Goal: Task Accomplishment & Management: Manage account settings

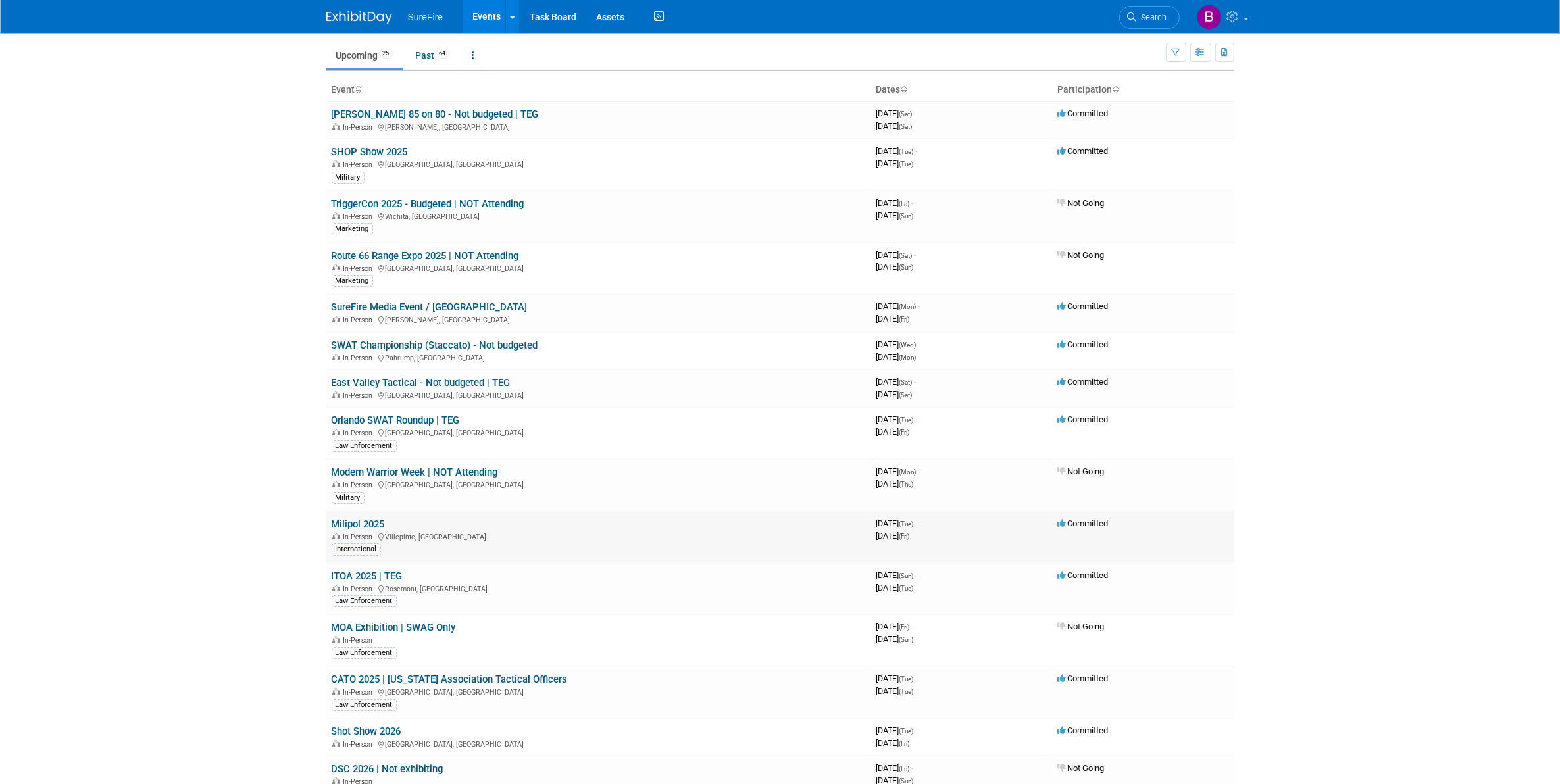
scroll to position [82, 0]
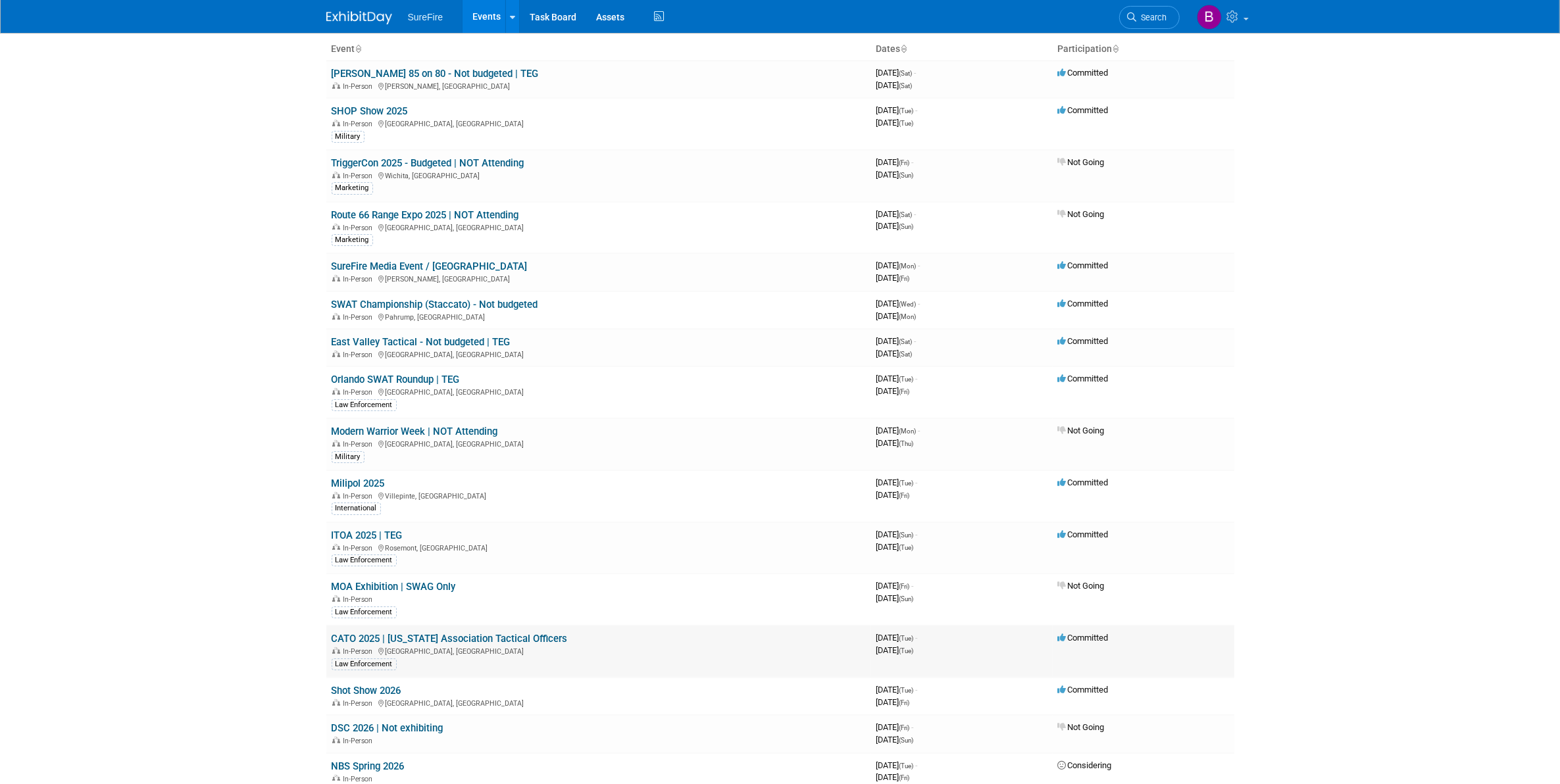
click at [368, 642] on td "CATO 2025 | California Association Tactical Officers In-Person San Diego, CA La…" at bounding box center [599, 651] width 545 height 52
click at [368, 641] on link "CATO 2025 | [US_STATE] Association Tactical Officers" at bounding box center [450, 638] width 236 height 12
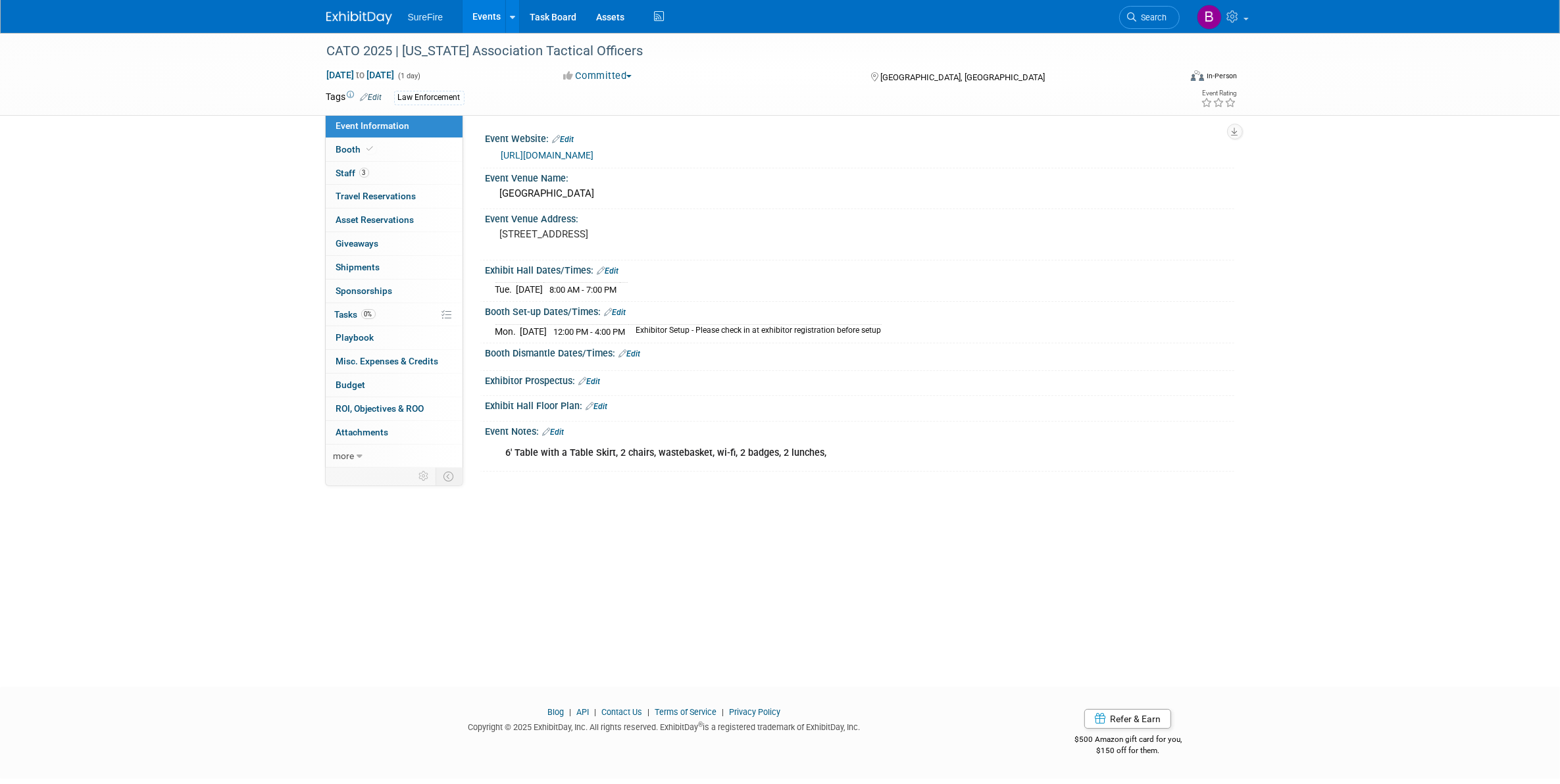
click at [632, 350] on link "Edit" at bounding box center [630, 353] width 22 height 9
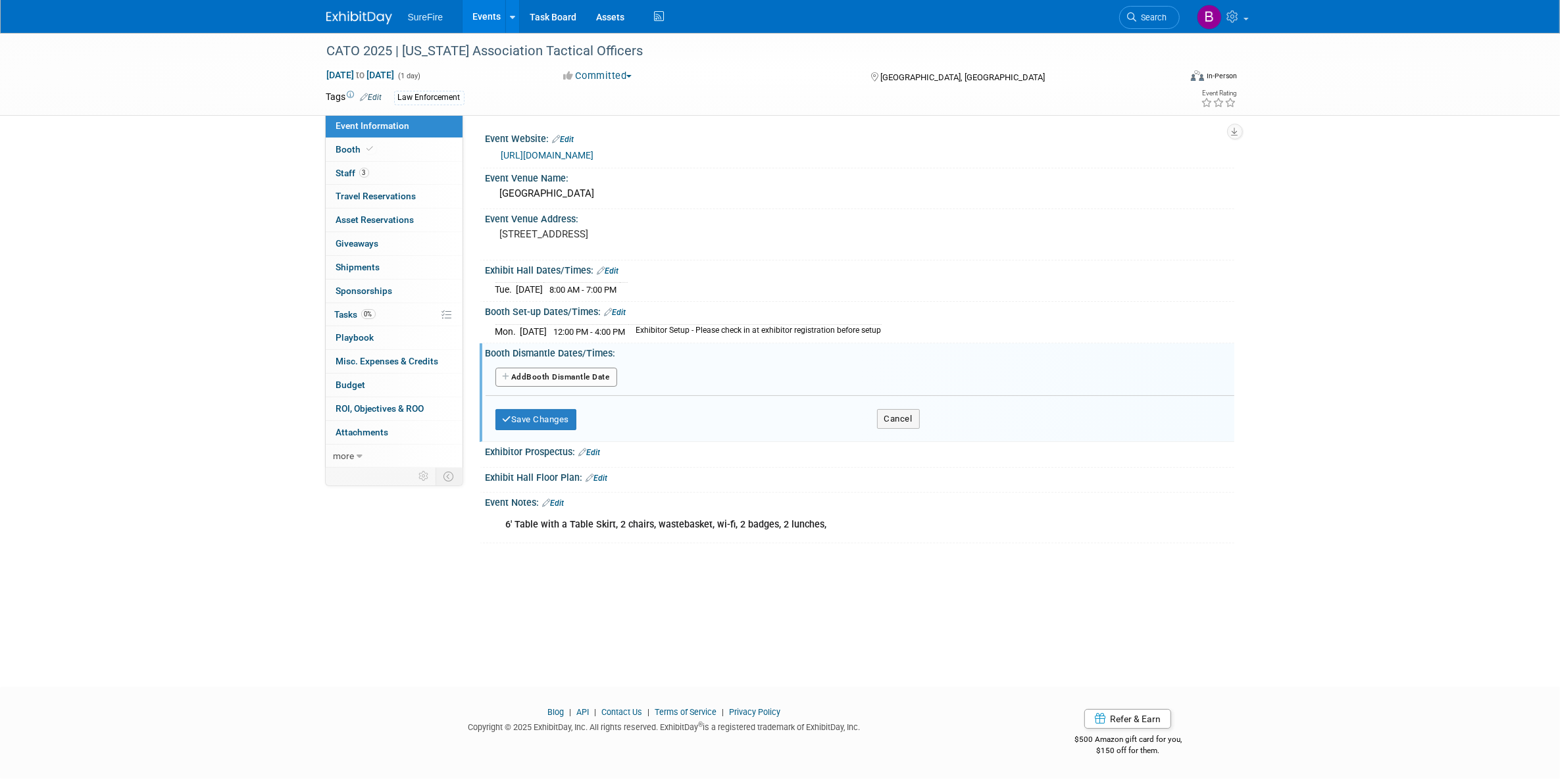
click at [583, 382] on button "Add Another Booth Dismantle Date" at bounding box center [556, 377] width 121 height 20
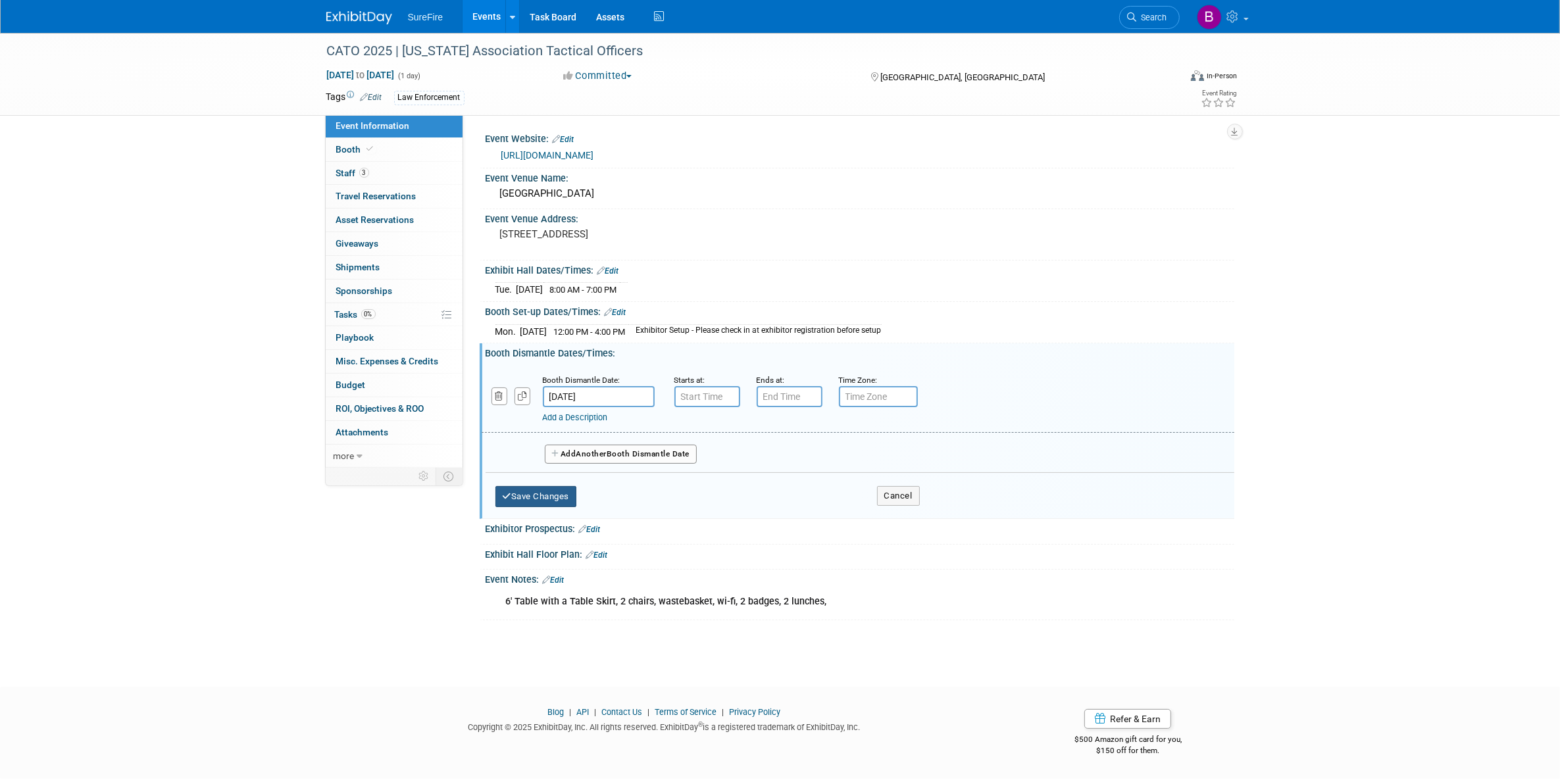
click at [569, 490] on button "Save Changes" at bounding box center [536, 497] width 81 height 21
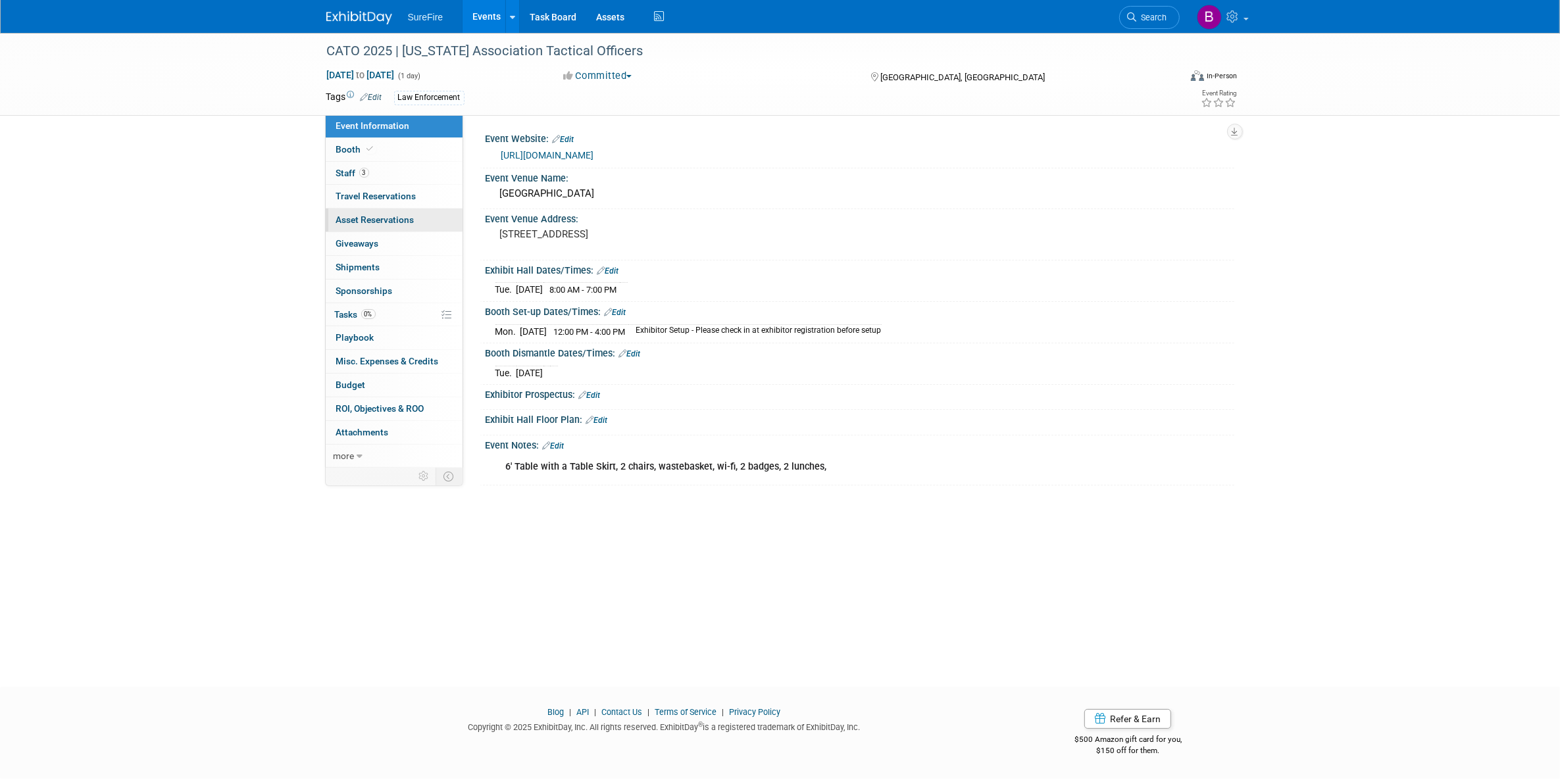
click at [363, 224] on span "Asset Reservations 0" at bounding box center [376, 219] width 78 height 11
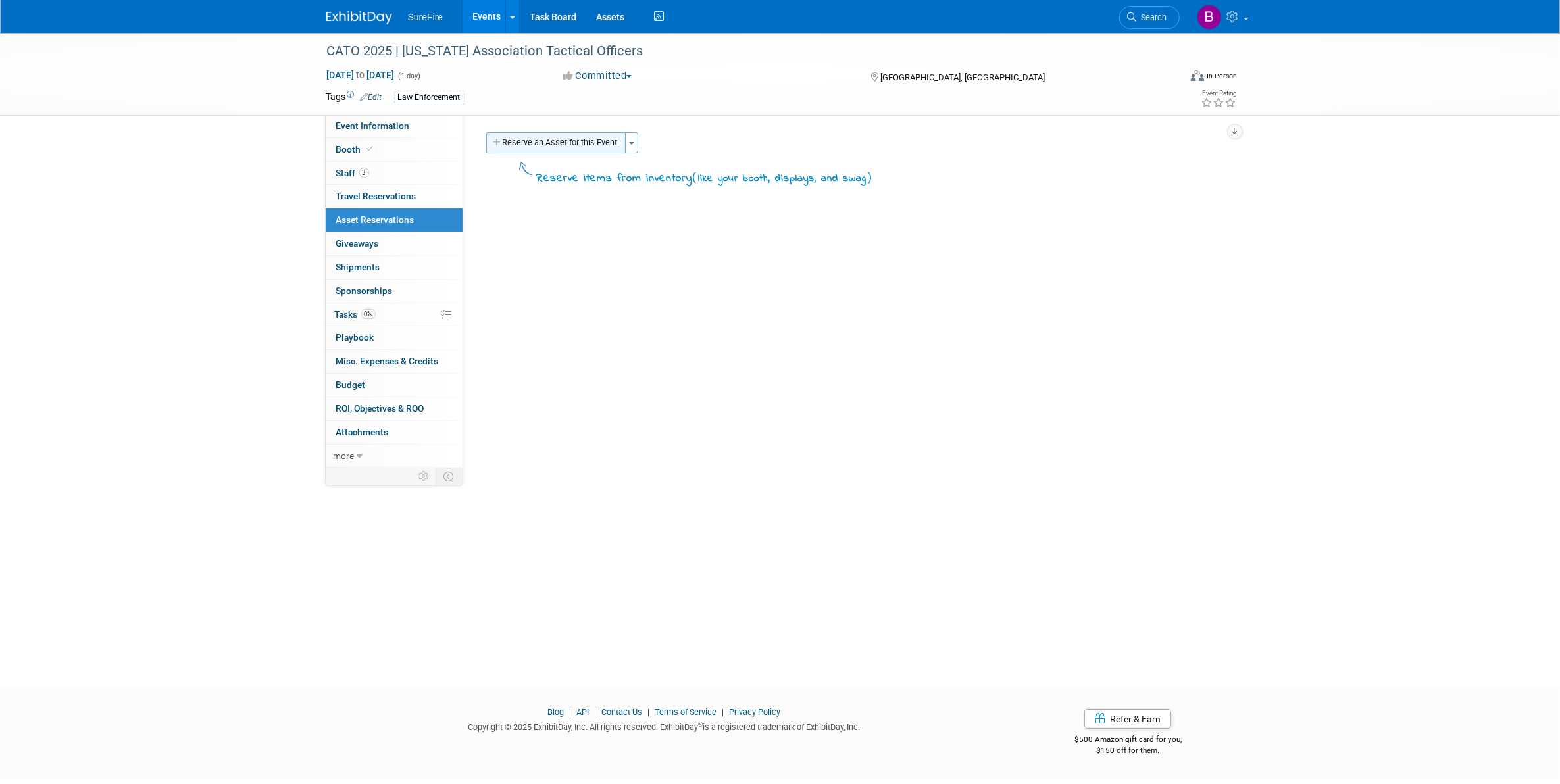
click at [520, 139] on button "Reserve an Asset for this Event" at bounding box center [556, 142] width 139 height 21
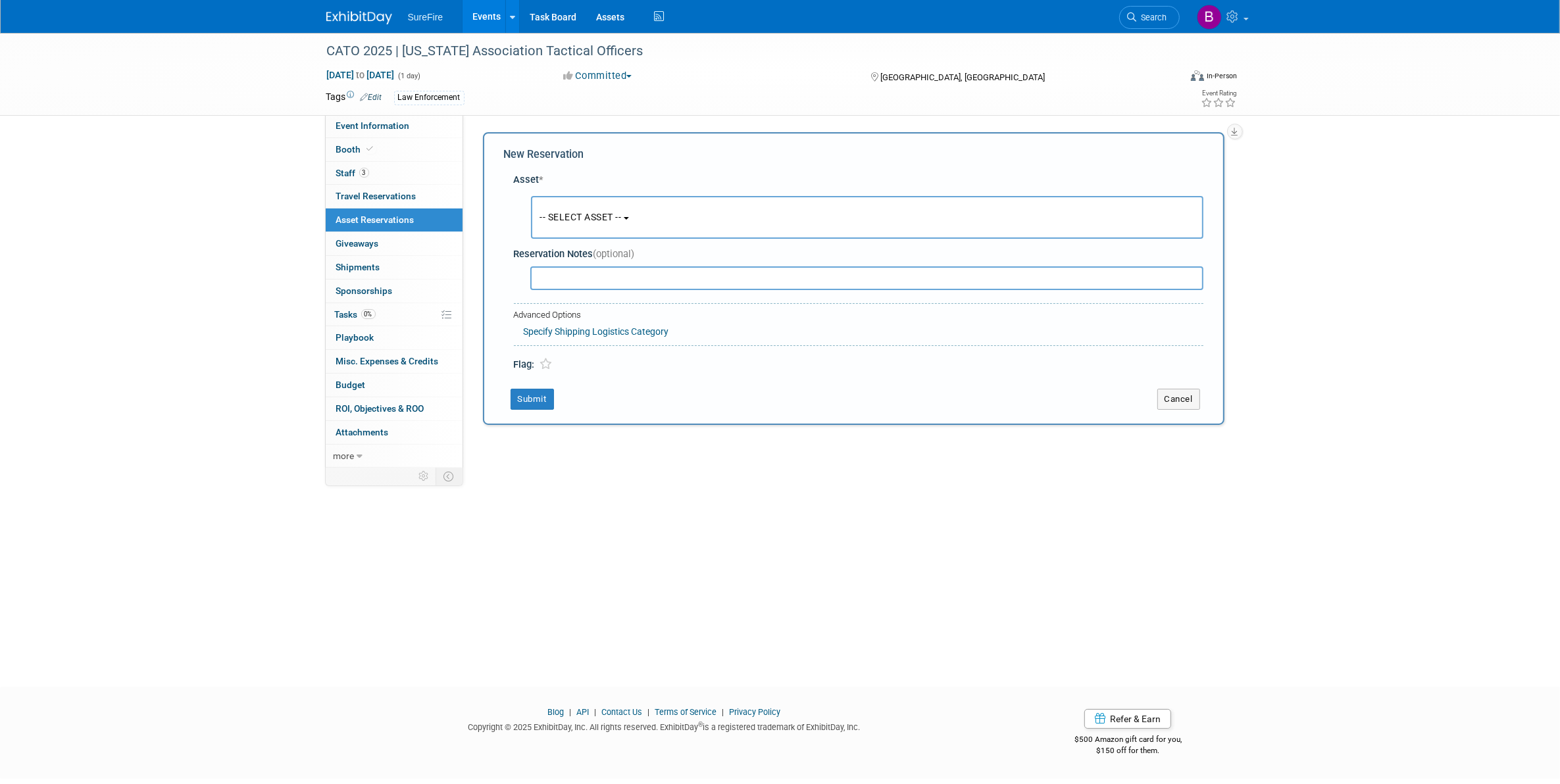
click at [662, 224] on button "-- SELECT ASSET --" at bounding box center [867, 217] width 672 height 42
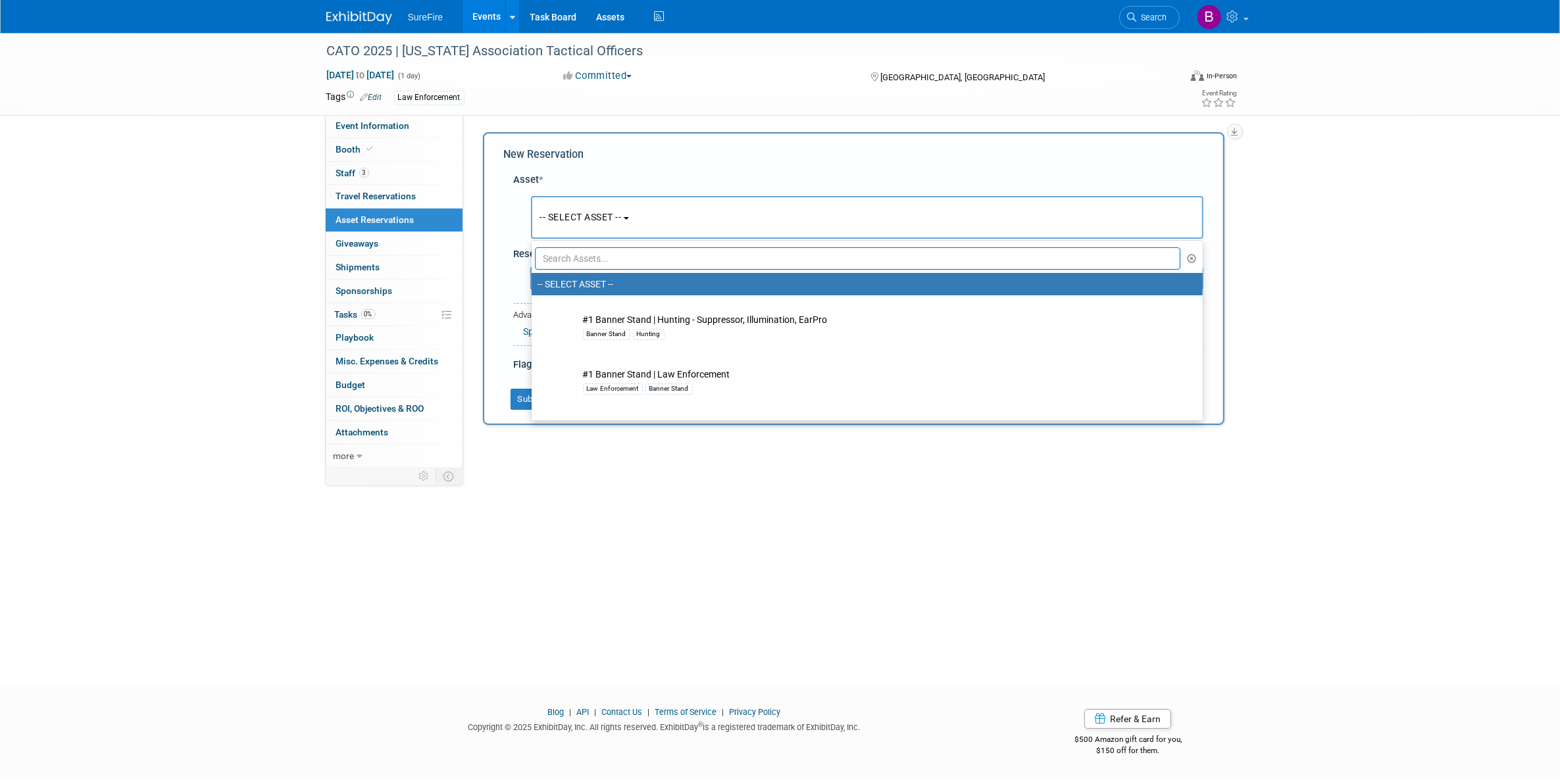
click at [668, 247] on input "text" at bounding box center [858, 258] width 646 height 22
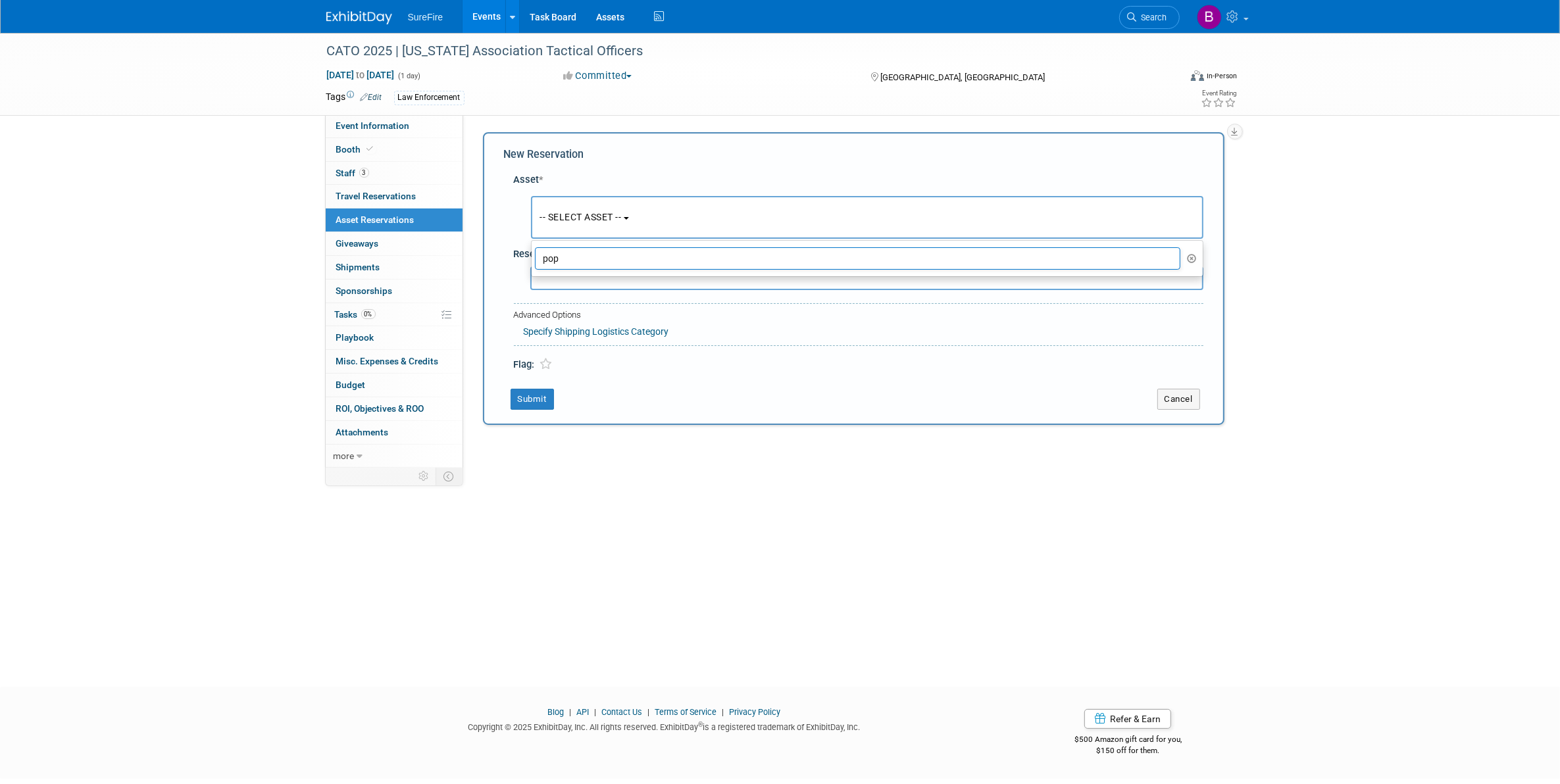
drag, startPoint x: 668, startPoint y: 247, endPoint x: 508, endPoint y: 251, distance: 160.0
click at [508, 251] on div "Asset * -- SELECT ASSET -- pop" at bounding box center [854, 269] width 700 height 206
click at [633, 201] on button "-- SELECT ASSET --" at bounding box center [867, 217] width 672 height 42
drag, startPoint x: 593, startPoint y: 258, endPoint x: 474, endPoint y: 270, distance: 119.6
click at [474, 270] on div "Event Website: Edit https://catotraining.org/conferences Event Venue Name: Town…" at bounding box center [849, 292] width 771 height 356
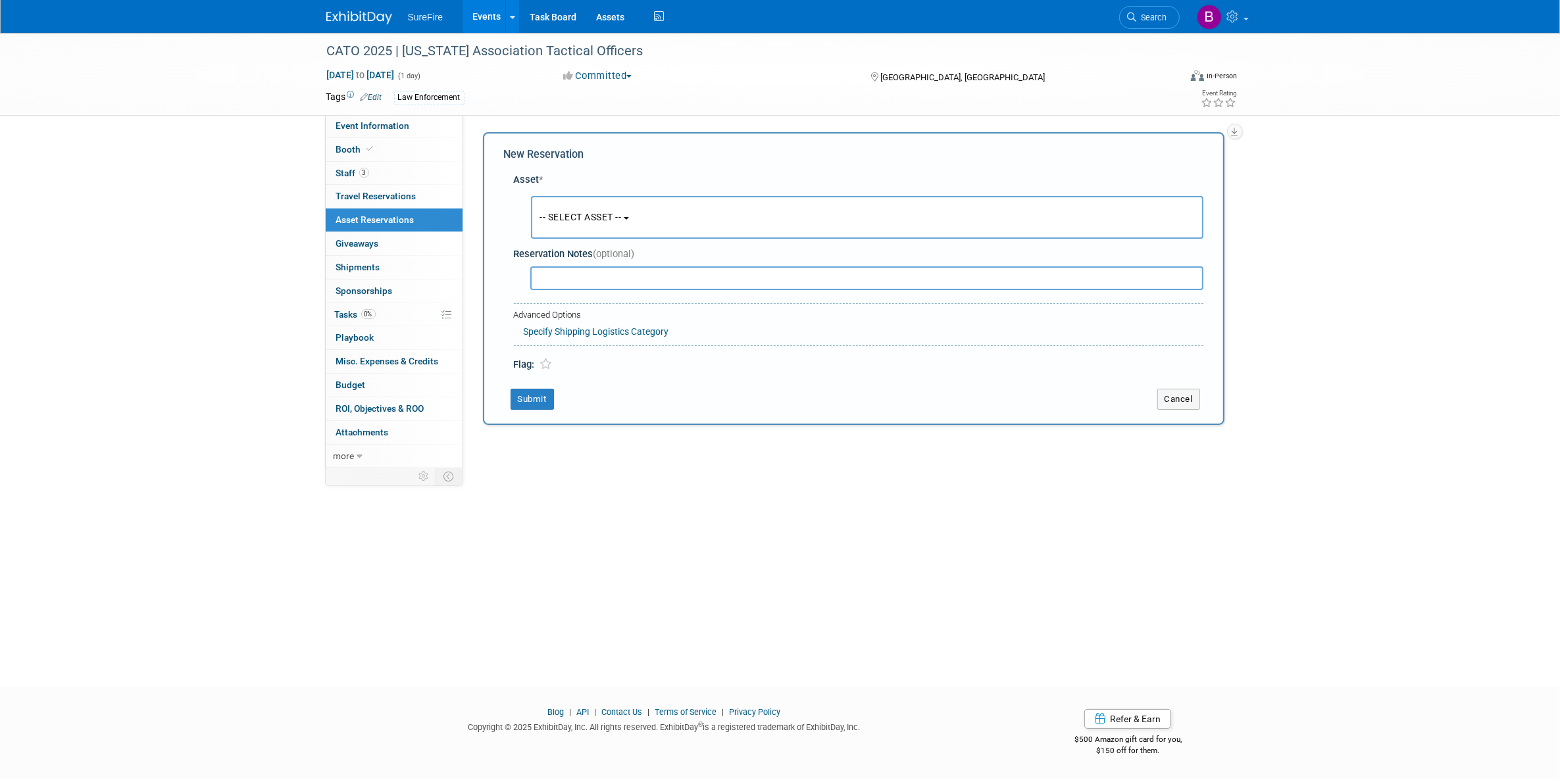
click at [615, 238] on button "-- SELECT ASSET --" at bounding box center [867, 217] width 672 height 42
click at [620, 269] on input "pop" at bounding box center [858, 258] width 646 height 22
type input "p"
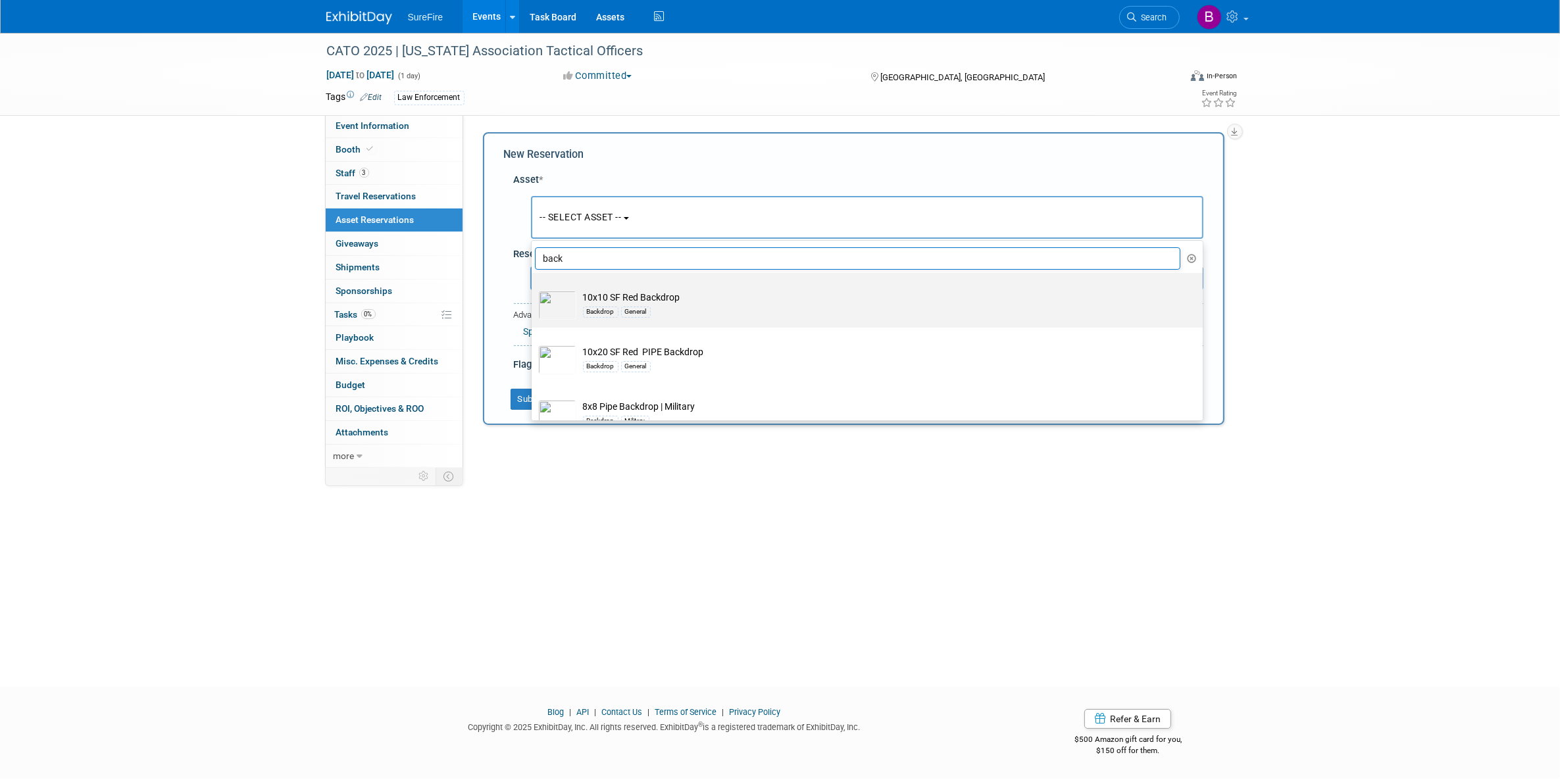
type input "back"
click at [609, 300] on td "10x10 SF Red Backdrop Backdrop General" at bounding box center [877, 305] width 600 height 29
click at [534, 289] on input "10x10 SF Red Backdrop Backdrop General" at bounding box center [530, 284] width 8 height 8
select select "10722292"
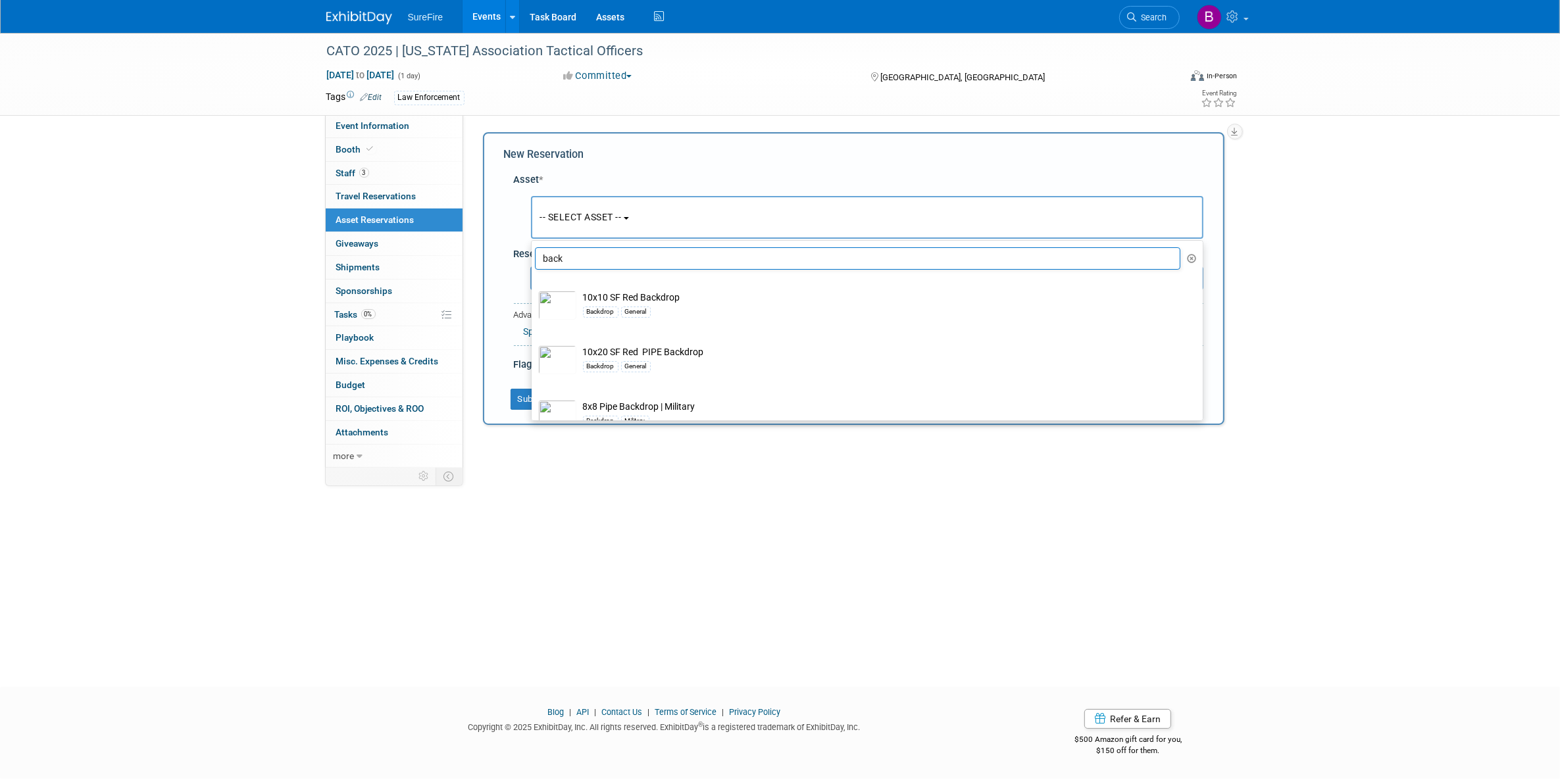
select select "11"
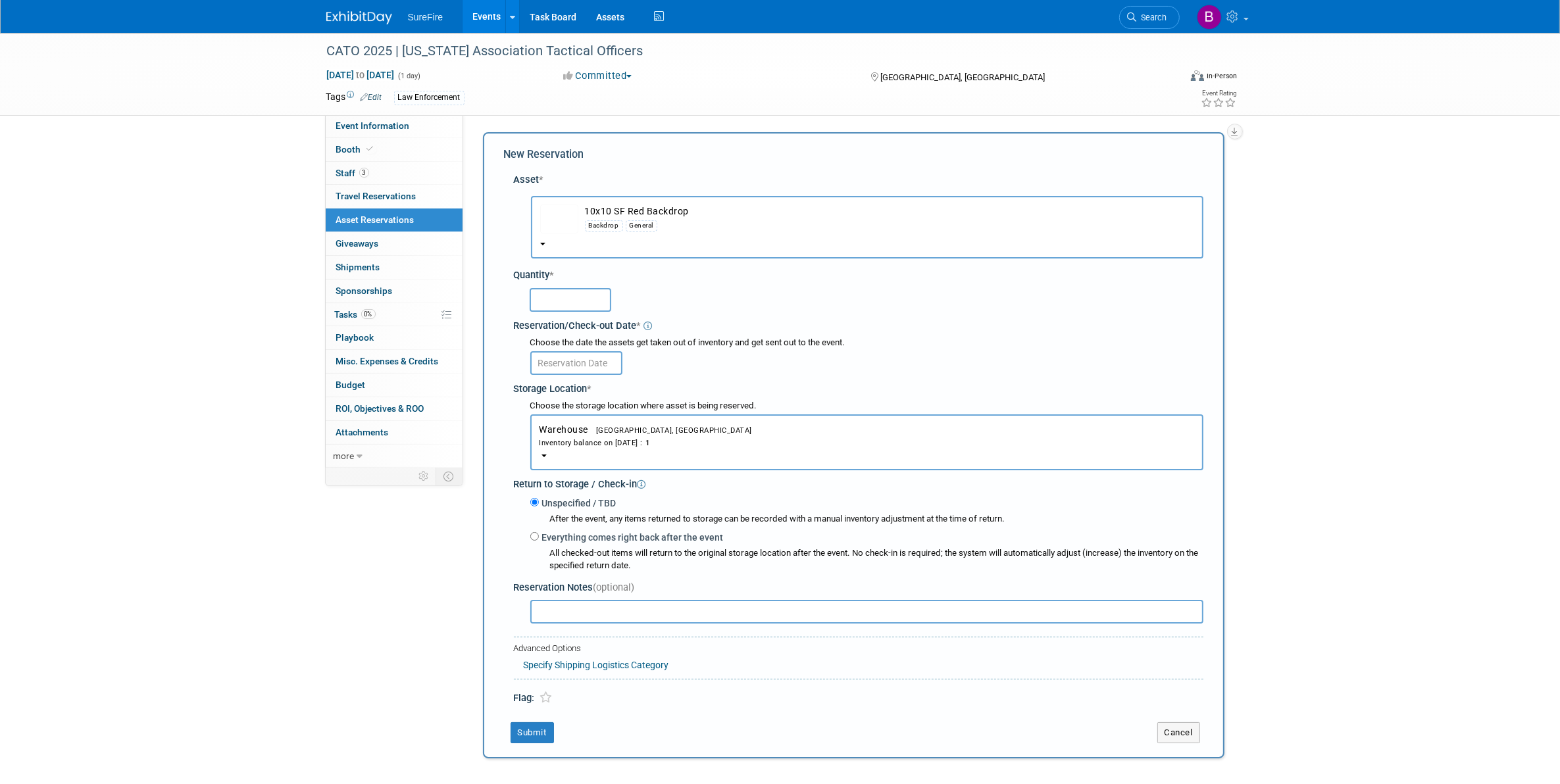
click at [603, 297] on input "text" at bounding box center [570, 300] width 81 height 24
type input "1"
click at [592, 361] on input "text" at bounding box center [576, 362] width 92 height 24
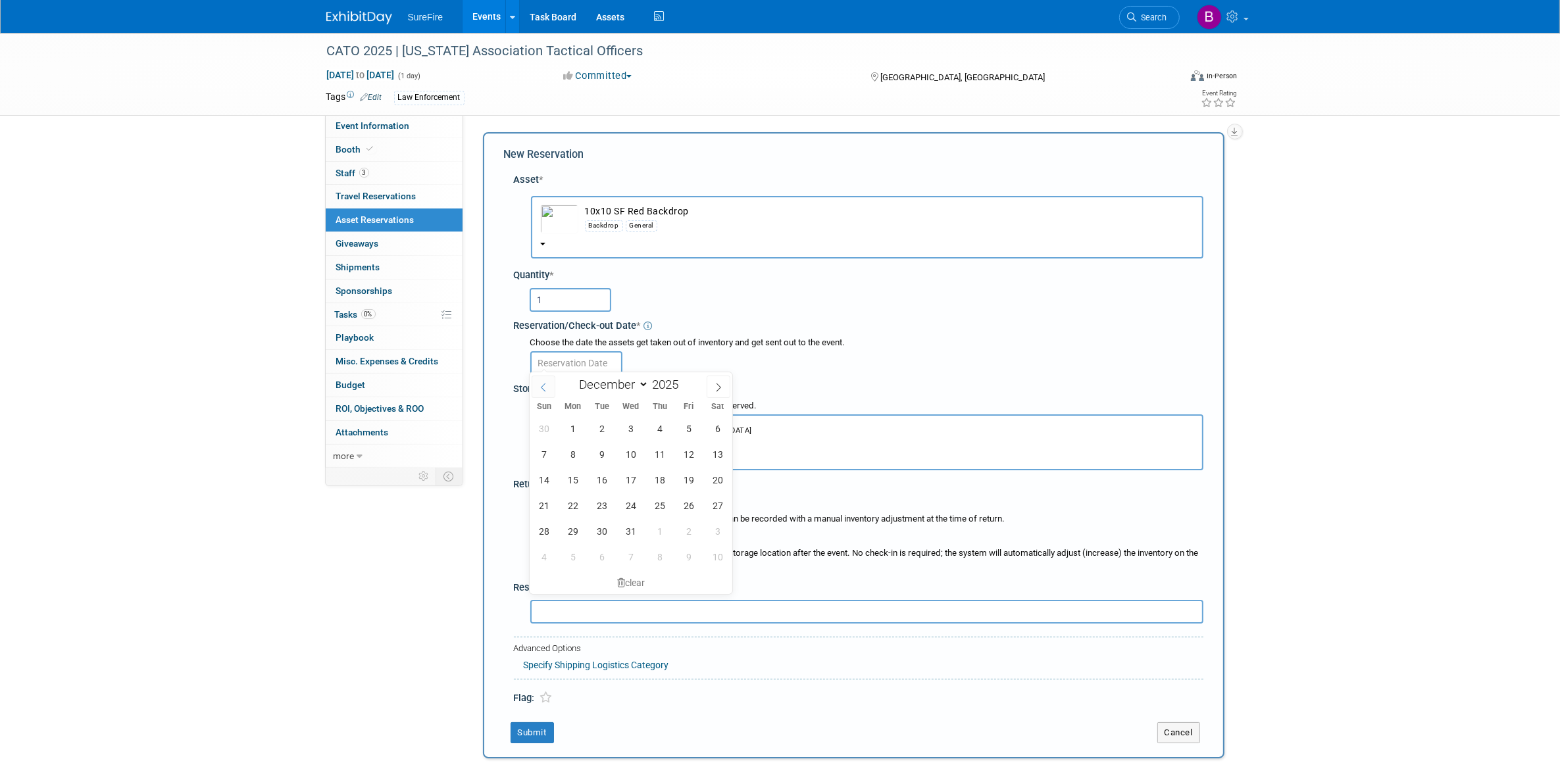
click at [556, 392] on div "January February March April May June July August September October November De…" at bounding box center [631, 383] width 152 height 22
click at [551, 393] on span at bounding box center [543, 386] width 24 height 22
select select "10"
click at [635, 534] on span "26" at bounding box center [630, 530] width 25 height 25
type input "Nov 26, 2025"
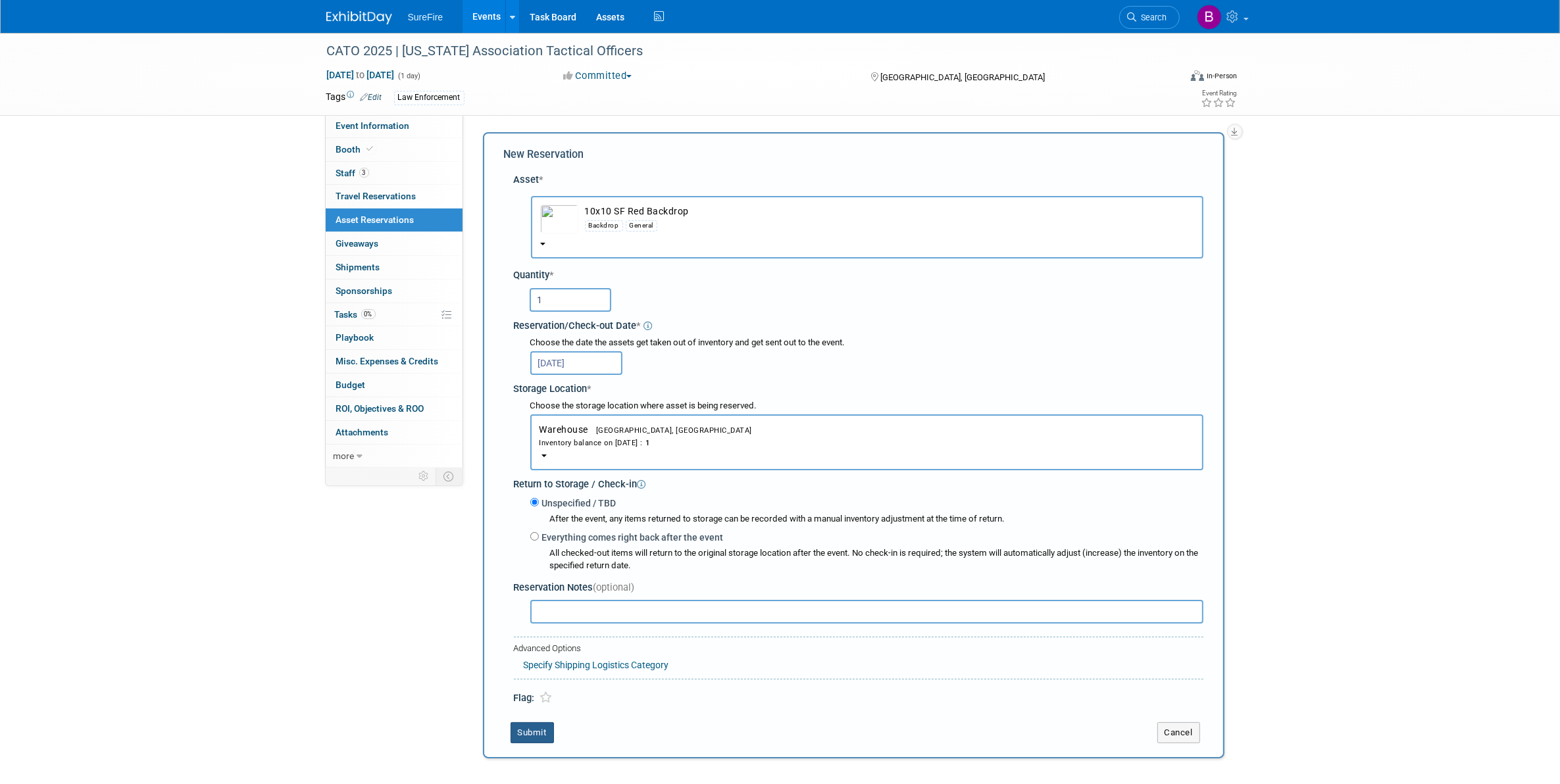
click at [547, 727] on button "Submit" at bounding box center [532, 733] width 43 height 21
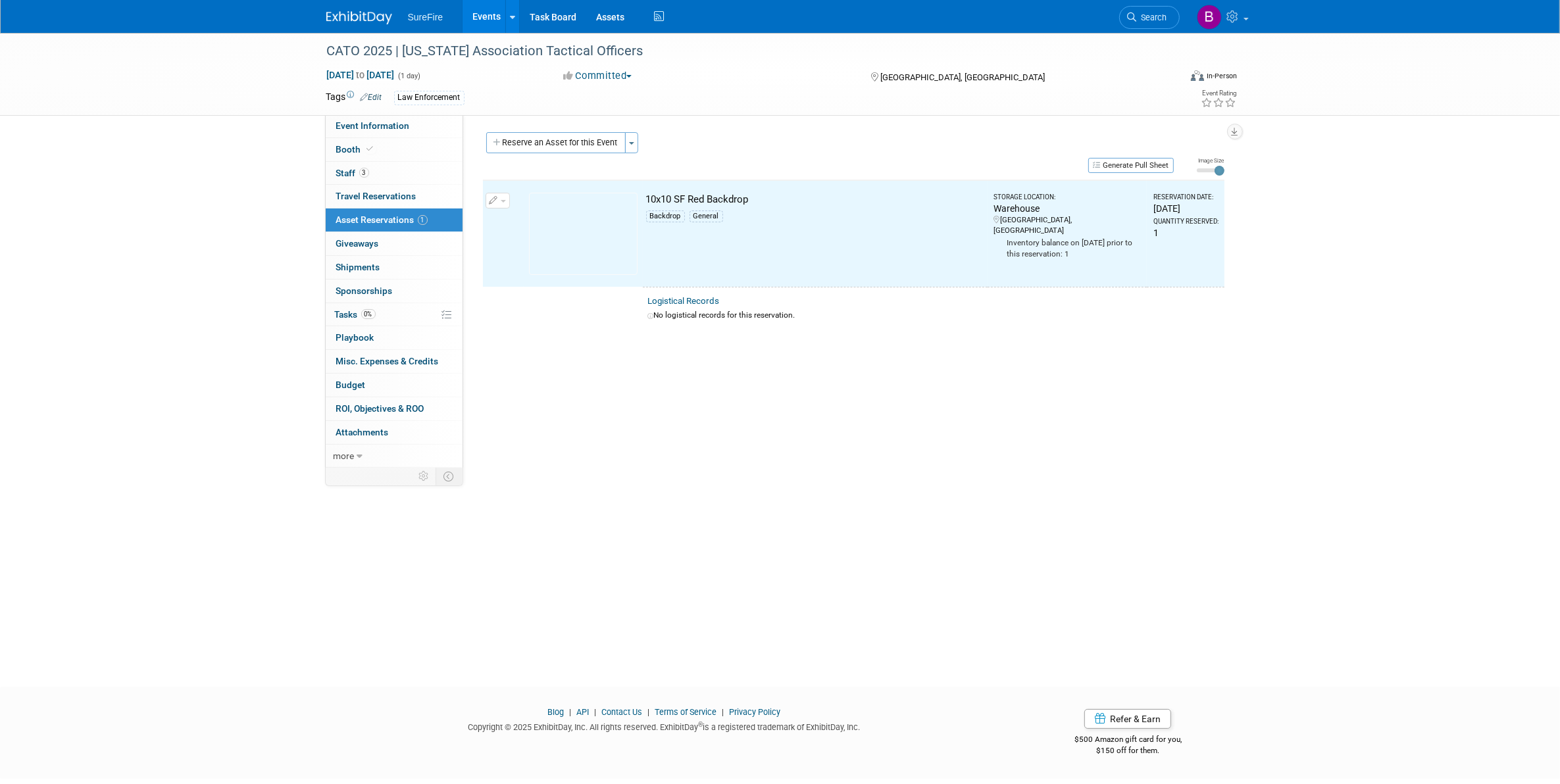
click at [594, 226] on img at bounding box center [582, 234] width 108 height 82
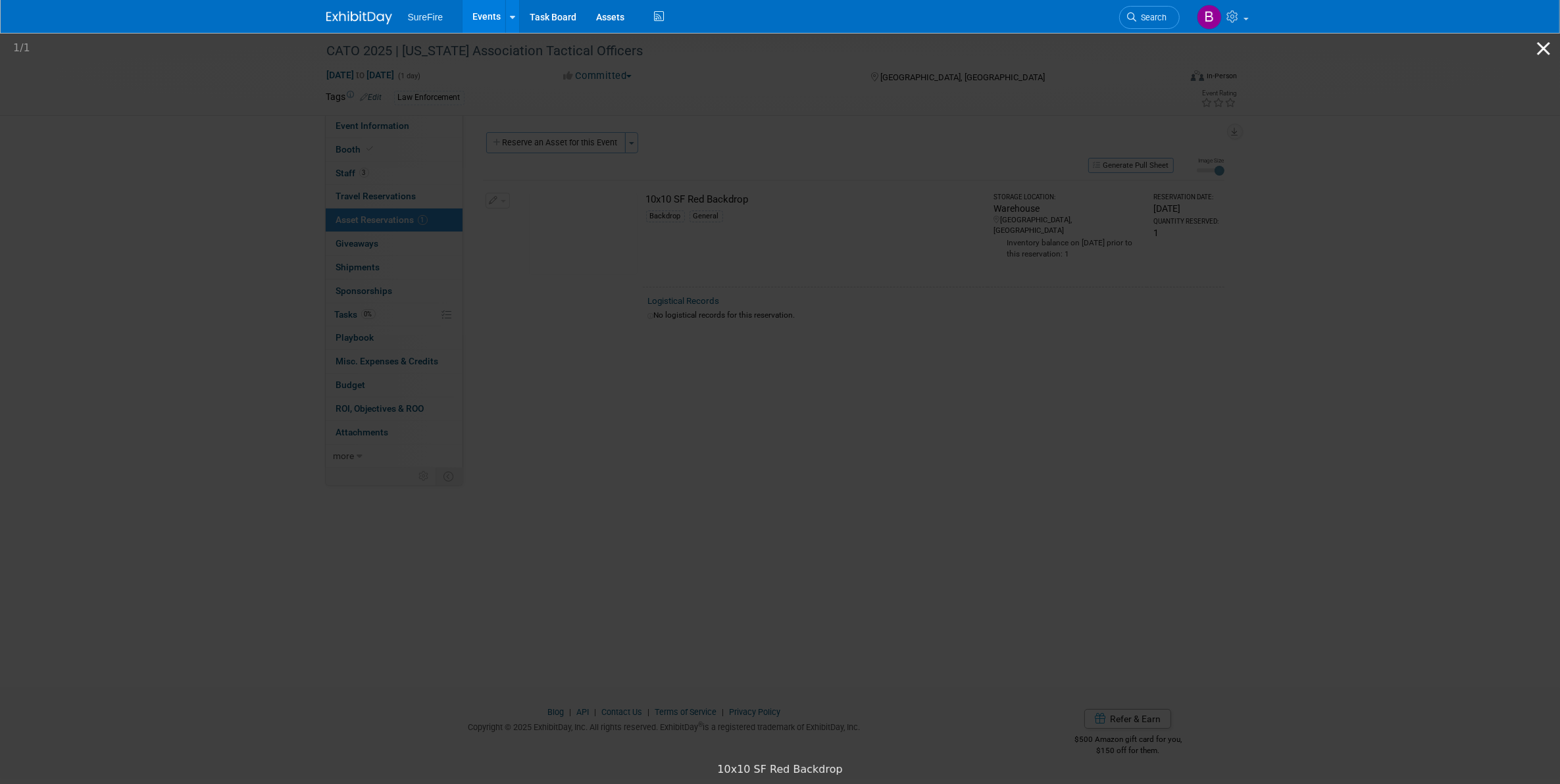
click at [1548, 47] on button "Close gallery" at bounding box center [1544, 48] width 33 height 31
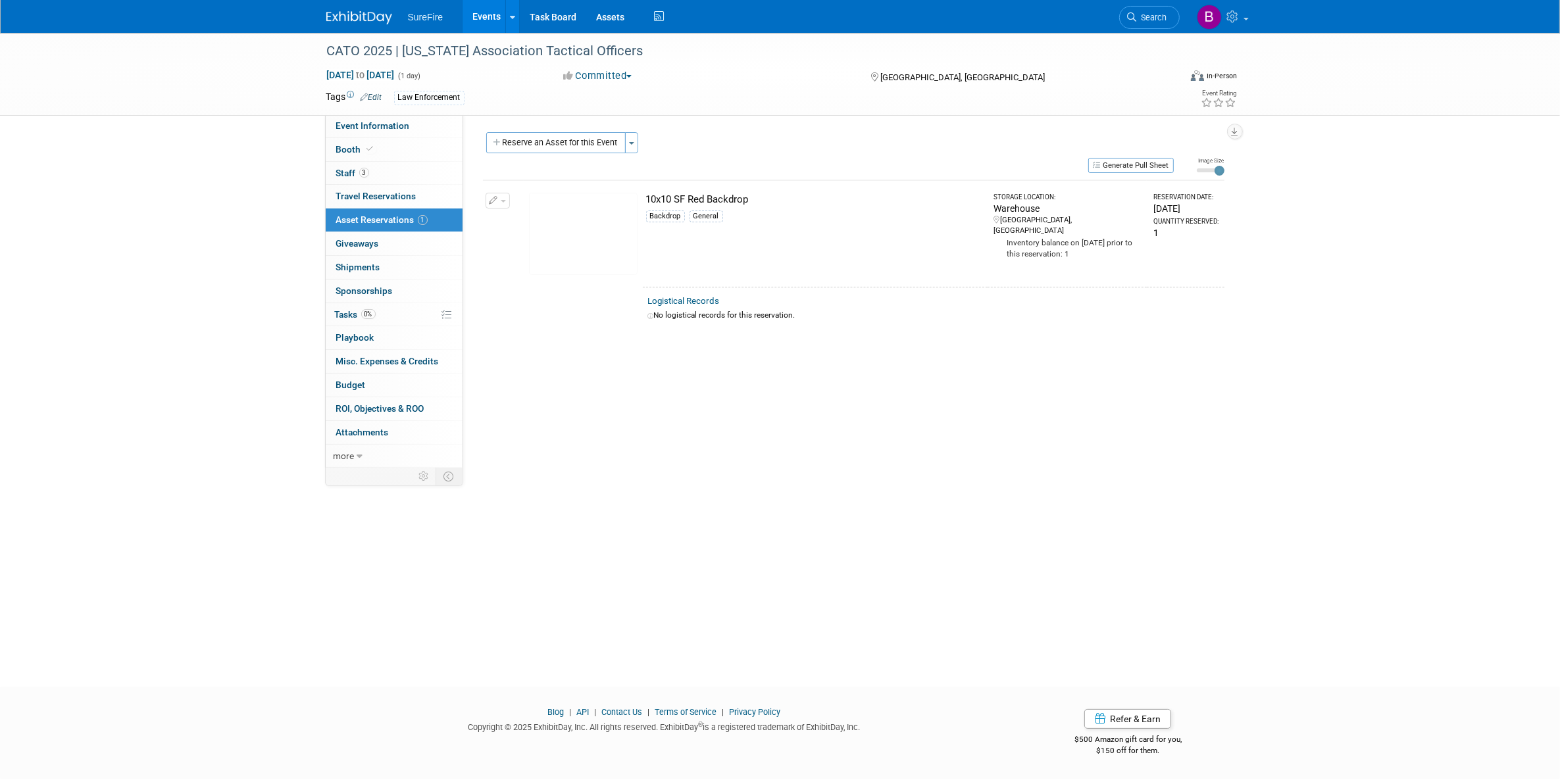
click at [491, 204] on icon "button" at bounding box center [494, 200] width 9 height 8
click at [571, 216] on button "Change Reservation" at bounding box center [548, 222] width 111 height 18
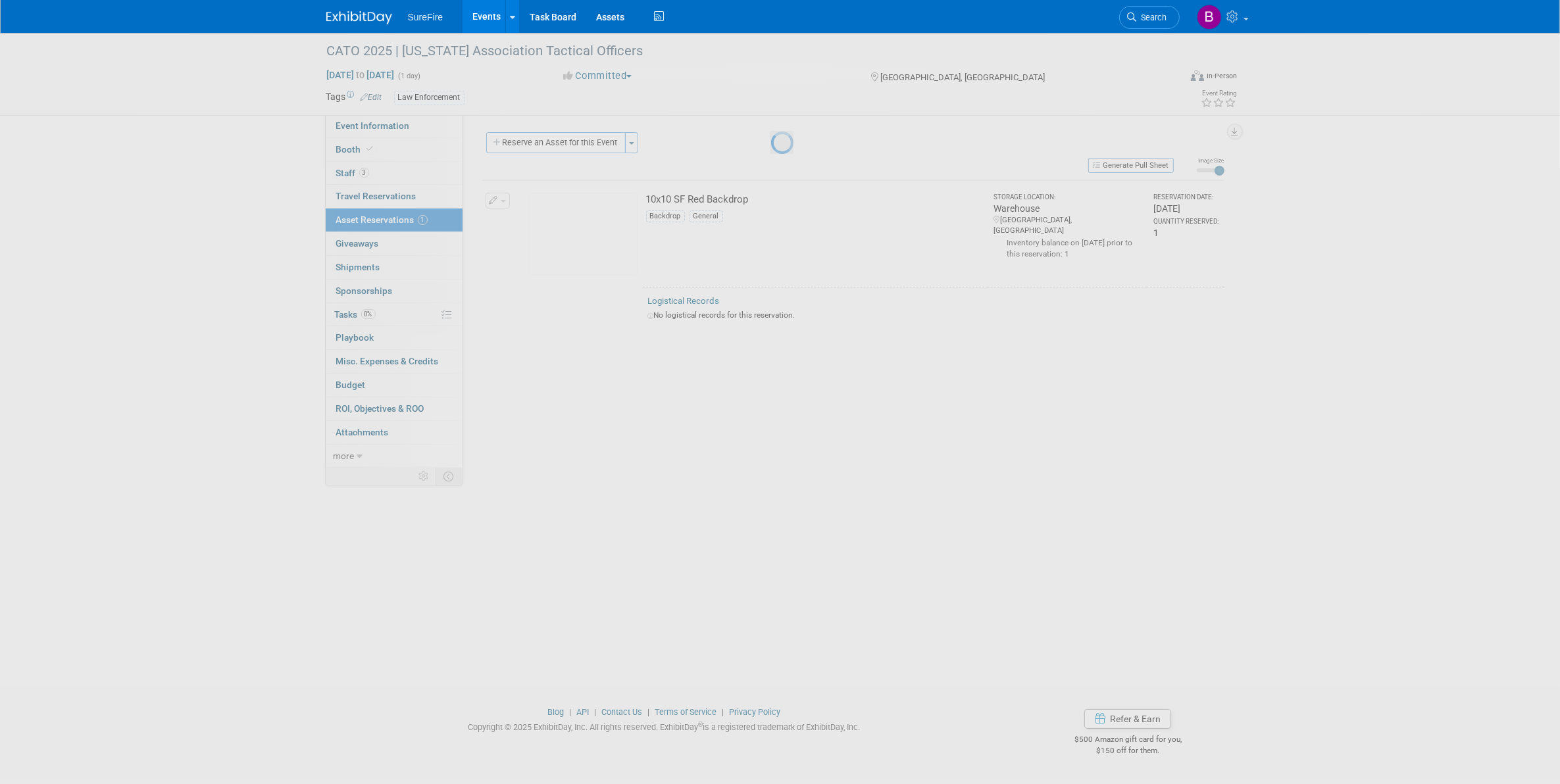
select select "8"
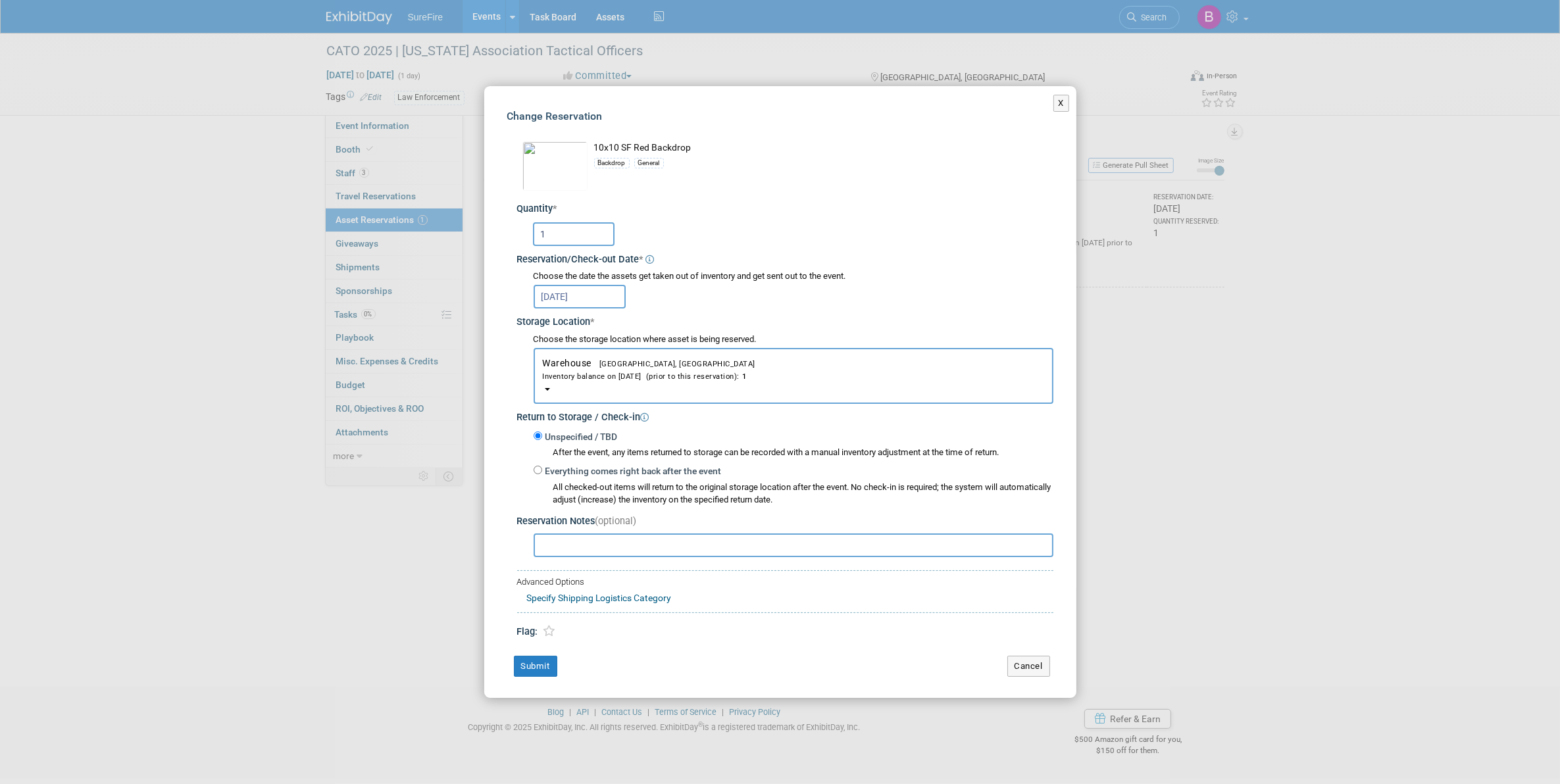
click at [556, 474] on label "Everything comes right back after the event" at bounding box center [632, 471] width 179 height 13
click at [543, 474] on input "Everything comes right back after the event" at bounding box center [538, 470] width 8 height 8
radio input "true"
select select "11"
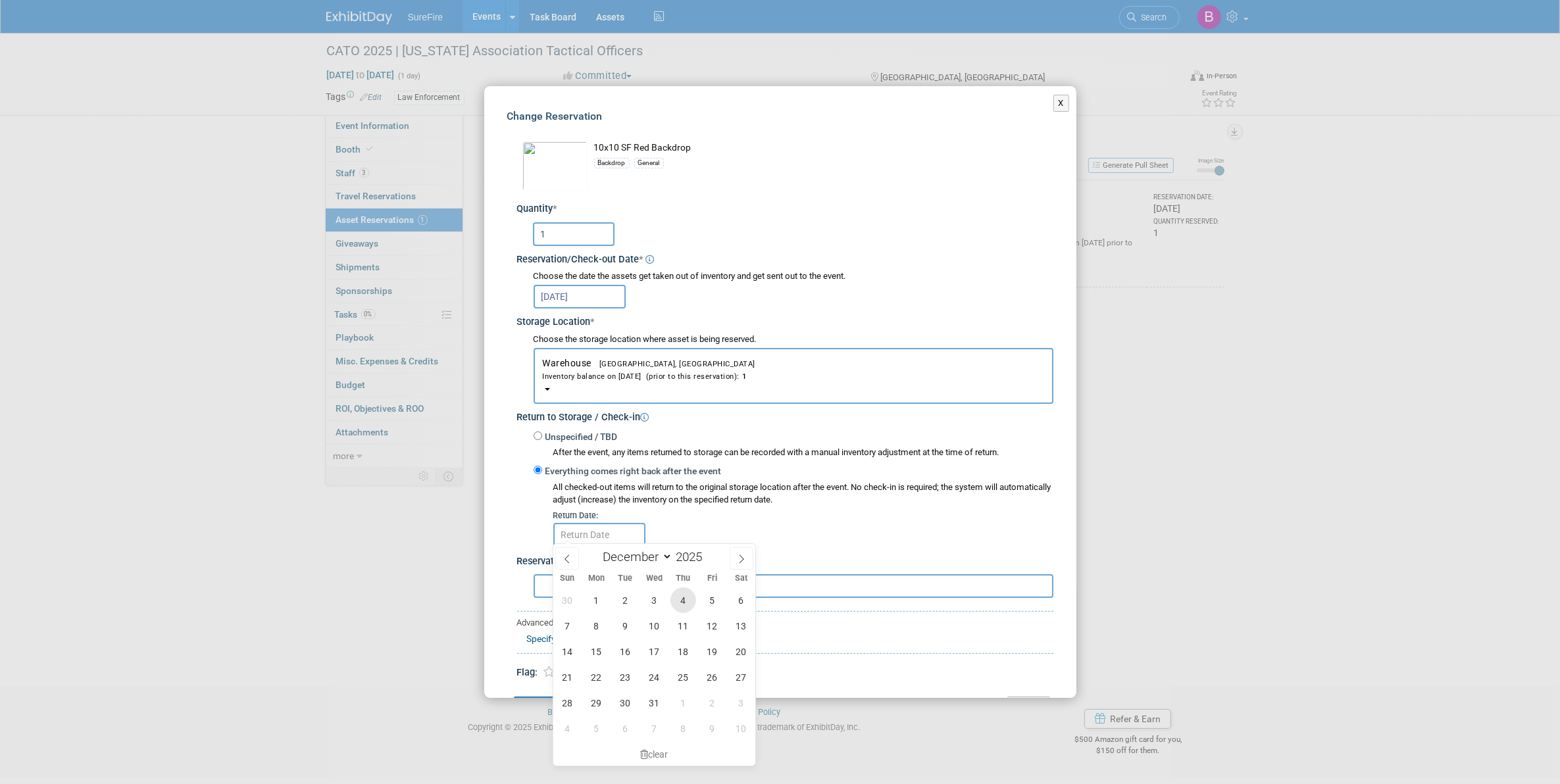
click at [692, 605] on span "4" at bounding box center [683, 599] width 25 height 25
type input "Dec 4, 2025"
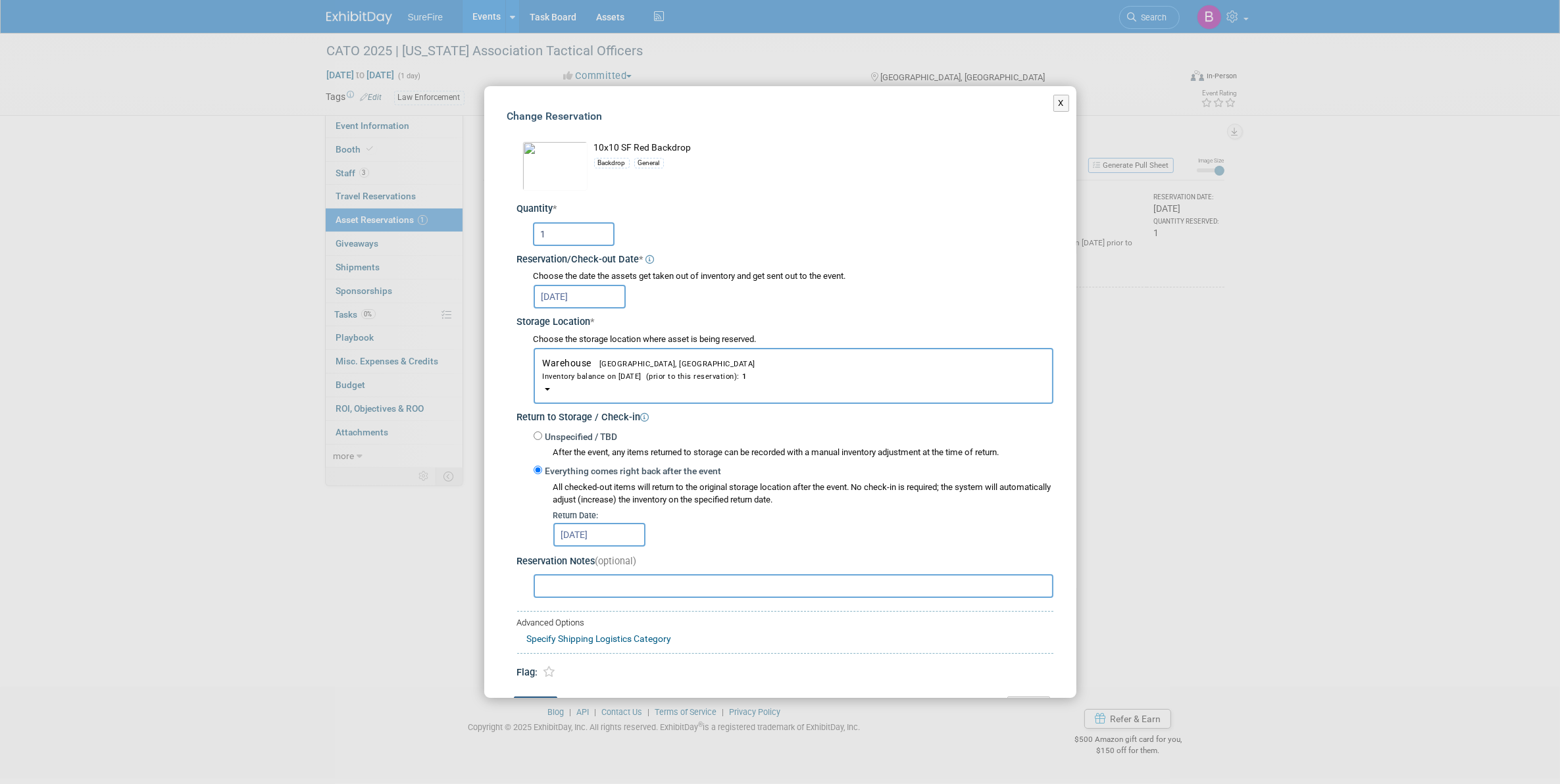
click at [535, 696] on button "Submit" at bounding box center [535, 707] width 43 height 21
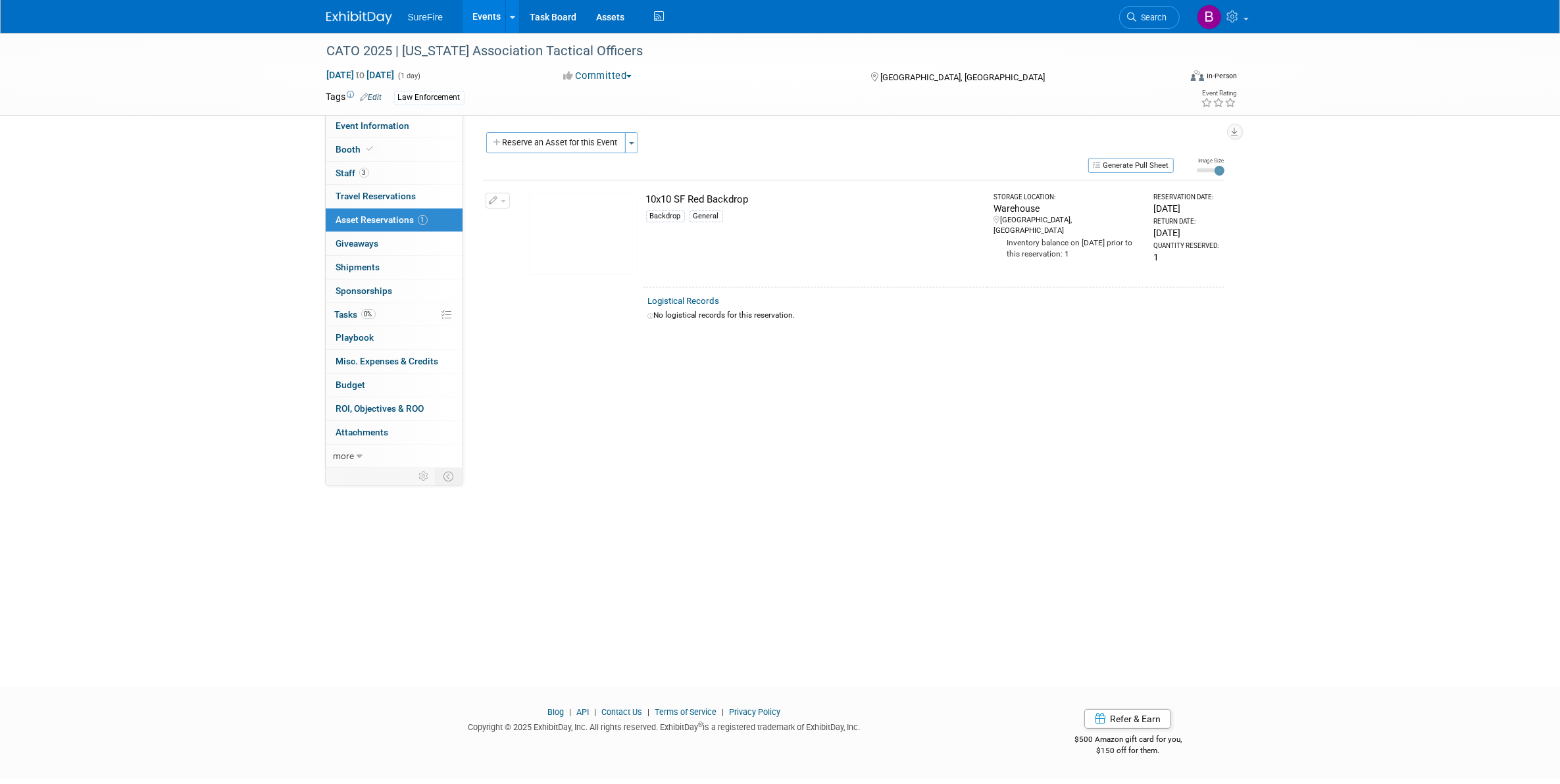
click at [160, 276] on div "CATO 2025 | California Association Tactical Officers Dec 2, 2025 to Dec 2, 2025…" at bounding box center [780, 348] width 1560 height 630
click at [358, 174] on span "Staff 3" at bounding box center [353, 173] width 33 height 11
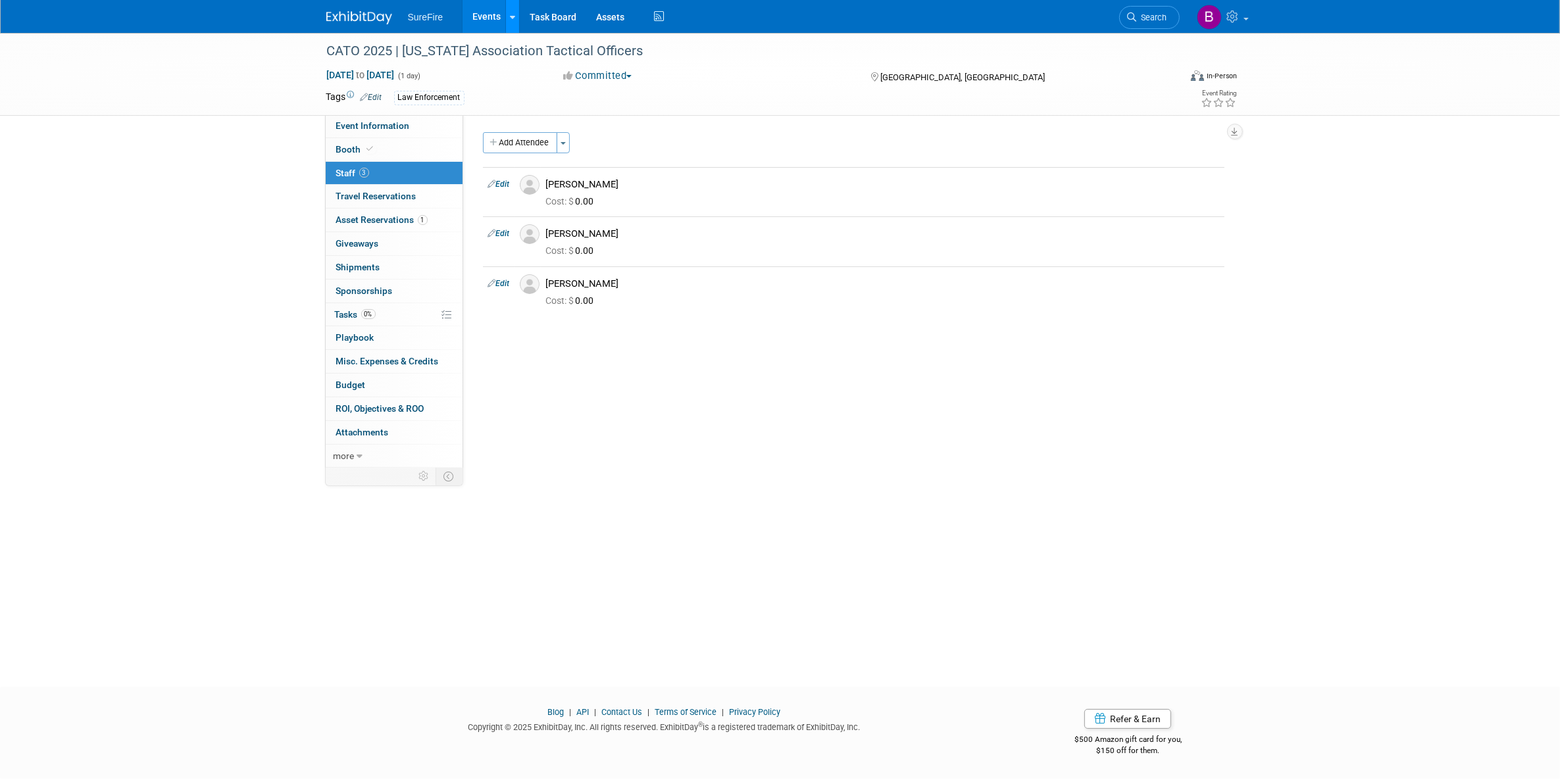
click at [513, 11] on div at bounding box center [512, 16] width 5 height 13
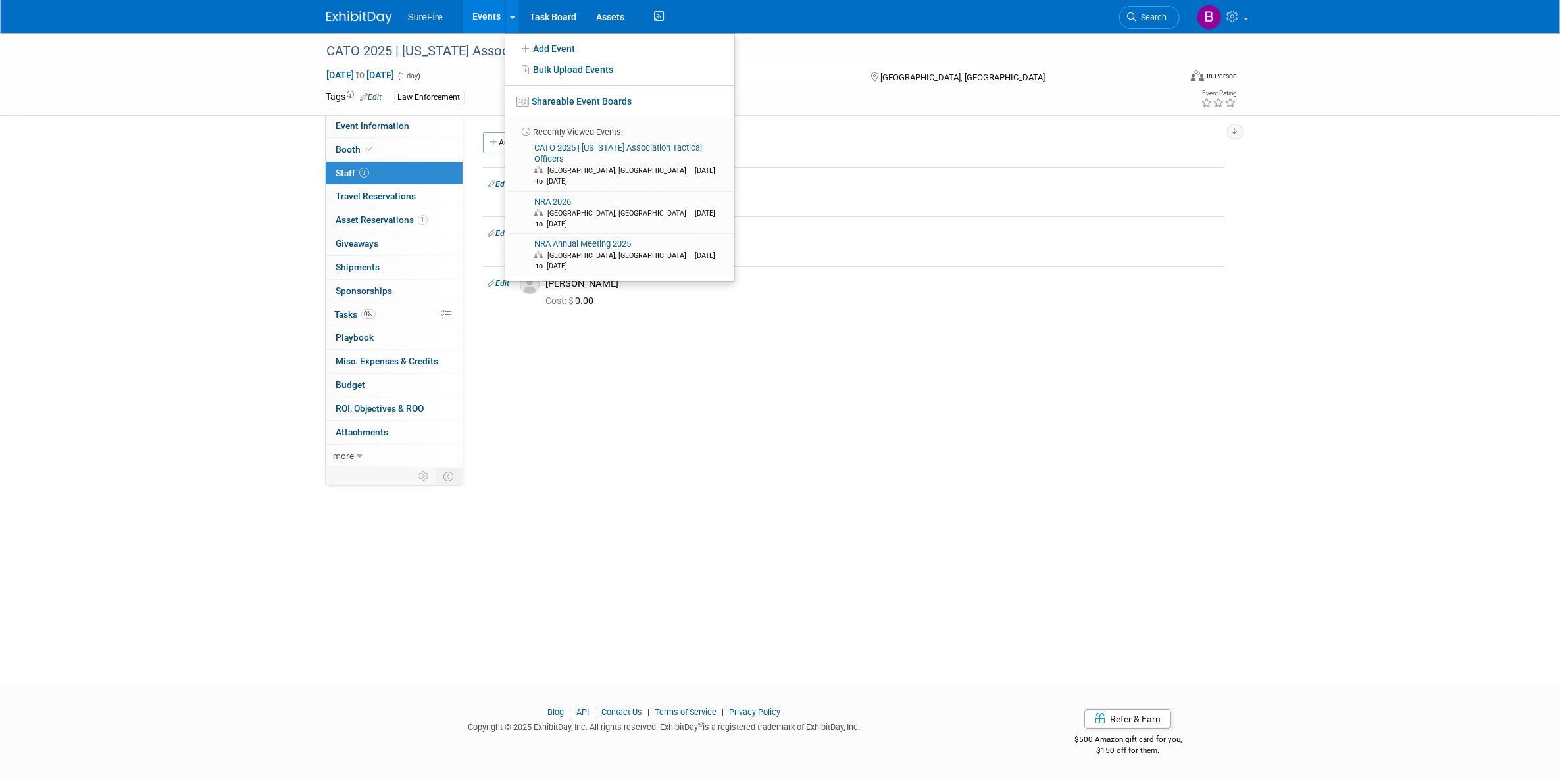
click at [499, 15] on link "Events" at bounding box center [486, 16] width 48 height 33
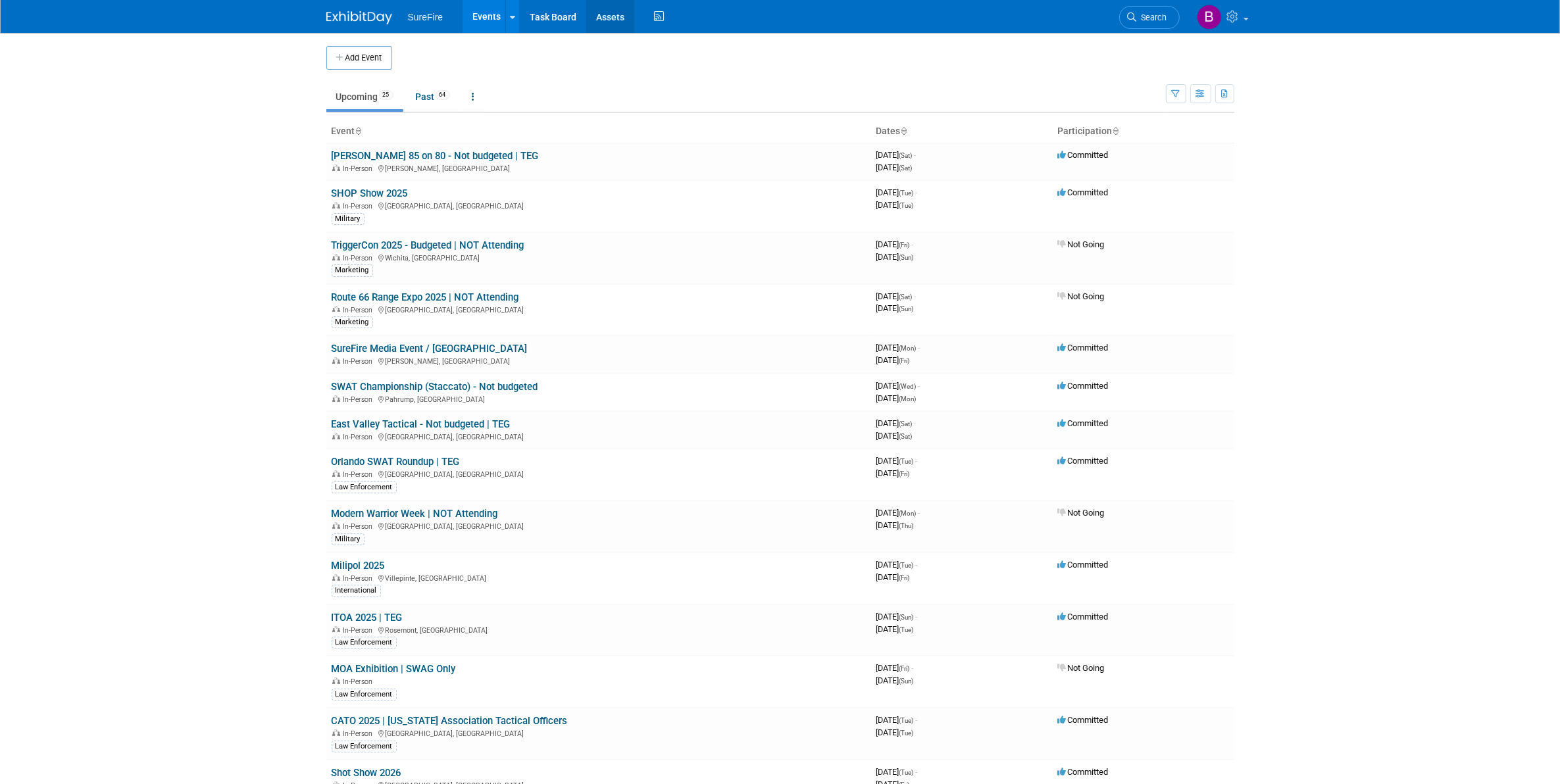
click at [594, 27] on link "Assets" at bounding box center [610, 16] width 48 height 33
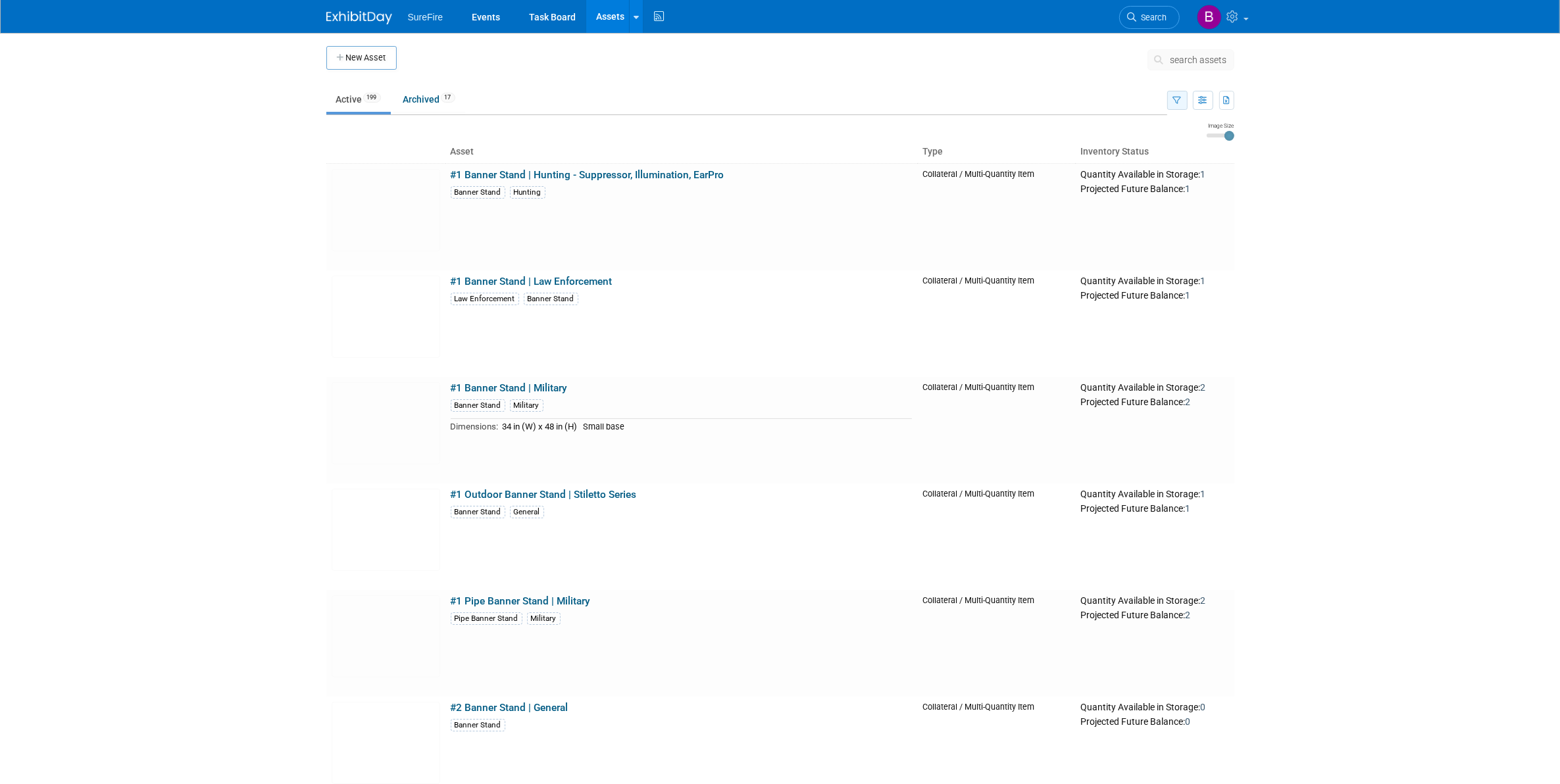
click at [1181, 99] on button "button" at bounding box center [1177, 99] width 20 height 19
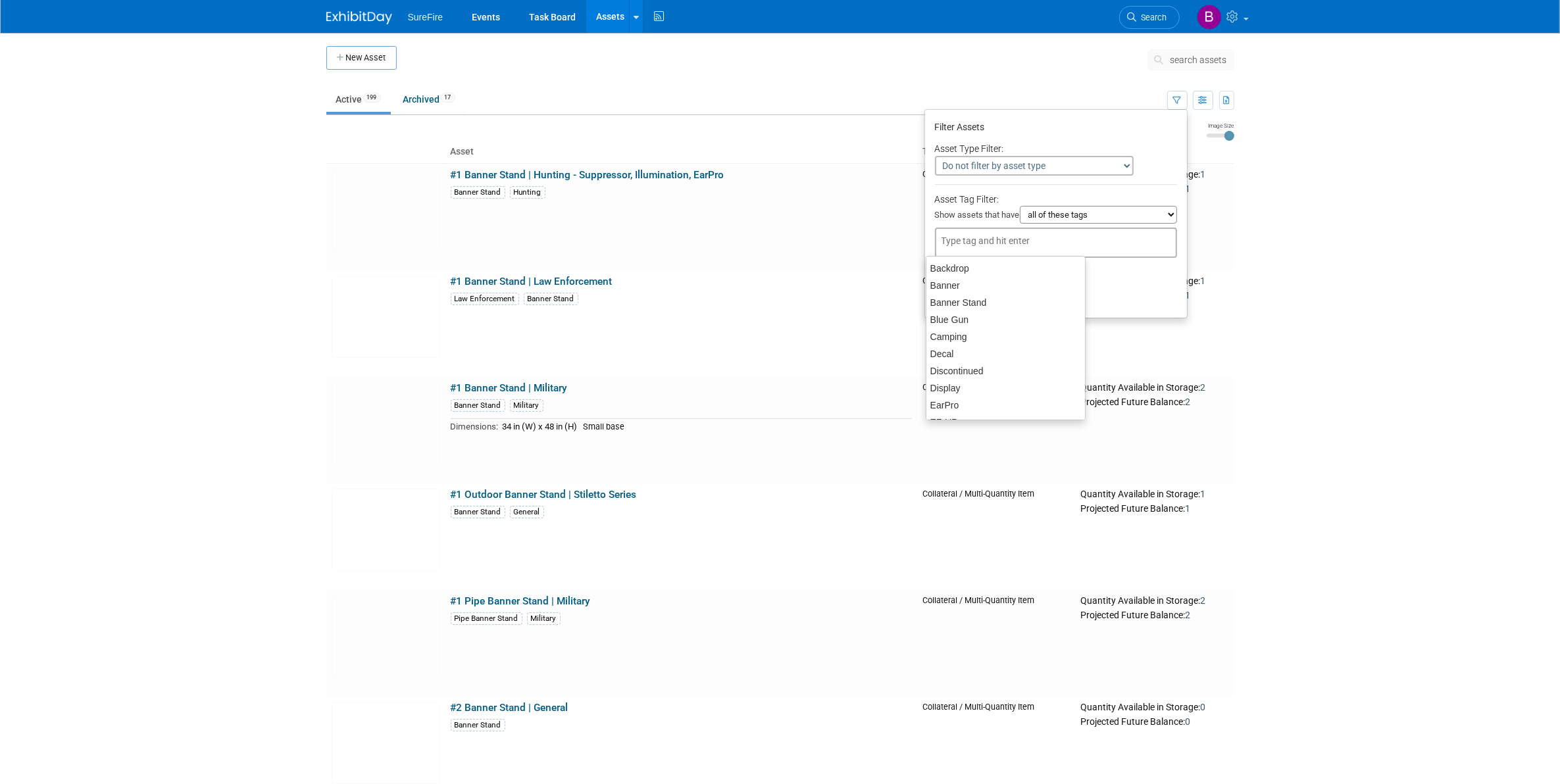
click at [1009, 243] on input "text" at bounding box center [994, 241] width 105 height 13
type input "flags"
click at [935, 292] on button "Apply" at bounding box center [956, 299] width 42 height 20
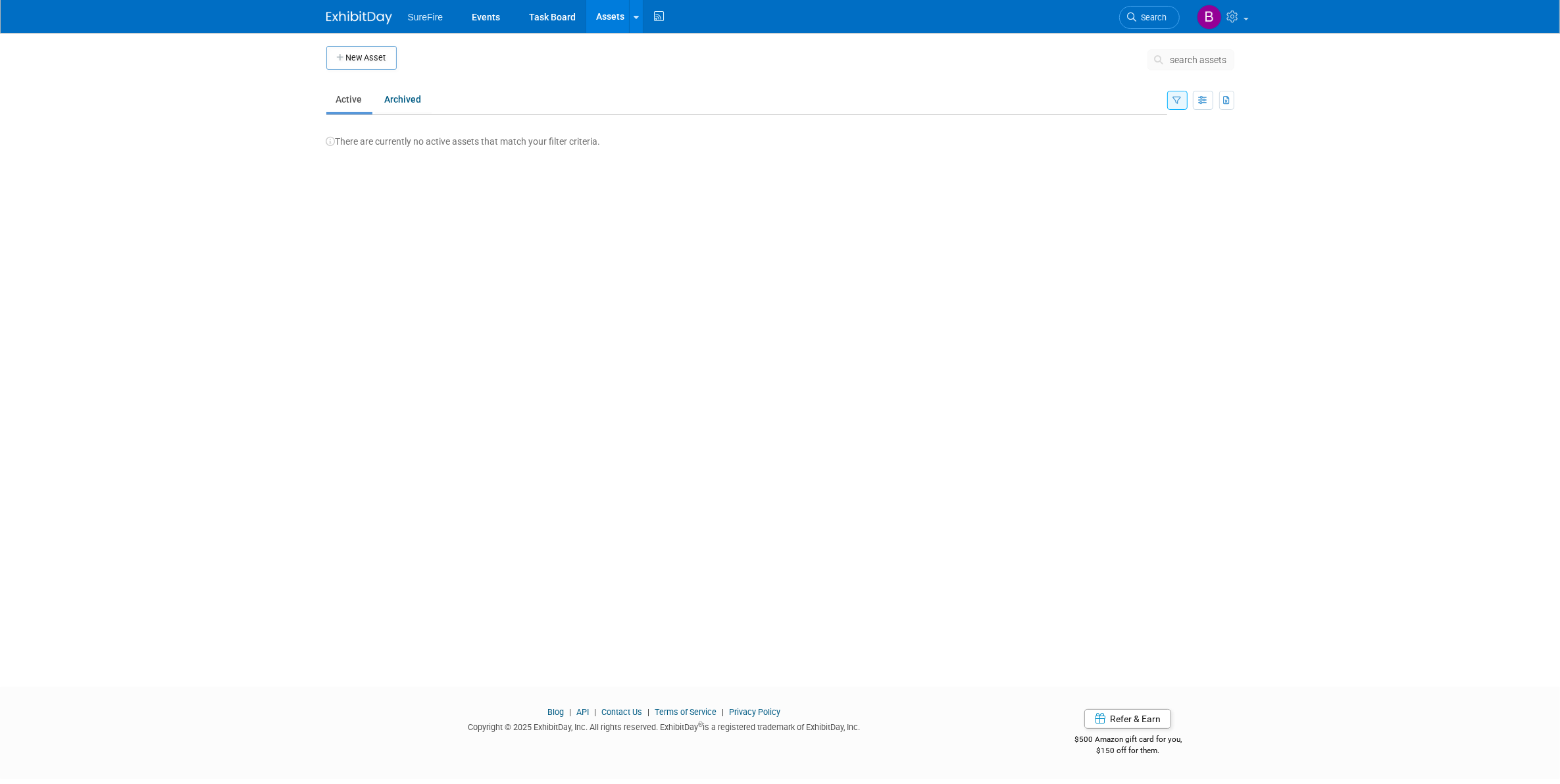
click at [620, 21] on link "Assets" at bounding box center [610, 16] width 48 height 33
click at [1173, 56] on span "search assets" at bounding box center [1198, 59] width 56 height 11
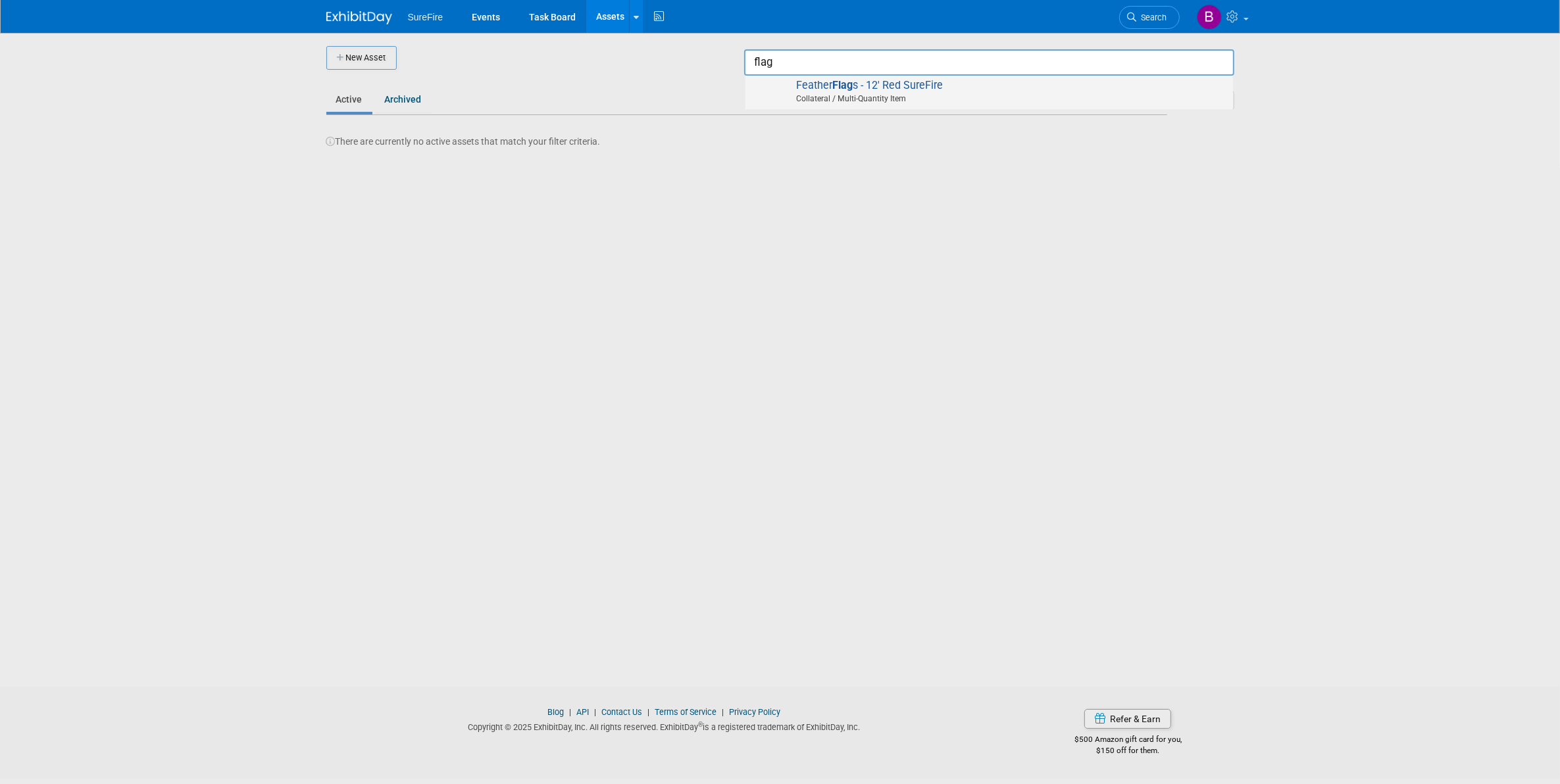
click at [1037, 79] on span "Feather Flag s - 12' Red SureFire Collateral / Multi-Quantity Item" at bounding box center [989, 92] width 474 height 27
type input "Feather Flags - 12&#39; Red SureFire"
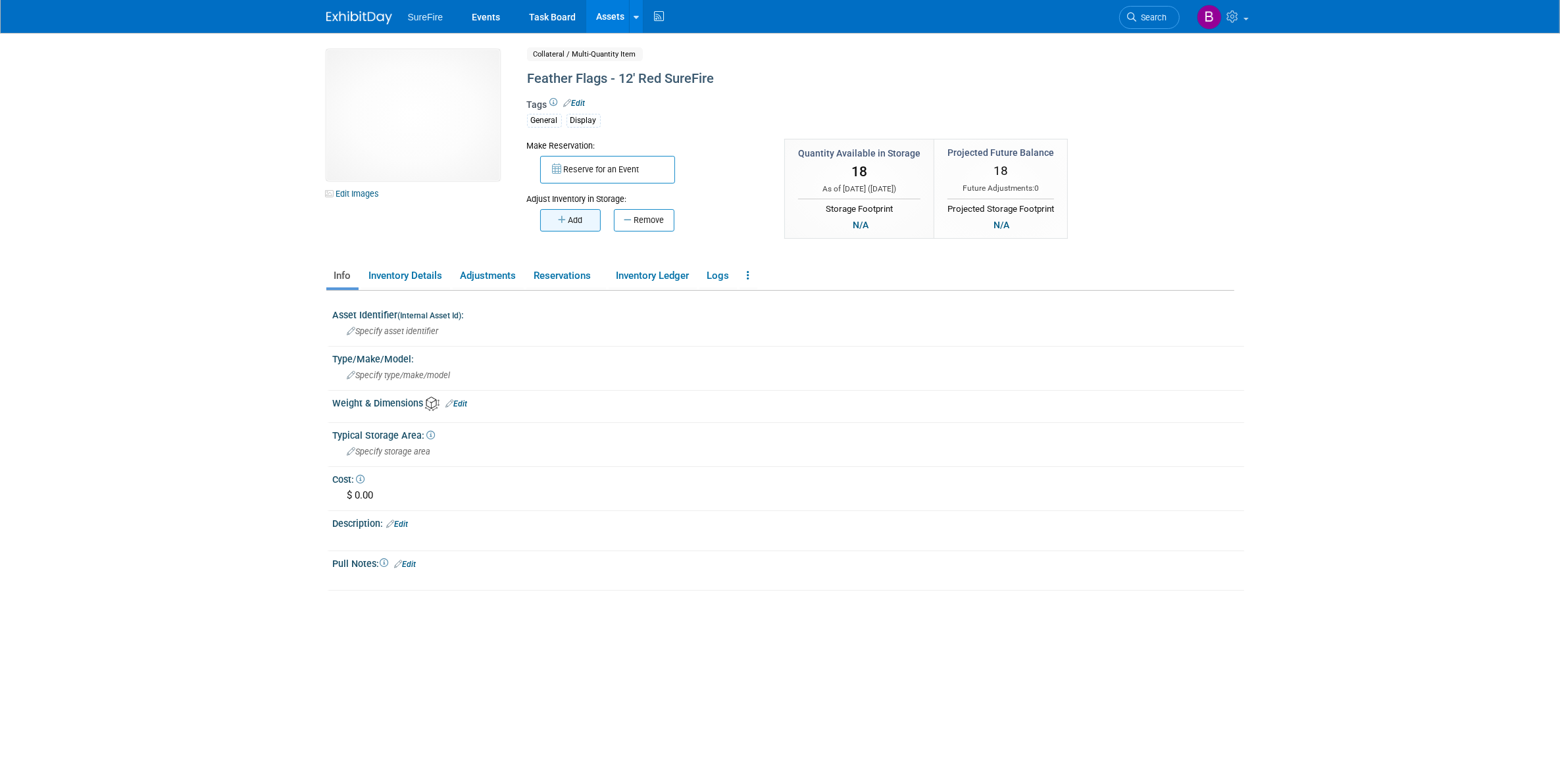
click at [597, 221] on button "Add" at bounding box center [570, 220] width 60 height 22
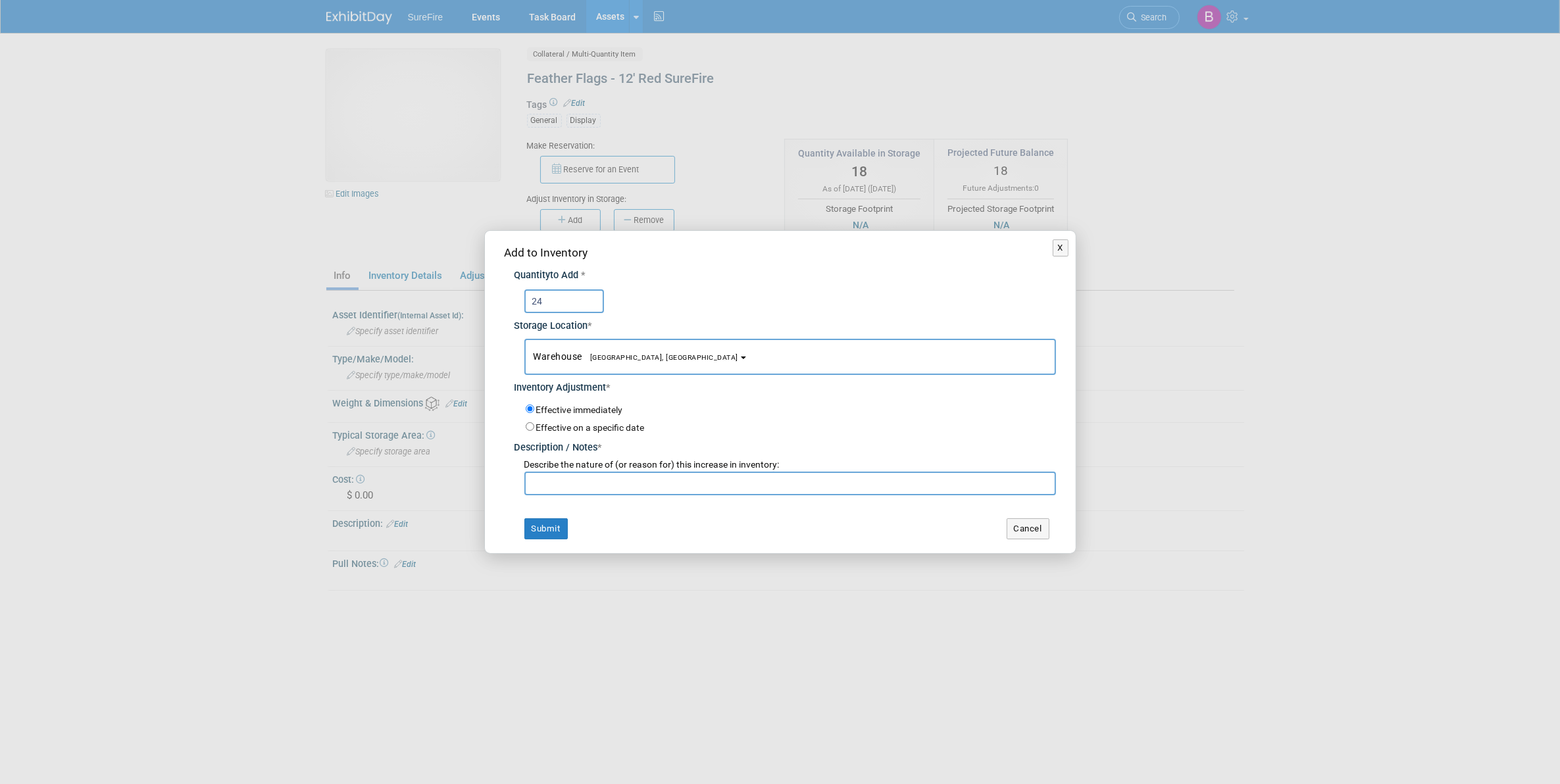
type input "24"
click at [586, 475] on input "text" at bounding box center [790, 483] width 532 height 24
type input "Count"
click at [1021, 513] on div "Add to Inventory Quantity to Add * 24 Storage Location * Warehouse<span style="…" at bounding box center [780, 391] width 591 height 322
click at [1022, 521] on button "Cancel" at bounding box center [1028, 528] width 42 height 21
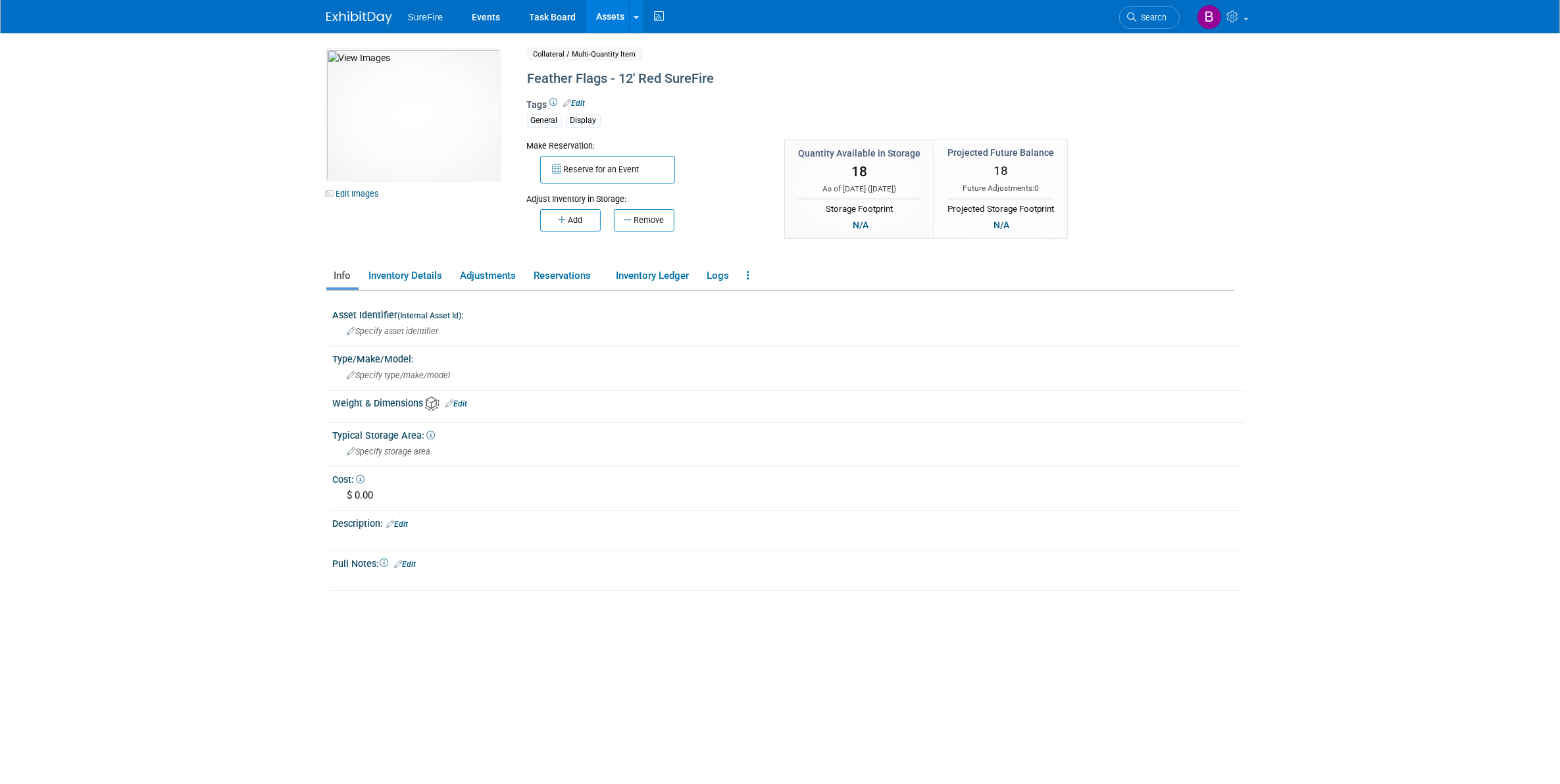
drag, startPoint x: 569, startPoint y: 213, endPoint x: 577, endPoint y: 244, distance: 32.0
click at [569, 213] on button "Add" at bounding box center [570, 220] width 60 height 22
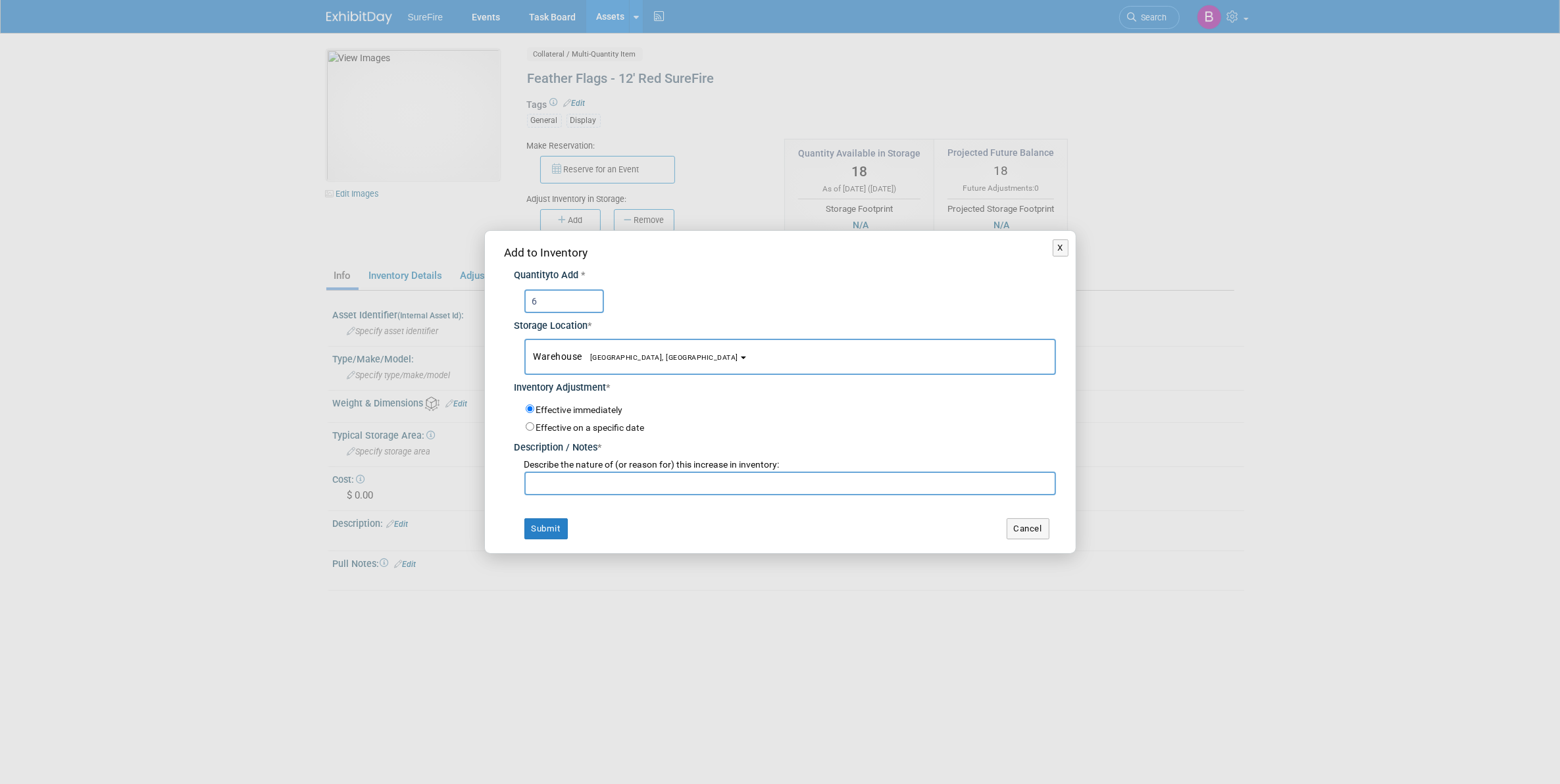
type input "6"
click at [579, 487] on input "text" at bounding box center [790, 483] width 532 height 24
type input "count"
drag, startPoint x: 526, startPoint y: 561, endPoint x: 544, endPoint y: 517, distance: 47.5
click at [530, 554] on div "X Add to Inventory Quantity to Add * 6 *" at bounding box center [780, 392] width 1560 height 784
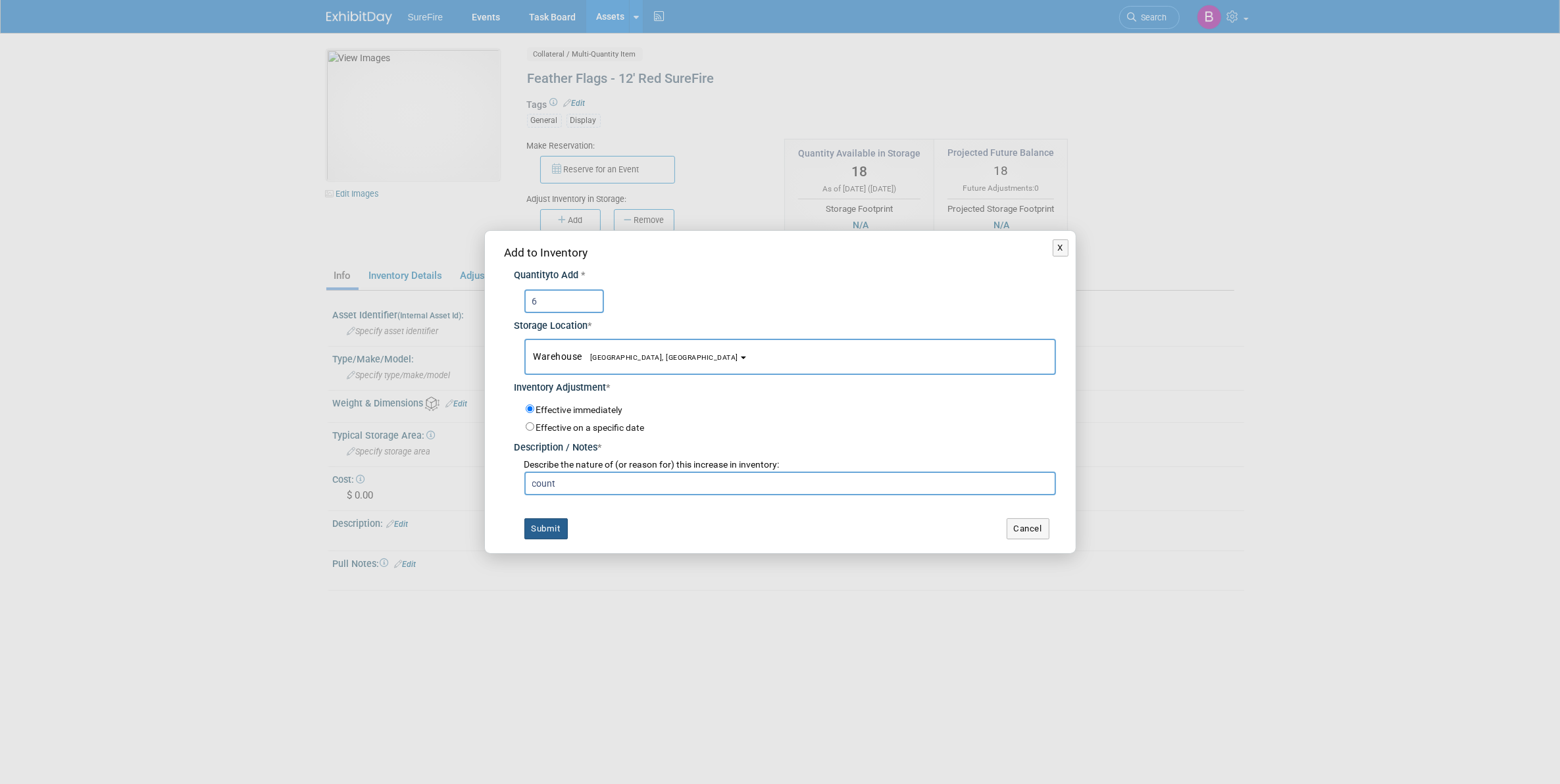
click at [544, 518] on button "Submit" at bounding box center [546, 528] width 43 height 21
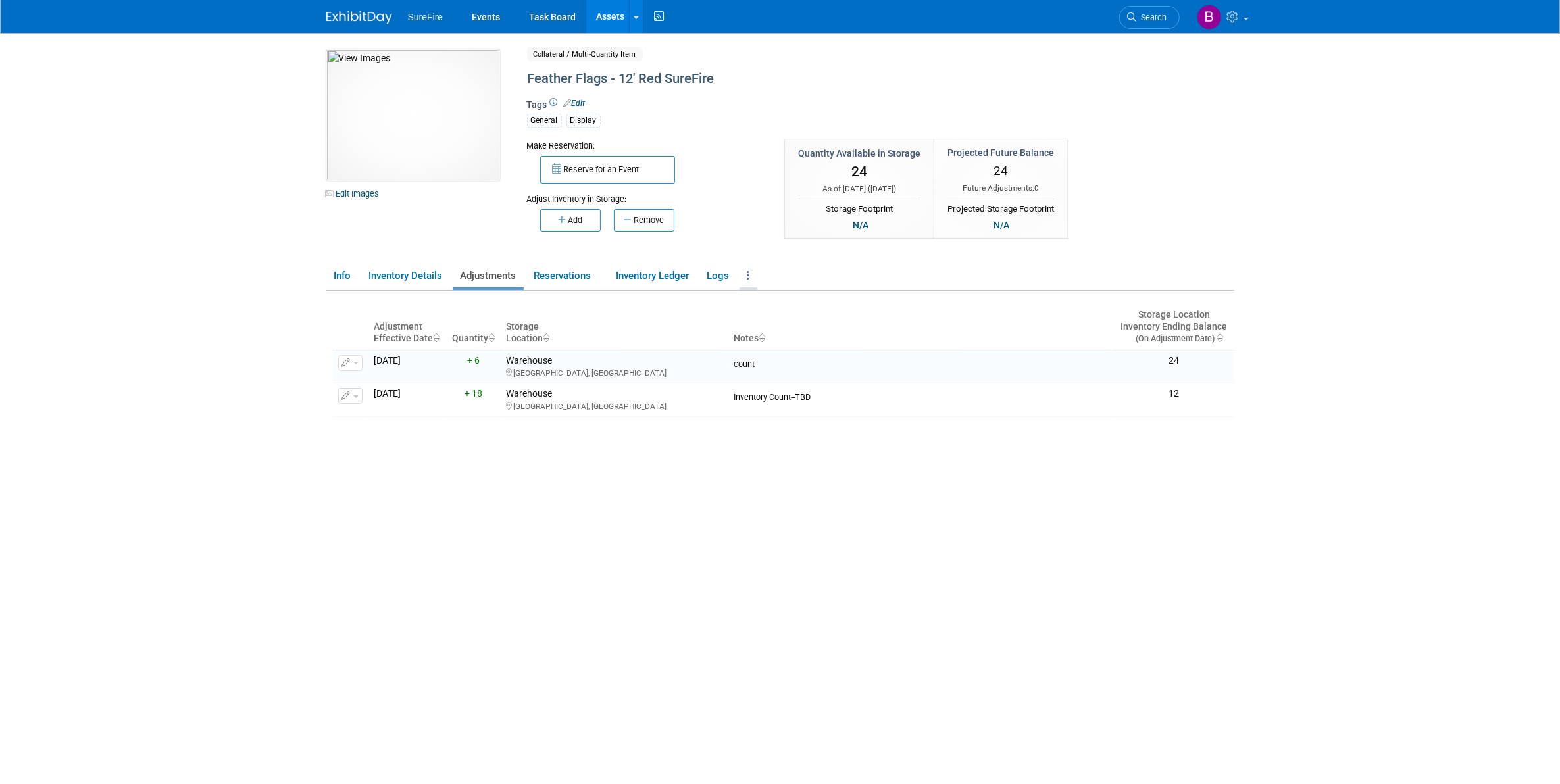
click at [747, 272] on link at bounding box center [749, 276] width 18 height 23
click at [758, 298] on link "Copy/Duplicate Asset" at bounding box center [797, 301] width 115 height 22
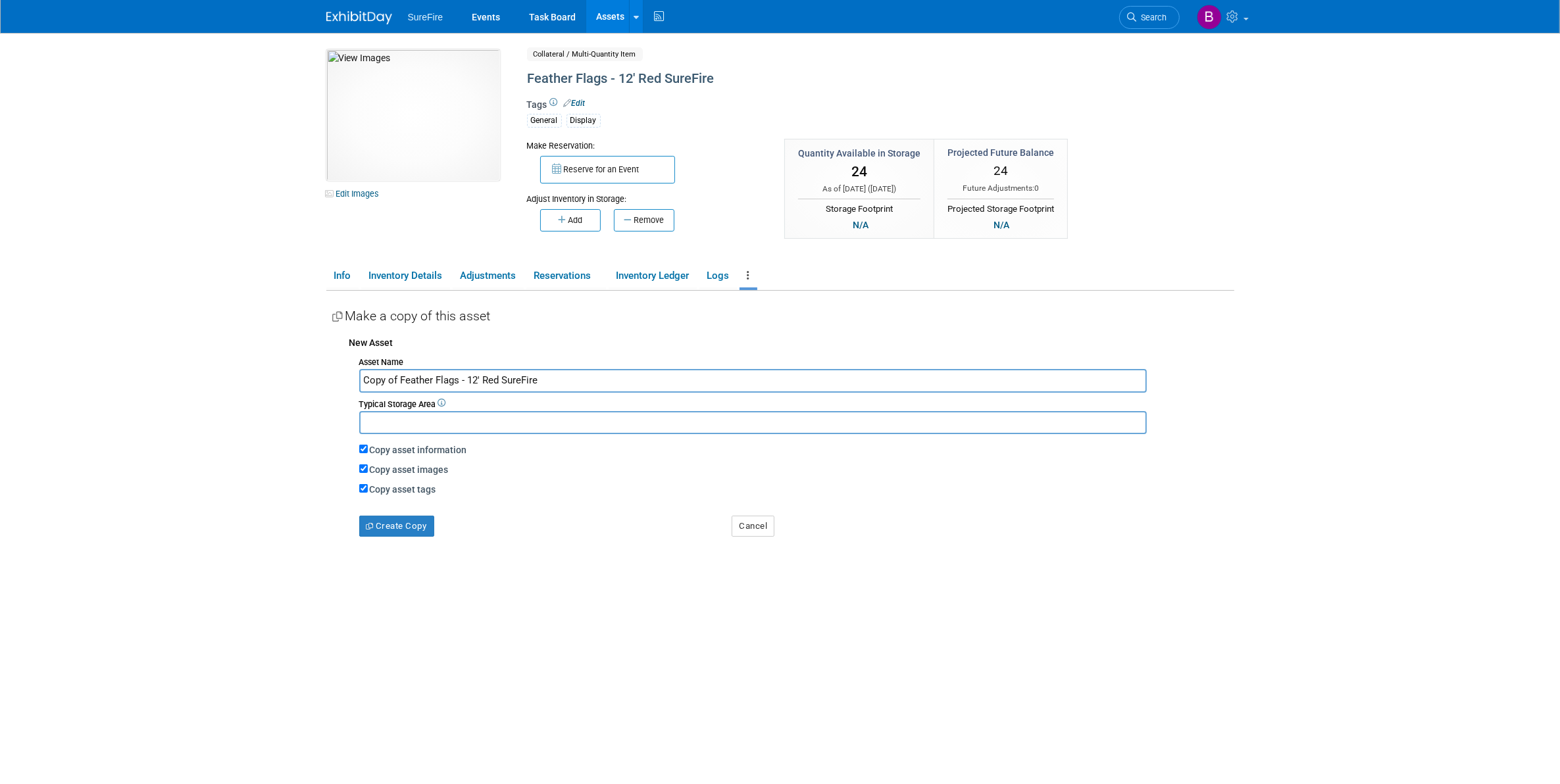
drag, startPoint x: 399, startPoint y: 379, endPoint x: 264, endPoint y: 381, distance: 135.0
click at [264, 381] on body "SureFire Events Task Board Assets New Asset Search Assets" at bounding box center [780, 392] width 1560 height 784
drag, startPoint x: 429, startPoint y: 379, endPoint x: 446, endPoint y: 380, distance: 17.0
click at [446, 380] on input "Feather Flags - 12' Red SureFire" at bounding box center [753, 380] width 788 height 23
type input "Feather Flags - Extended Red SureFire"
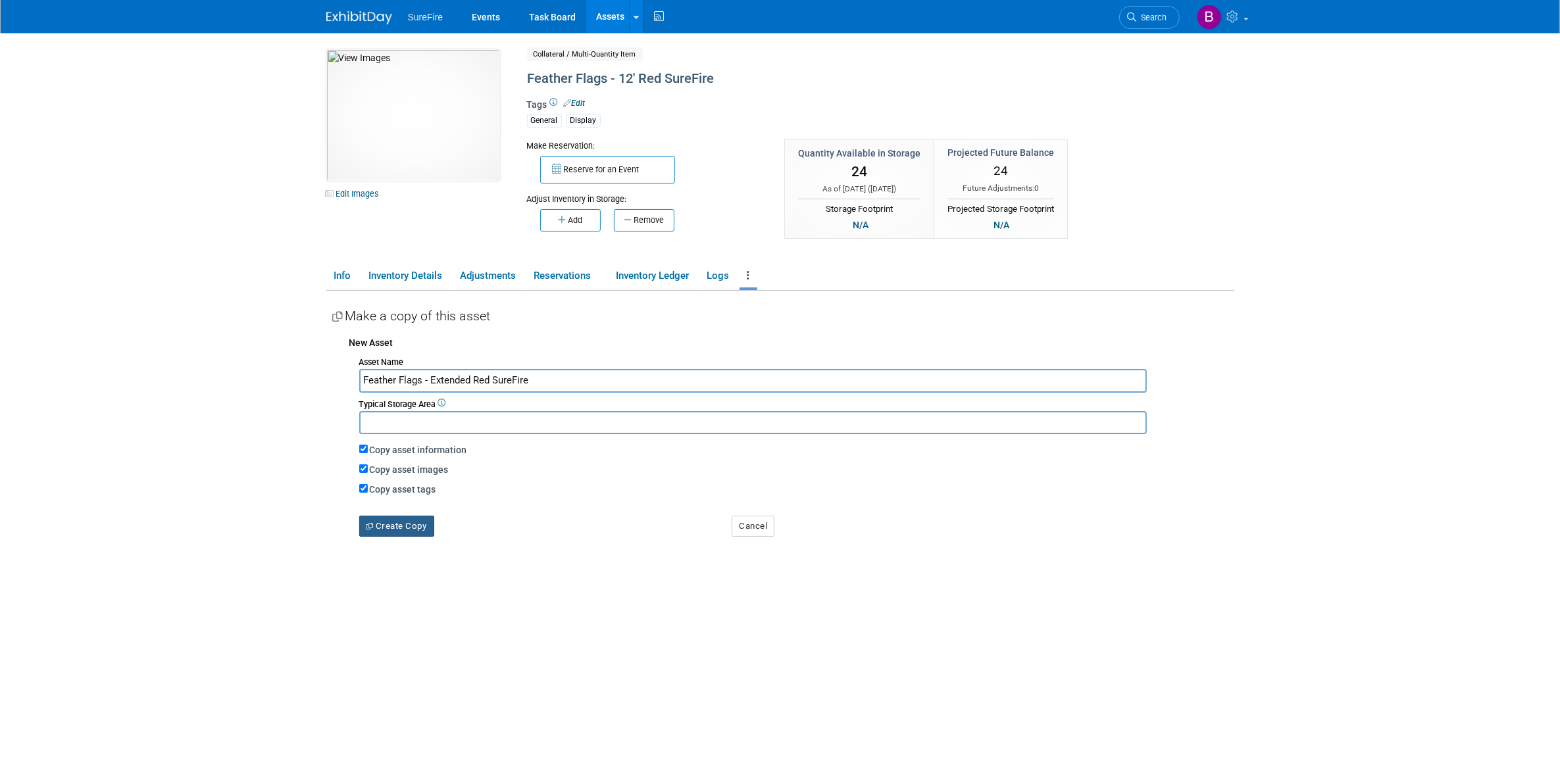
click at [405, 529] on button "Create Copy" at bounding box center [397, 526] width 75 height 21
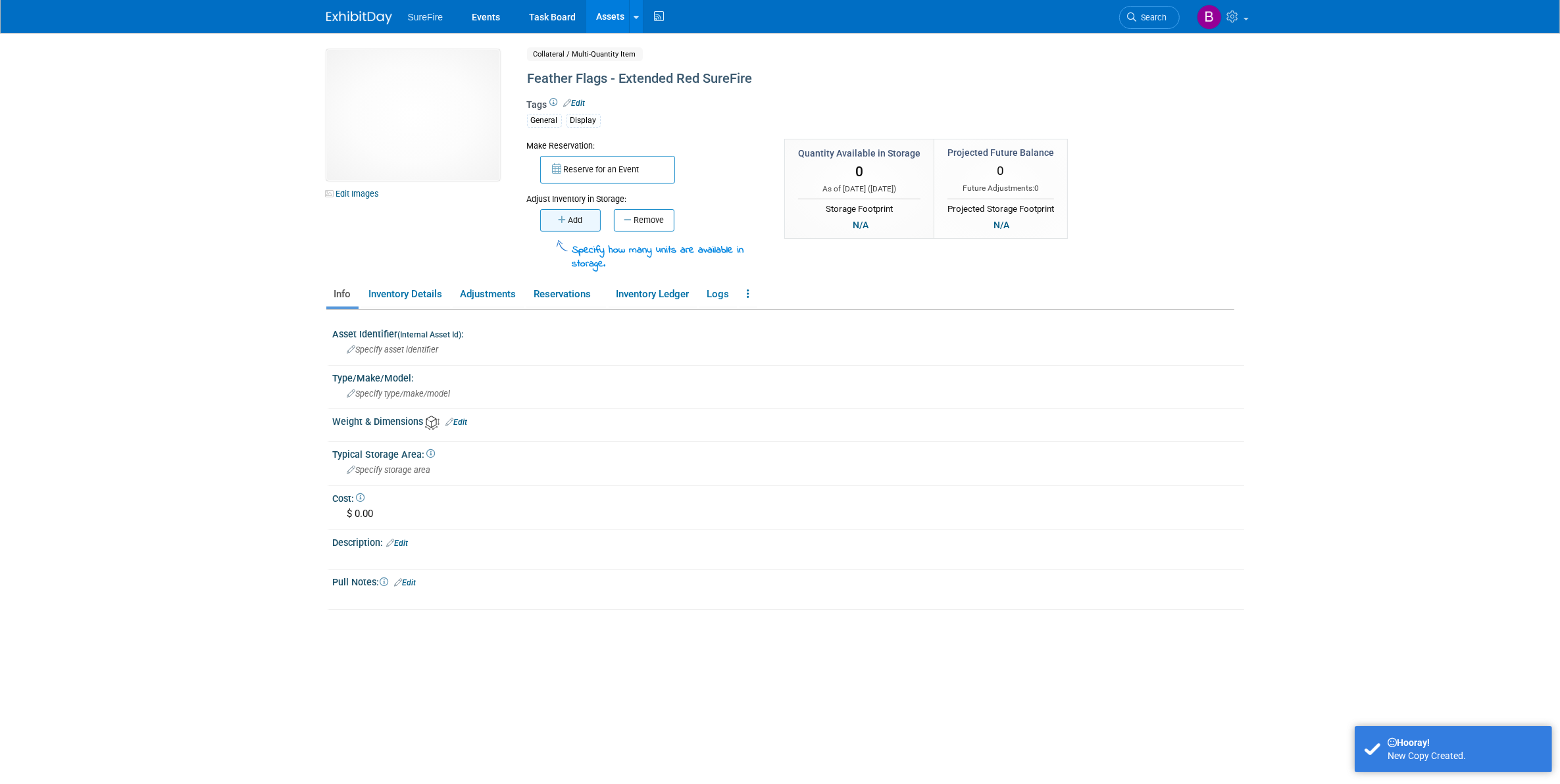
click at [561, 224] on button "Add" at bounding box center [570, 220] width 60 height 22
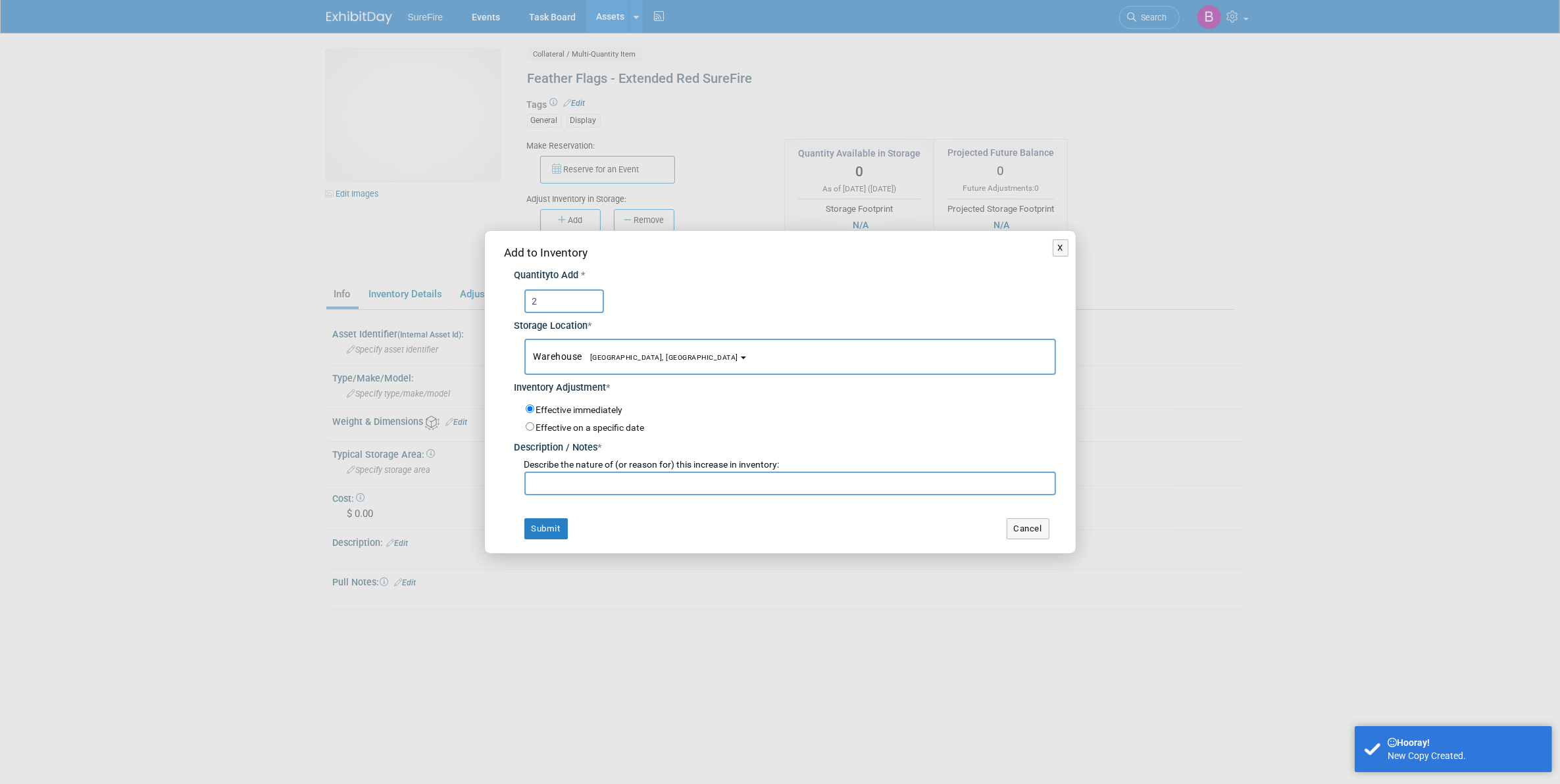
type input "2"
click at [584, 477] on input "text" at bounding box center [790, 483] width 532 height 24
type input "Count"
click at [536, 539] on div "Add to Inventory Quantity to Add * 2 Storage Location * Warehouse<span style="f…" at bounding box center [780, 391] width 591 height 322
click at [543, 532] on button "Submit" at bounding box center [546, 528] width 43 height 21
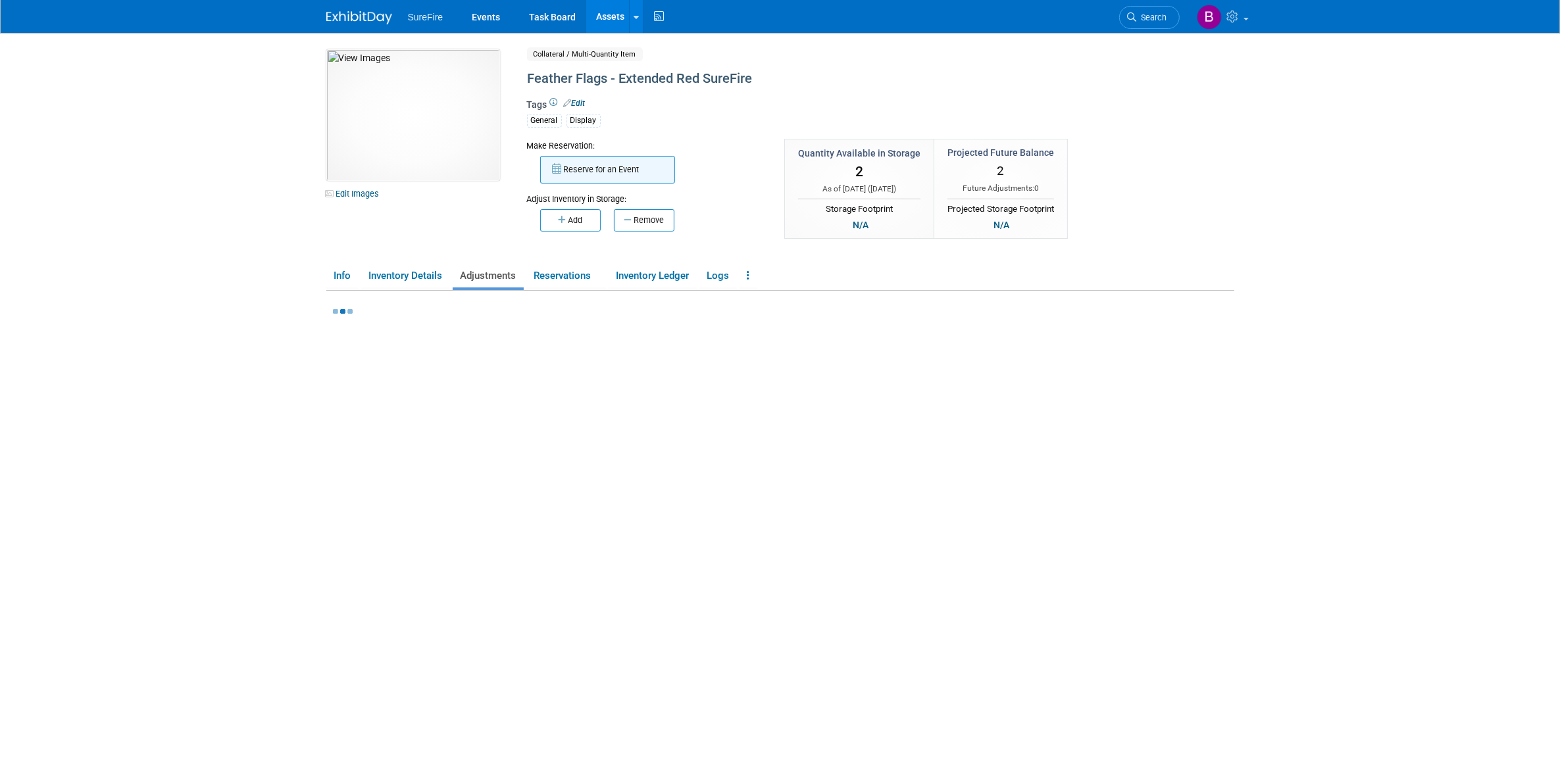
click at [571, 179] on button "Reserve for an Event" at bounding box center [608, 169] width 135 height 28
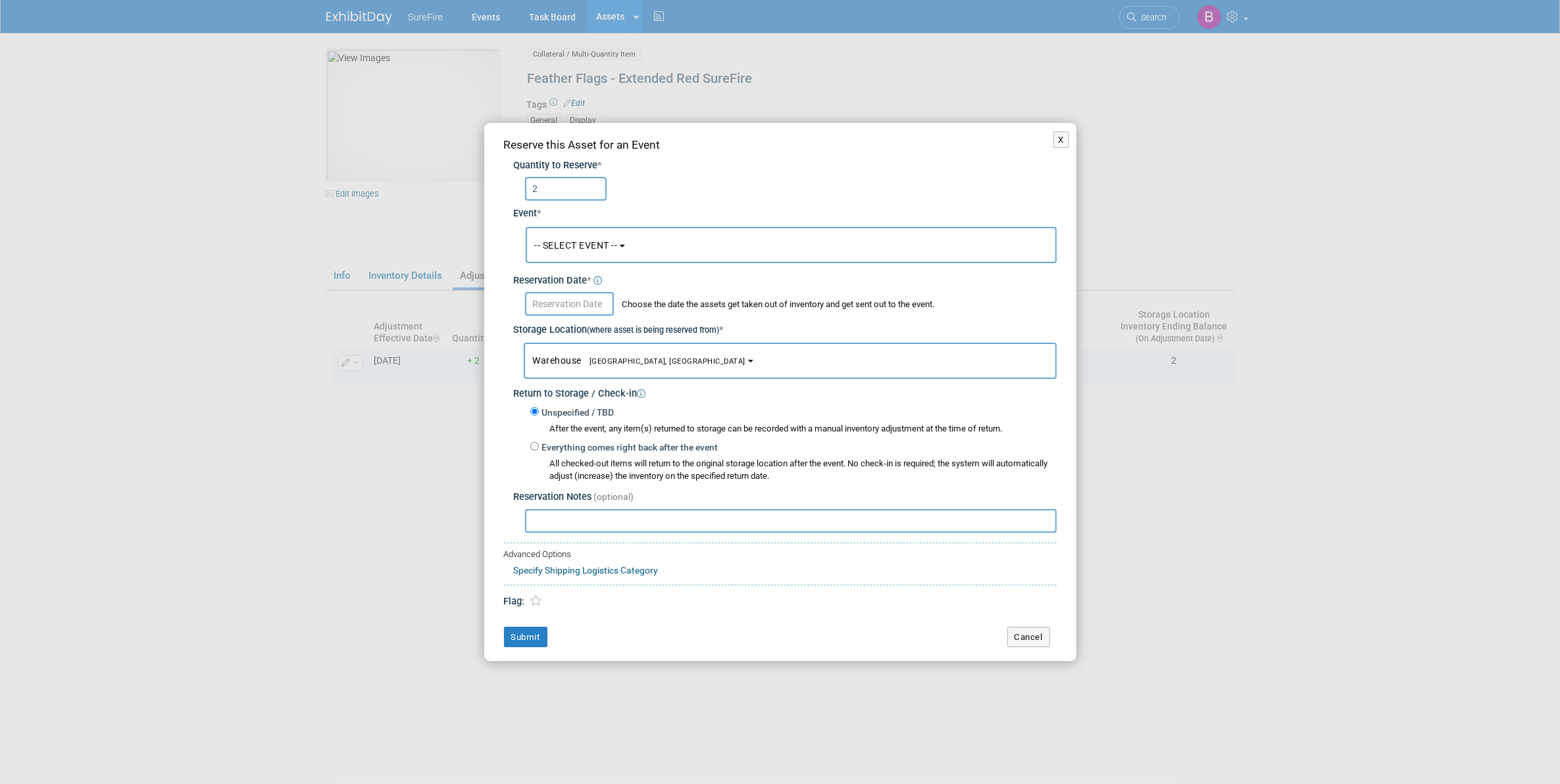
type input "2"
click at [577, 245] on span "-- SELECT EVENT --" at bounding box center [577, 245] width 83 height 11
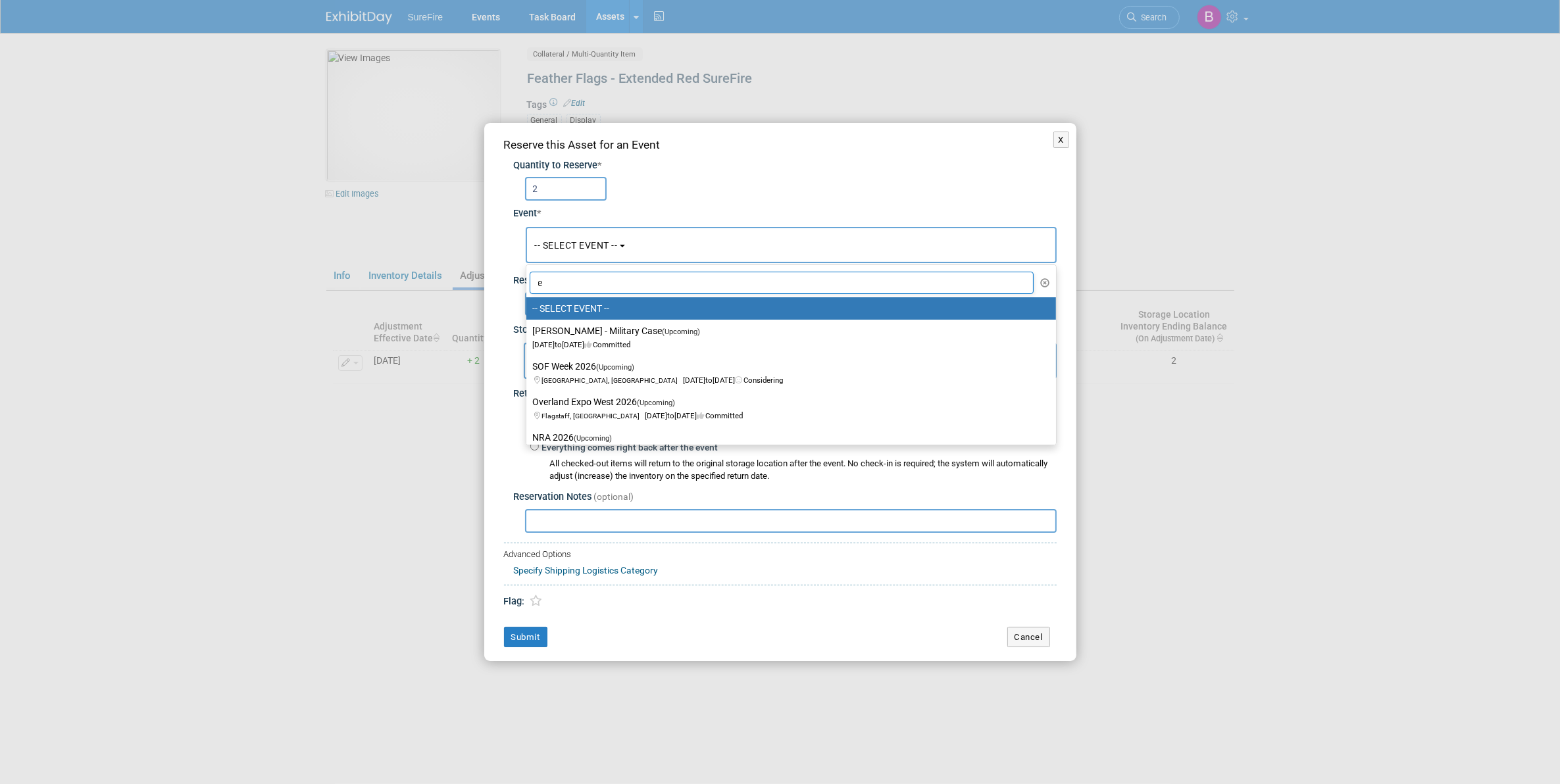
click at [579, 283] on input "e" at bounding box center [781, 283] width 504 height 22
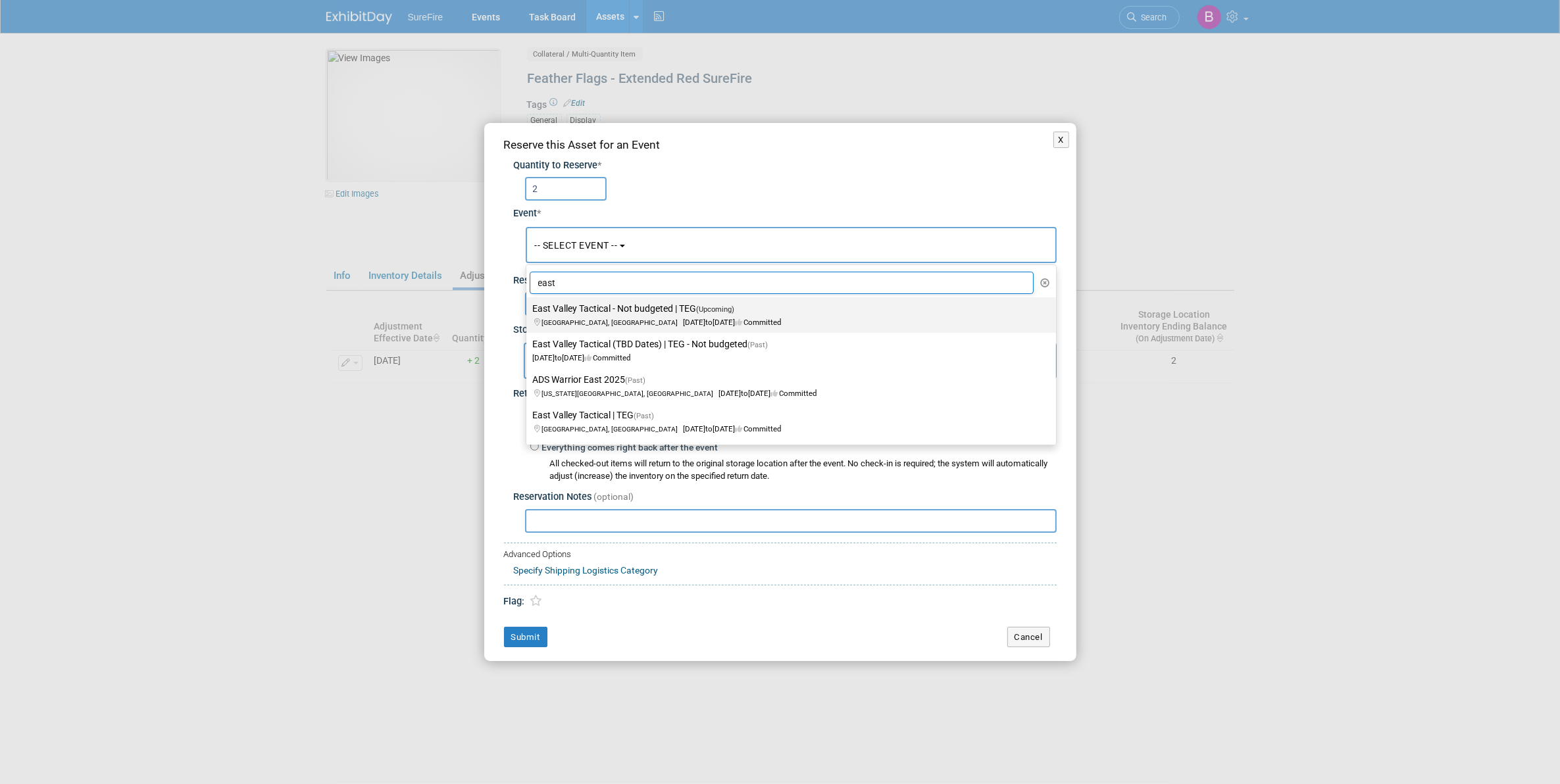
type input "east"
click at [580, 307] on label "East Valley Tactical - Not budgeted | TEG (Upcoming) Phoenix, AZ Oct 25, 2025 t…" at bounding box center [788, 314] width 510 height 30
click at [529, 307] on input "East Valley Tactical - Not budgeted | TEG (Upcoming) Phoenix, AZ Oct 25, 2025 t…" at bounding box center [524, 309] width 8 height 8
select select "11163539"
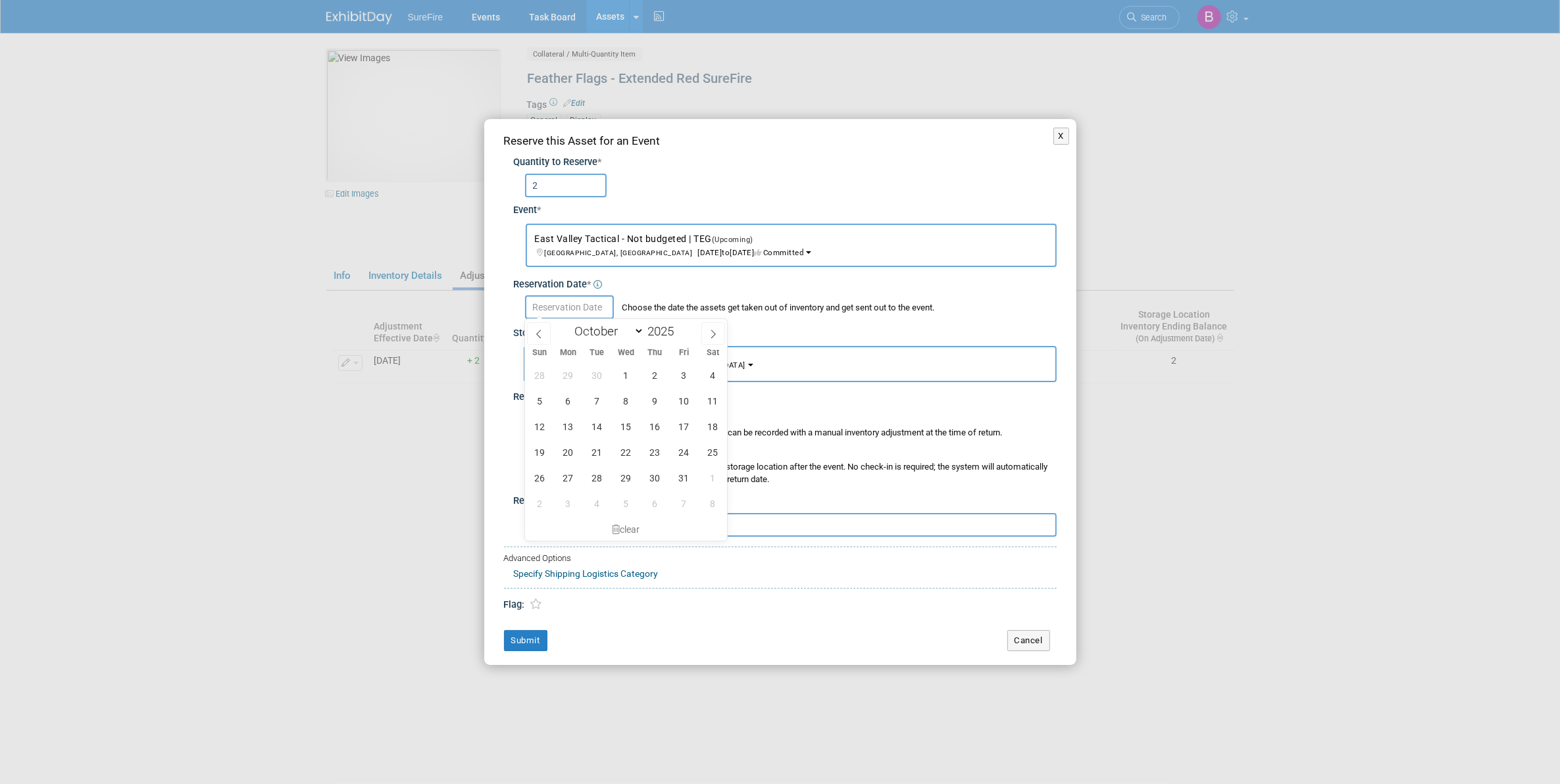
click at [591, 306] on input "text" at bounding box center [569, 307] width 89 height 24
click at [543, 337] on span at bounding box center [538, 333] width 24 height 22
click at [706, 337] on span at bounding box center [713, 333] width 24 height 22
select select "9"
click at [631, 449] on span "22" at bounding box center [626, 452] width 25 height 25
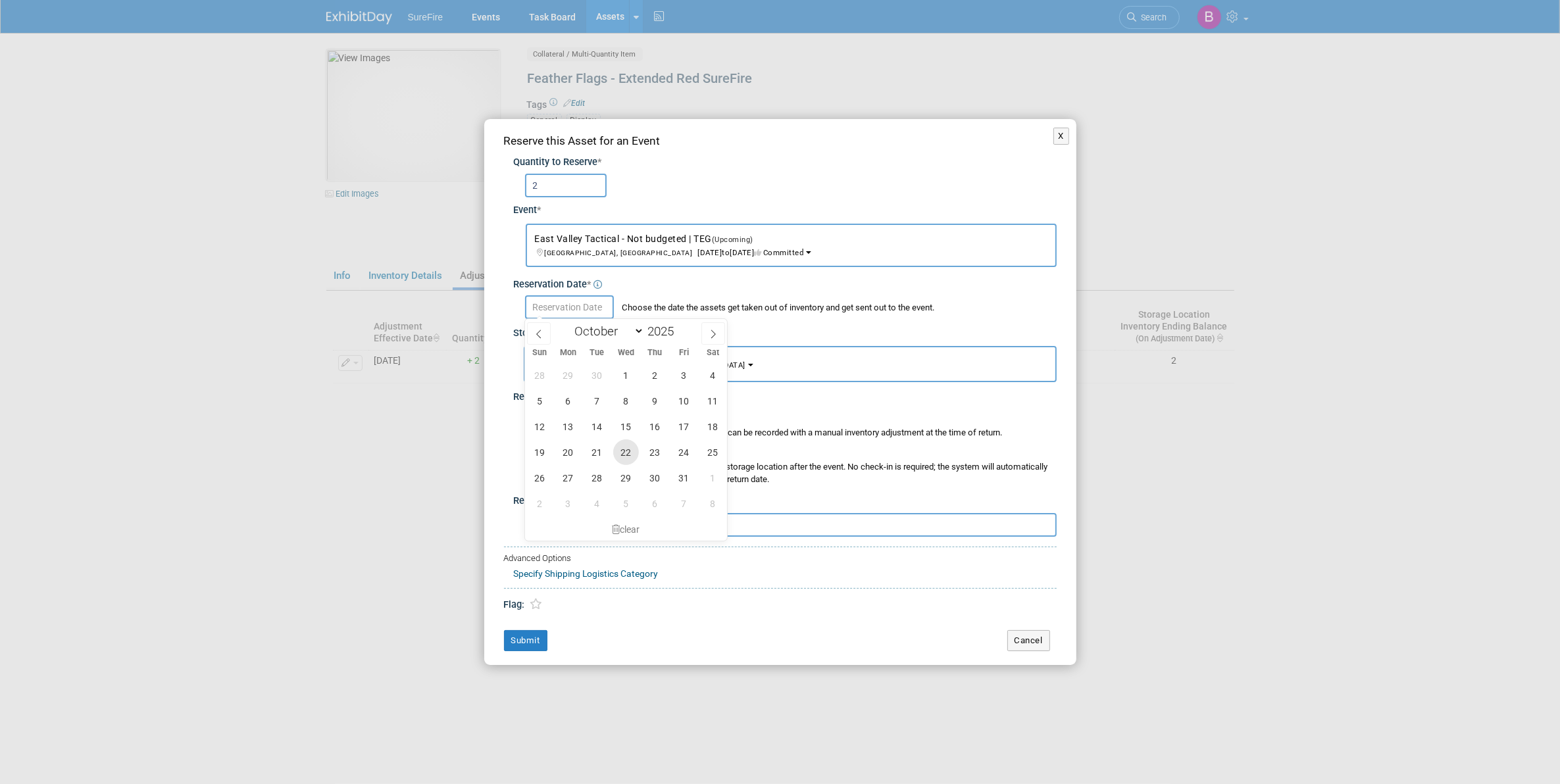
type input "Oct 22, 2025"
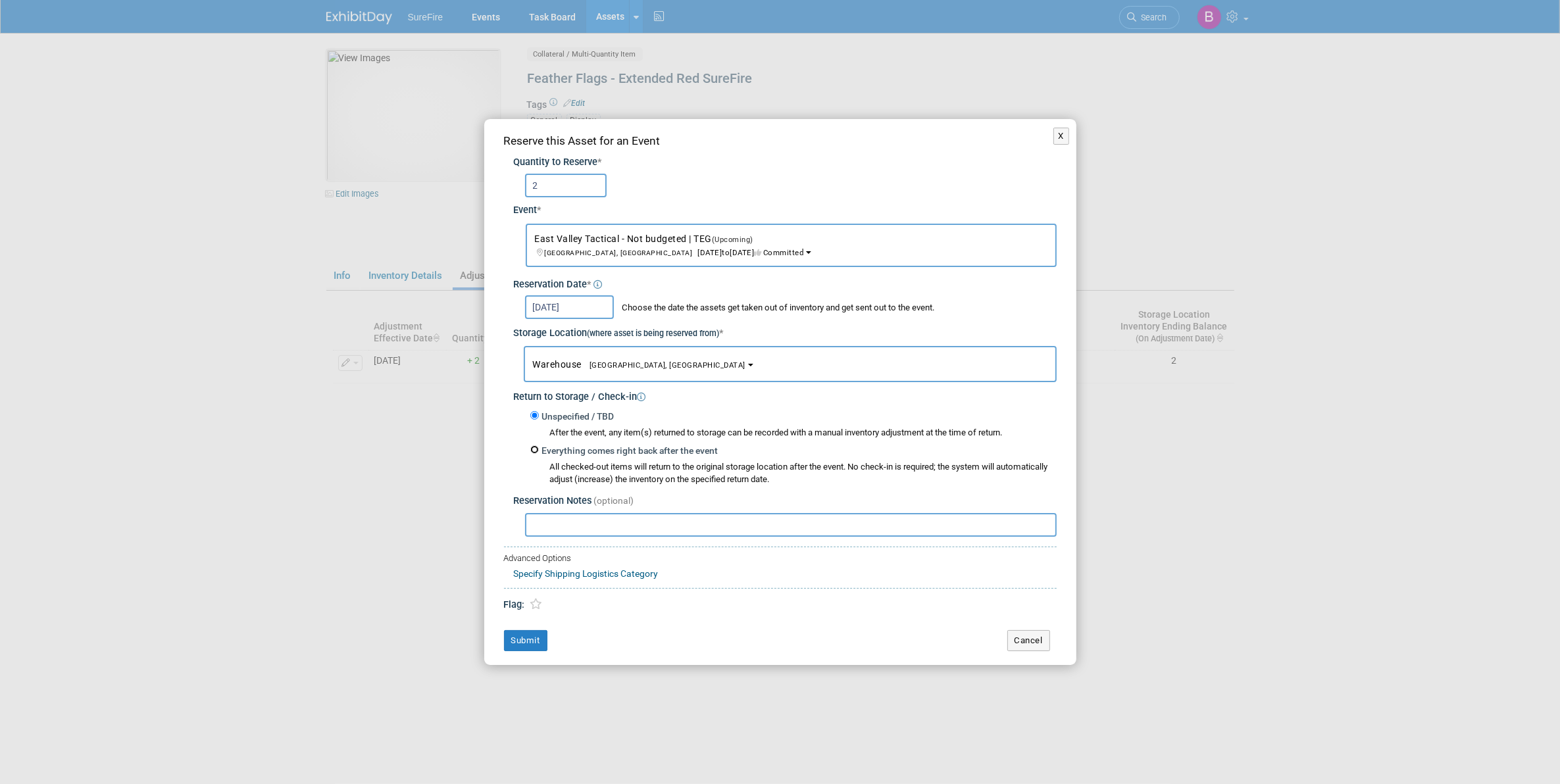
click at [532, 445] on input "Everything comes right back after the event" at bounding box center [534, 449] width 8 height 8
radio input "true"
select select "8"
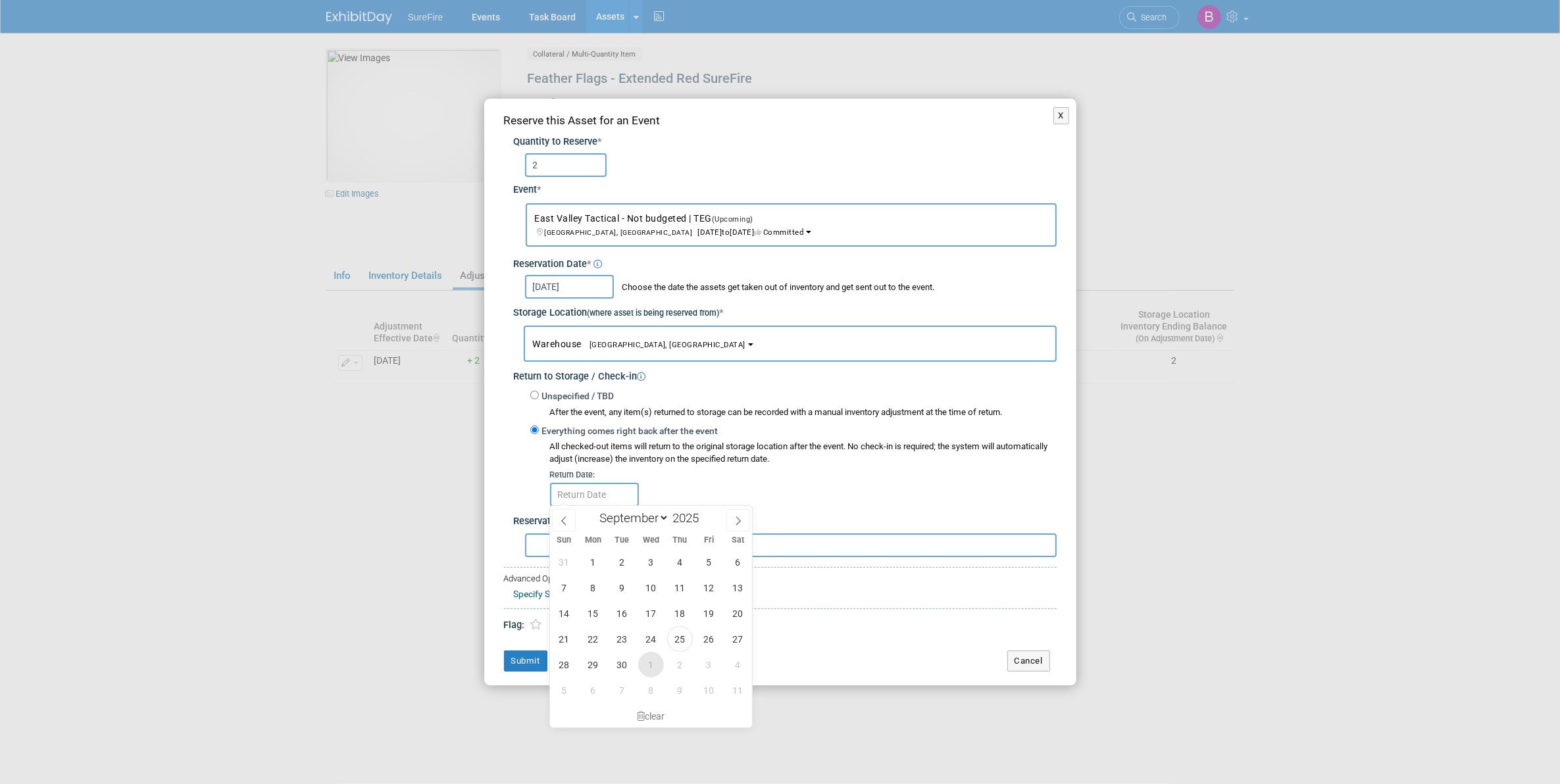
click at [648, 662] on span "1" at bounding box center [650, 664] width 25 height 25
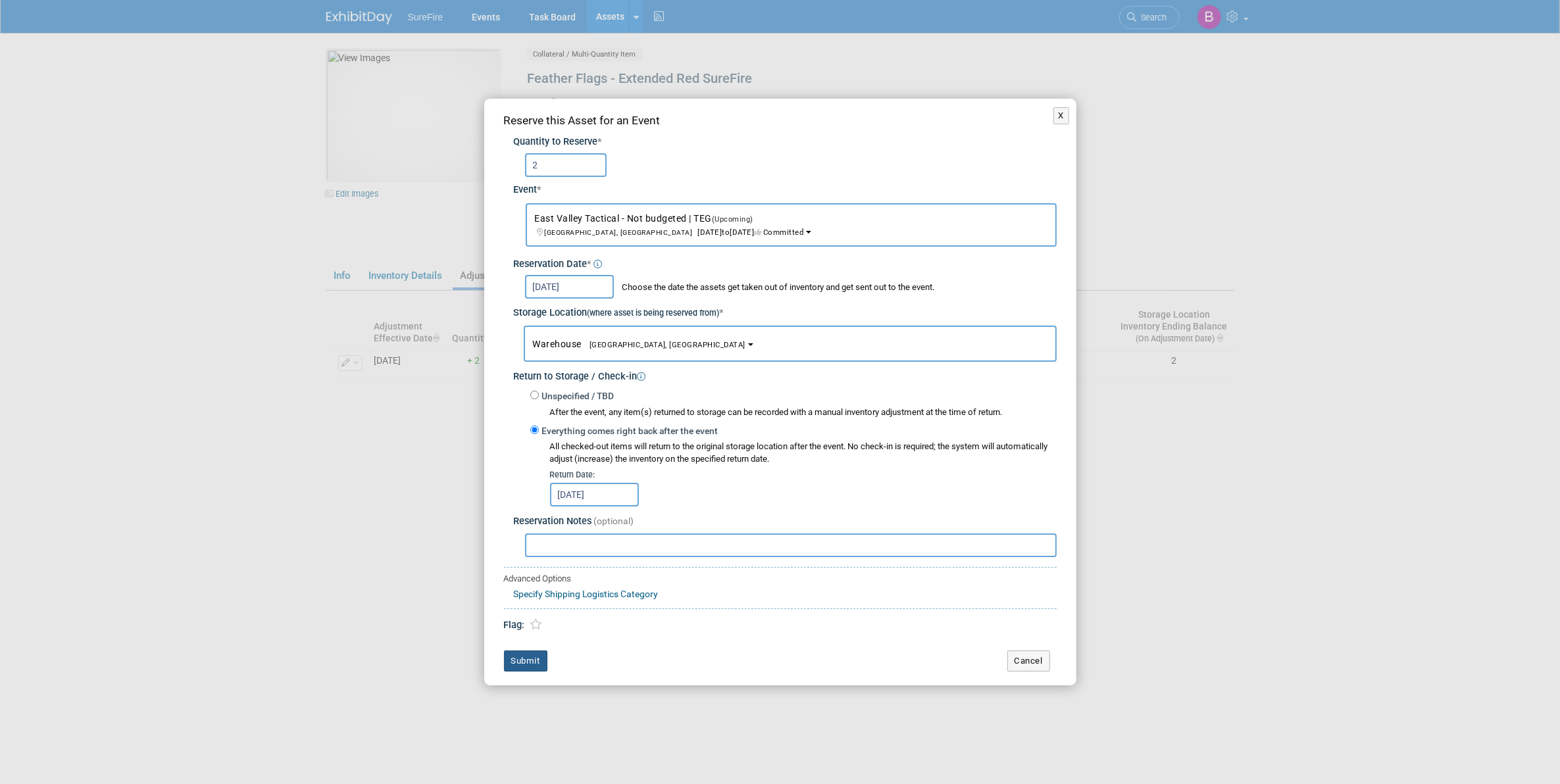
click at [536, 659] on button "Submit" at bounding box center [525, 661] width 43 height 21
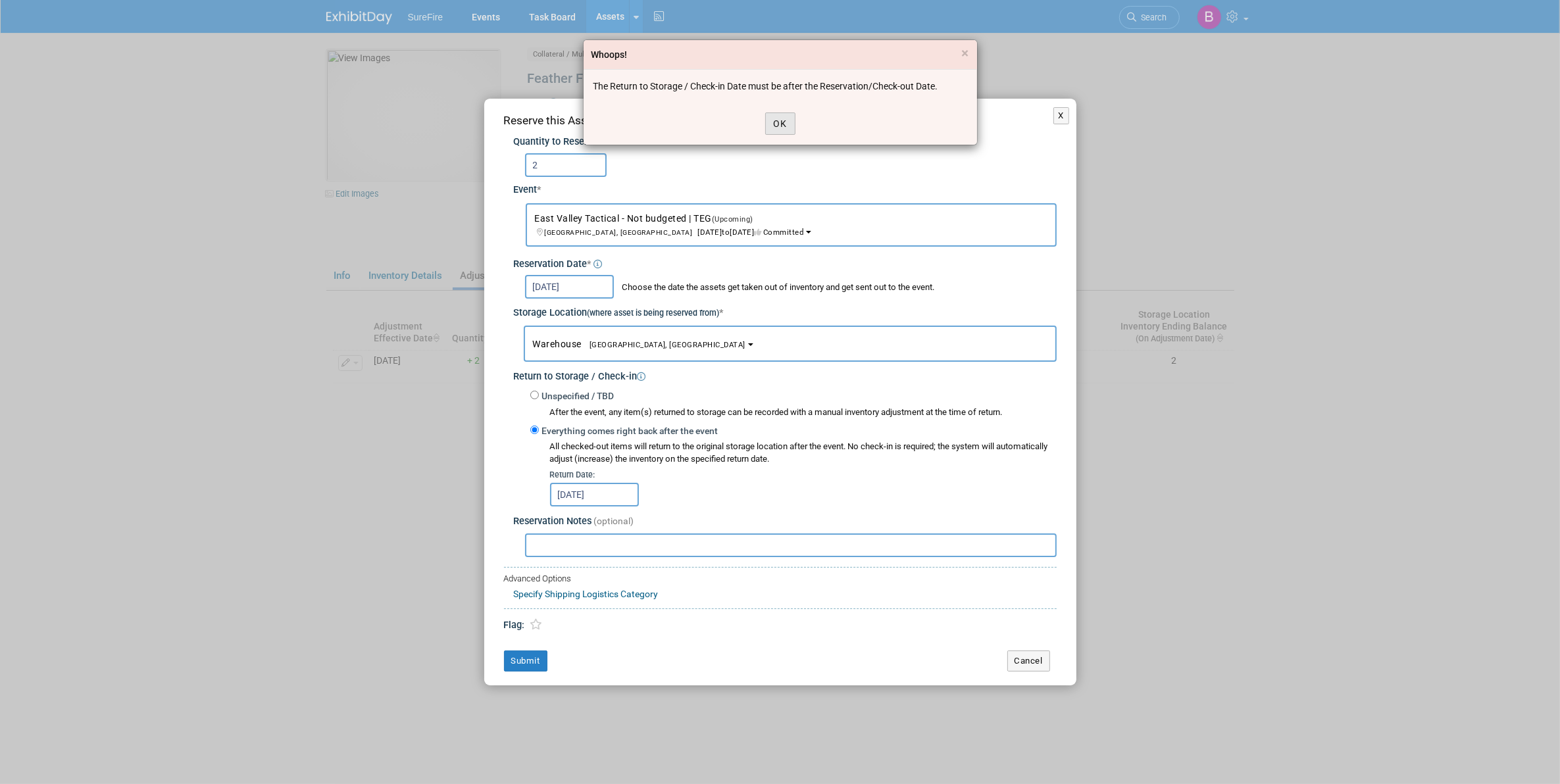
click at [783, 129] on button "OK" at bounding box center [780, 123] width 30 height 22
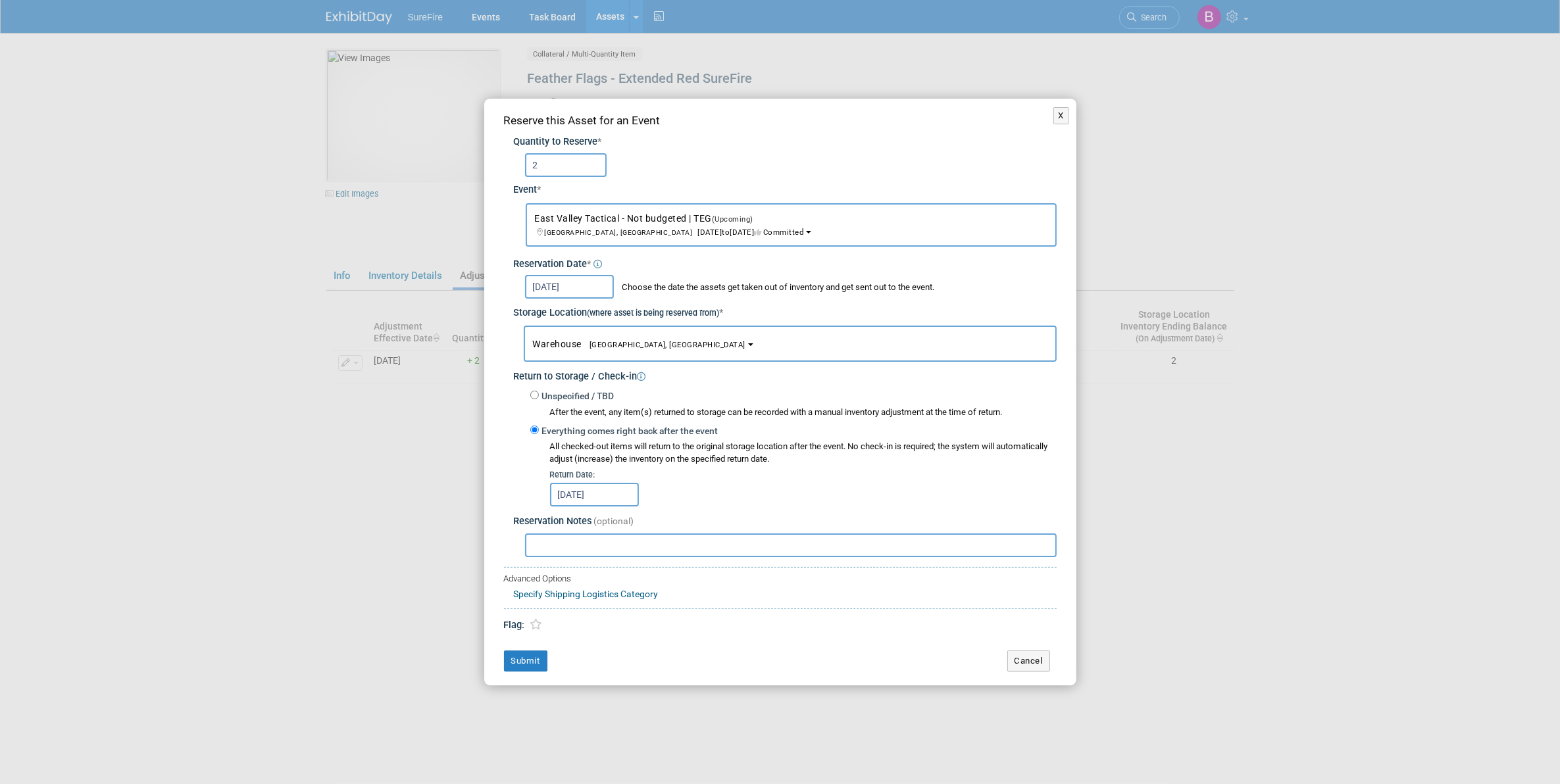
click at [611, 488] on input "Oct 1, 2025" at bounding box center [594, 494] width 89 height 24
click at [658, 688] on span "5" at bounding box center [650, 690] width 25 height 25
type input "Nov 5, 2025"
click at [540, 646] on div "Reserve this Asset for an Event Quantity to Reserve * 2 Event * -- SELECT EVENT…" at bounding box center [780, 392] width 592 height 586
click at [538, 665] on button "Submit" at bounding box center [525, 661] width 43 height 21
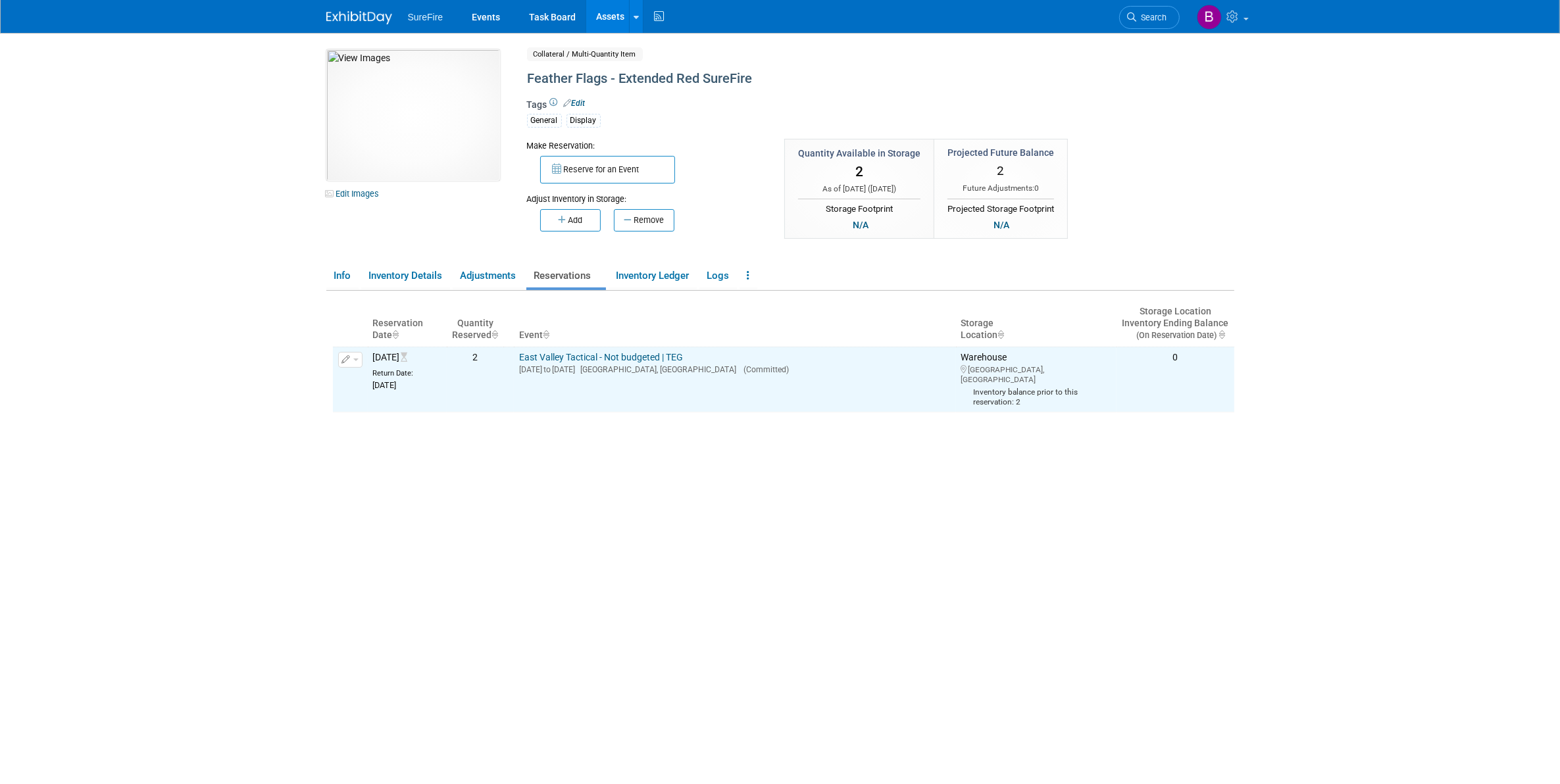
click at [607, 15] on link "Assets" at bounding box center [610, 16] width 48 height 33
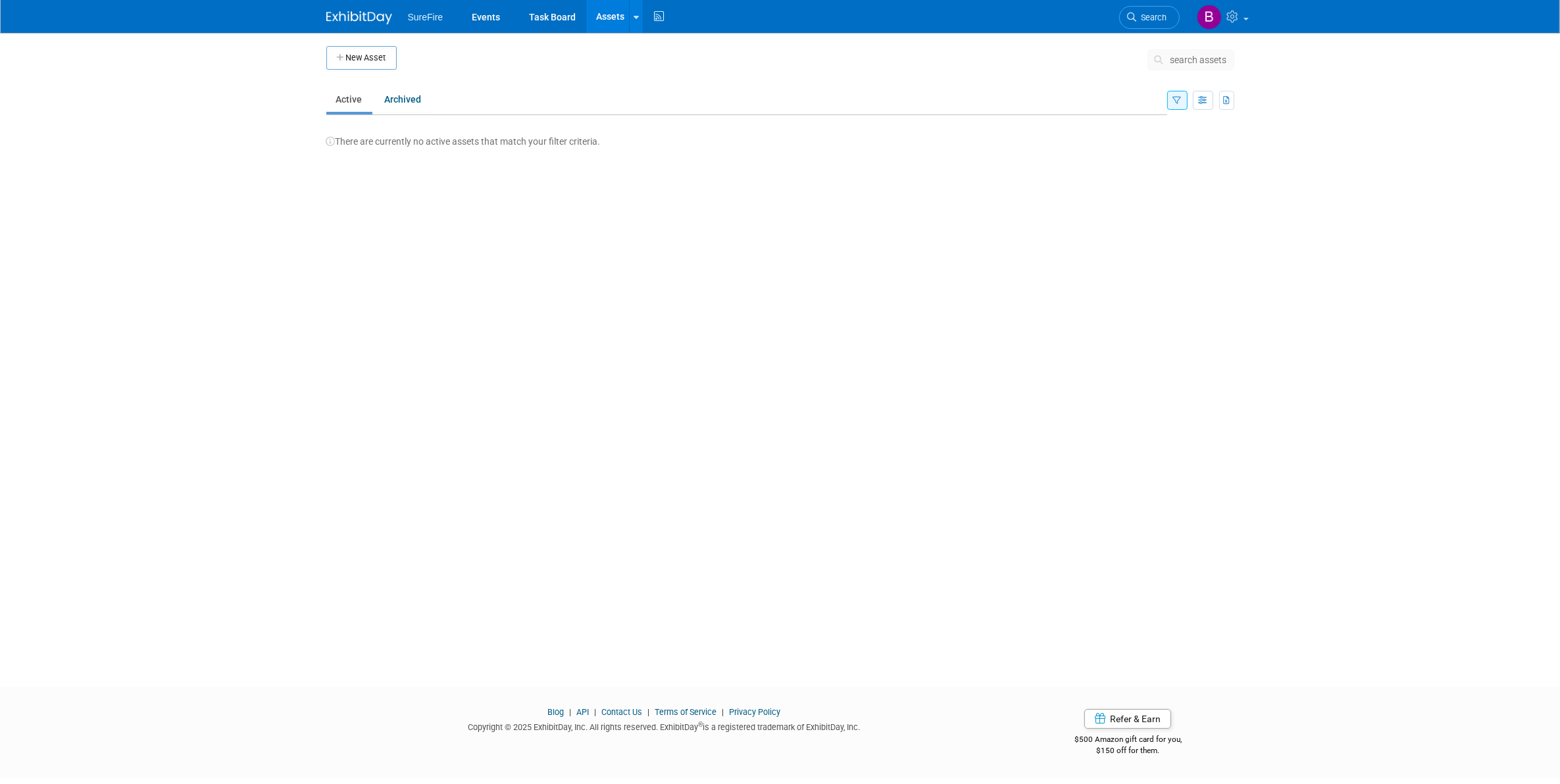
click at [1189, 64] on span "search assets" at bounding box center [1198, 59] width 56 height 11
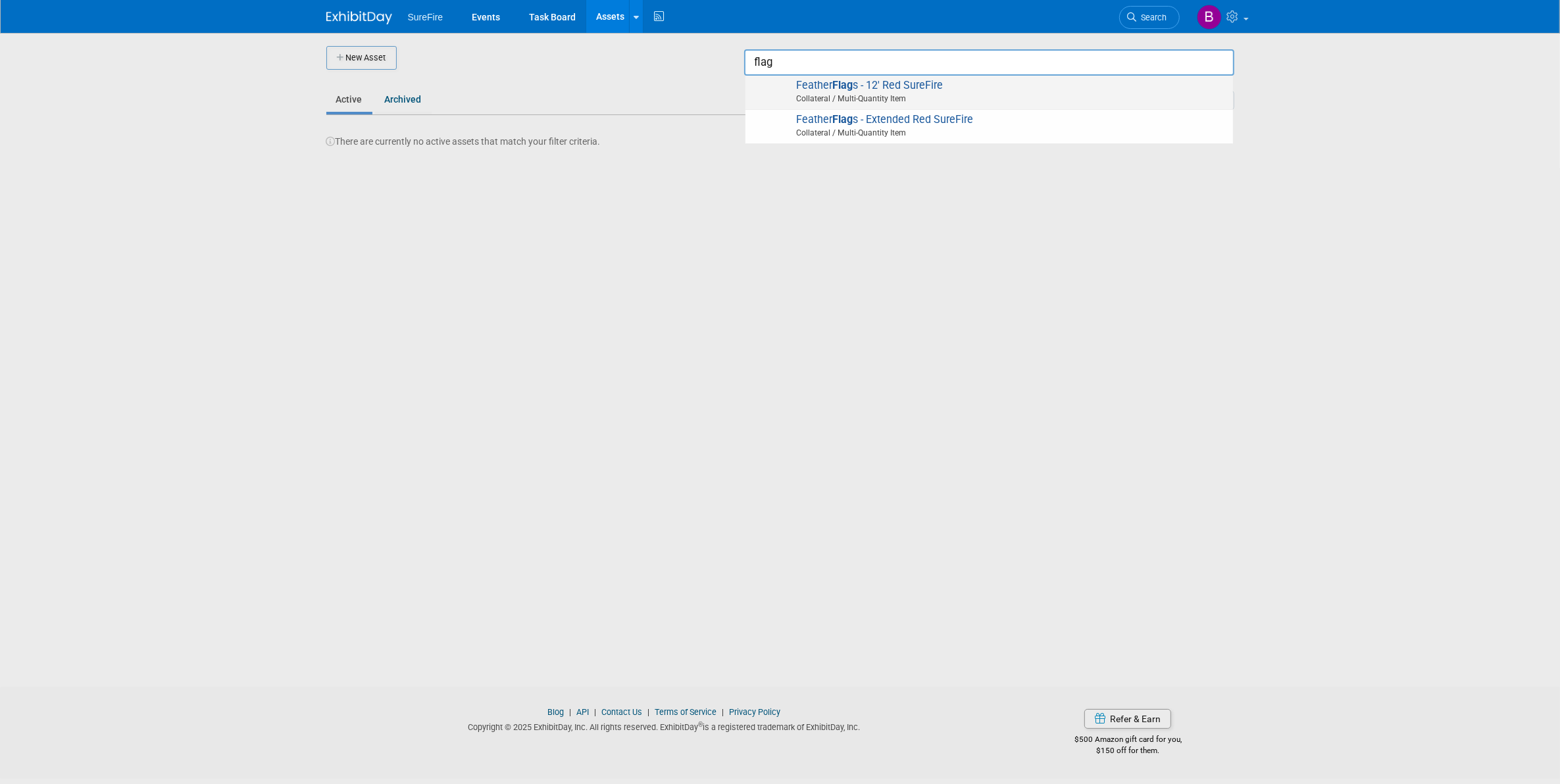
click at [1076, 84] on span "Feather Flag s - 12' Red SureFire Collateral / Multi-Quantity Item" at bounding box center [989, 92] width 474 height 27
type input "Feather Flags - 12&#39; Red SureFire"
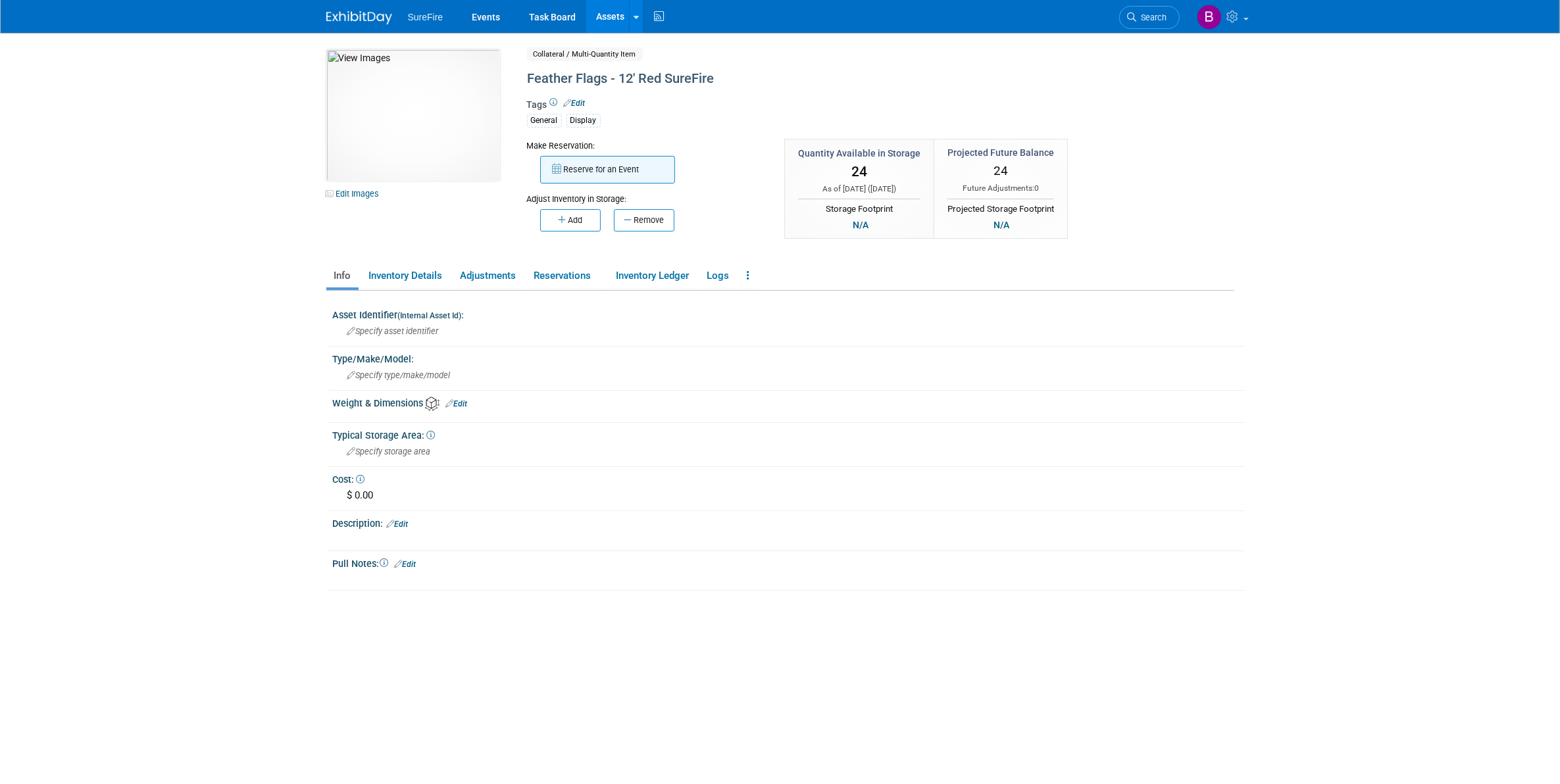
click at [566, 174] on button "Reserve for an Event" at bounding box center [608, 169] width 135 height 28
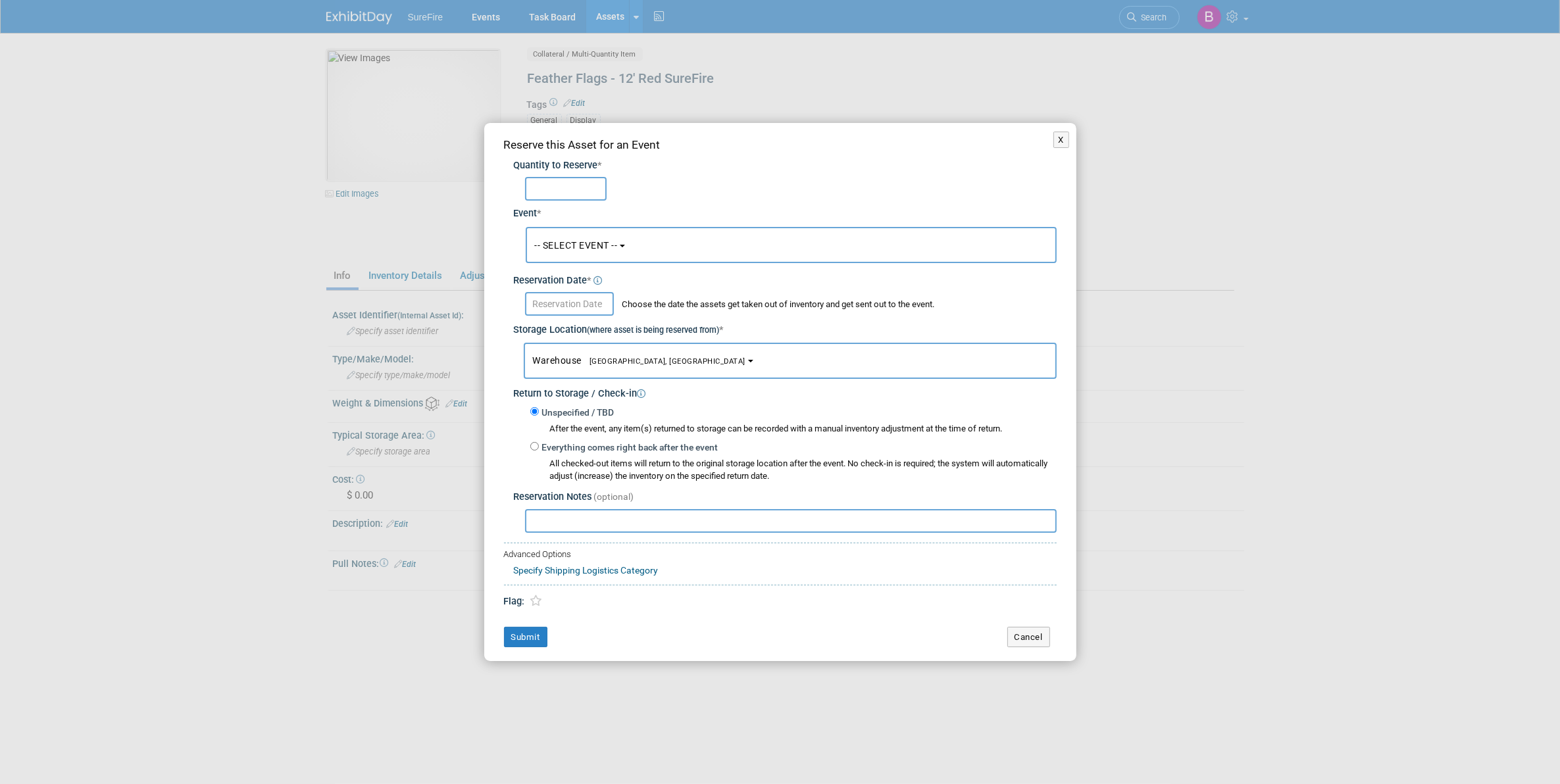
click at [566, 184] on input "text" at bounding box center [566, 188] width 81 height 24
click at [557, 191] on input "text" at bounding box center [566, 188] width 81 height 24
type input "24"
click at [565, 226] on div "-- SELECT EVENT -- ALAN - Military Case<span style='font-size: 0.80em; color: #…" at bounding box center [791, 245] width 531 height 42
click at [573, 257] on button "-- SELECT EVENT --" at bounding box center [791, 245] width 531 height 36
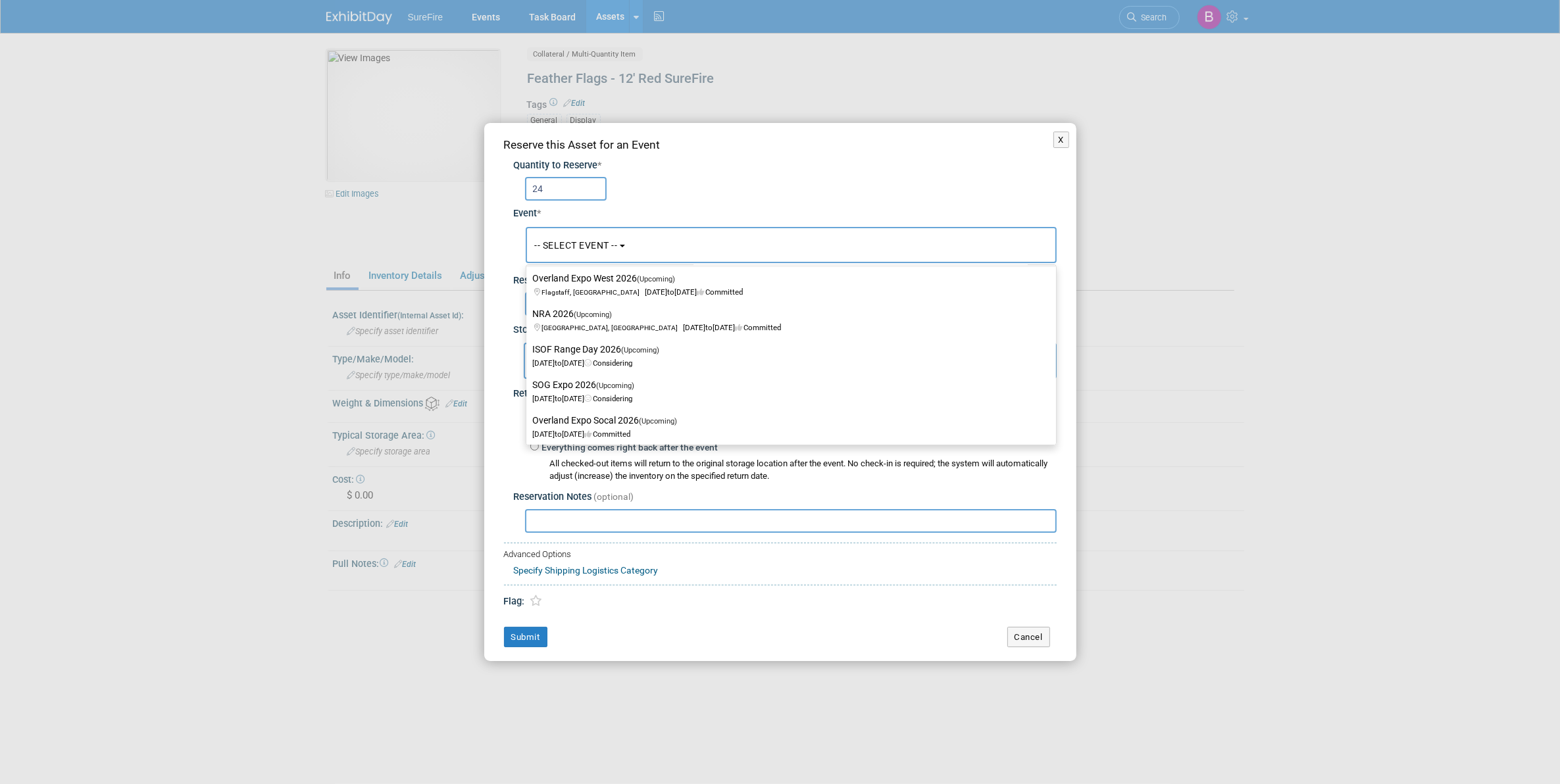
scroll to position [164, 0]
click at [563, 245] on span "-- SELECT EVENT --" at bounding box center [577, 245] width 83 height 11
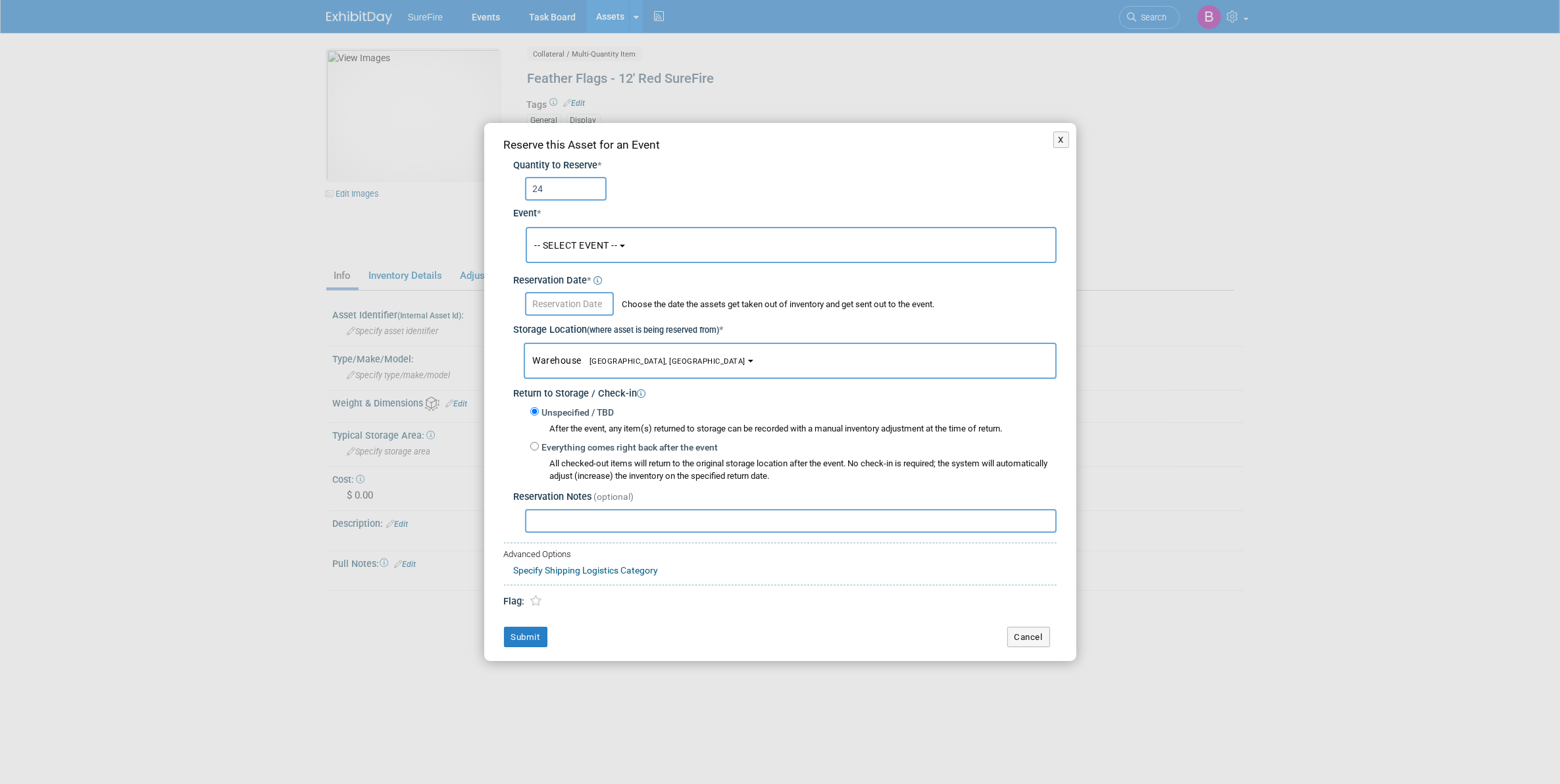
click at [609, 232] on button "-- SELECT EVENT --" at bounding box center [791, 245] width 531 height 36
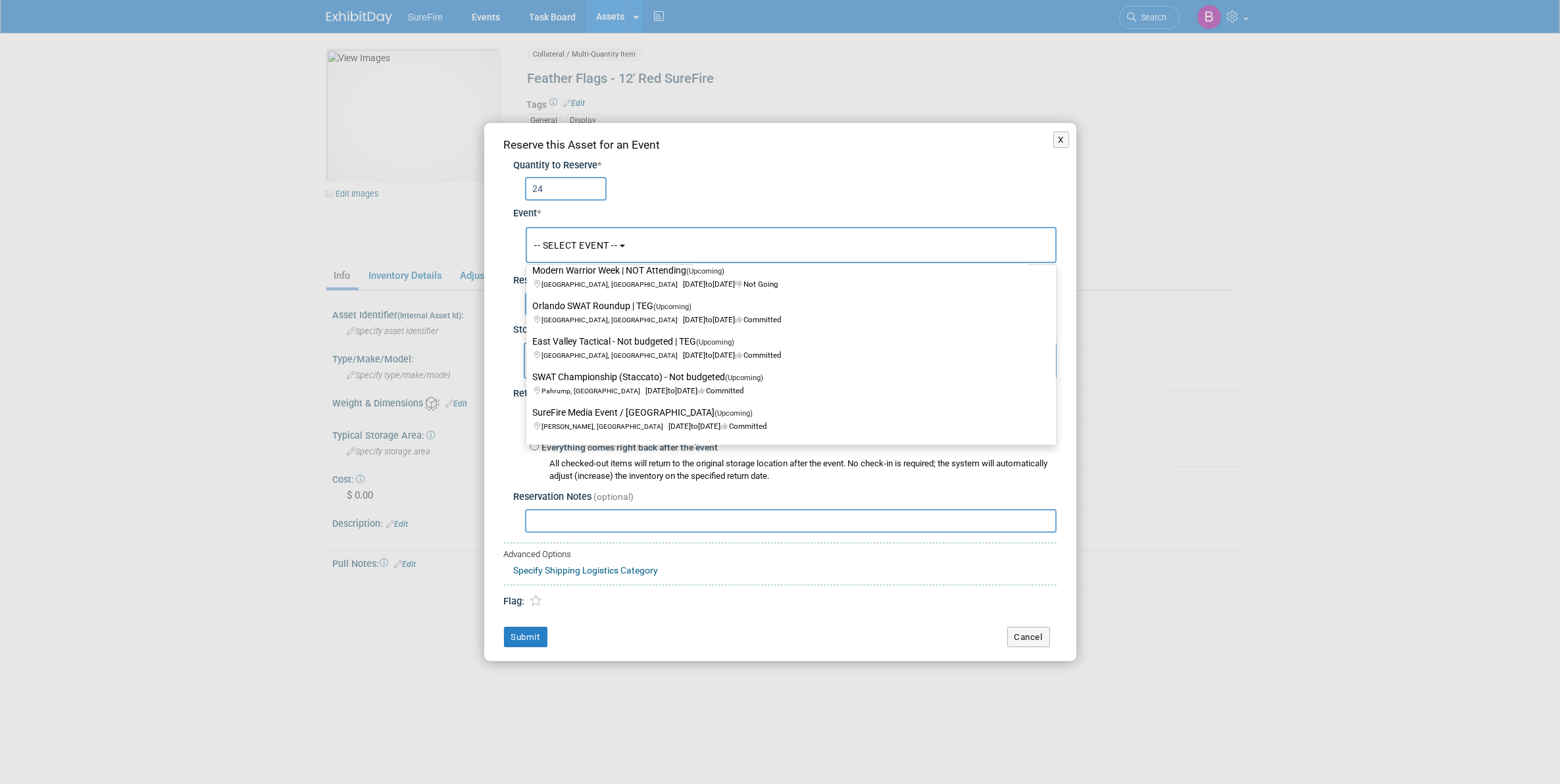
scroll to position [658, 0]
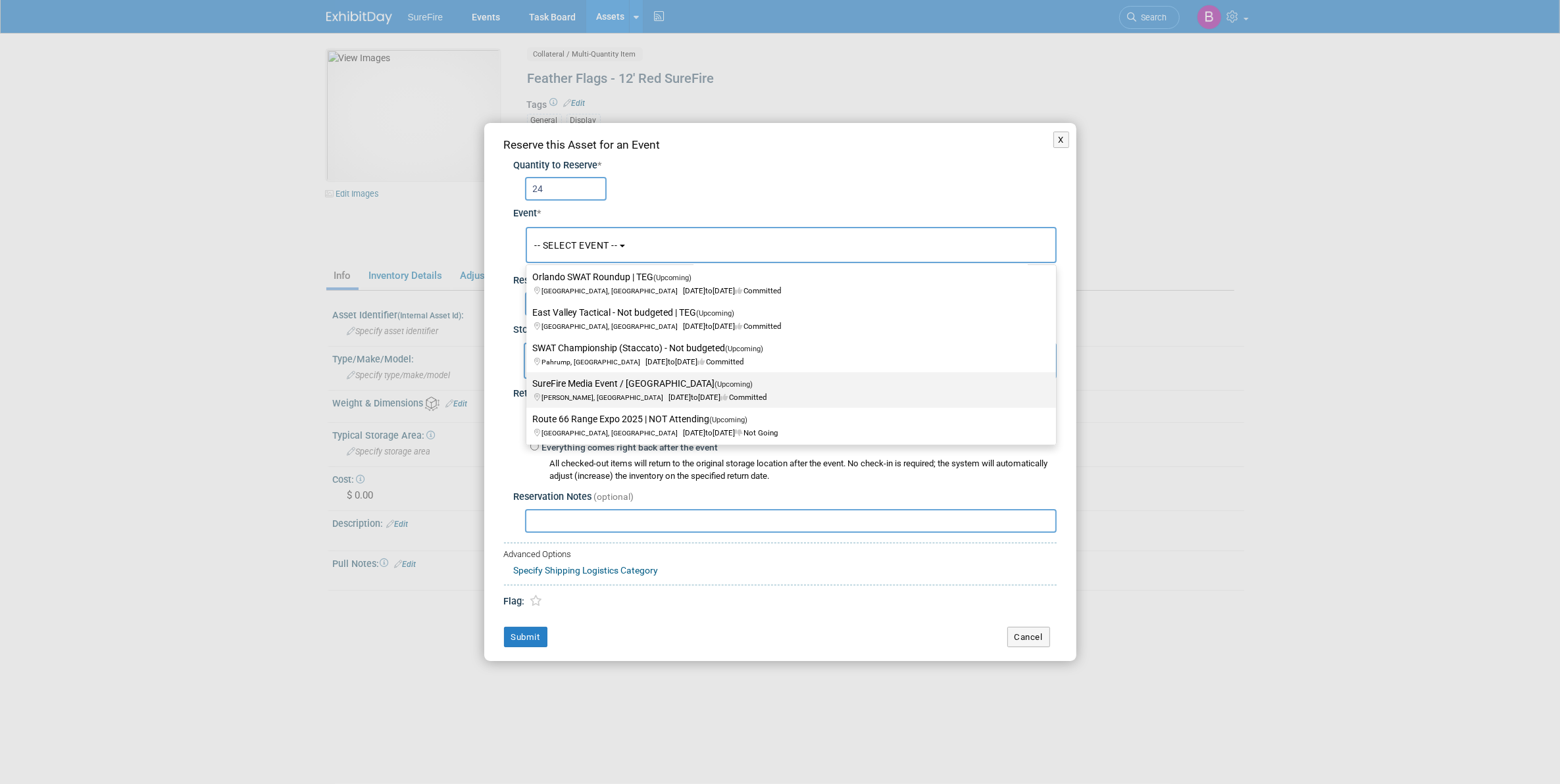
click at [711, 375] on label "SureFire Media Event / Hat Creek (Upcoming) Pollock, ID Oct 20, 2025 to Oct 24,…" at bounding box center [788, 389] width 510 height 30
click at [529, 379] on input "SureFire Media Event / Hat Creek (Upcoming) Pollock, ID Oct 20, 2025 to Oct 24,…" at bounding box center [524, 383] width 8 height 8
select select "11136132"
select select "9"
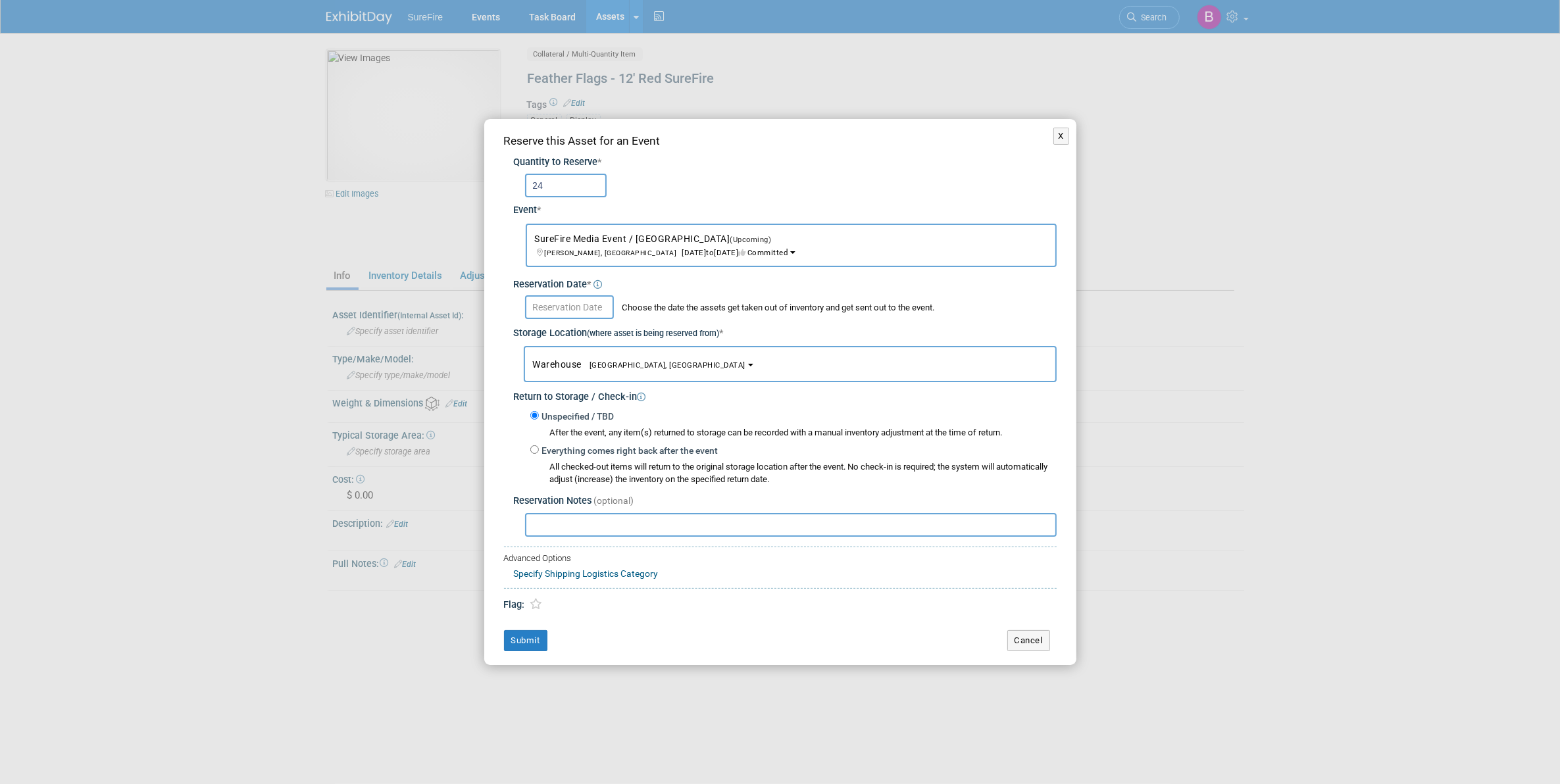
click at [580, 307] on input "text" at bounding box center [569, 307] width 89 height 24
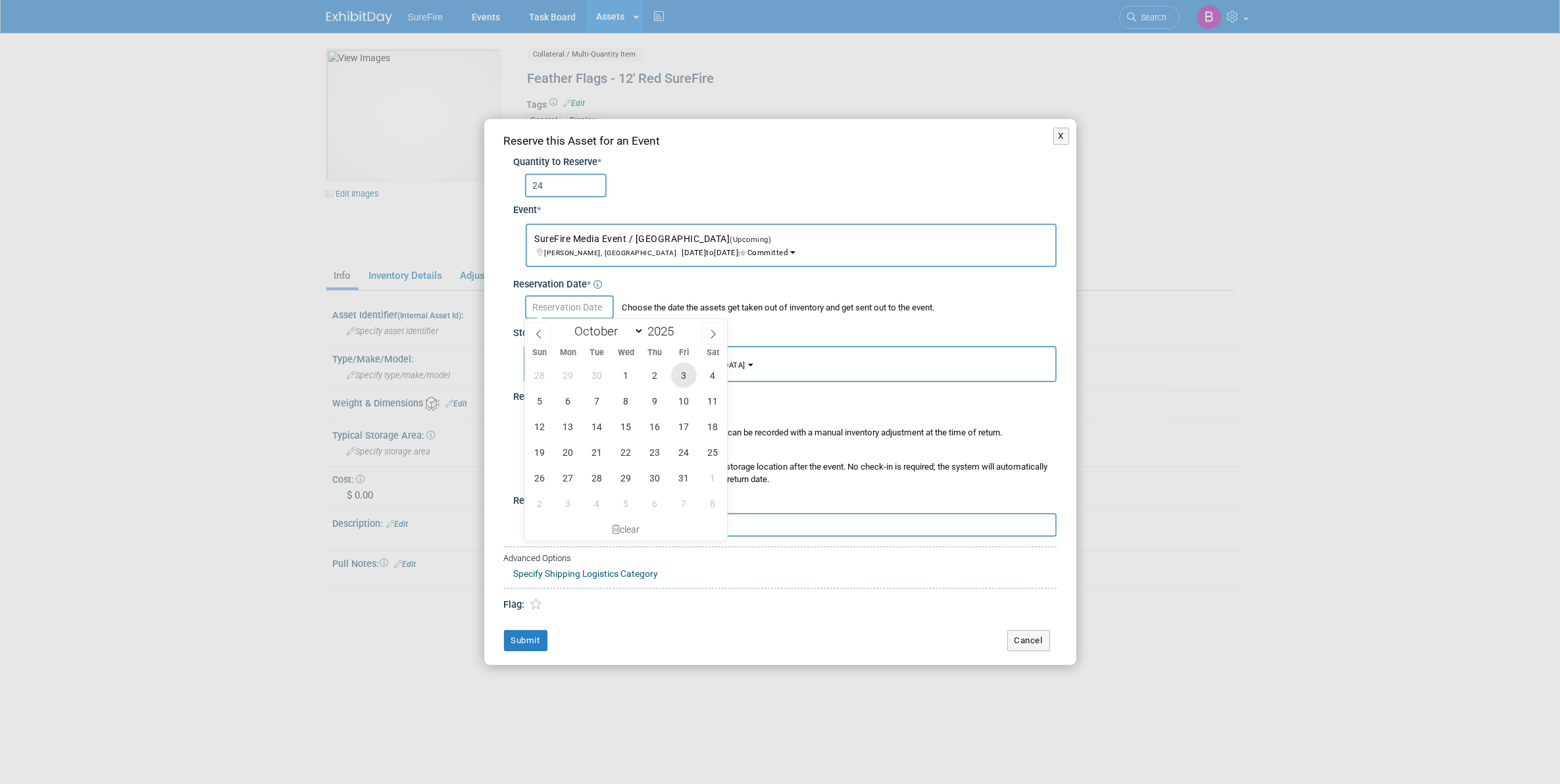
click at [683, 372] on span "3" at bounding box center [683, 374] width 25 height 25
type input "Oct 3, 2025"
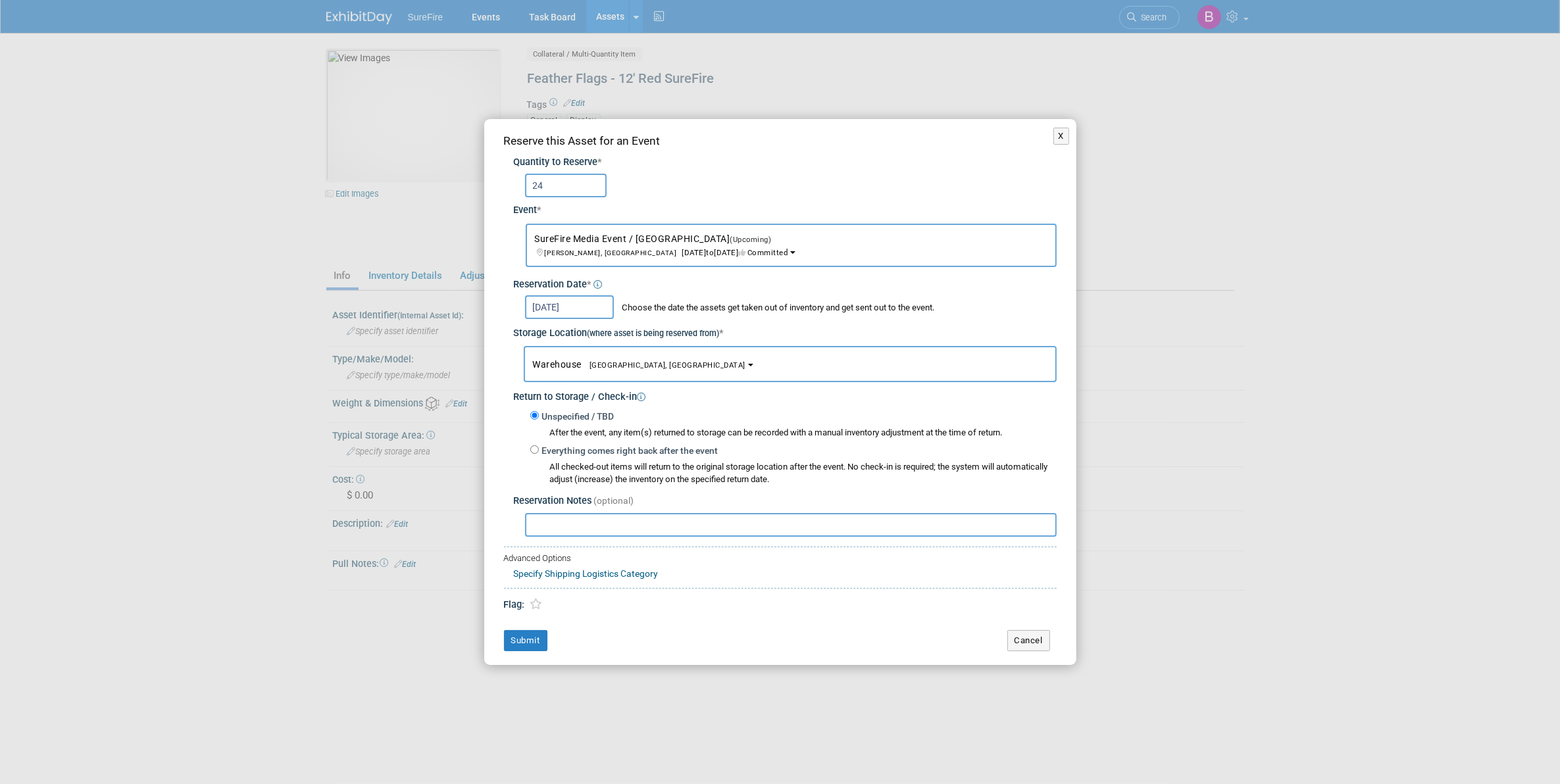
click at [538, 451] on label "Everything comes right back after the event" at bounding box center [628, 451] width 179 height 13
click at [538, 451] on input "Everything comes right back after the event" at bounding box center [534, 449] width 8 height 8
radio input "true"
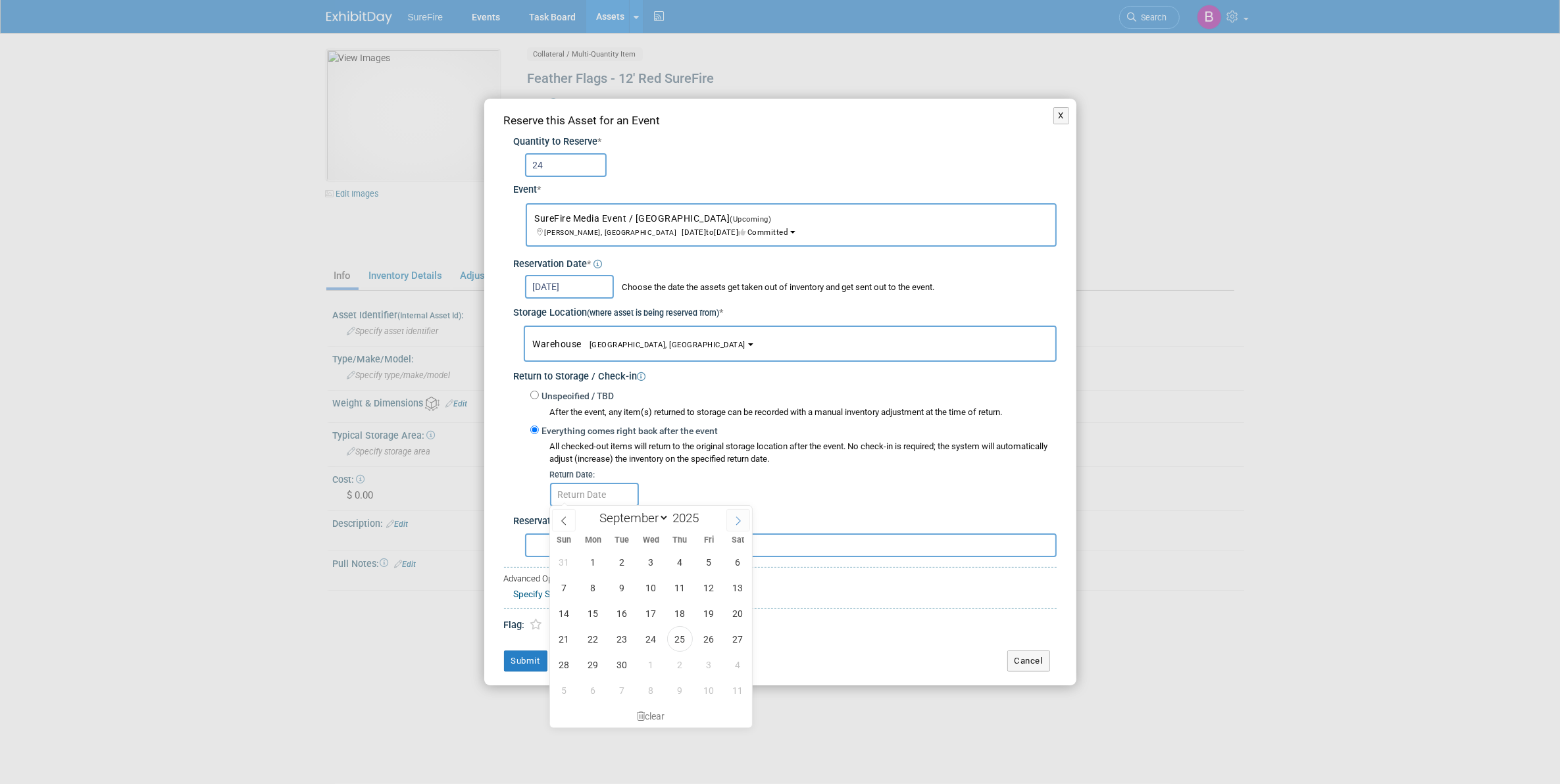
click at [734, 516] on icon at bounding box center [738, 520] width 9 height 9
select select "9"
click at [716, 662] on span "31" at bounding box center [708, 664] width 25 height 25
type input "Oct 31, 2025"
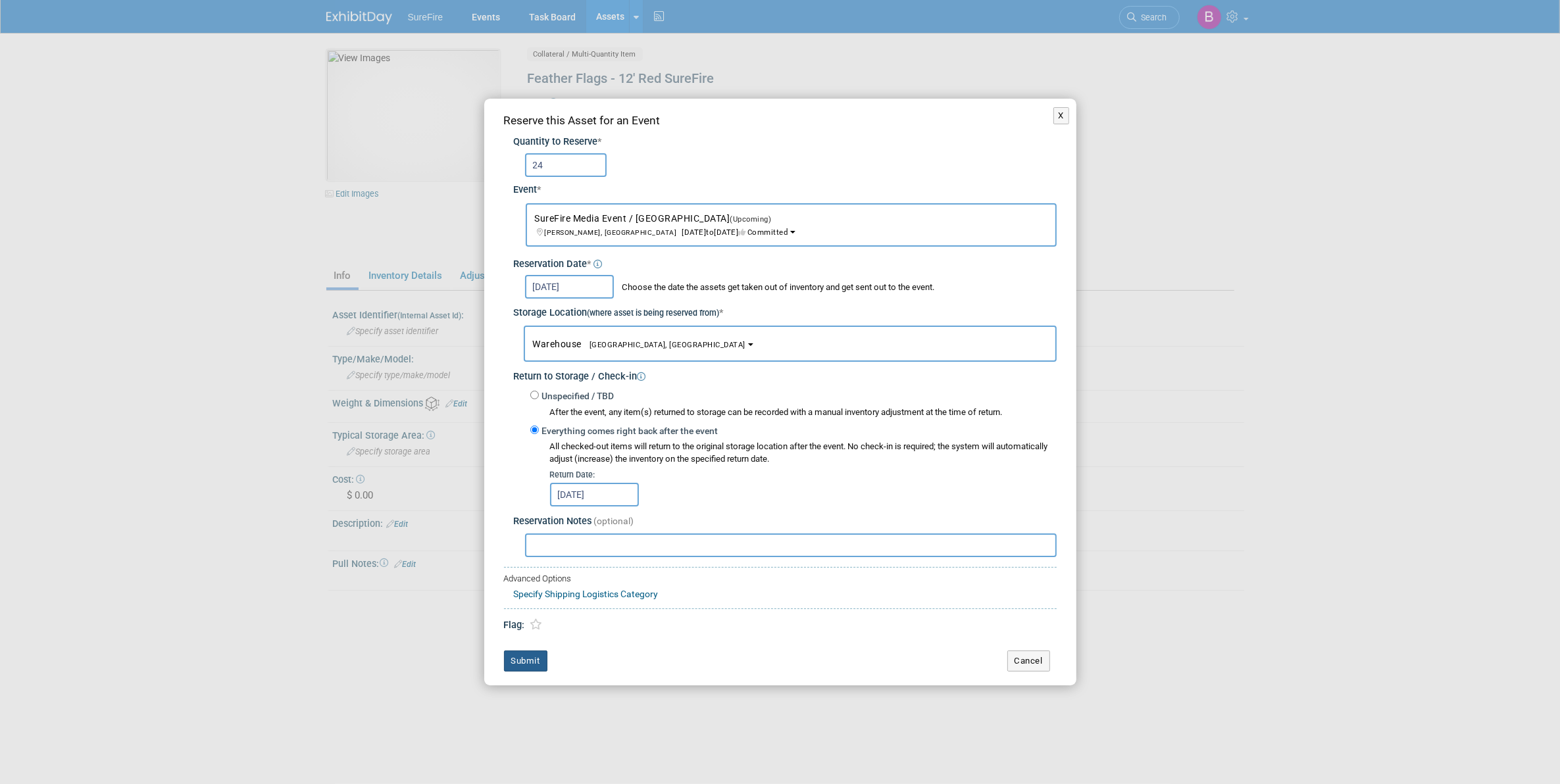
click at [530, 656] on button "Submit" at bounding box center [525, 661] width 43 height 21
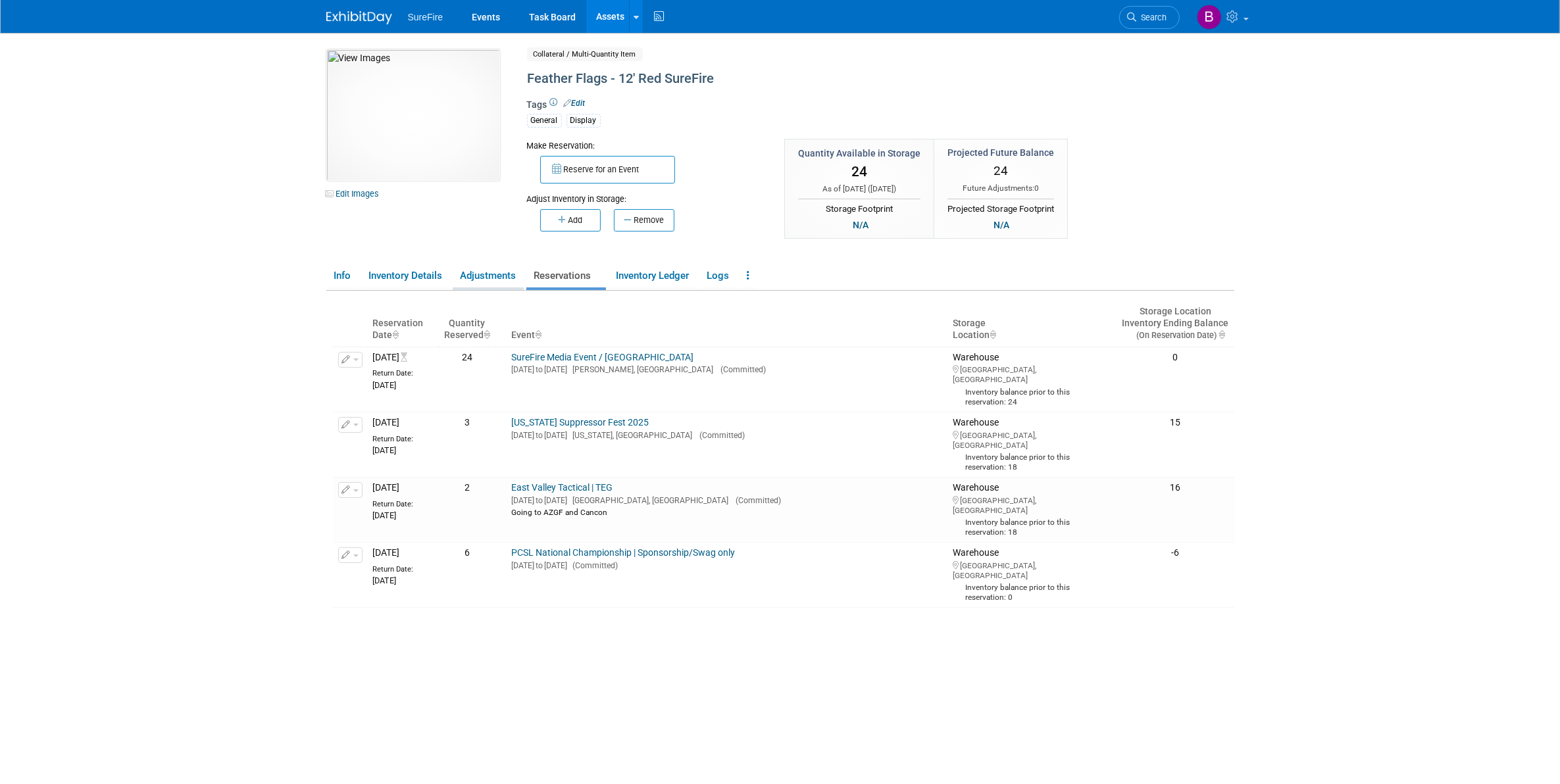
click at [504, 274] on link "Adjustments" at bounding box center [488, 276] width 71 height 23
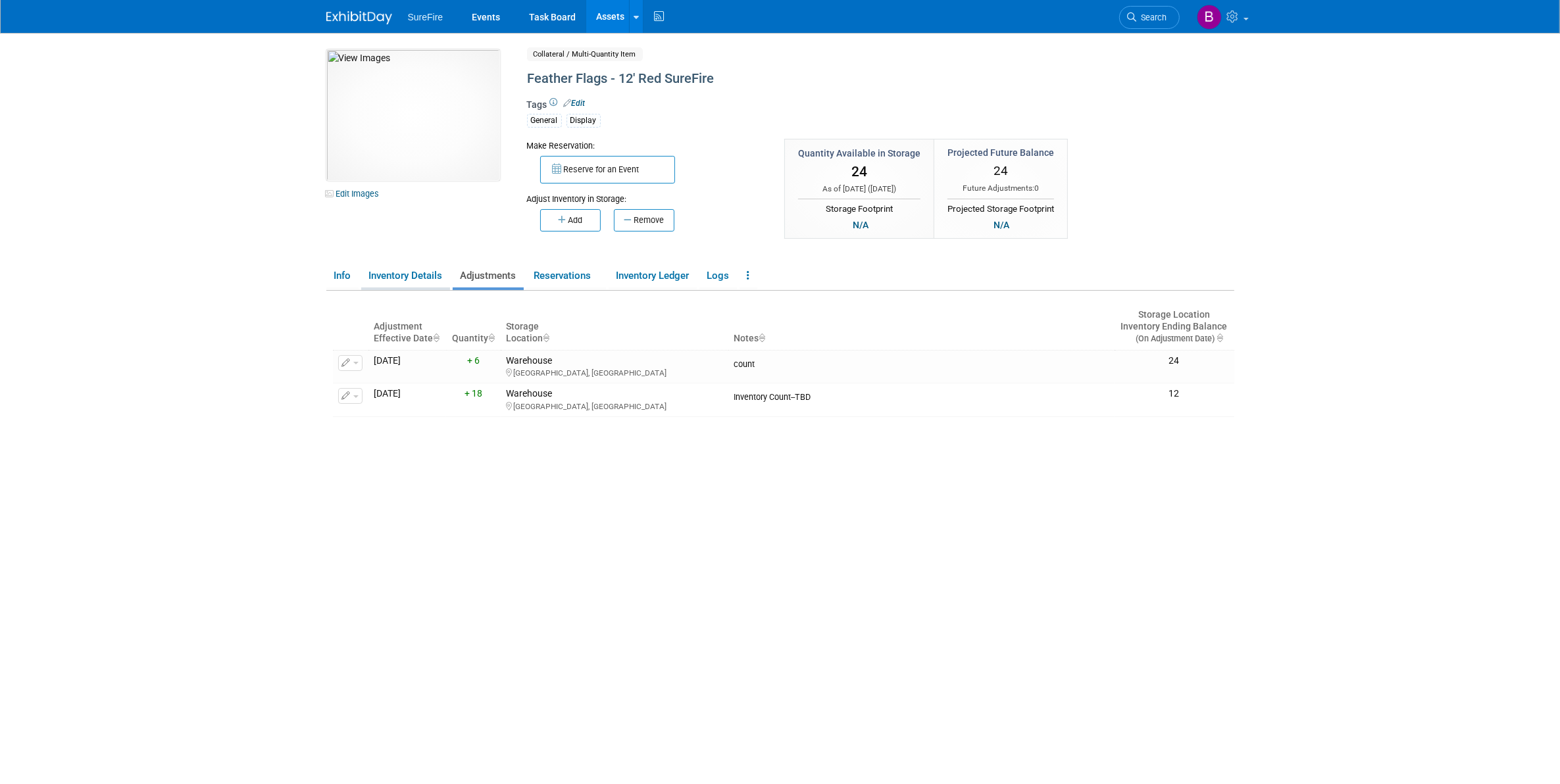
click at [436, 278] on link "Inventory Details" at bounding box center [405, 276] width 89 height 23
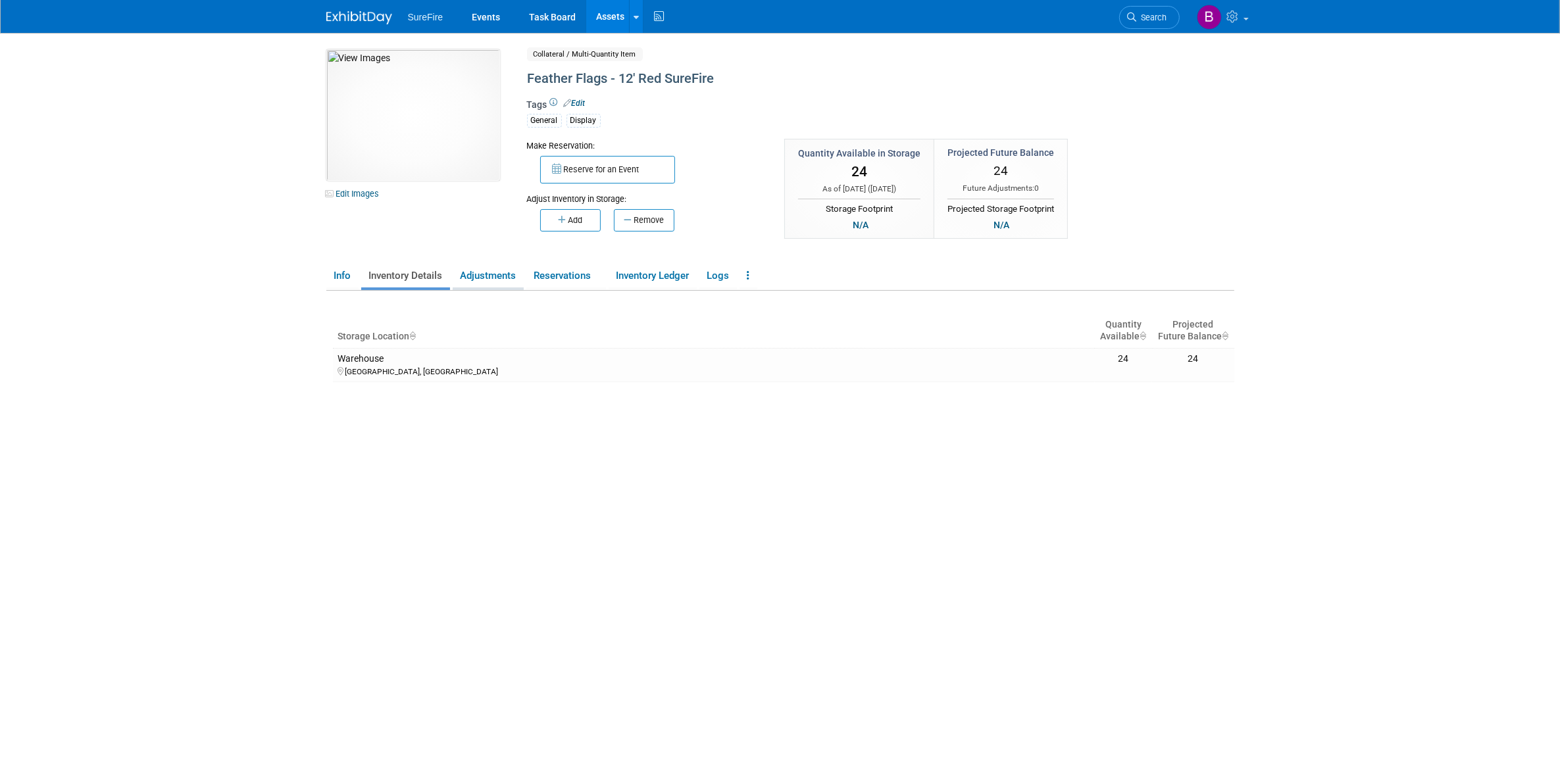
click at [474, 271] on link "Adjustments" at bounding box center [488, 276] width 71 height 23
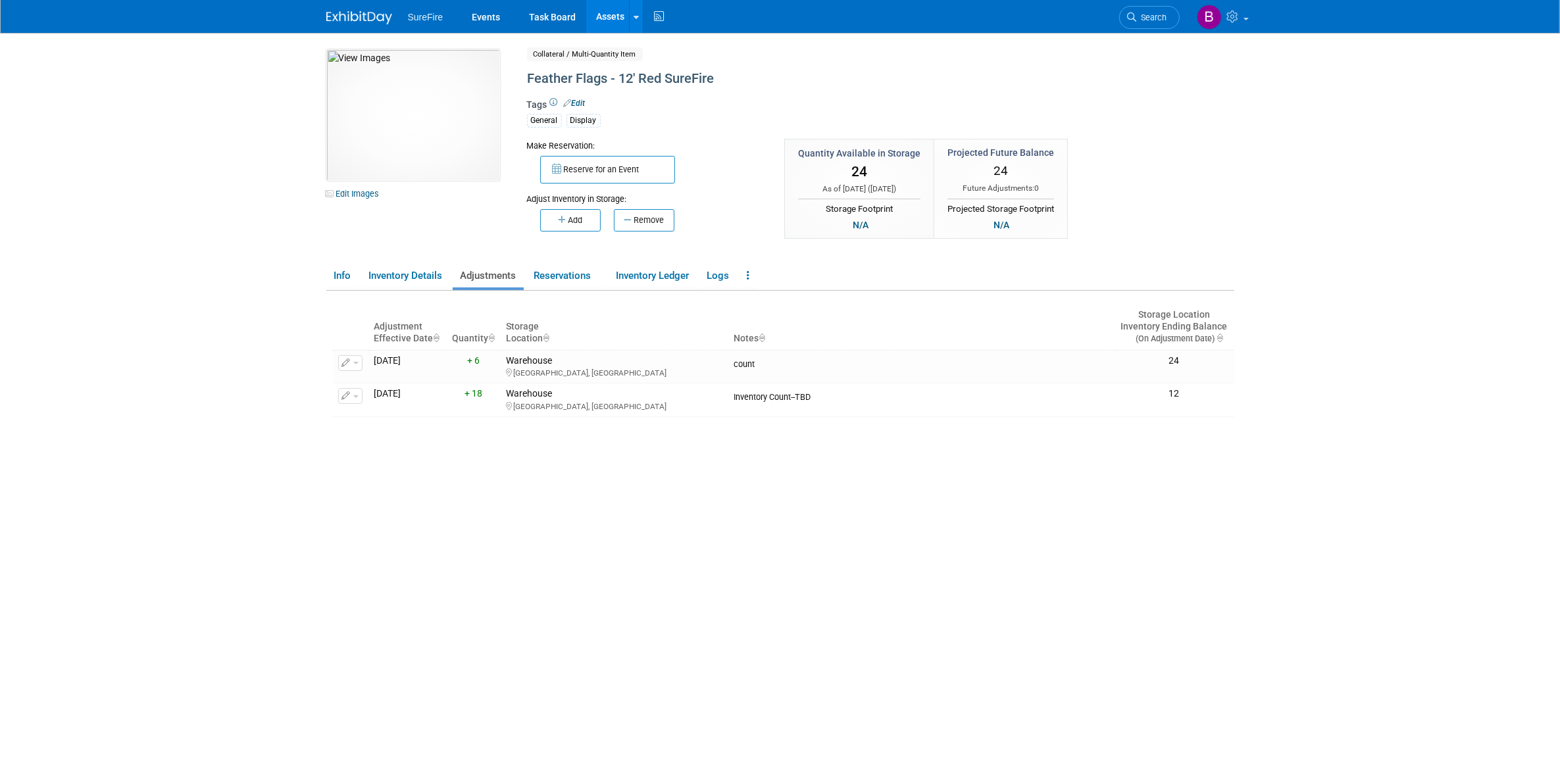
click at [621, 11] on link "Assets" at bounding box center [610, 16] width 48 height 33
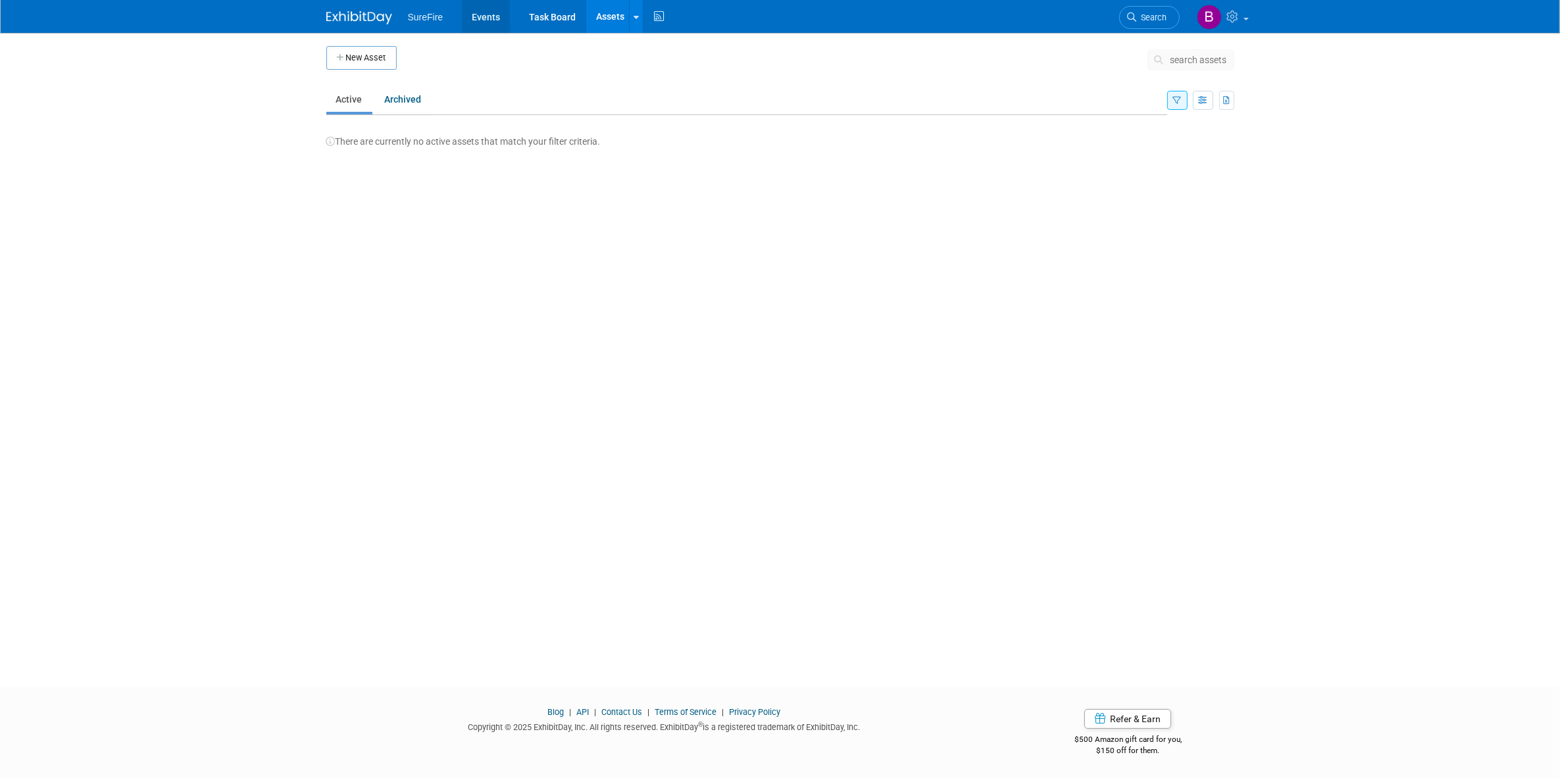
click at [504, 19] on link "Events" at bounding box center [486, 16] width 48 height 33
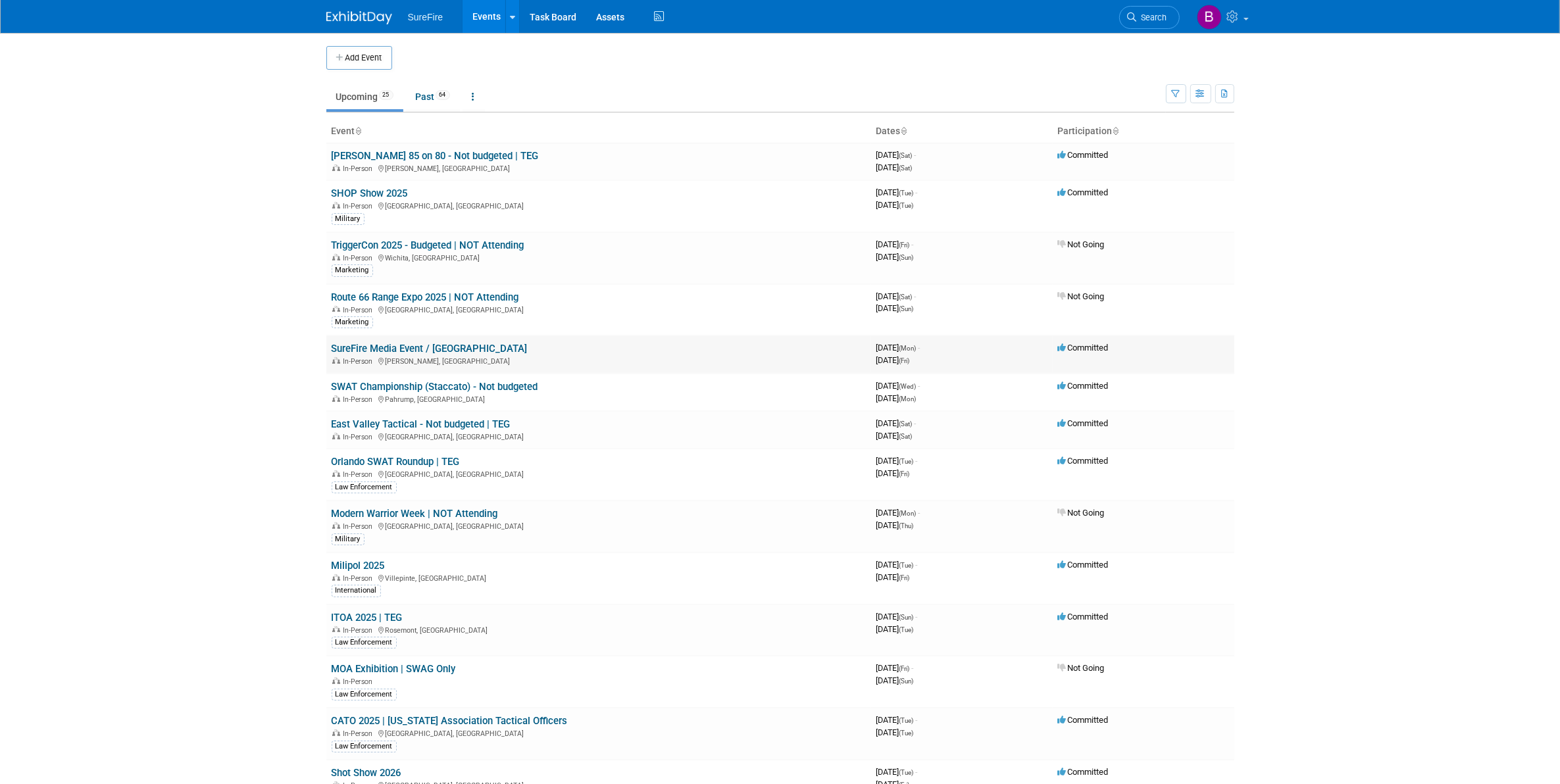
click at [410, 343] on link "SureFire Media Event / [GEOGRAPHIC_DATA]" at bounding box center [429, 348] width 196 height 12
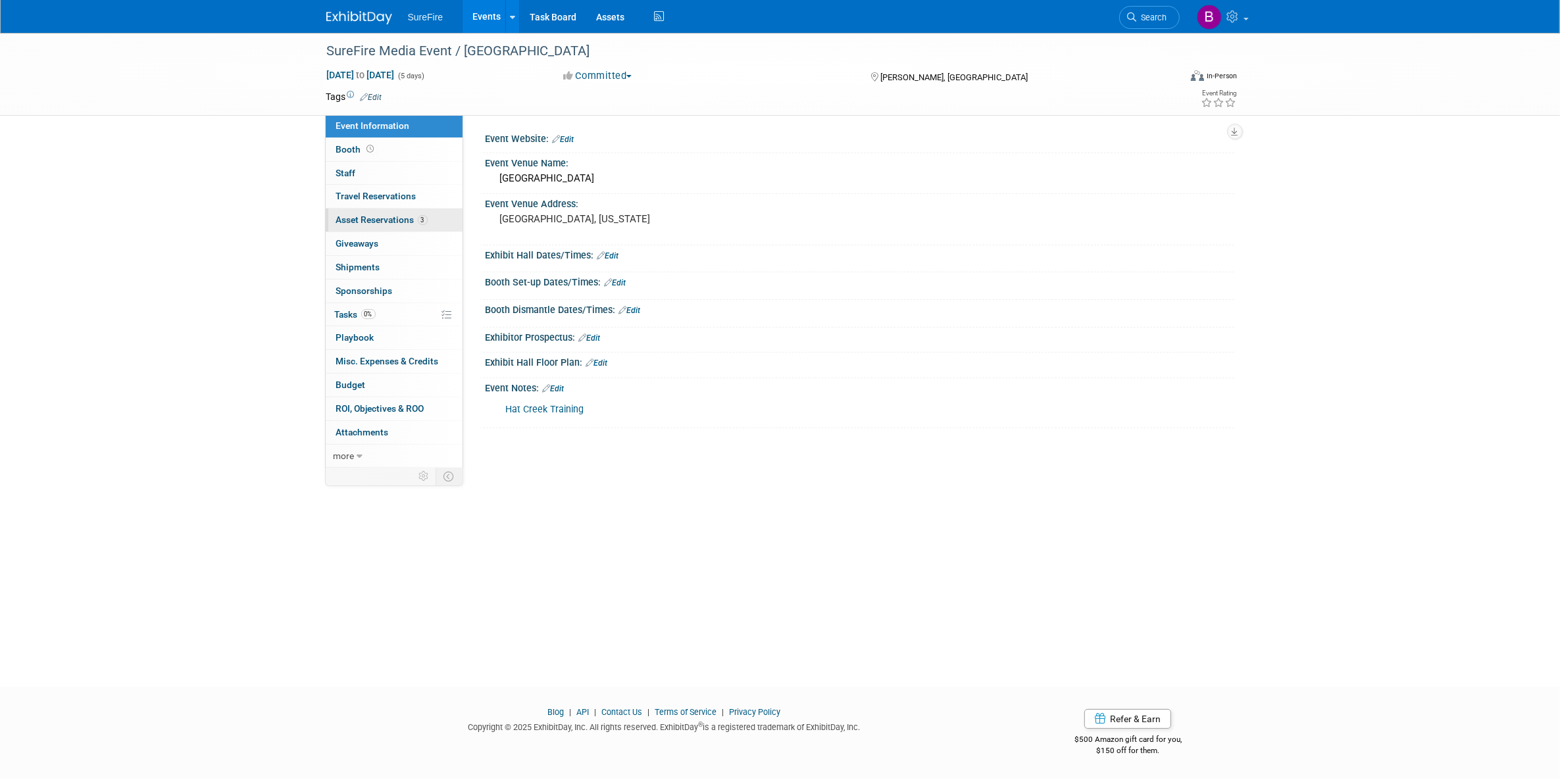
click at [380, 219] on span "Asset Reservations 3" at bounding box center [382, 219] width 91 height 11
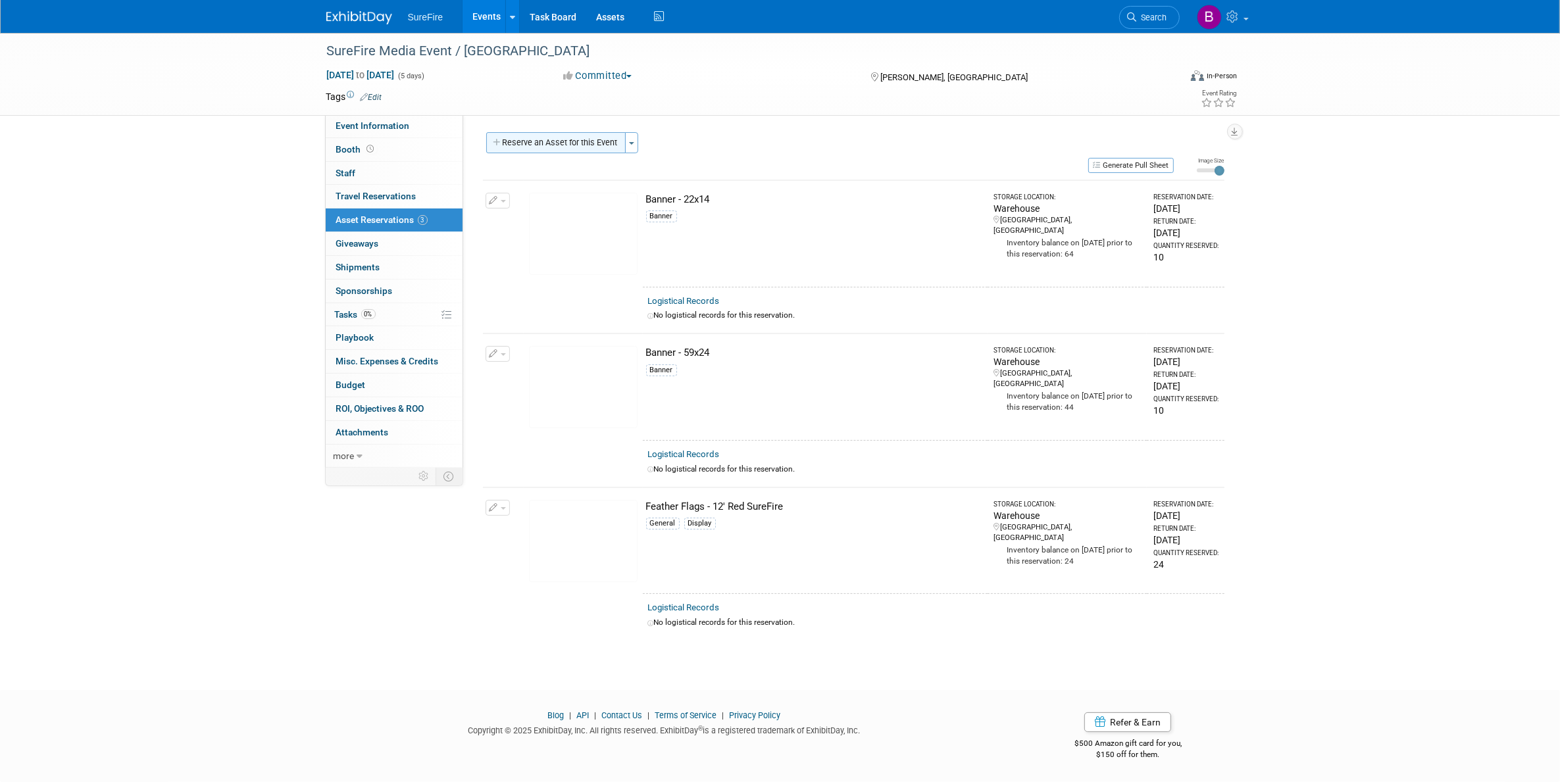
click at [529, 142] on button "Reserve an Asset for this Event" at bounding box center [556, 142] width 139 height 21
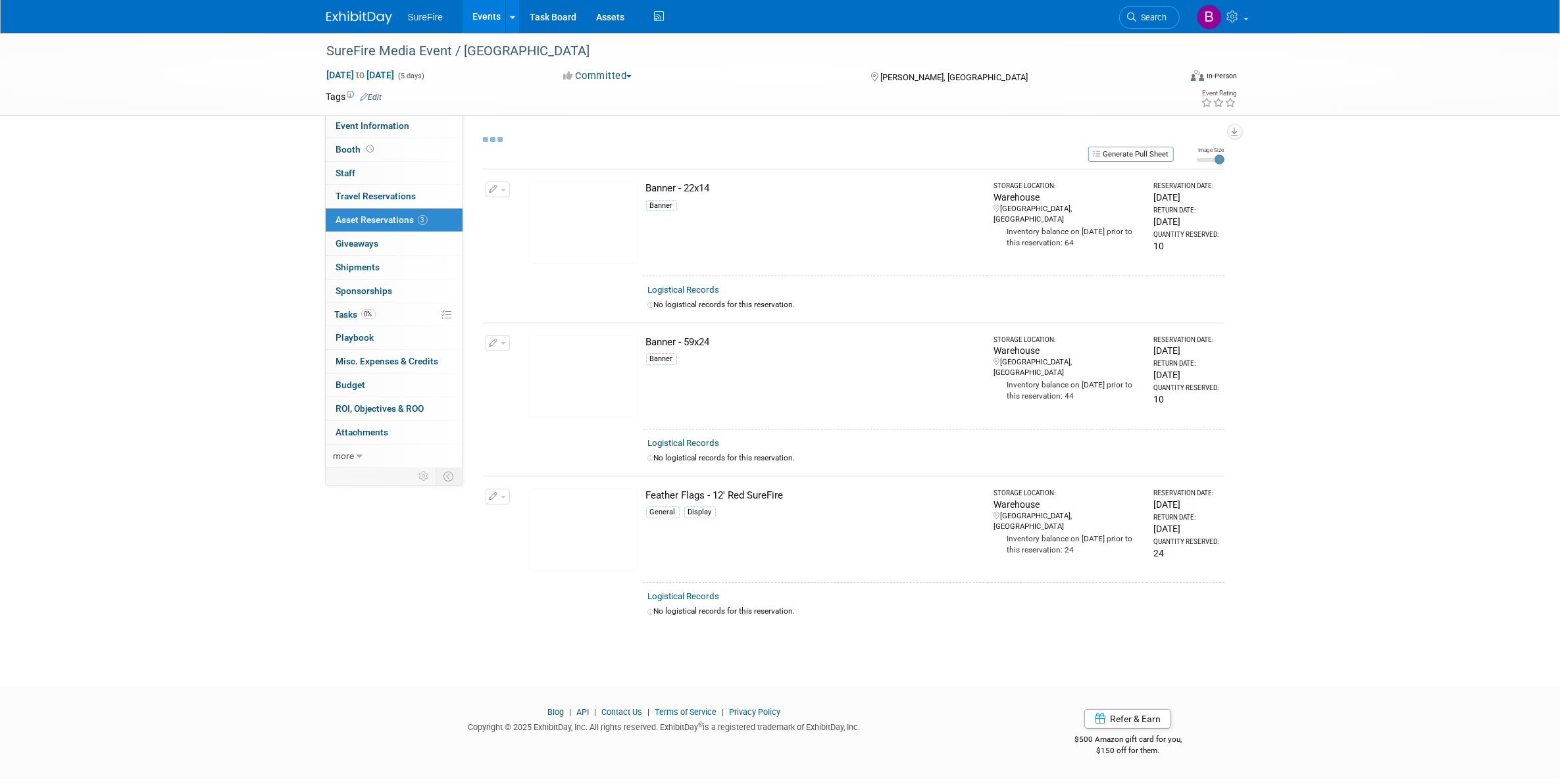
select select "9"
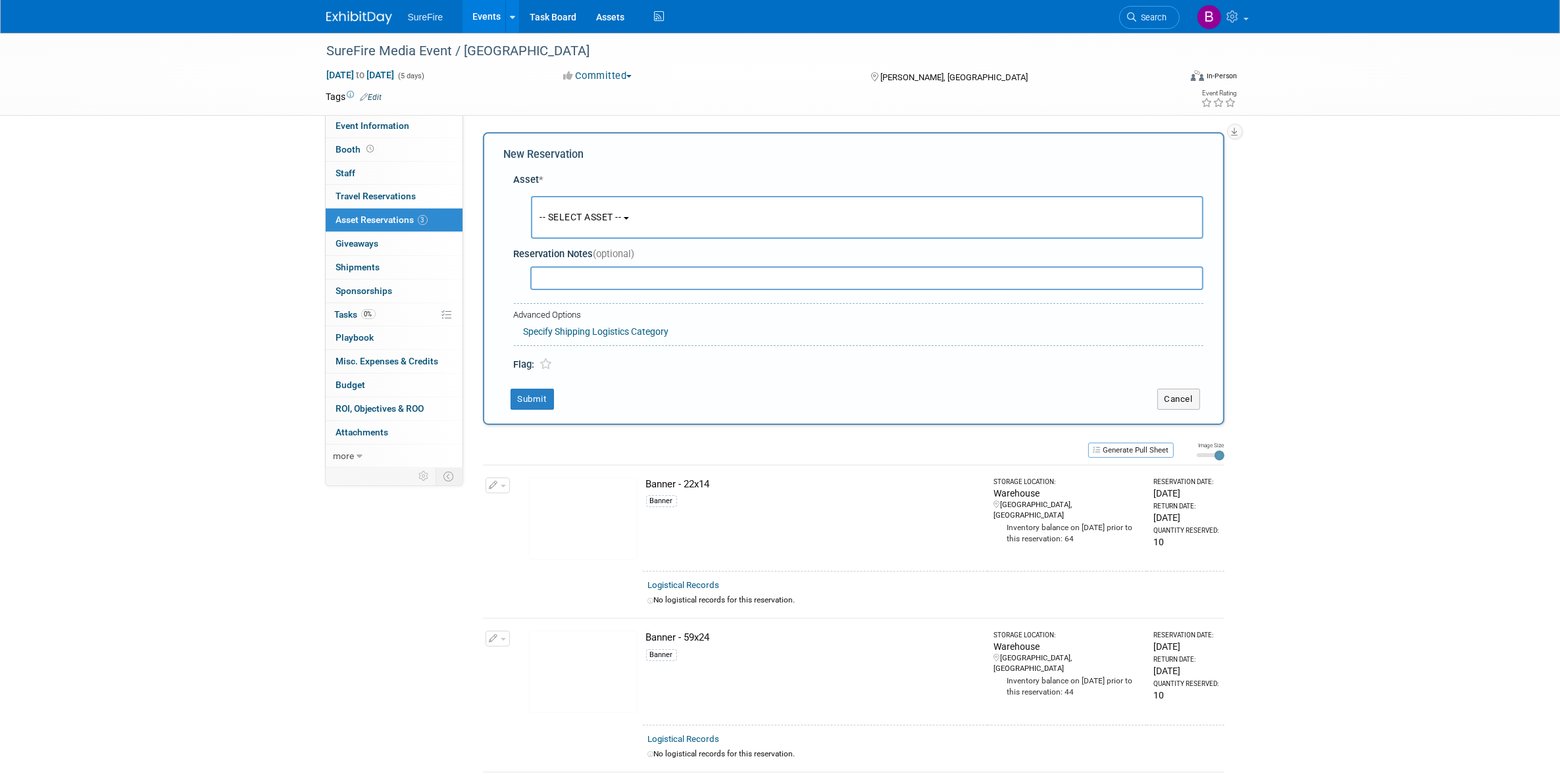
scroll to position [11, 0]
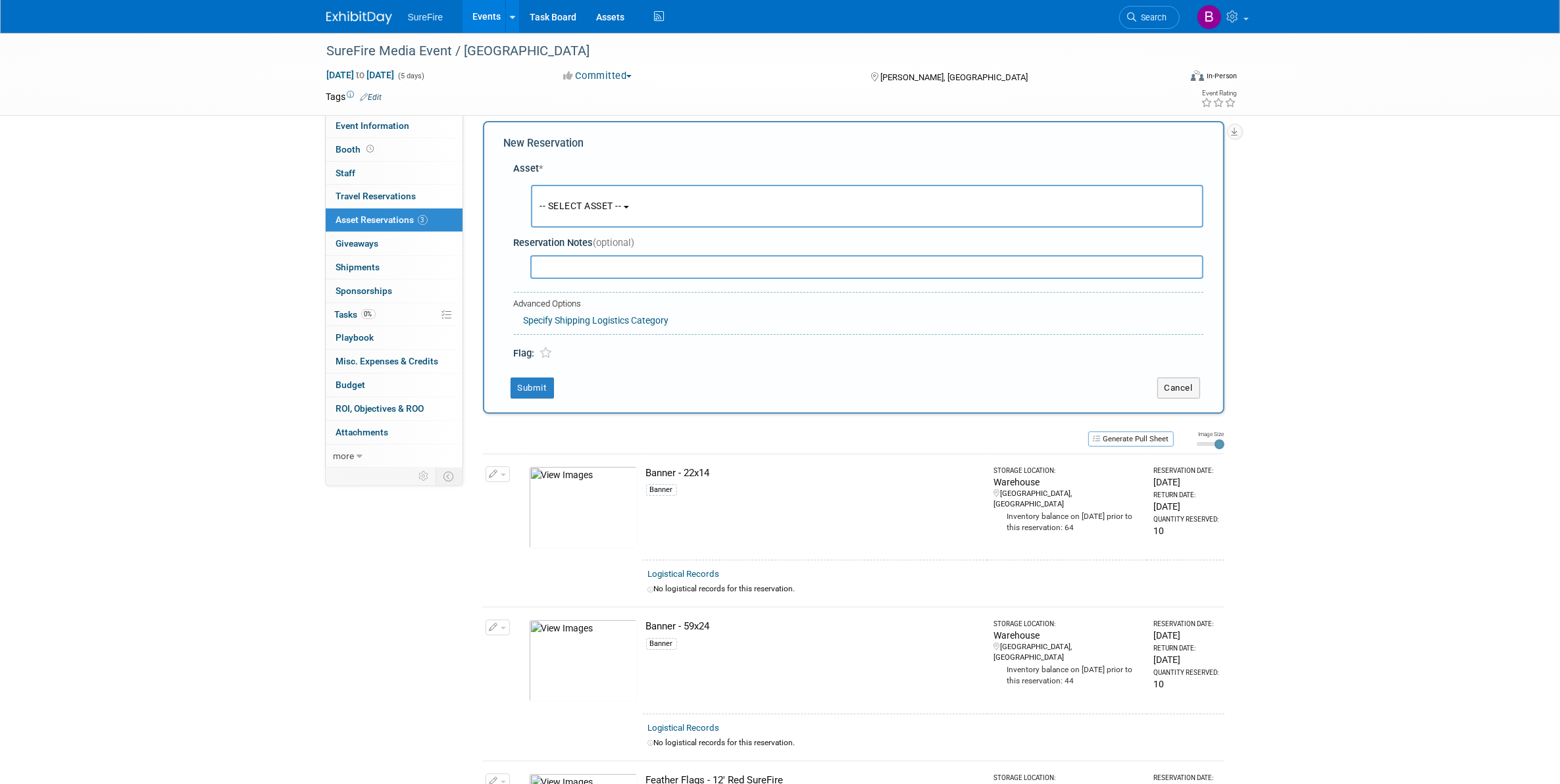
click at [583, 206] on span "-- SELECT ASSET --" at bounding box center [581, 205] width 81 height 11
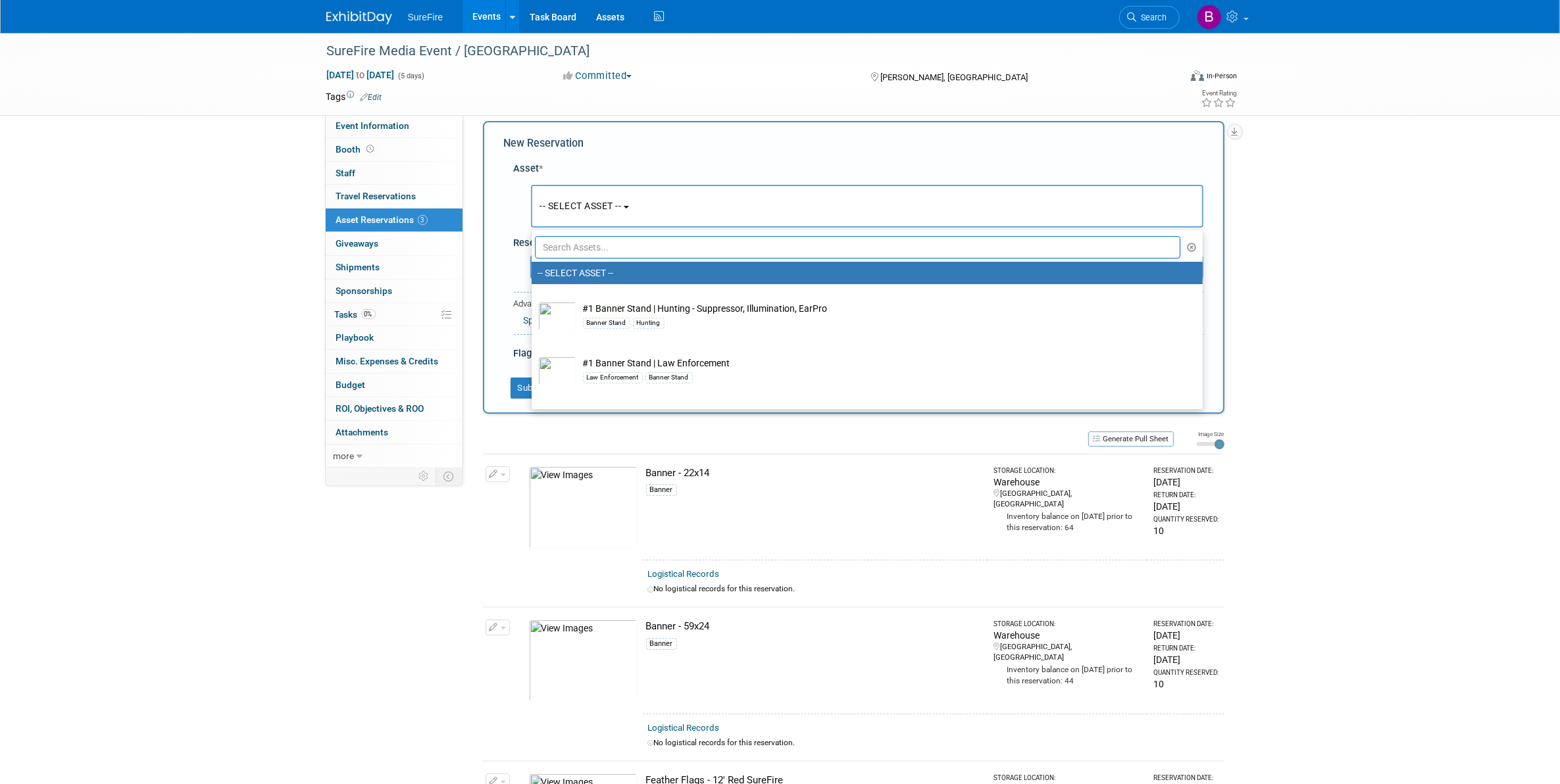
click at [587, 244] on input "text" at bounding box center [858, 247] width 646 height 22
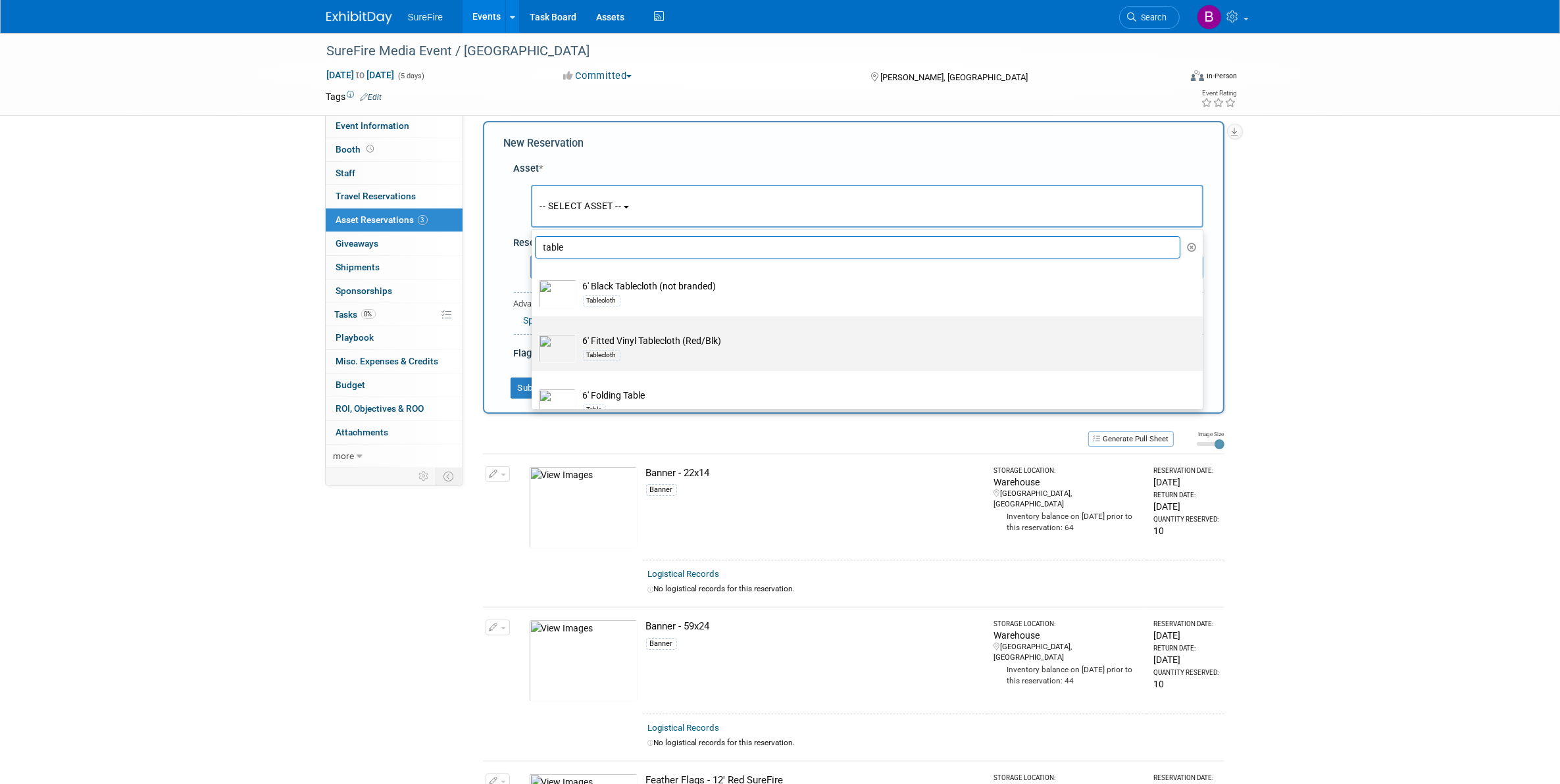
type input "table"
click at [631, 362] on label "6' Fitted Vinyl Tablecloth (Red/Blk) Tablecloth" at bounding box center [864, 344] width 652 height 50
click at [534, 332] on input "6' Fitted Vinyl Tablecloth (Red/Blk) Tablecloth" at bounding box center [530, 327] width 8 height 8
select select "10722285"
select select "9"
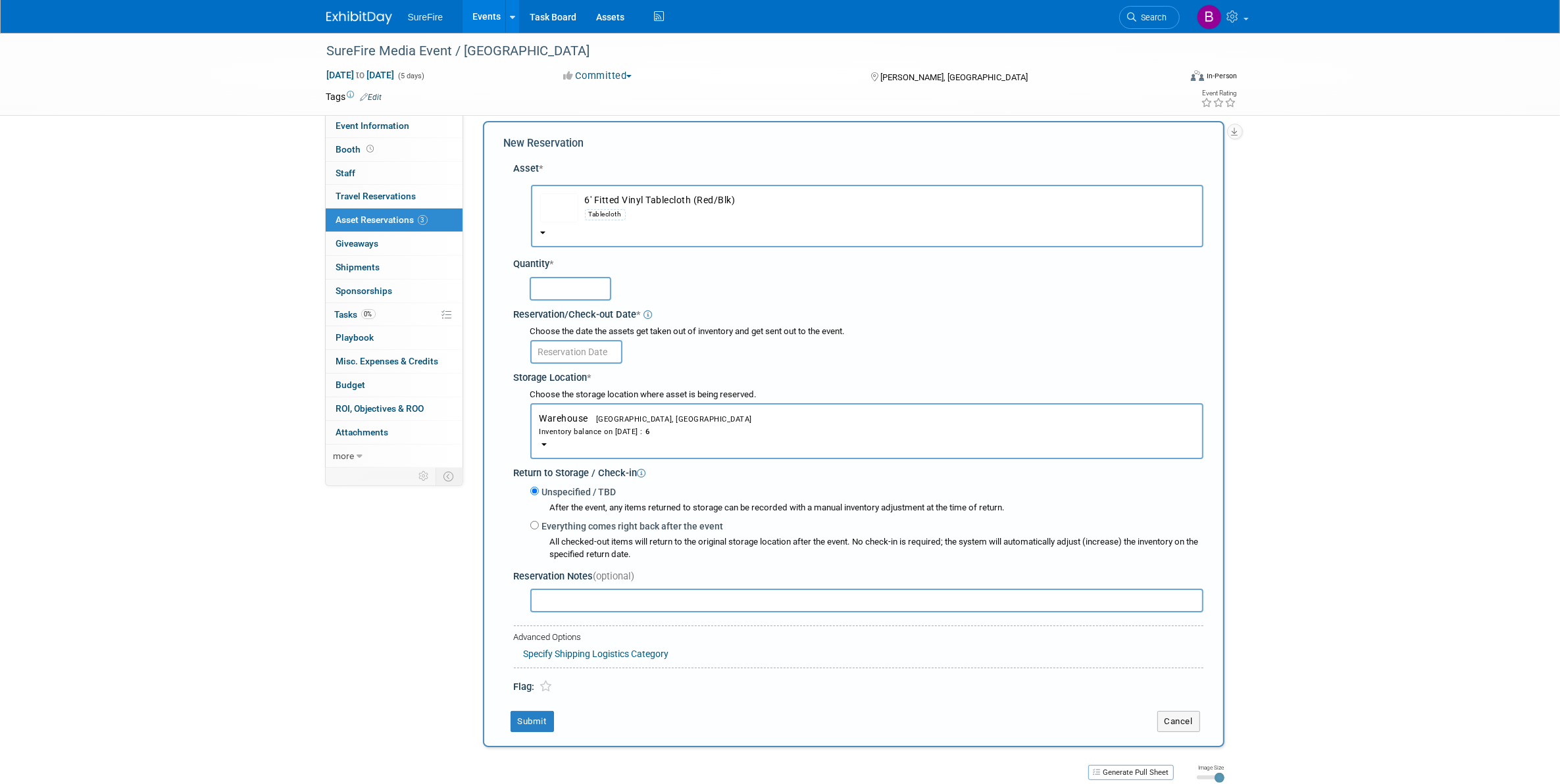
click at [589, 289] on input "text" at bounding box center [570, 288] width 81 height 24
type input "2"
click at [586, 346] on input "text" at bounding box center [576, 352] width 92 height 24
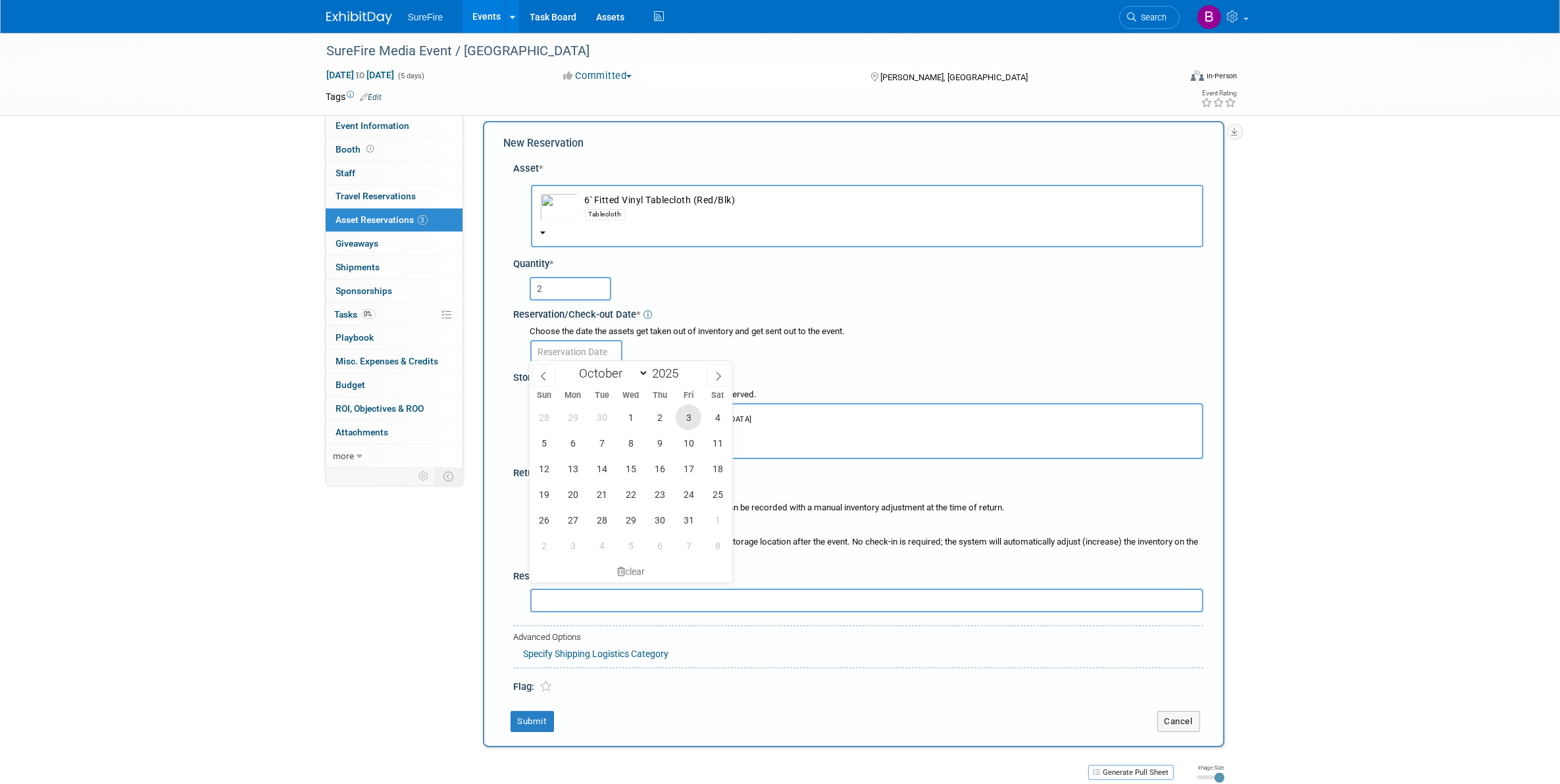
click at [682, 415] on span "3" at bounding box center [688, 417] width 25 height 25
type input "Oct 3, 2025"
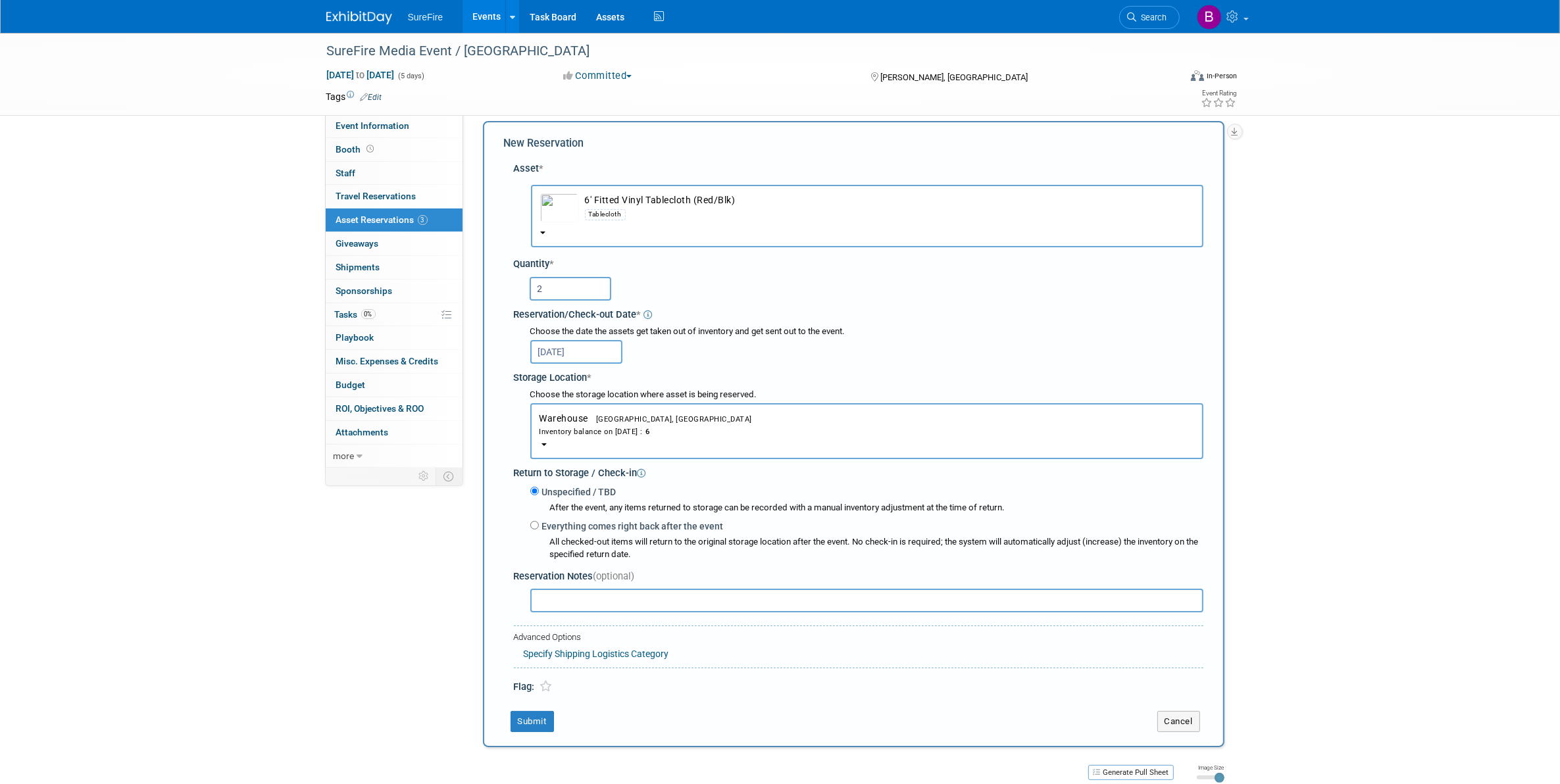
click at [539, 521] on label "Everything comes right back after the event" at bounding box center [631, 526] width 185 height 13
click at [538, 521] on input "Everything comes right back after the event" at bounding box center [534, 525] width 8 height 8
radio input "true"
select select "9"
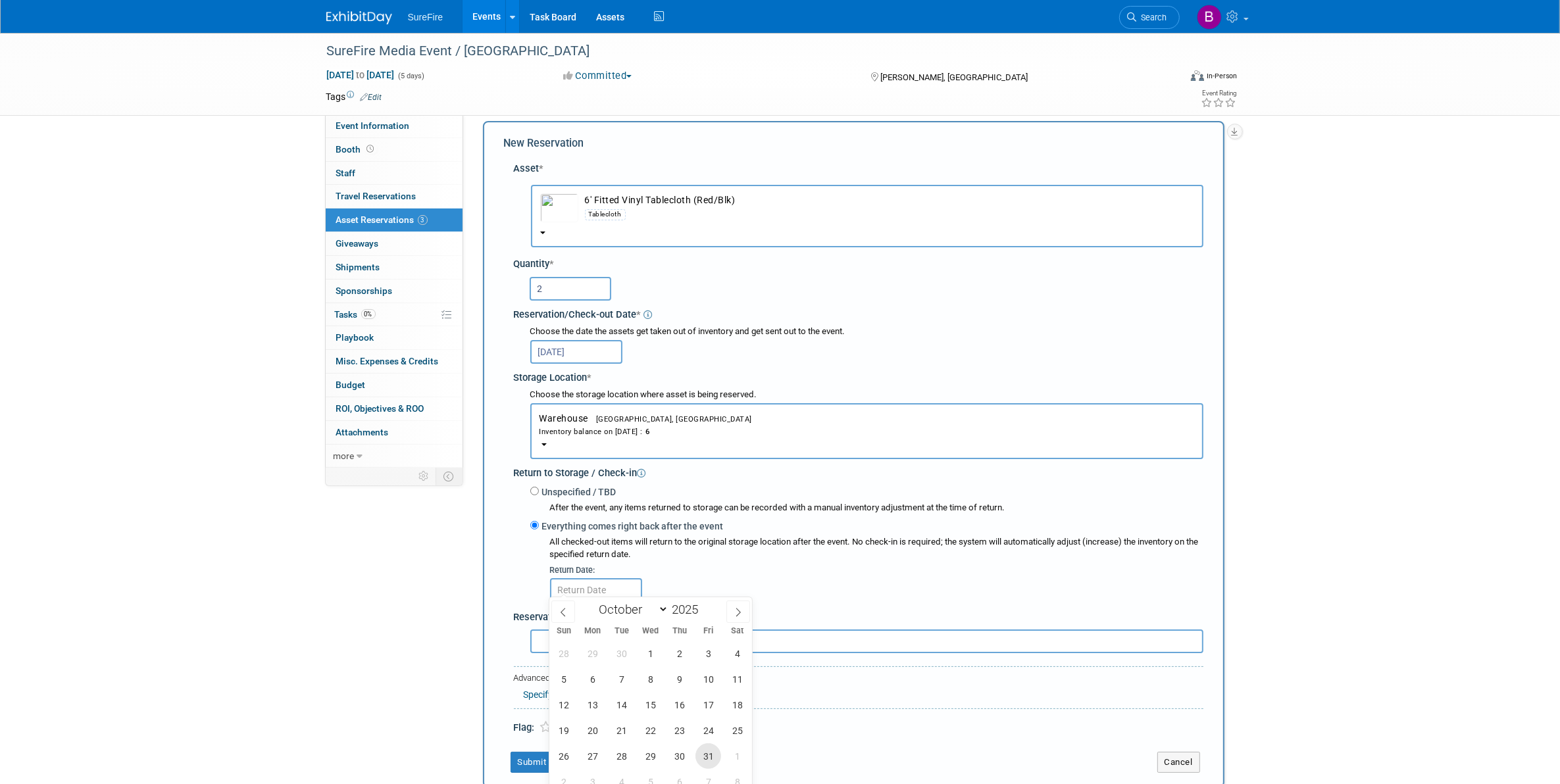
click at [714, 754] on span "31" at bounding box center [708, 756] width 25 height 25
type input "Oct 31, 2025"
click at [538, 751] on button "Submit" at bounding box center [532, 762] width 43 height 21
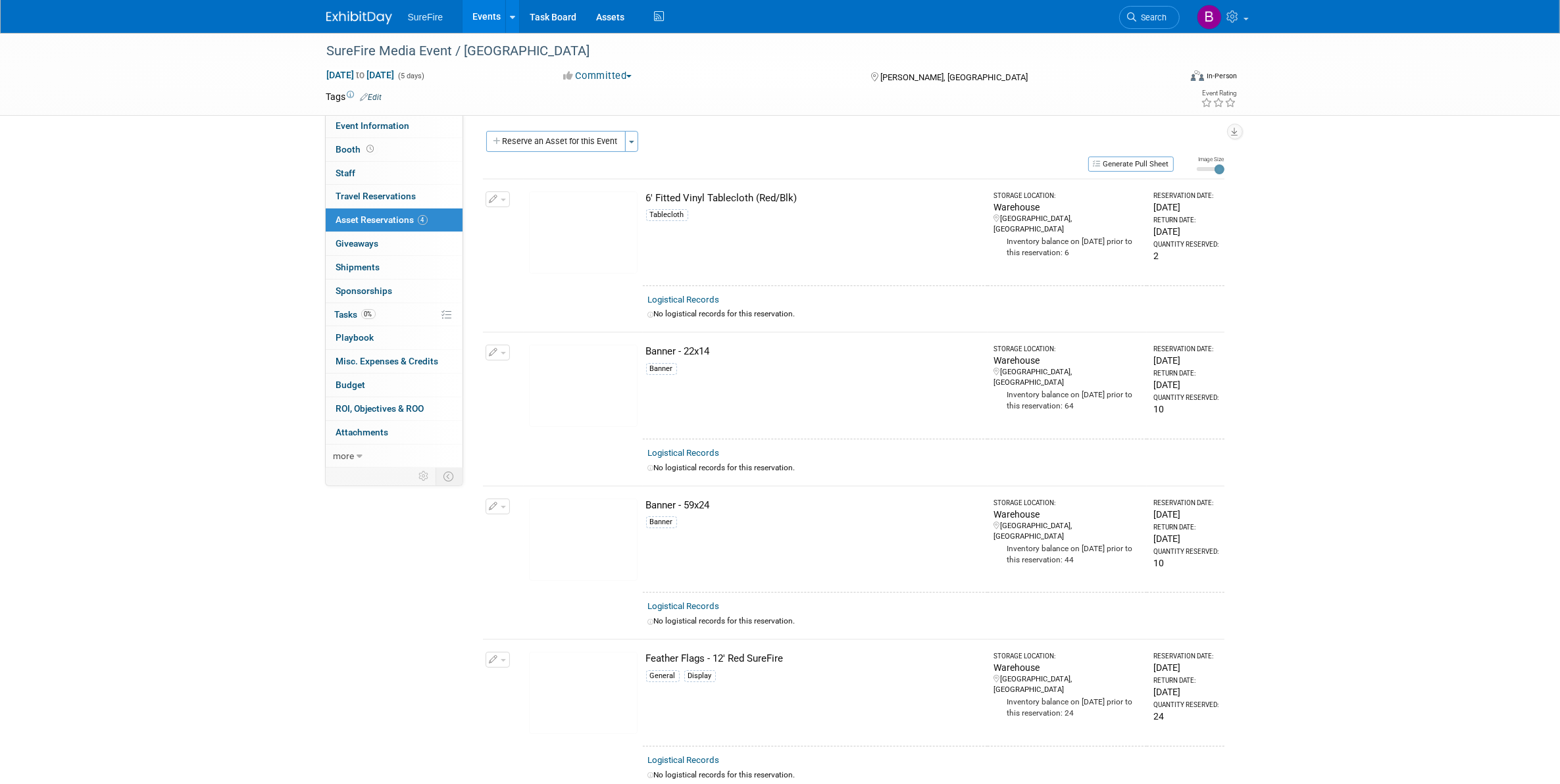
scroll to position [0, 0]
click at [501, 20] on link "Events" at bounding box center [486, 16] width 48 height 33
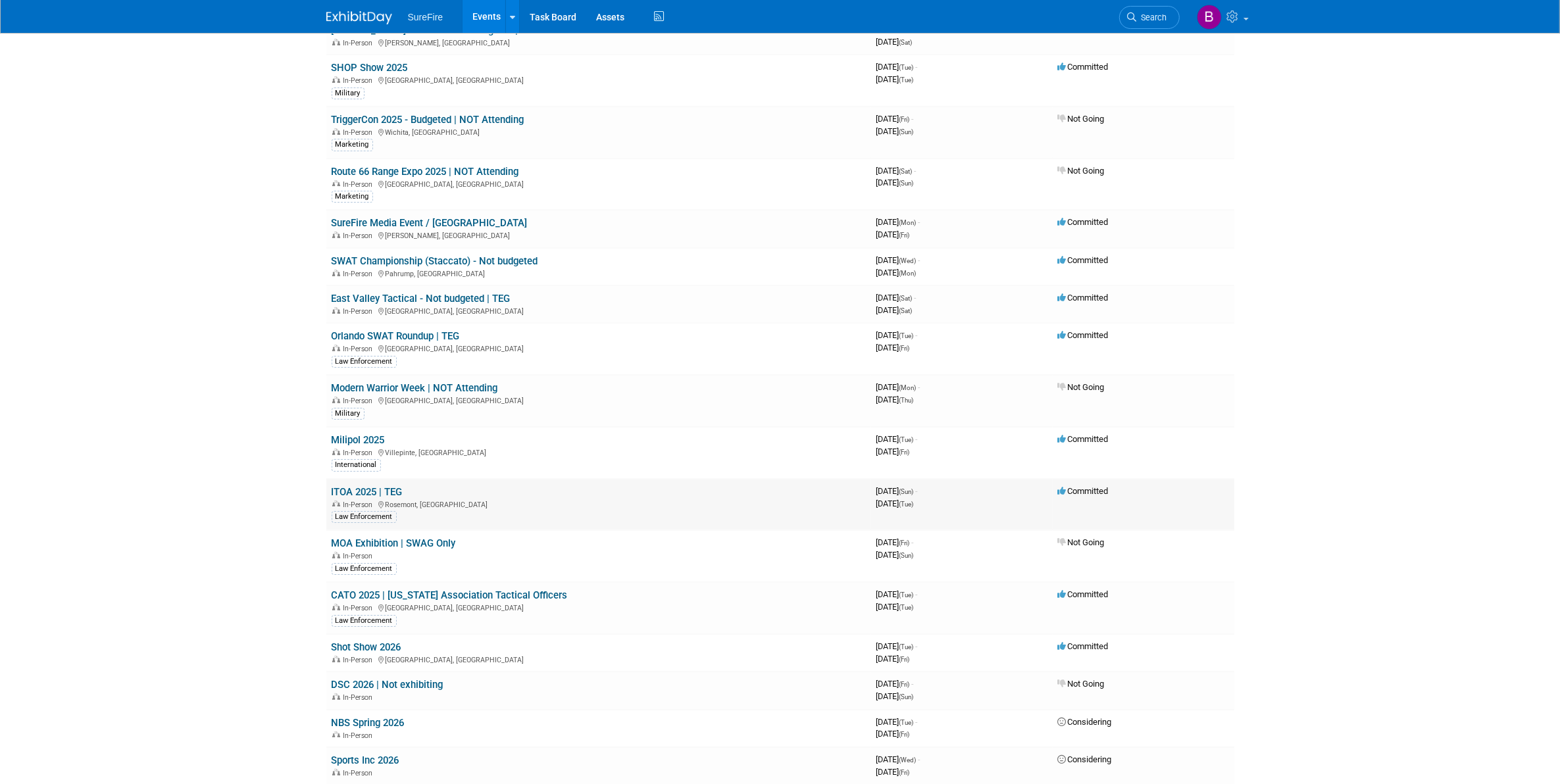
scroll to position [164, 0]
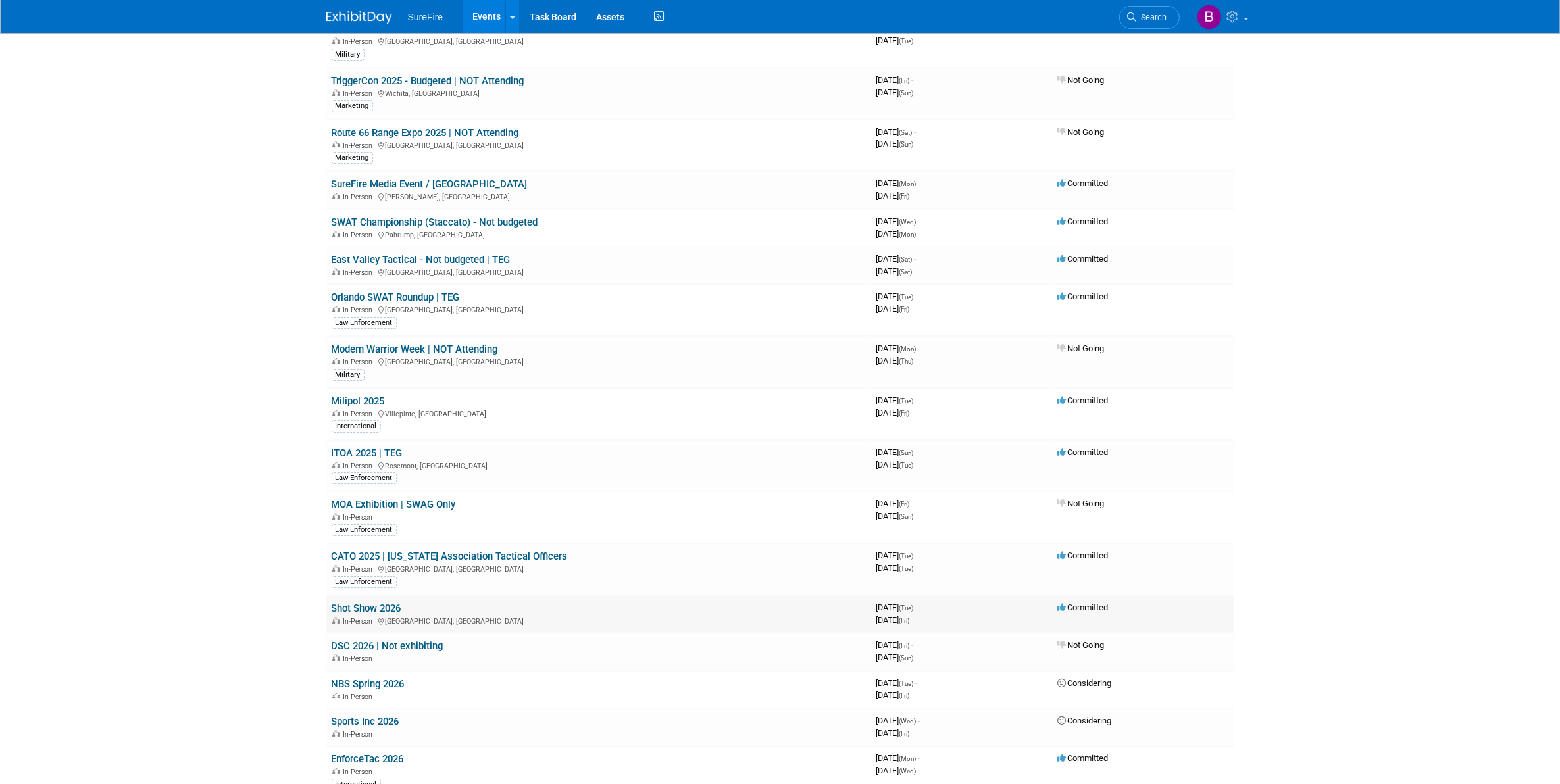
click at [341, 603] on link "Shot Show 2026" at bounding box center [367, 608] width 70 height 12
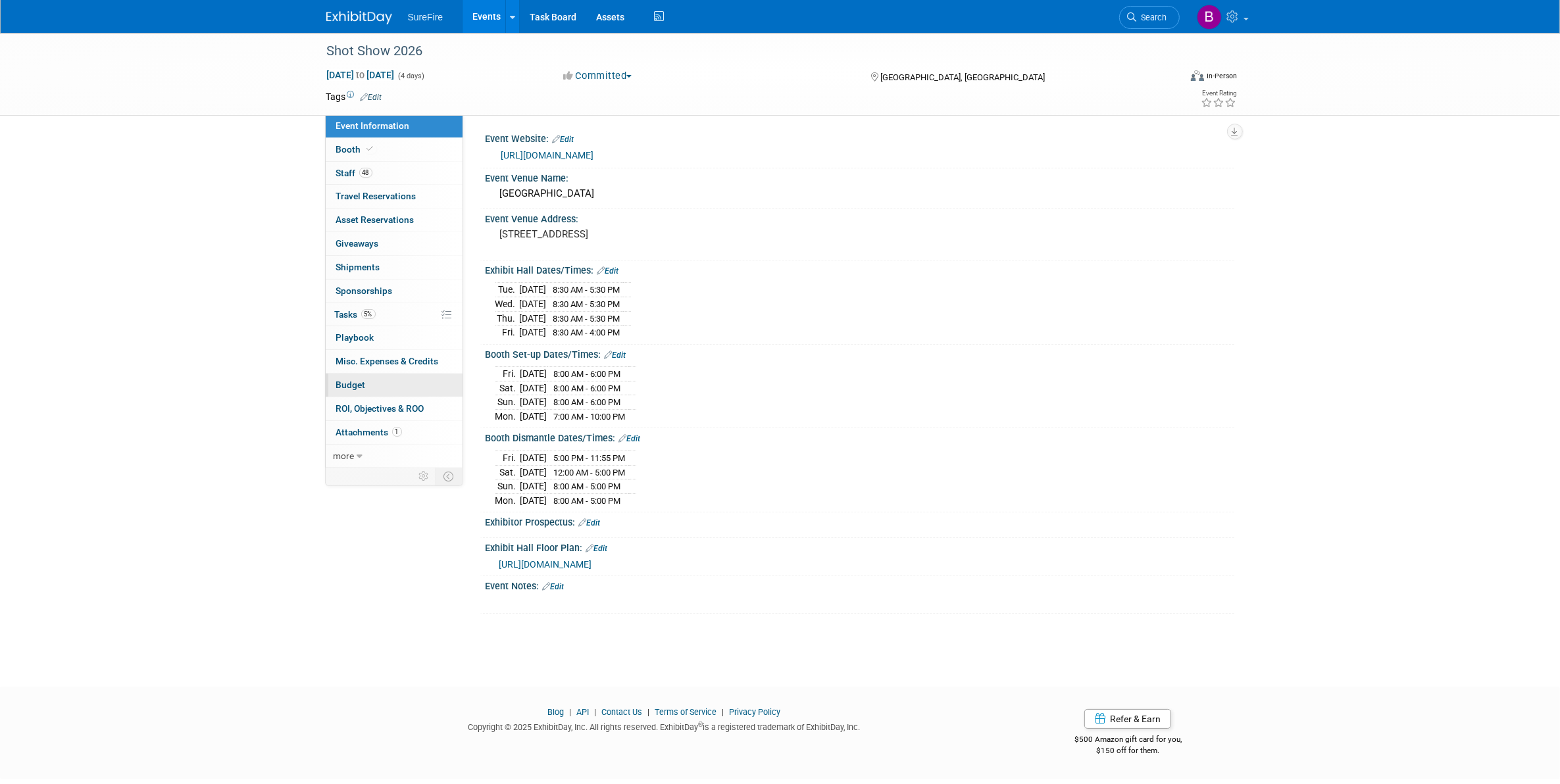
click at [344, 383] on span "Budget" at bounding box center [351, 384] width 29 height 11
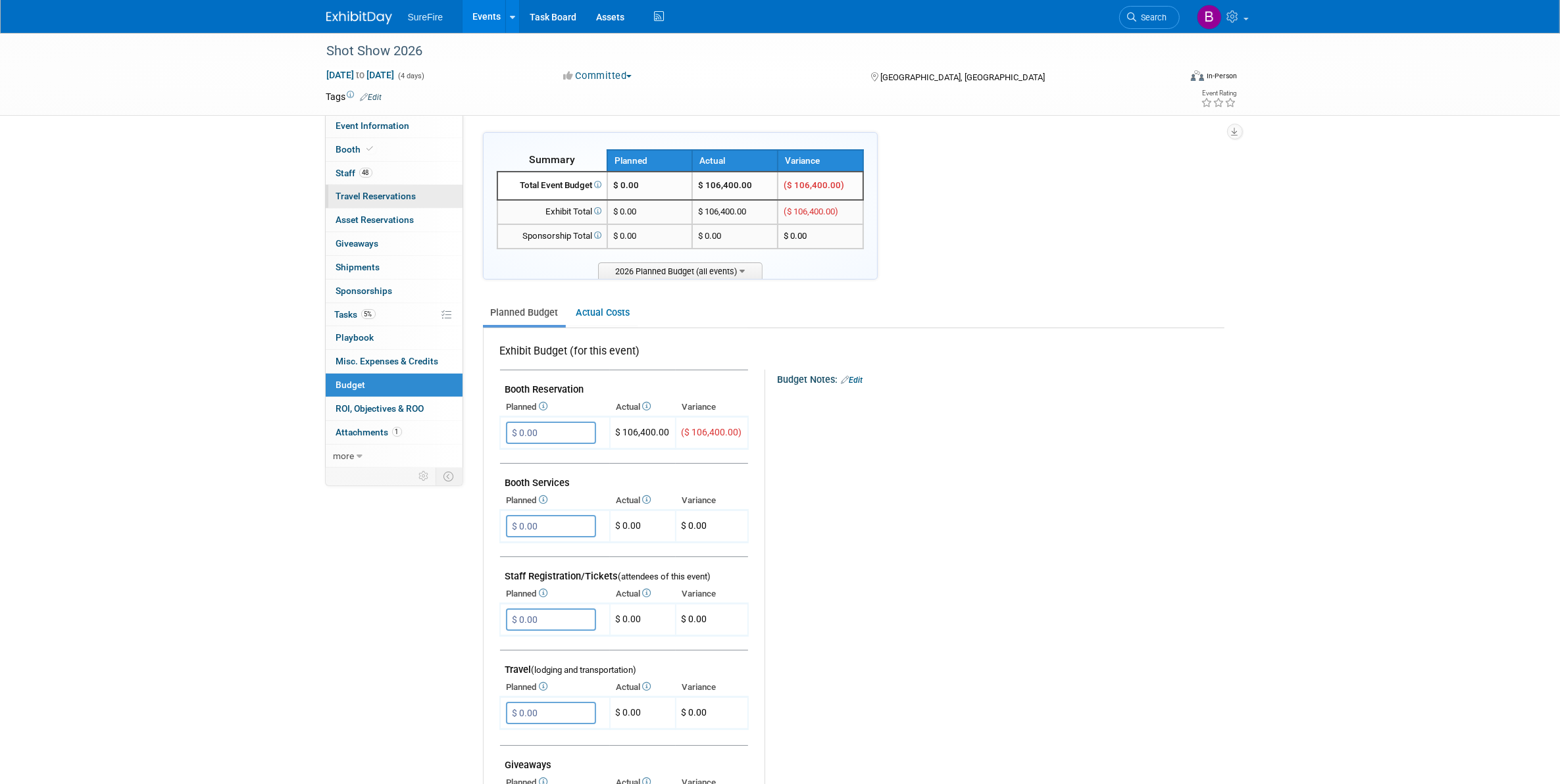
click at [381, 204] on link "0 Travel Reservations 0" at bounding box center [394, 196] width 137 height 23
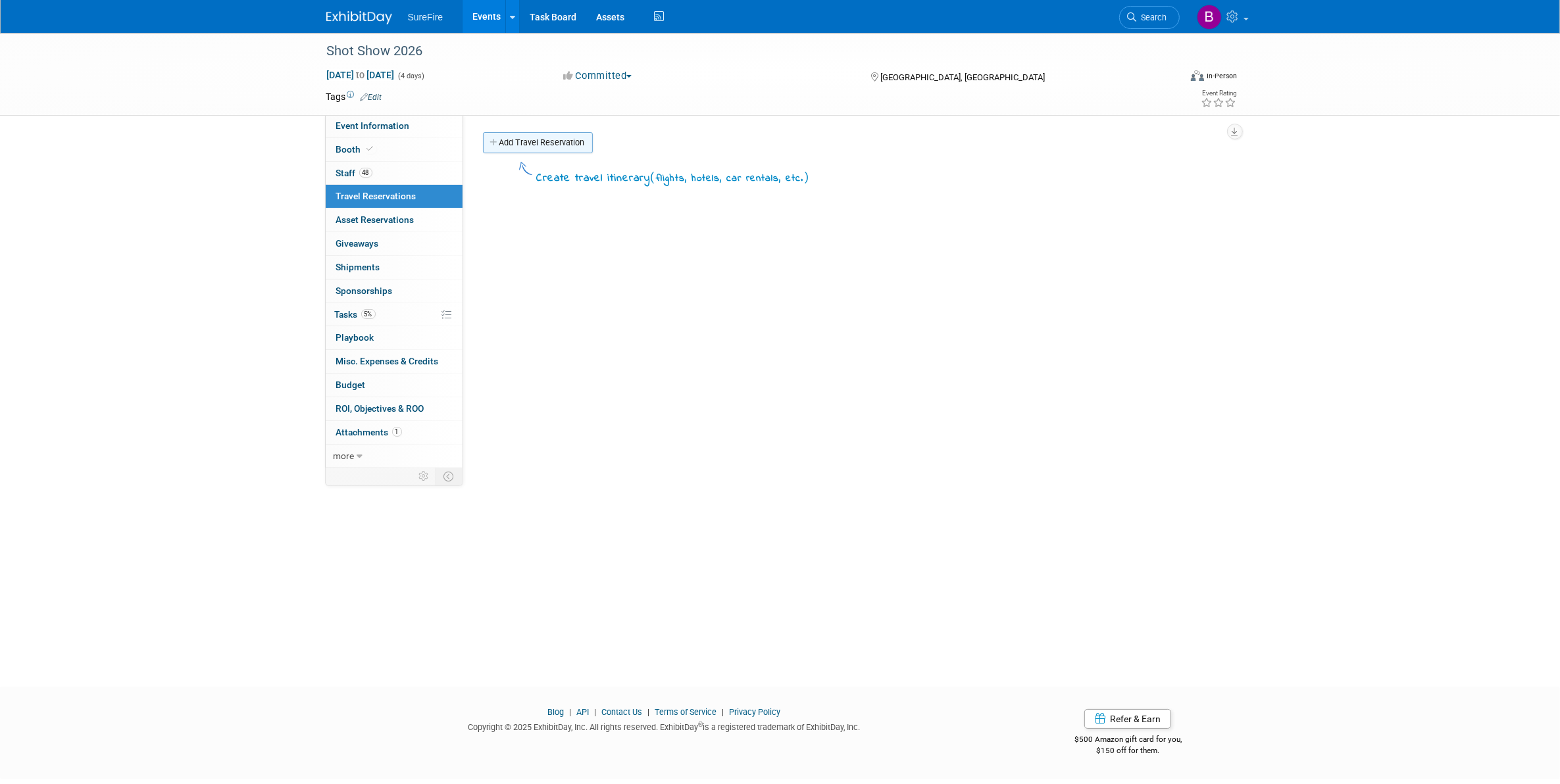
click at [484, 146] on link "Add Travel Reservation" at bounding box center [538, 142] width 110 height 21
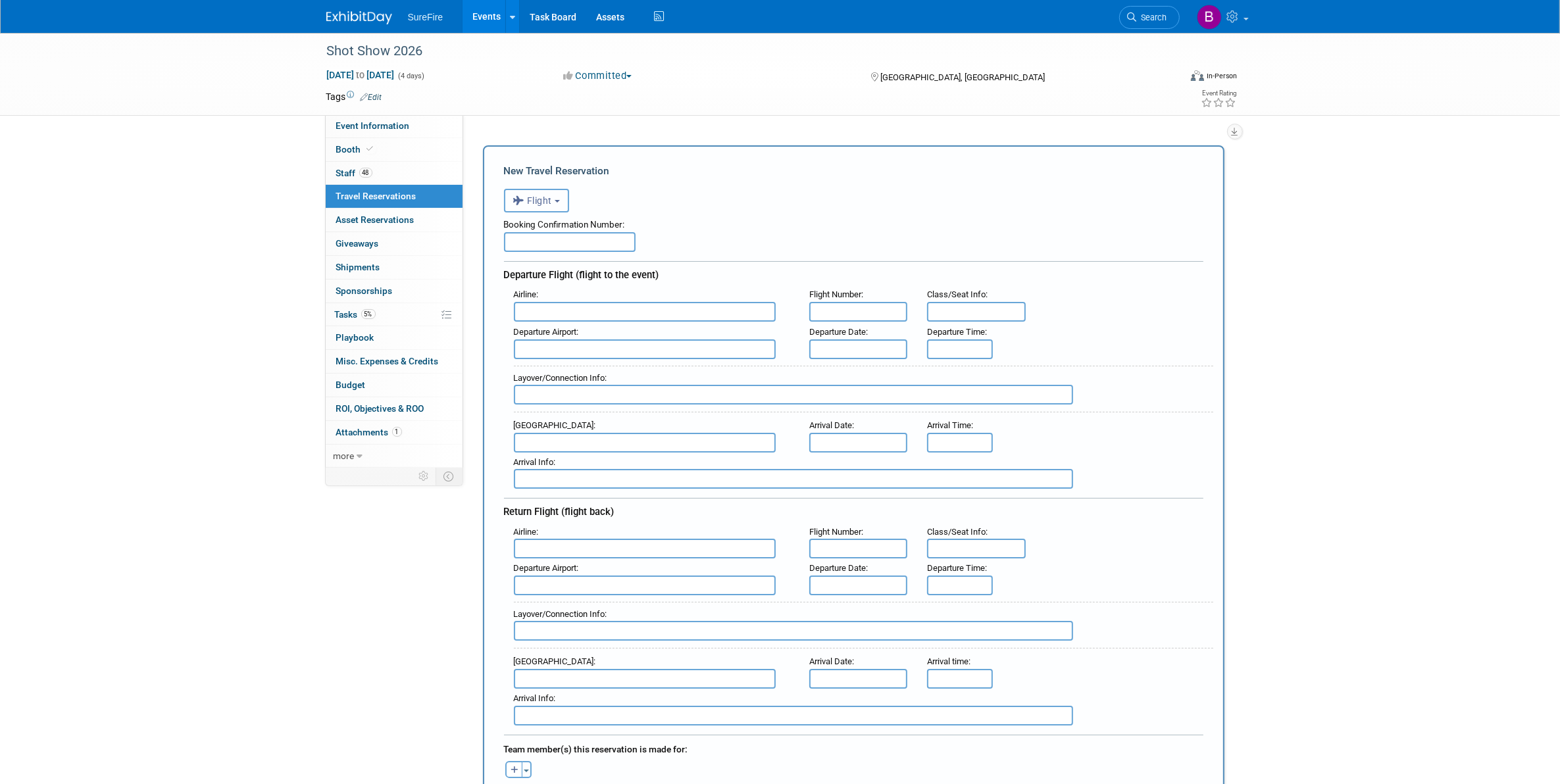
click at [518, 199] on icon "button" at bounding box center [521, 200] width 15 height 17
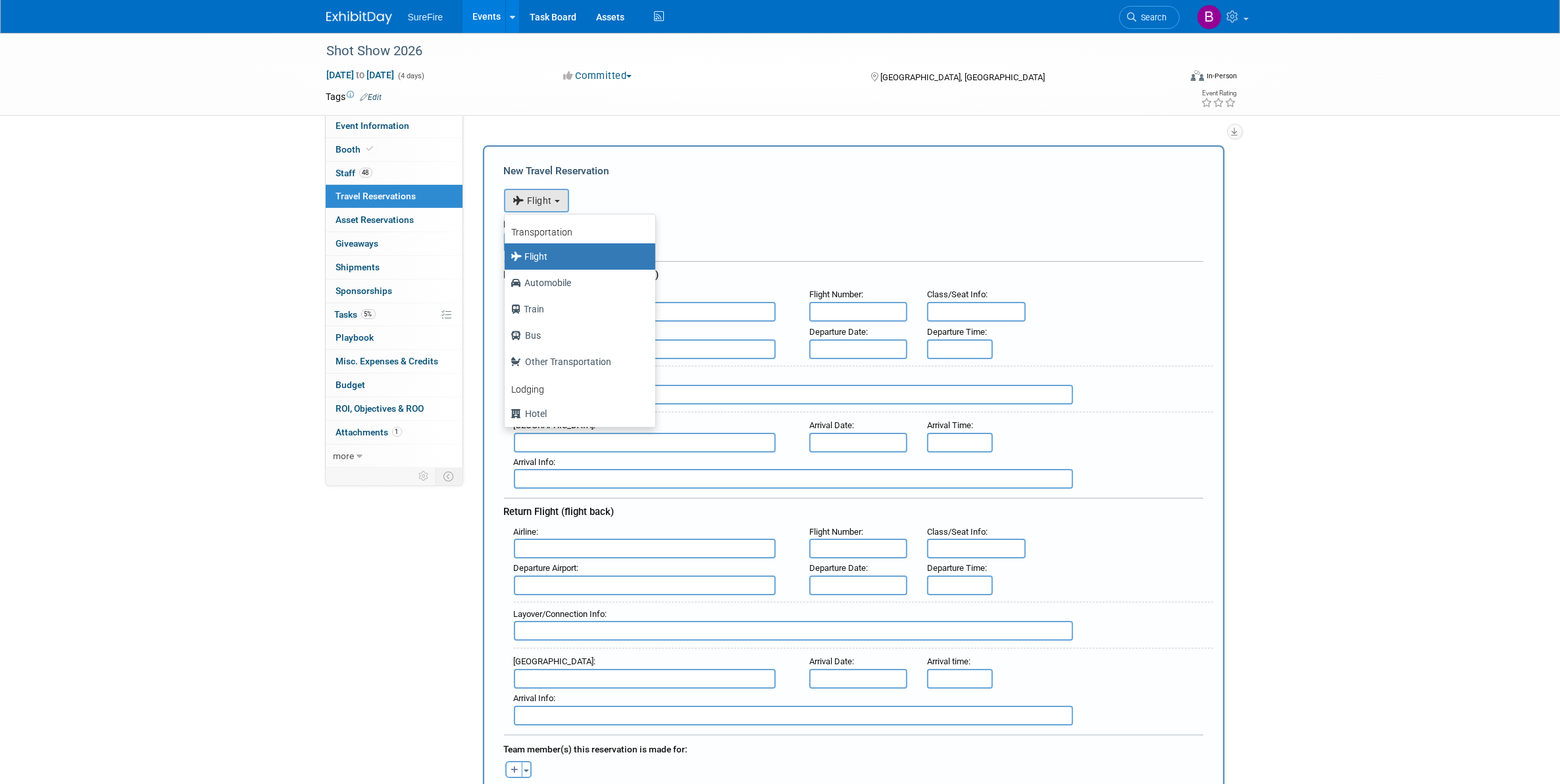
click at [560, 392] on link "Lodging" at bounding box center [579, 387] width 151 height 25
click at [560, 412] on label "Hotel" at bounding box center [577, 414] width 131 height 21
click at [507, 412] on input "Hotel" at bounding box center [502, 412] width 8 height 8
select select "6"
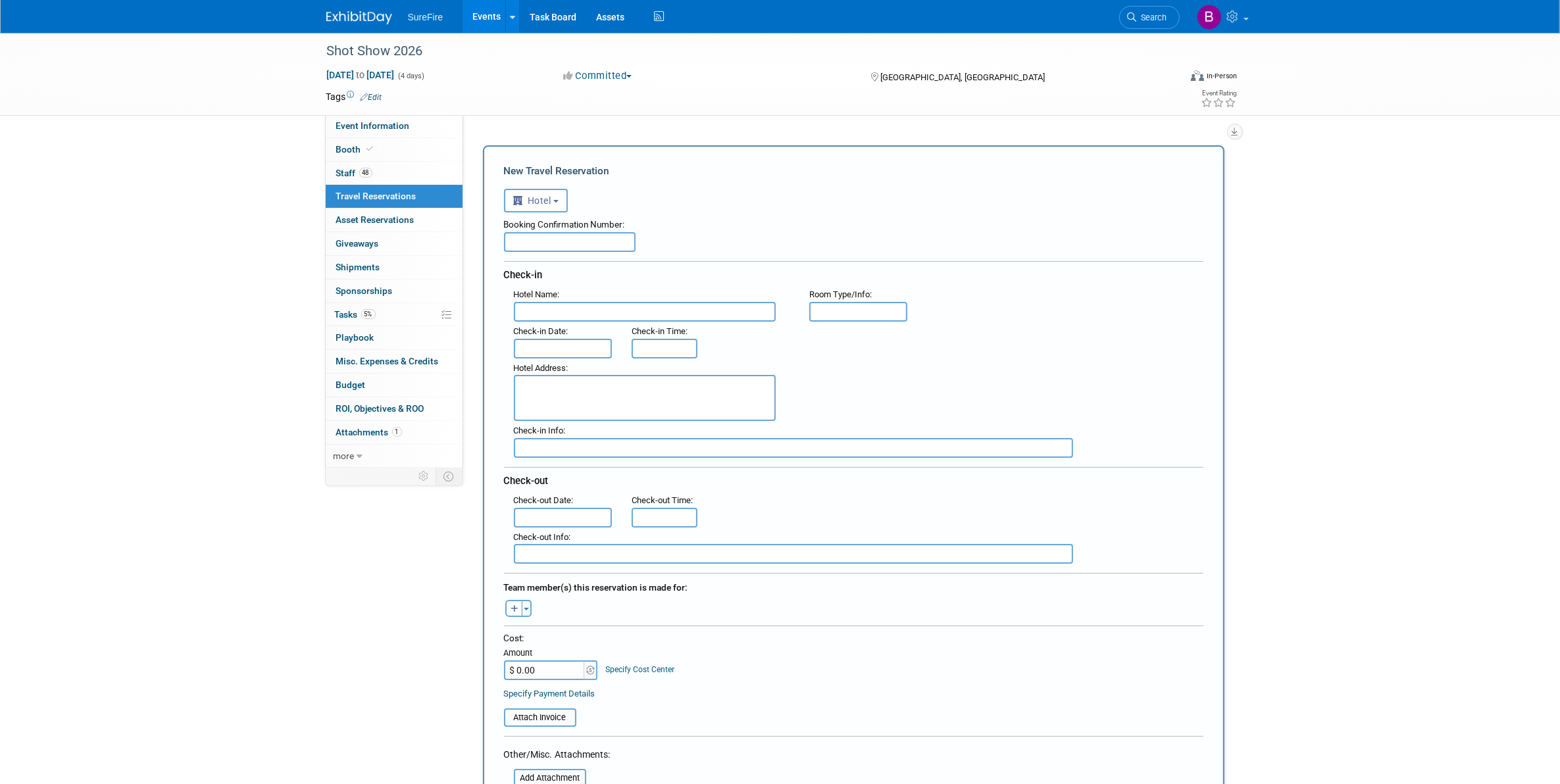
click at [545, 661] on input "$ 0.00" at bounding box center [545, 670] width 82 height 20
type input "$ 115,335.00"
click at [893, 686] on div "Specify Payment Details" at bounding box center [854, 693] width 700 height 14
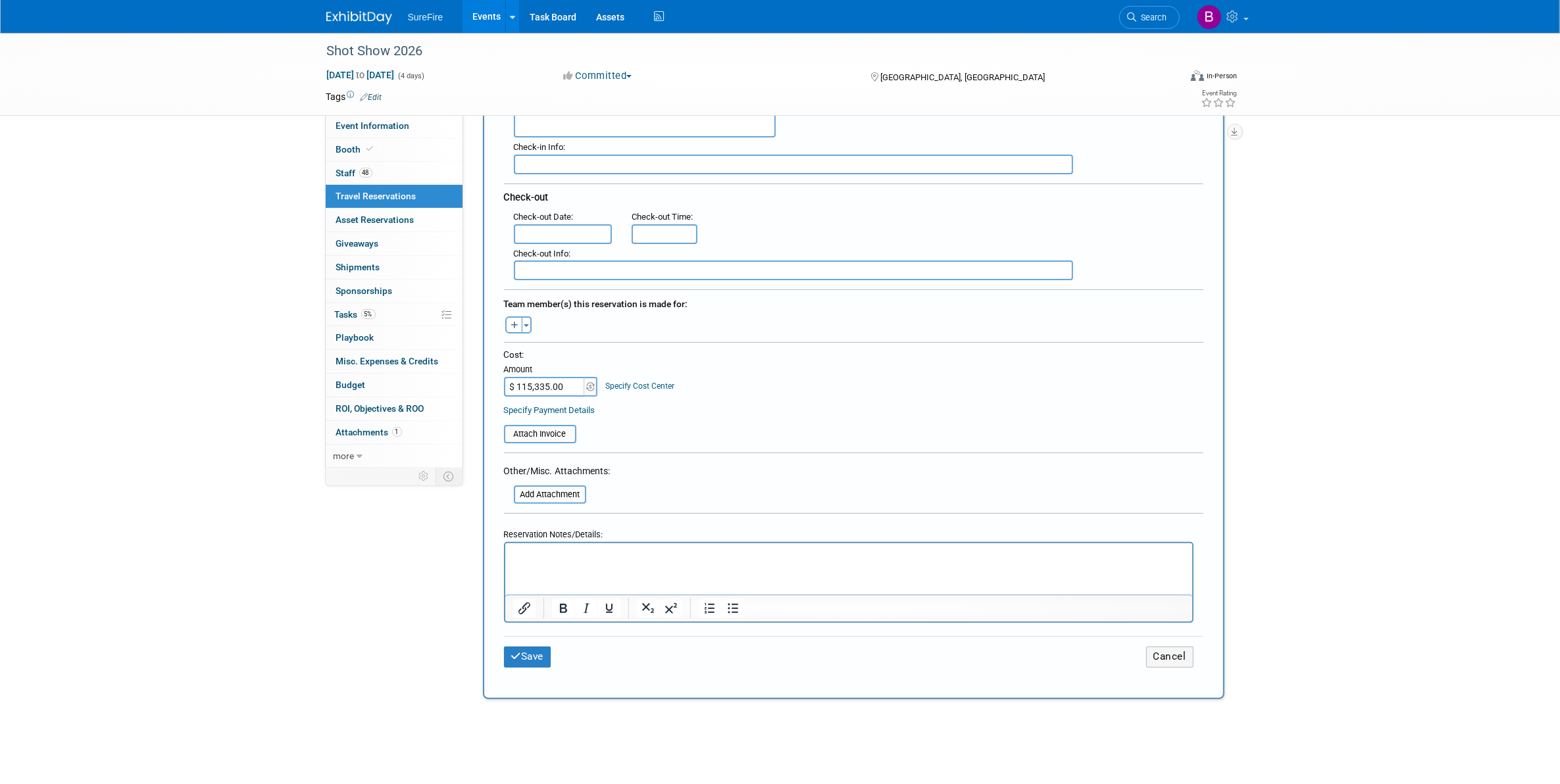
scroll to position [329, 0]
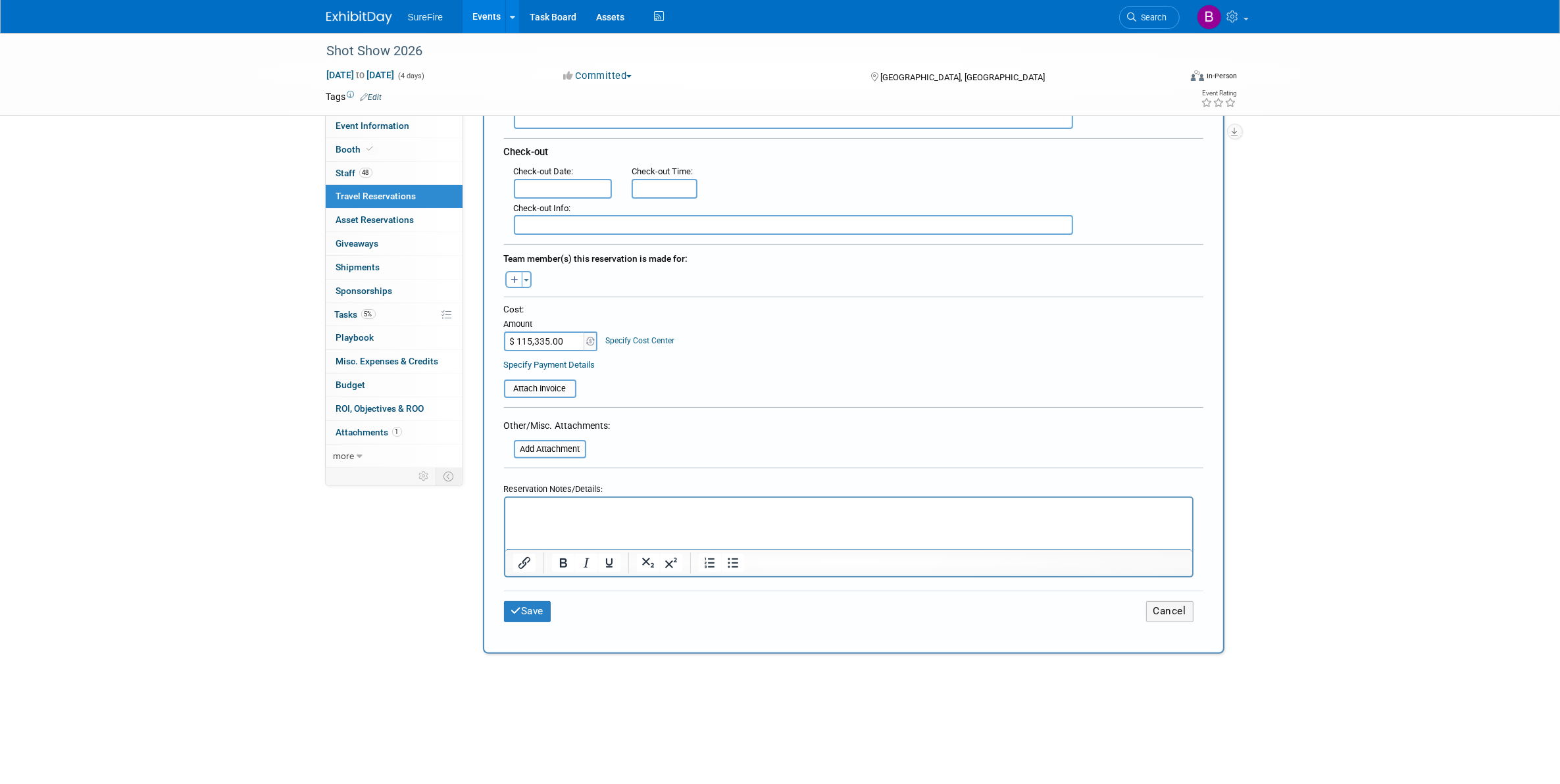
click at [537, 590] on div "Save Cancel" at bounding box center [854, 611] width 700 height 41
click at [537, 602] on button "Save" at bounding box center [528, 611] width 47 height 20
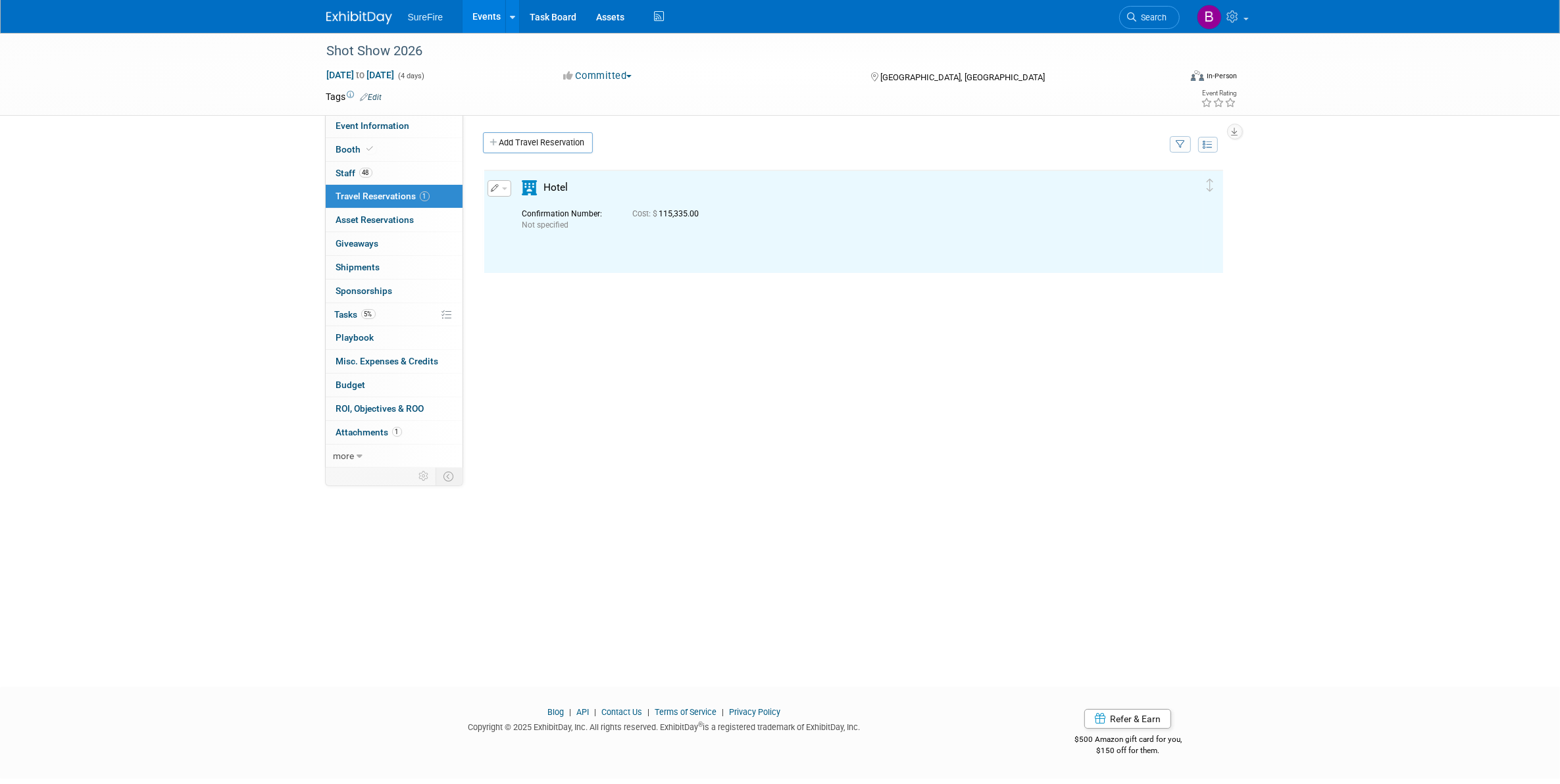
scroll to position [0, 0]
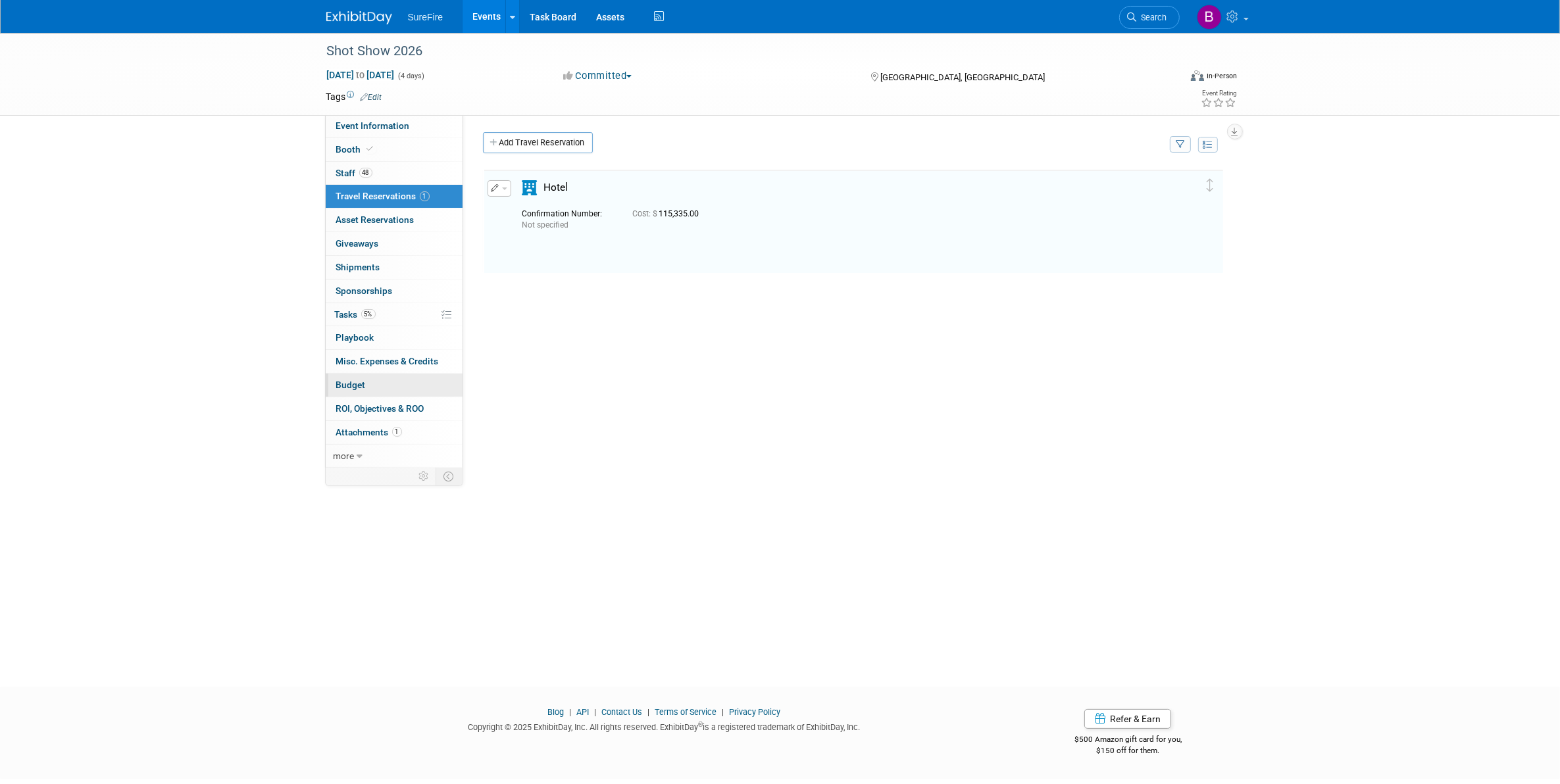
click at [377, 388] on link "Budget" at bounding box center [394, 385] width 137 height 23
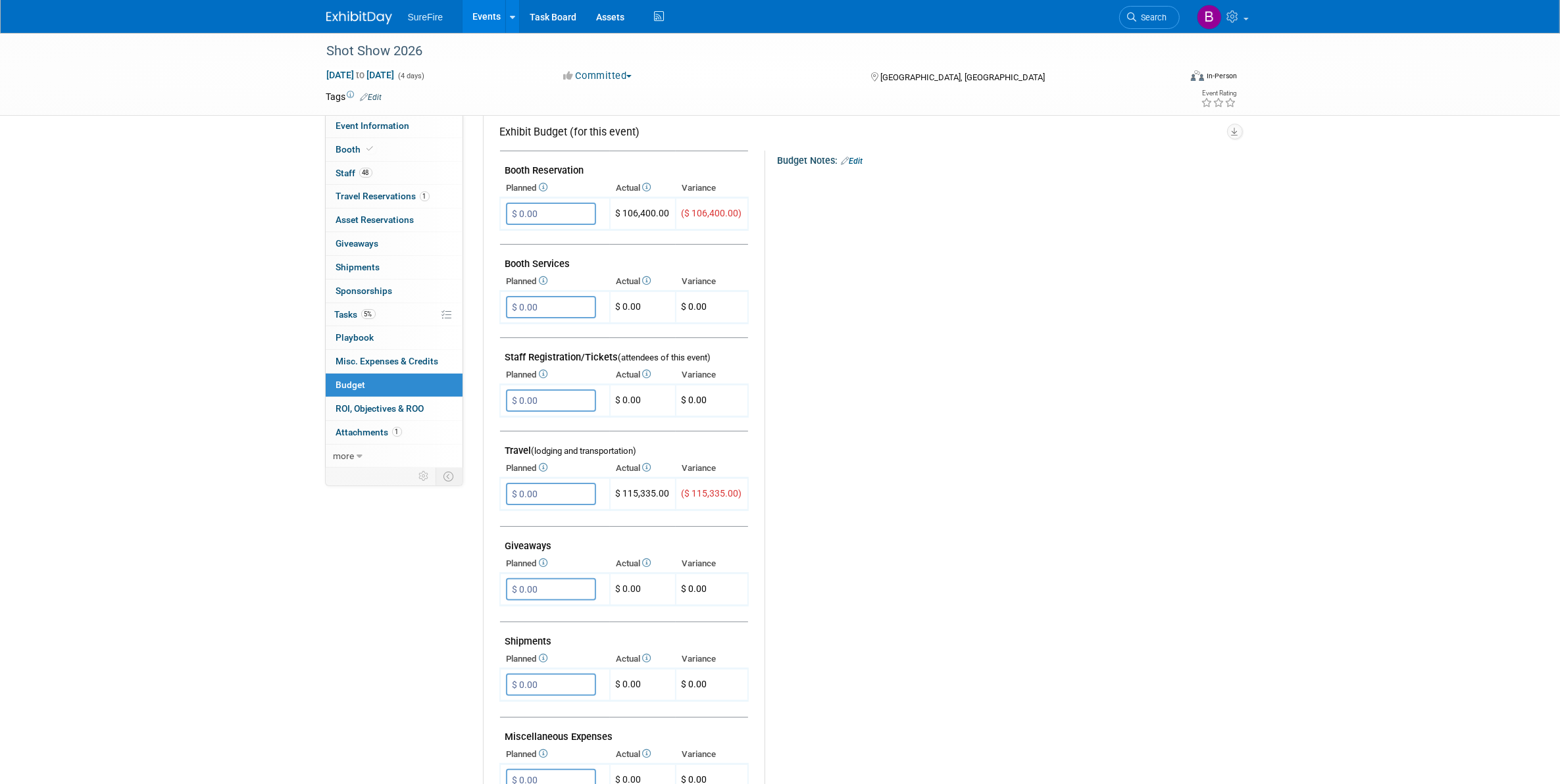
scroll to position [247, 0]
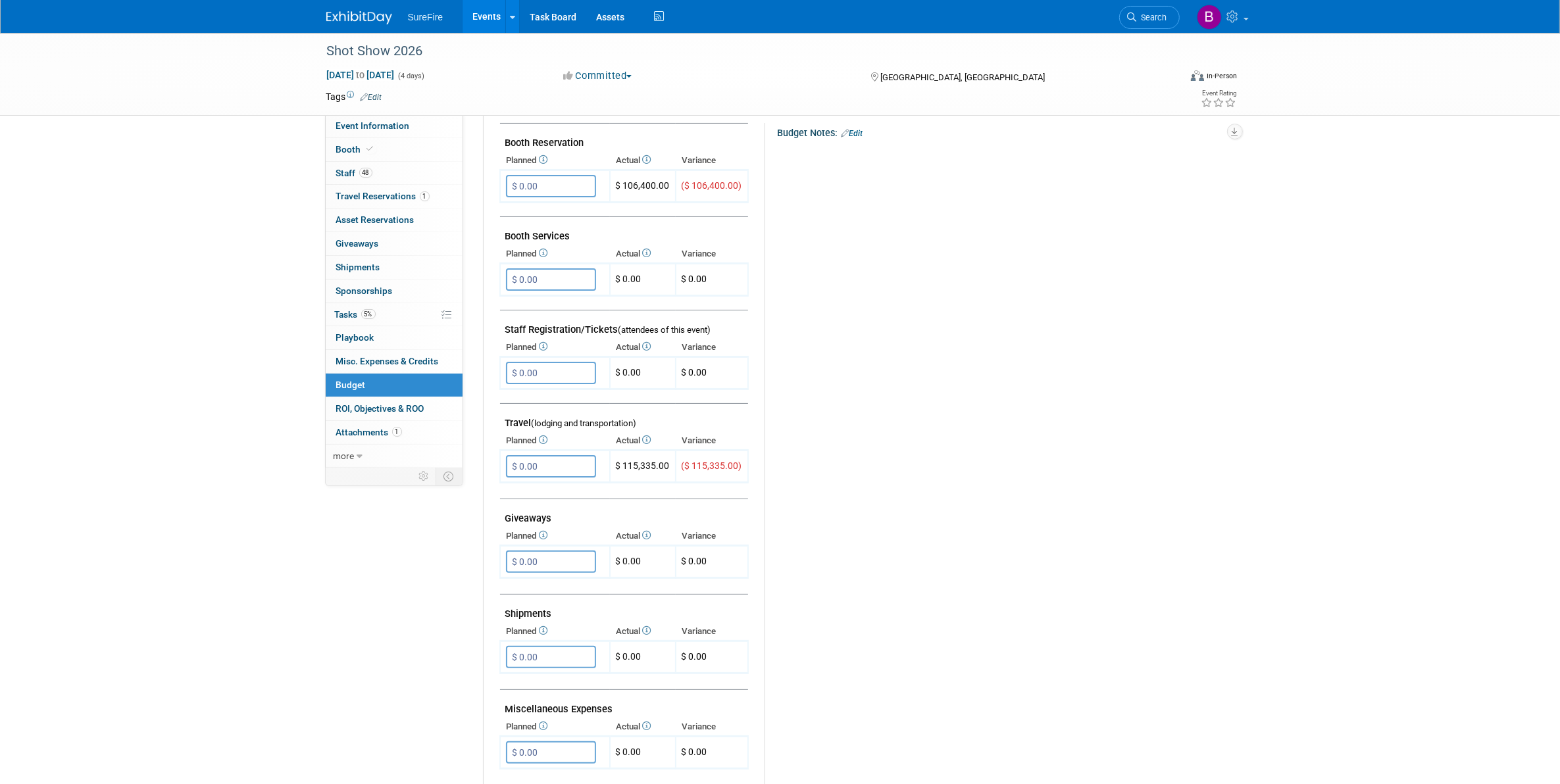
drag, startPoint x: 530, startPoint y: 455, endPoint x: 815, endPoint y: 422, distance: 286.9
click at [530, 455] on input "$ 0.00" at bounding box center [551, 466] width 90 height 22
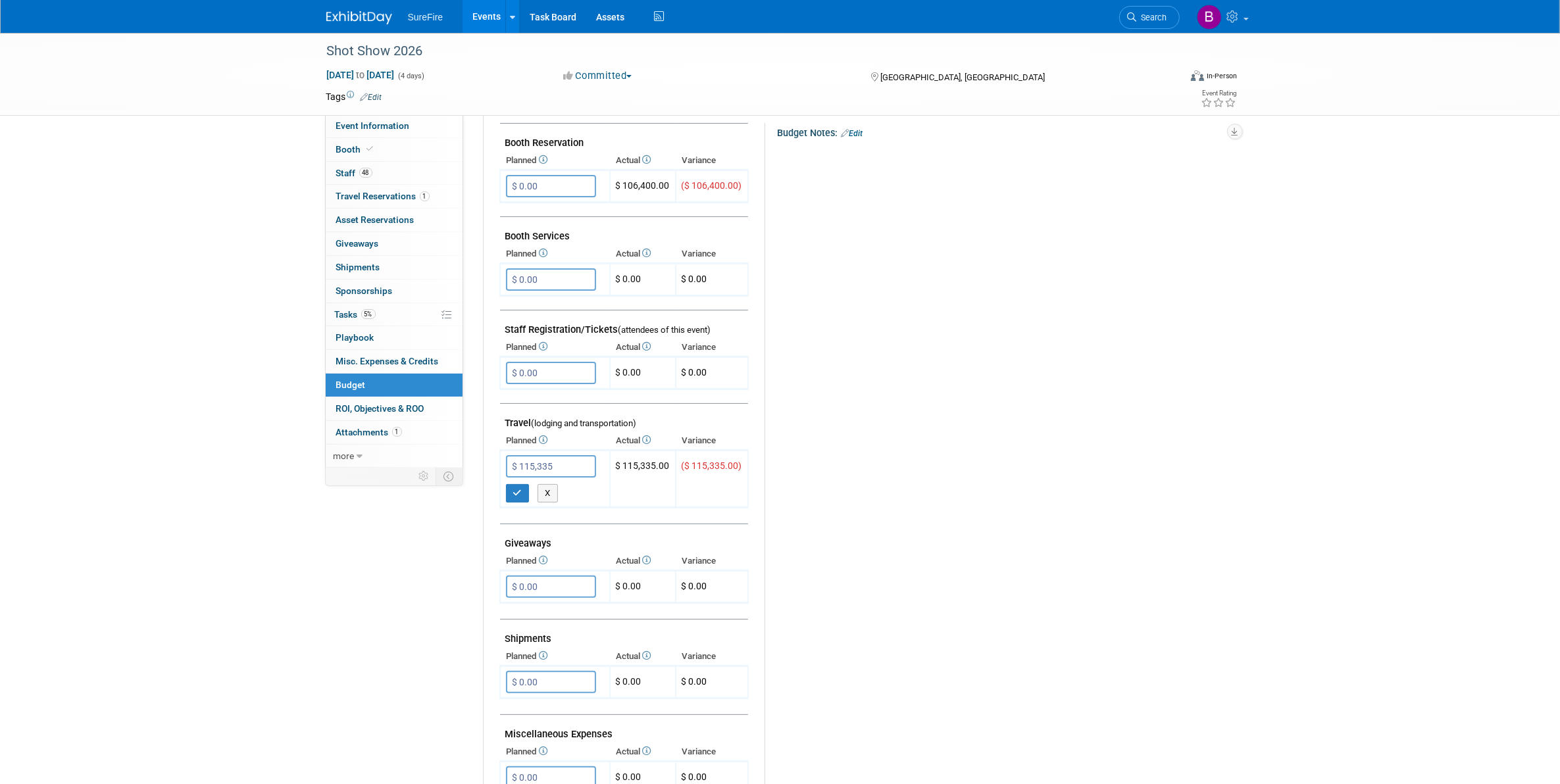
type input "$ 115,335.00"
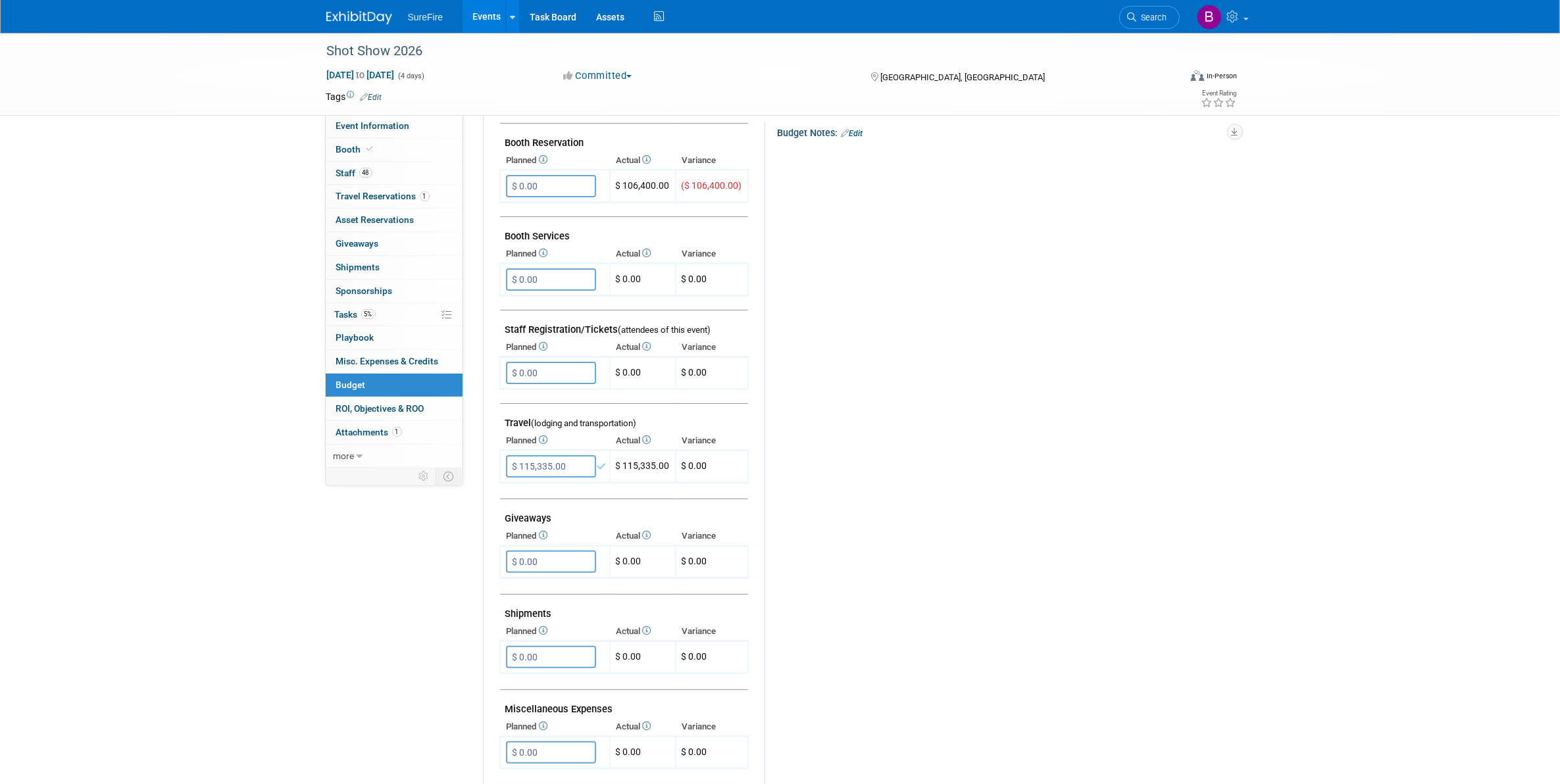
click at [888, 586] on div "Budget Notes: Edit X" at bounding box center [988, 464] width 449 height 682
click at [543, 192] on input "$ 0.00" at bounding box center [551, 186] width 90 height 22
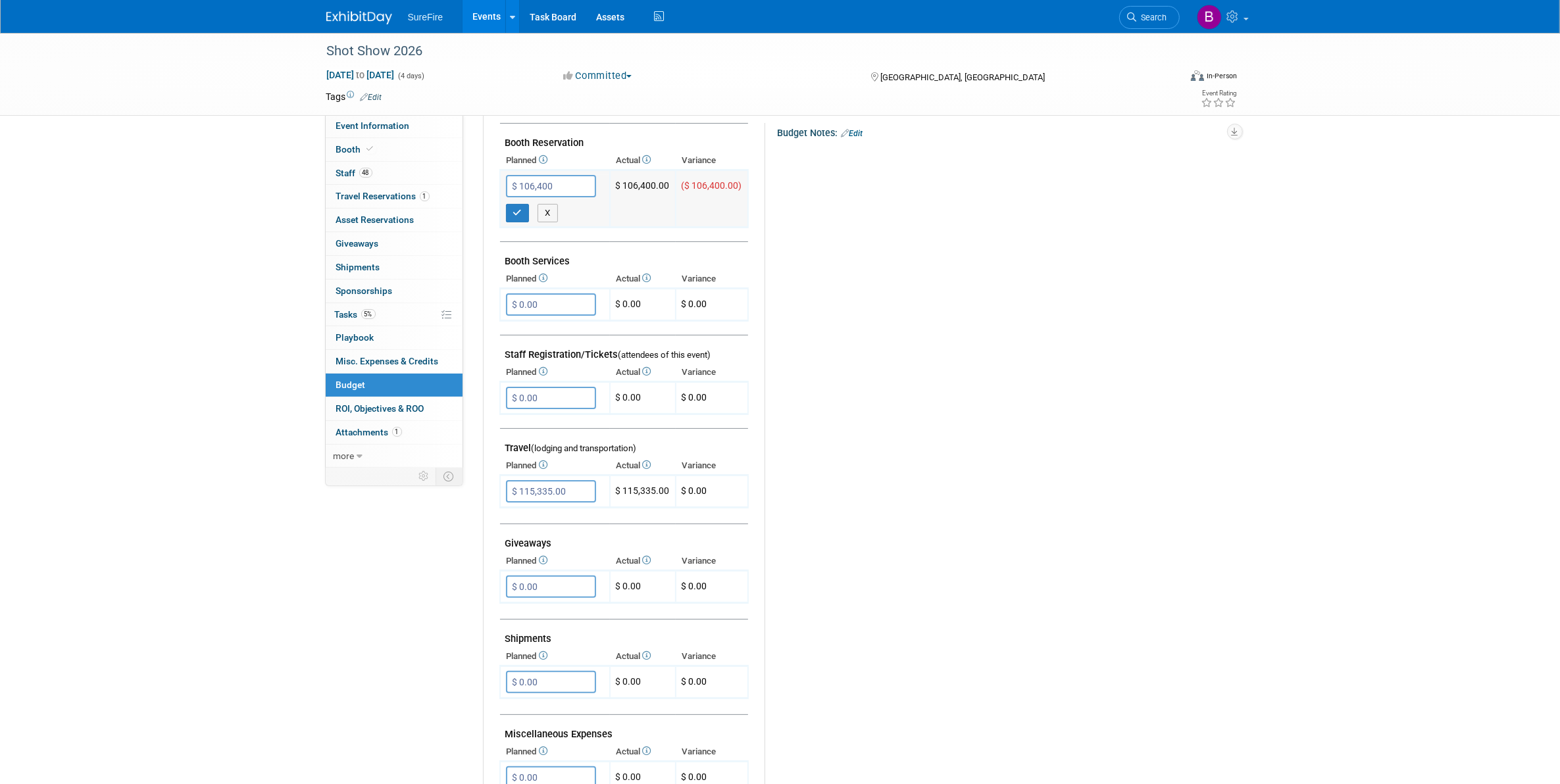
type input "$ 106,400.00"
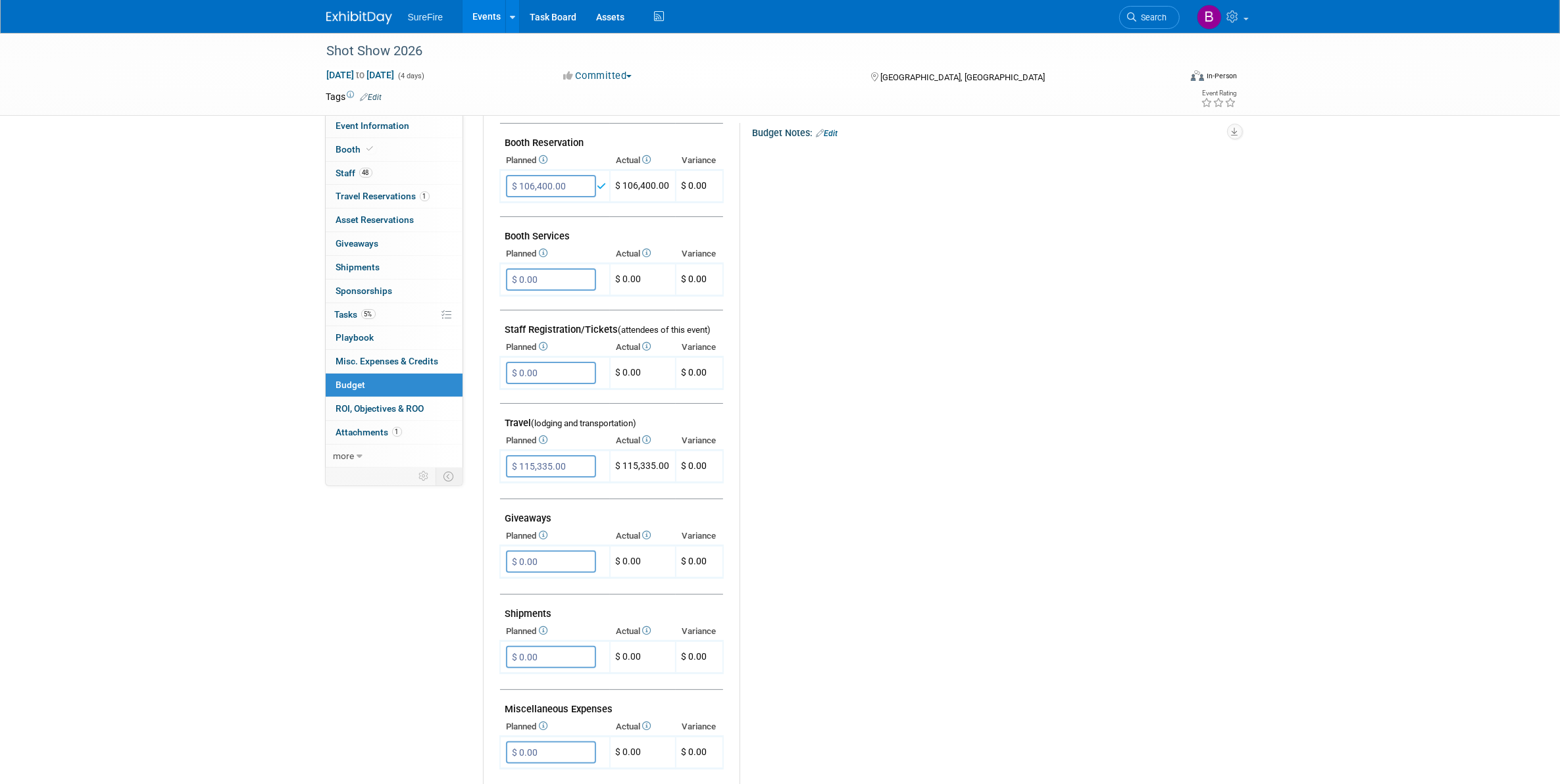
click at [881, 380] on div "Budget Notes: Edit X" at bounding box center [976, 464] width 473 height 682
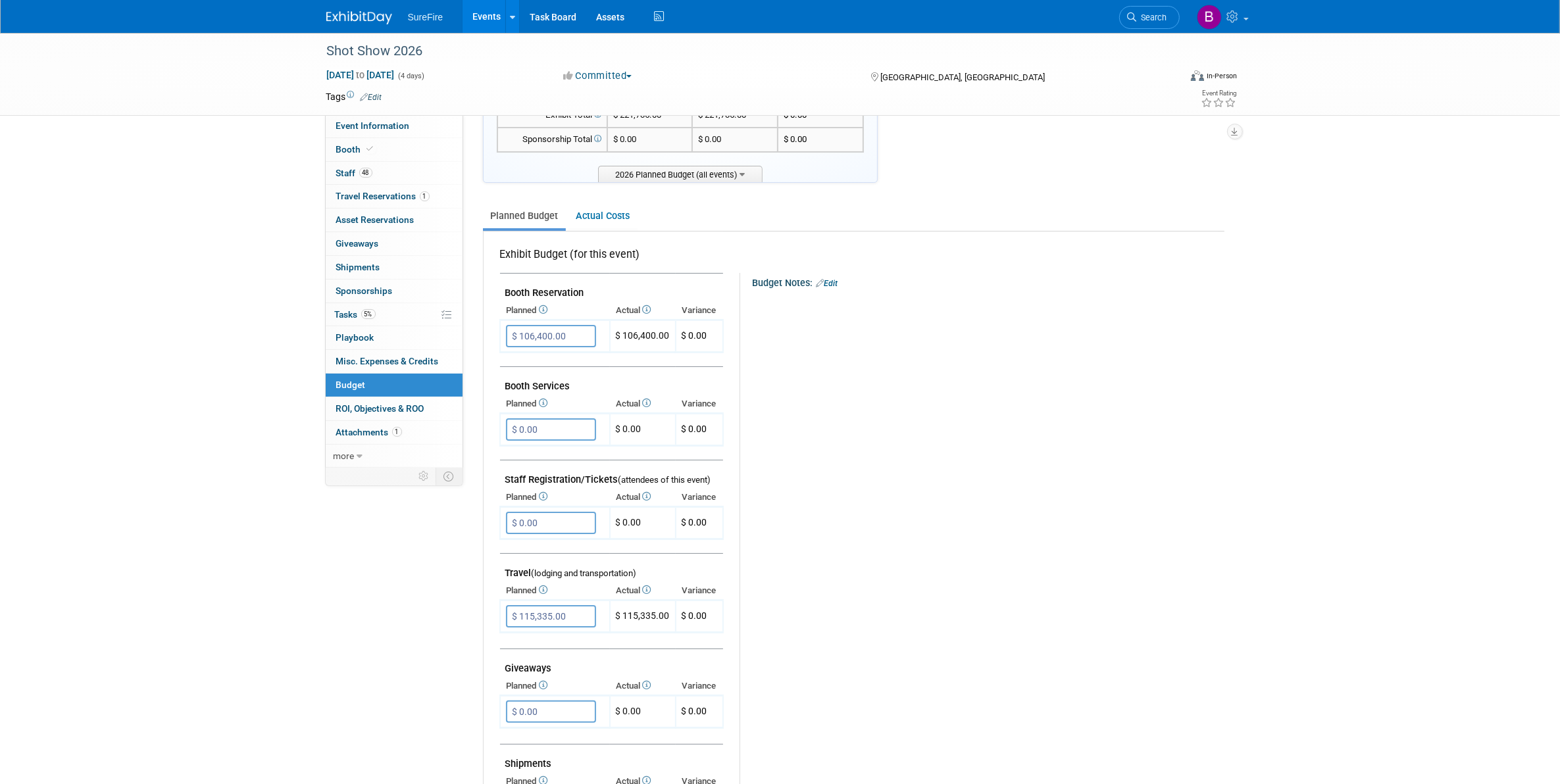
scroll to position [82, 0]
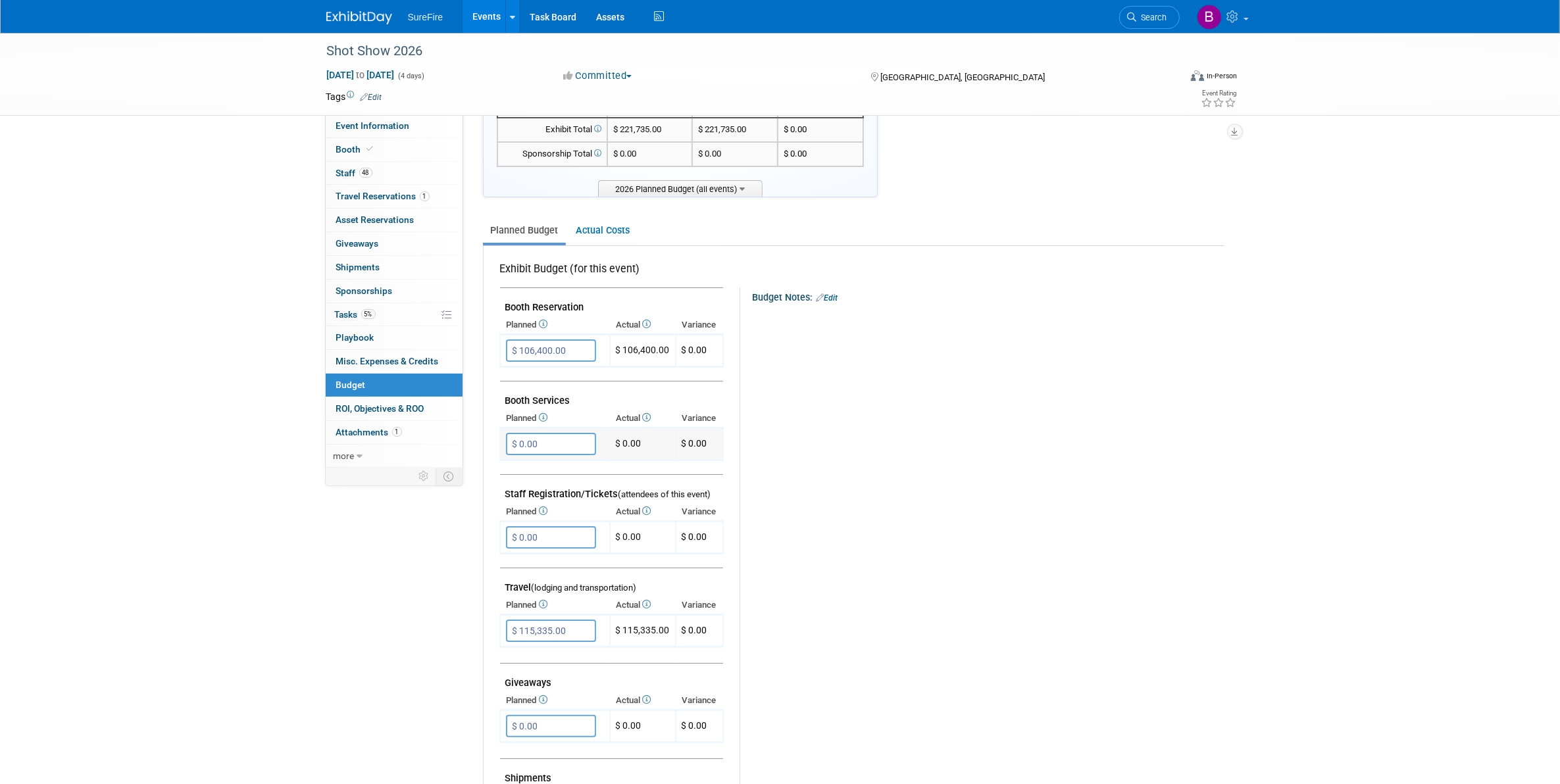
click at [528, 436] on input "$ 0.00" at bounding box center [551, 443] width 90 height 22
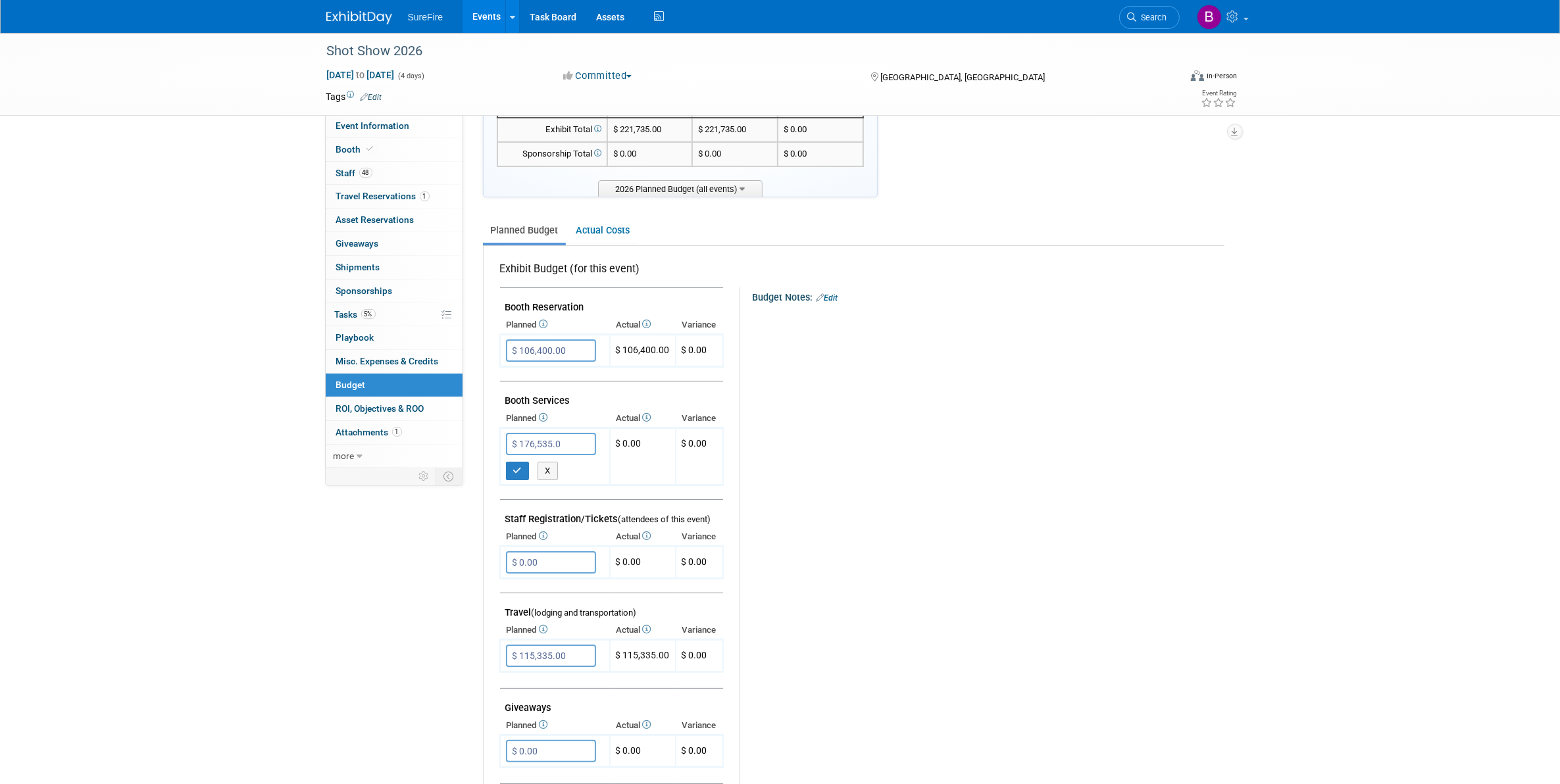
type input "$ 176,535.07"
click at [515, 474] on button "button" at bounding box center [517, 471] width 24 height 19
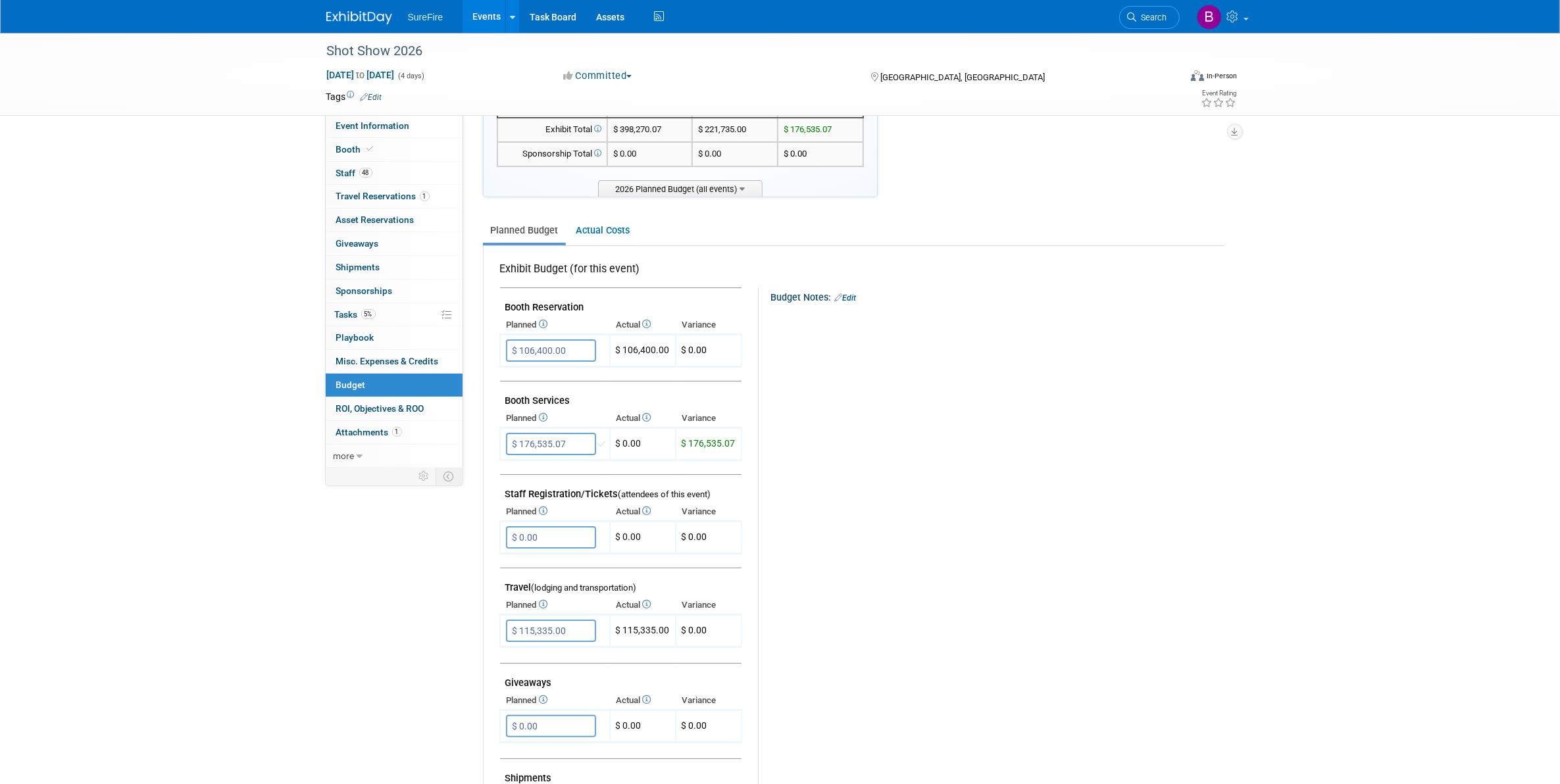
click at [783, 492] on div "Budget Notes: Edit X" at bounding box center [985, 629] width 455 height 682
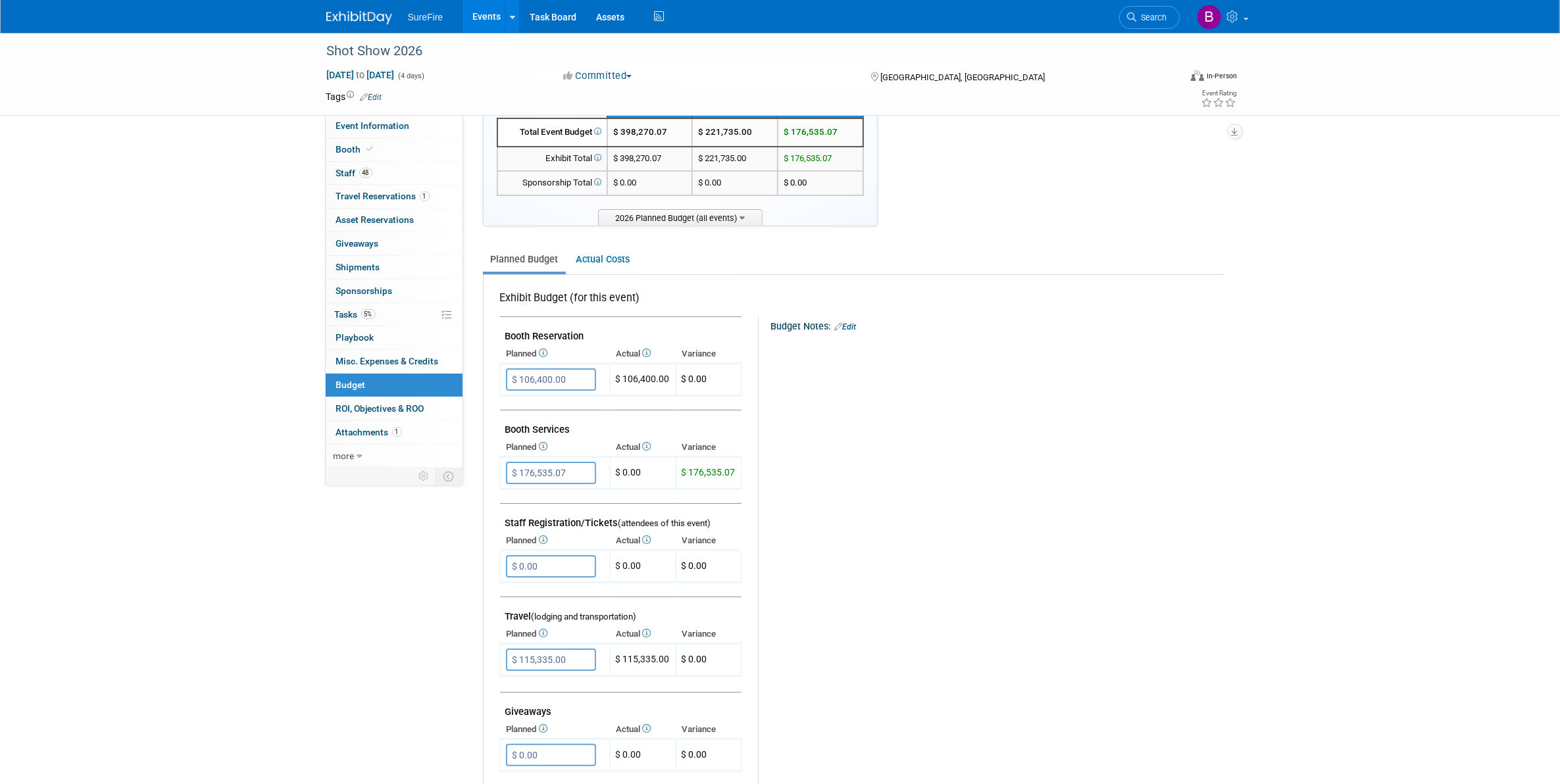
scroll to position [41, 0]
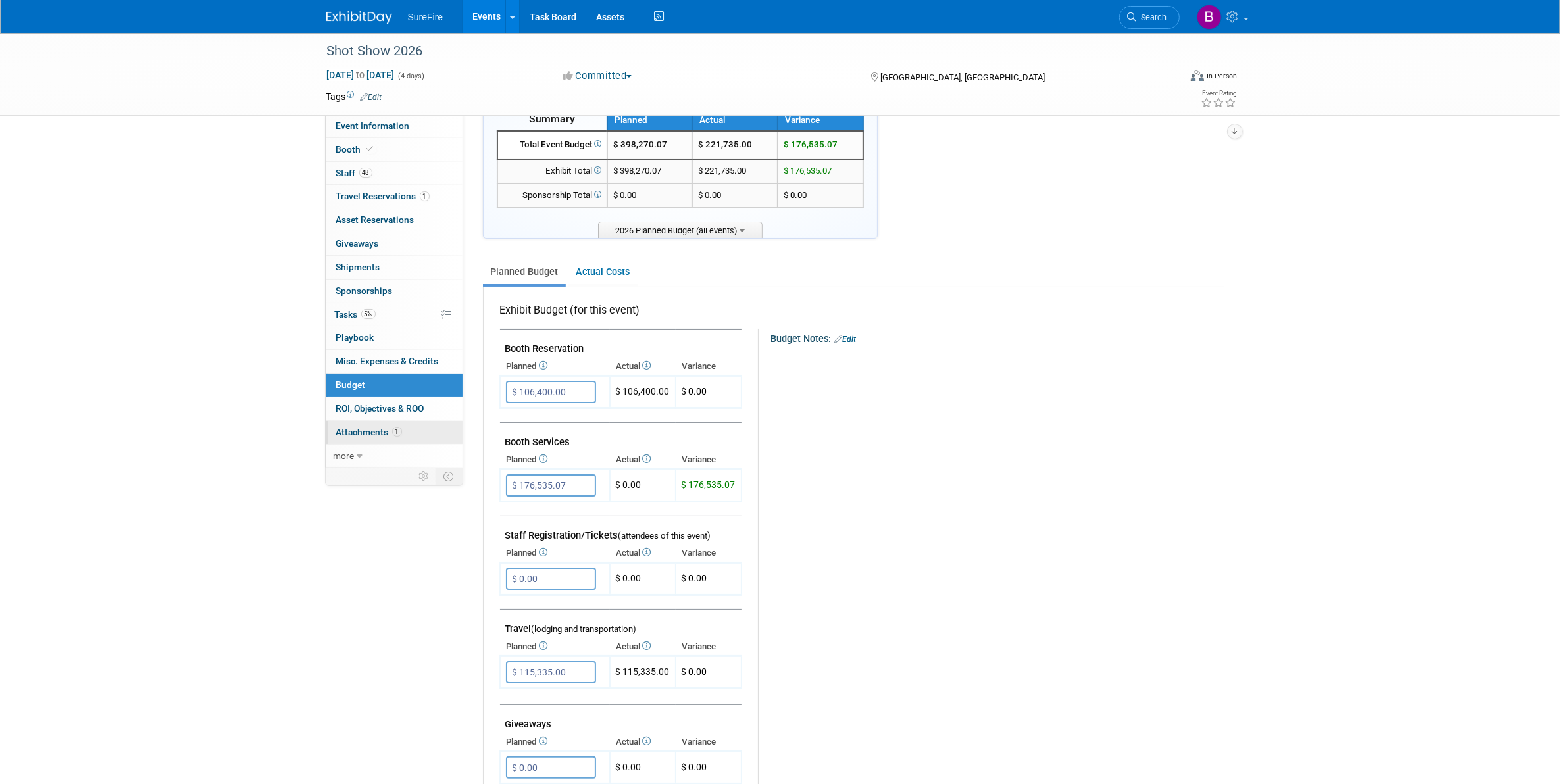
click at [358, 436] on span "Attachments 1" at bounding box center [369, 431] width 66 height 11
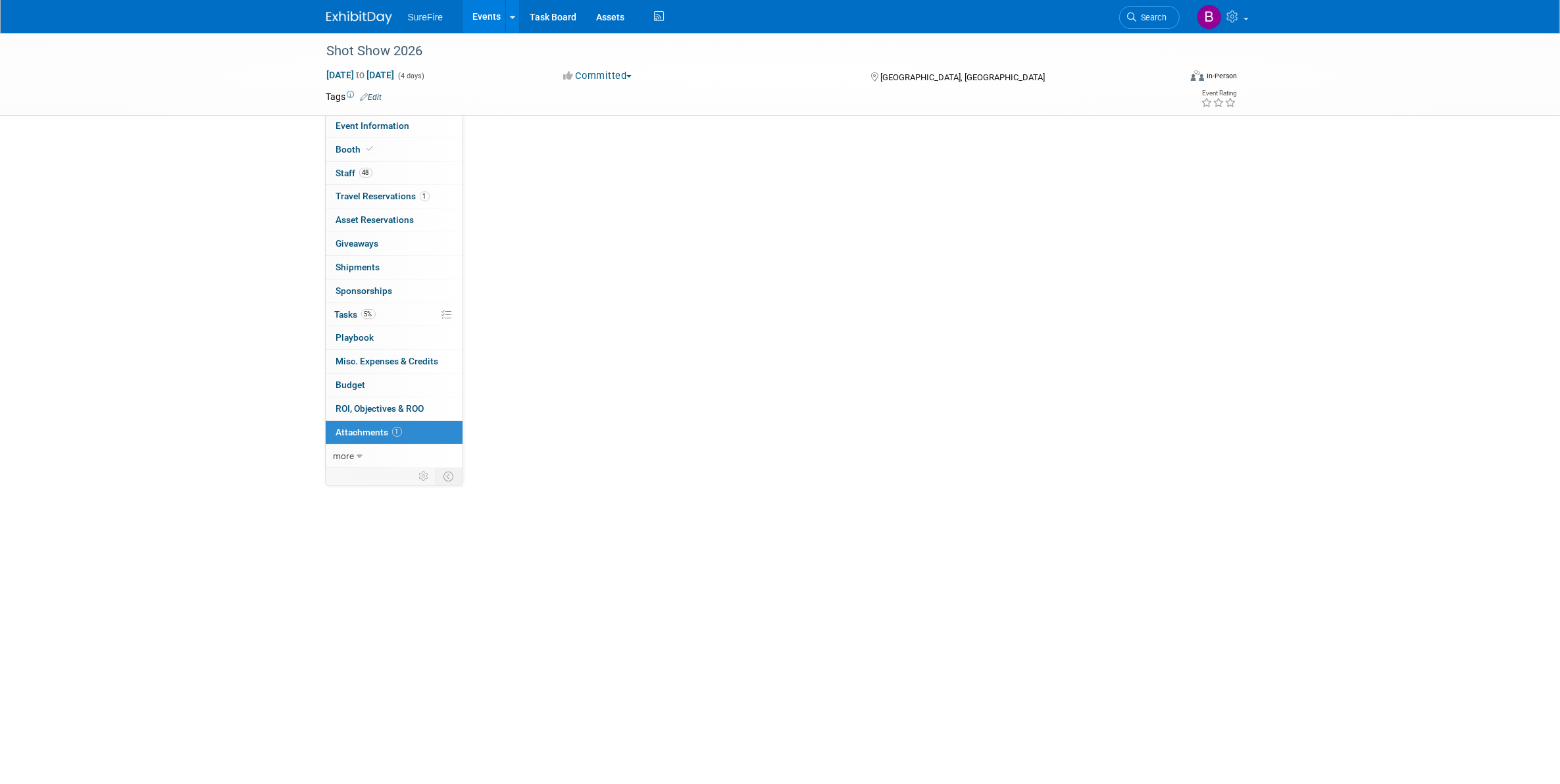
scroll to position [0, 0]
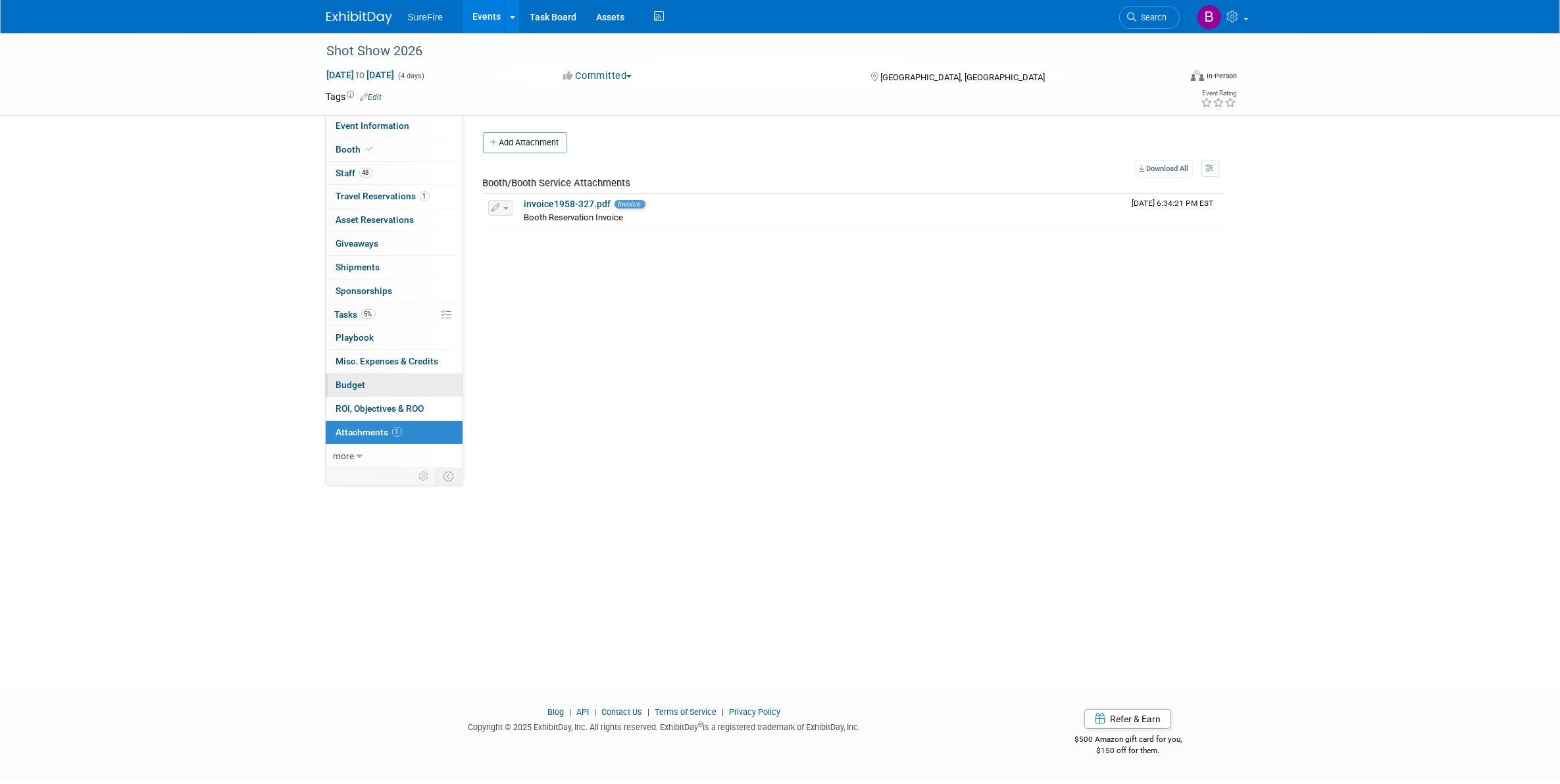
click at [358, 390] on span "Budget" at bounding box center [351, 384] width 29 height 11
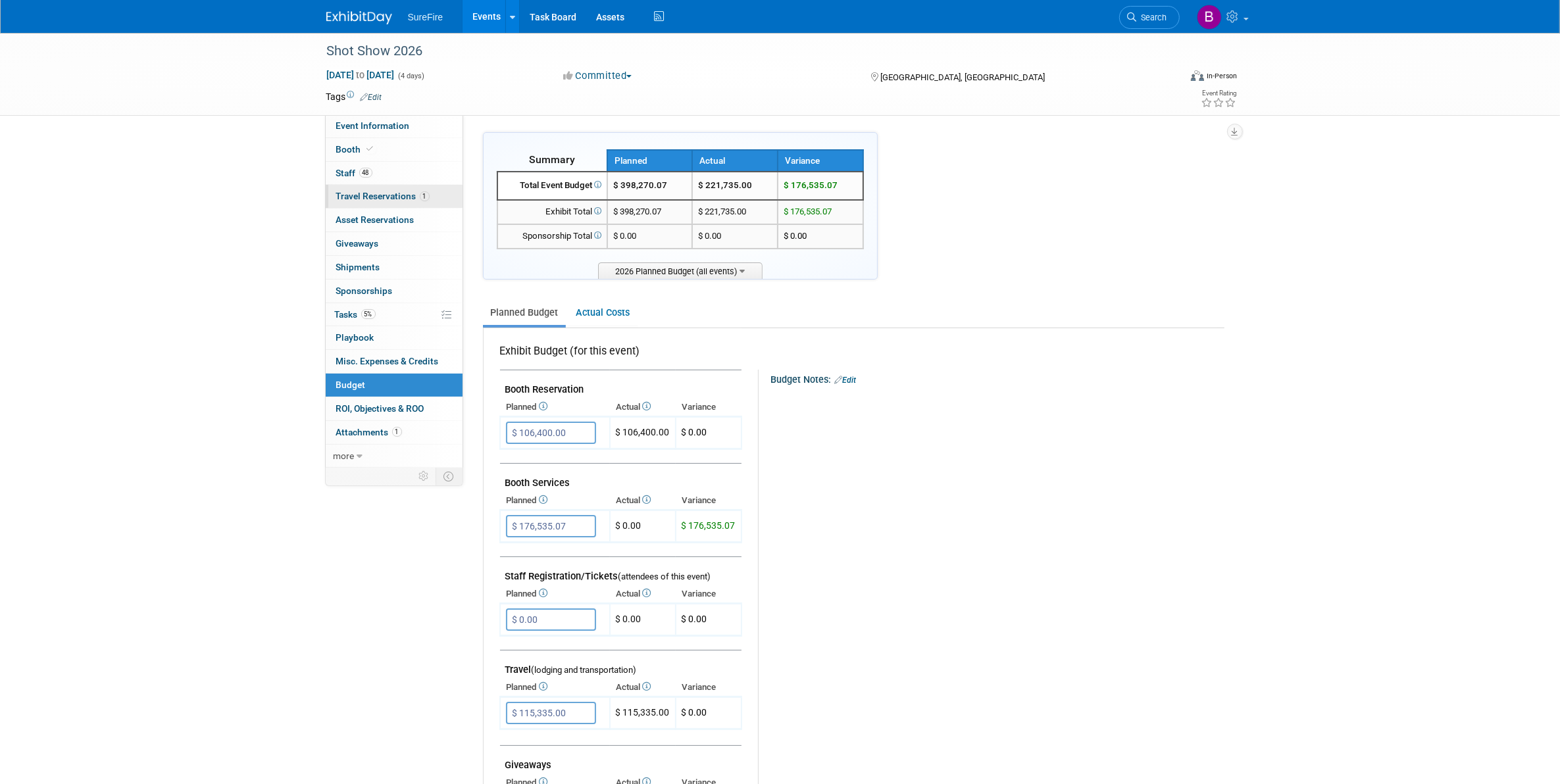
click at [393, 192] on span "Travel Reservations 1" at bounding box center [383, 195] width 94 height 11
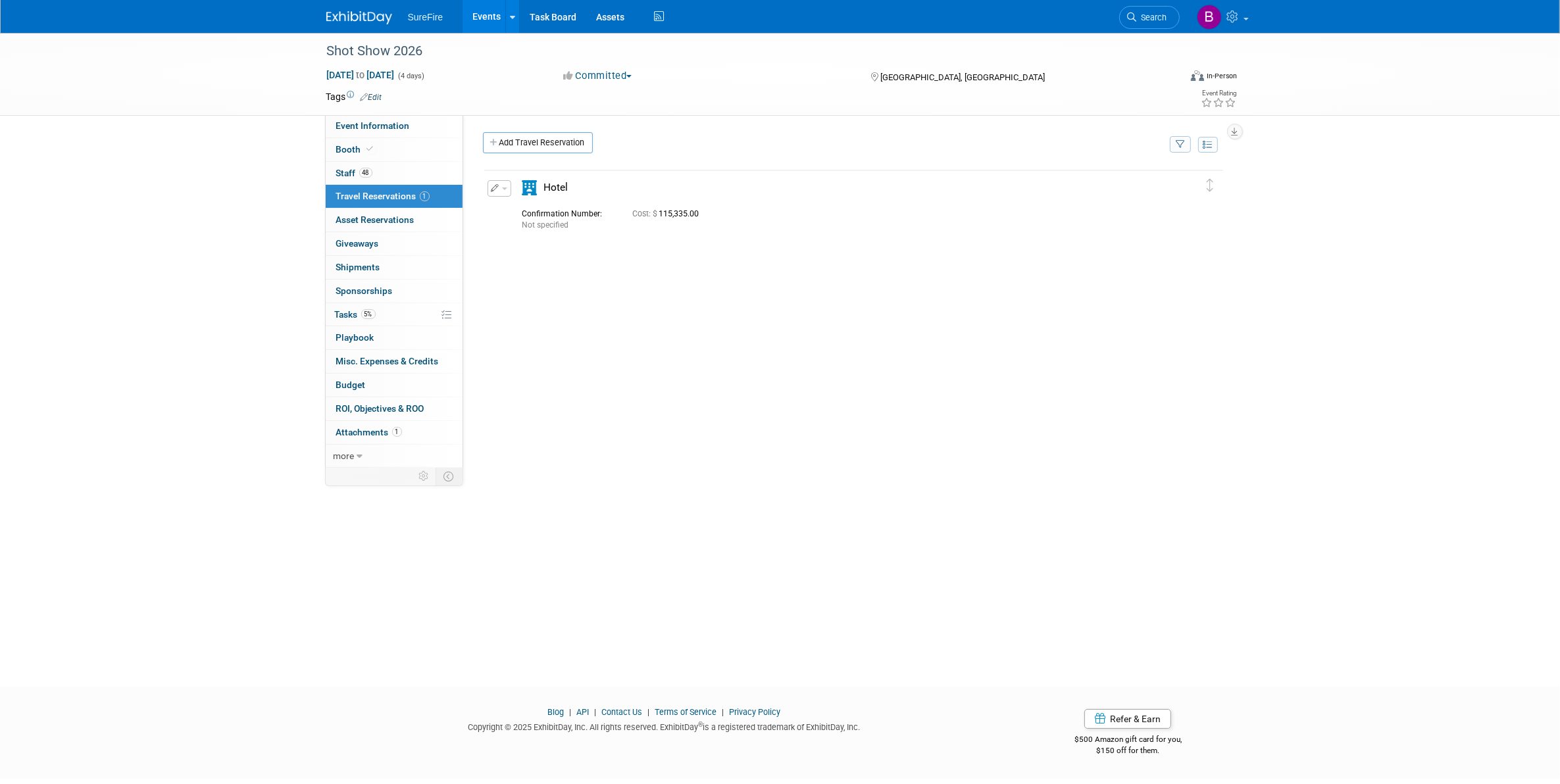
click at [492, 186] on icon "button" at bounding box center [495, 188] width 8 height 8
click at [534, 221] on li "Edit Reservation" at bounding box center [543, 211] width 111 height 22
click at [495, 189] on icon "button" at bounding box center [495, 188] width 8 height 8
click at [534, 213] on button "Edit Reservation" at bounding box center [543, 211] width 111 height 19
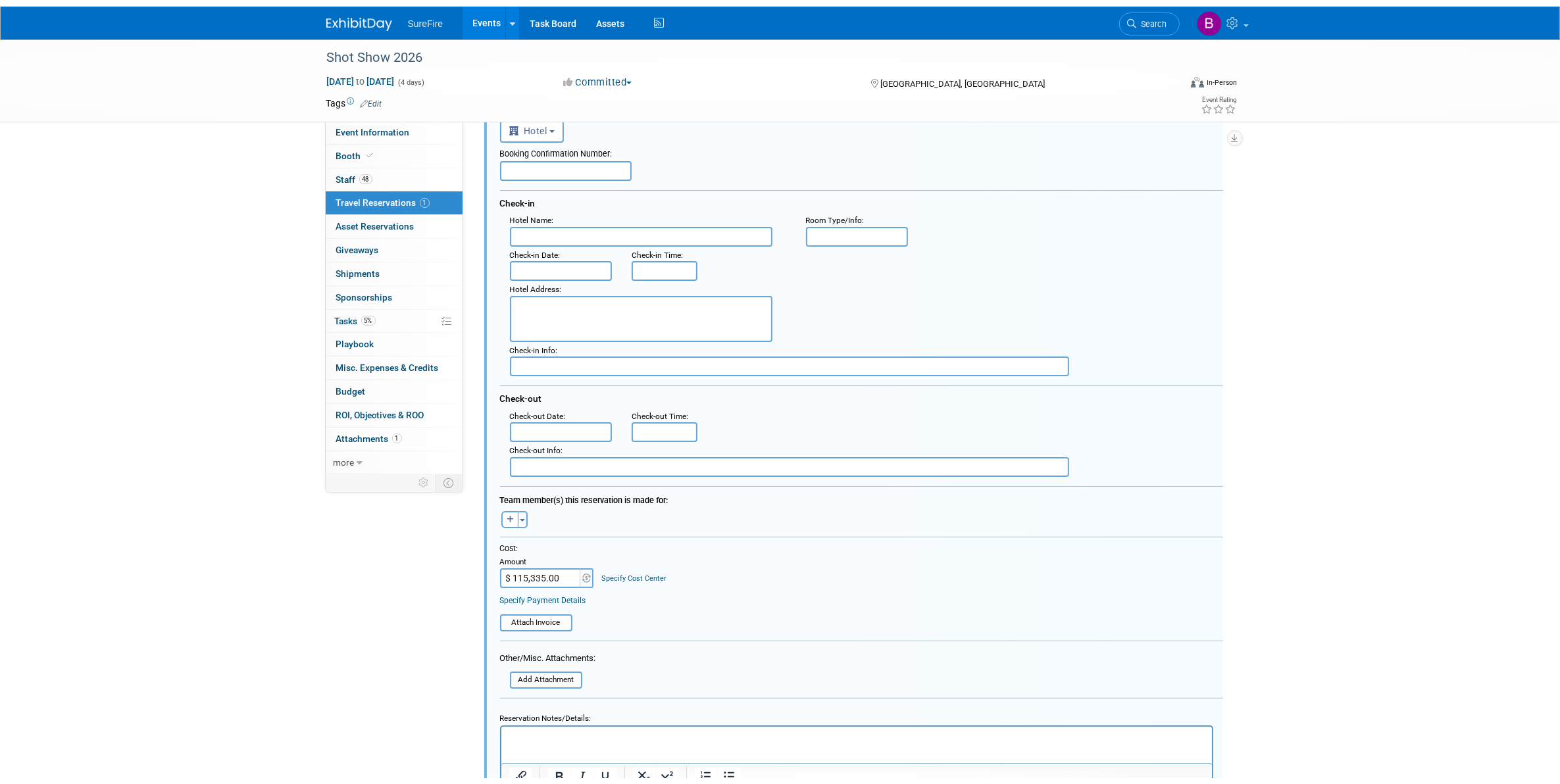
scroll to position [104, 0]
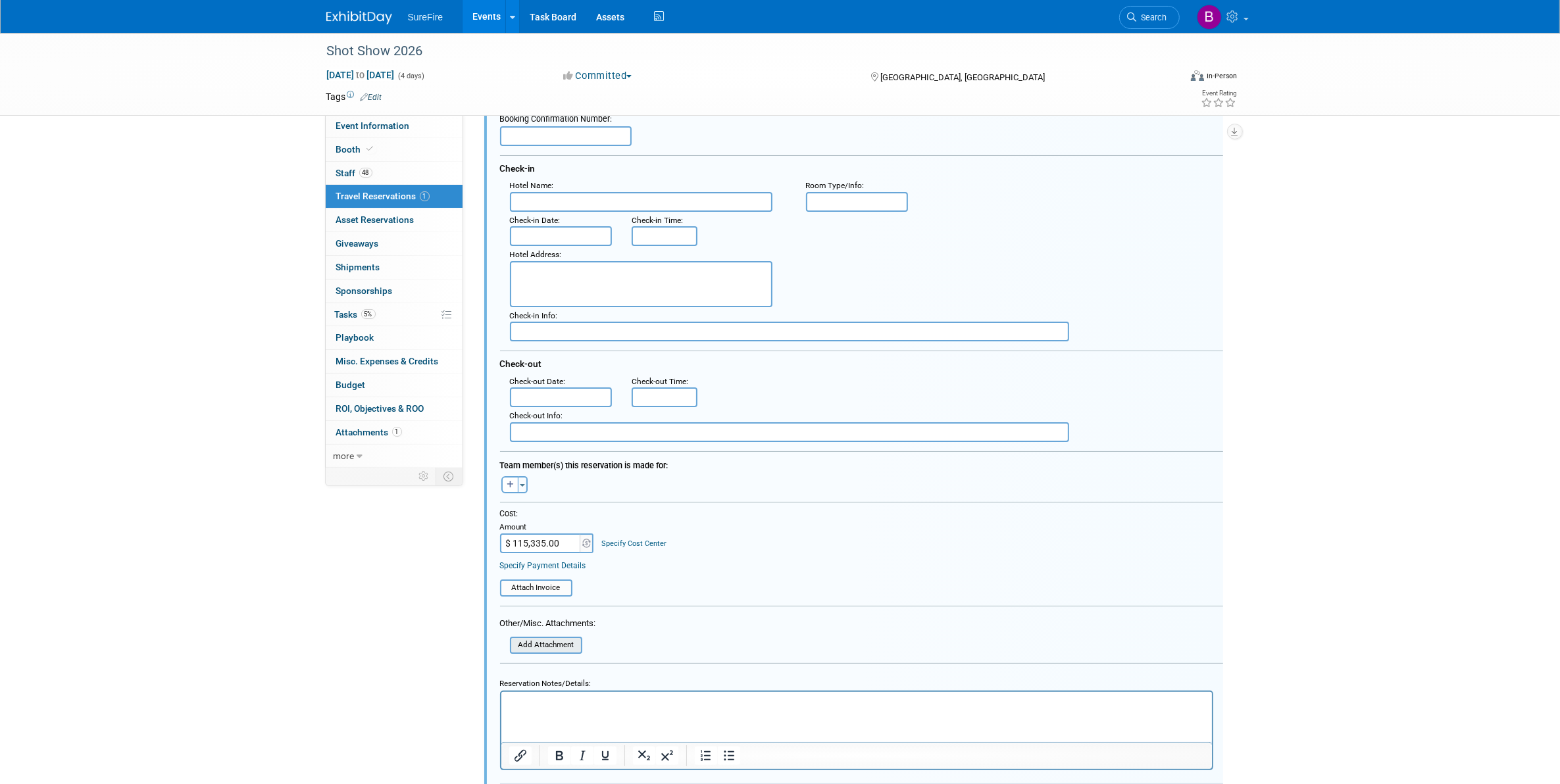
click at [556, 637] on input "file" at bounding box center [503, 645] width 156 height 15
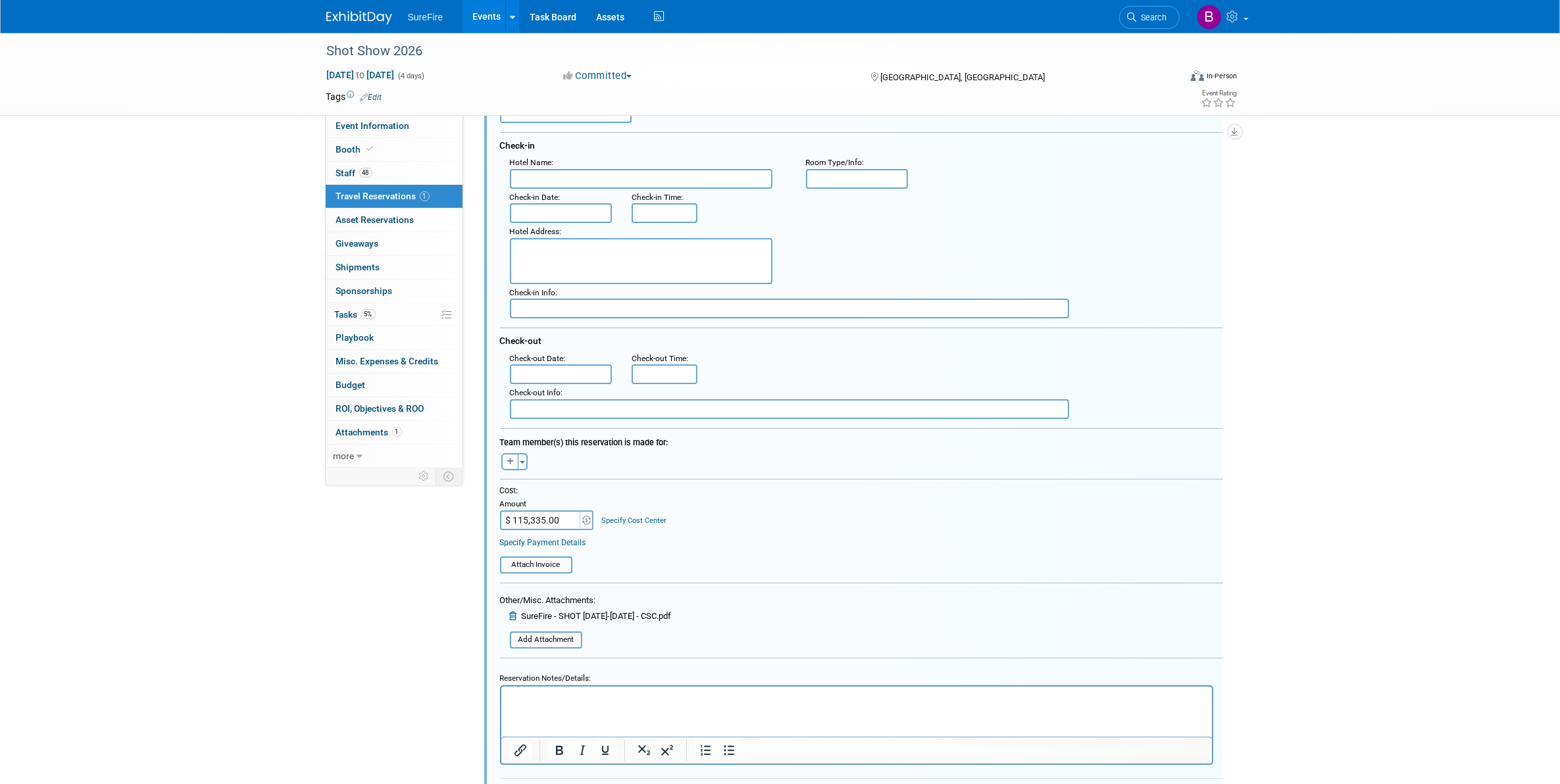
scroll to position [306, 0]
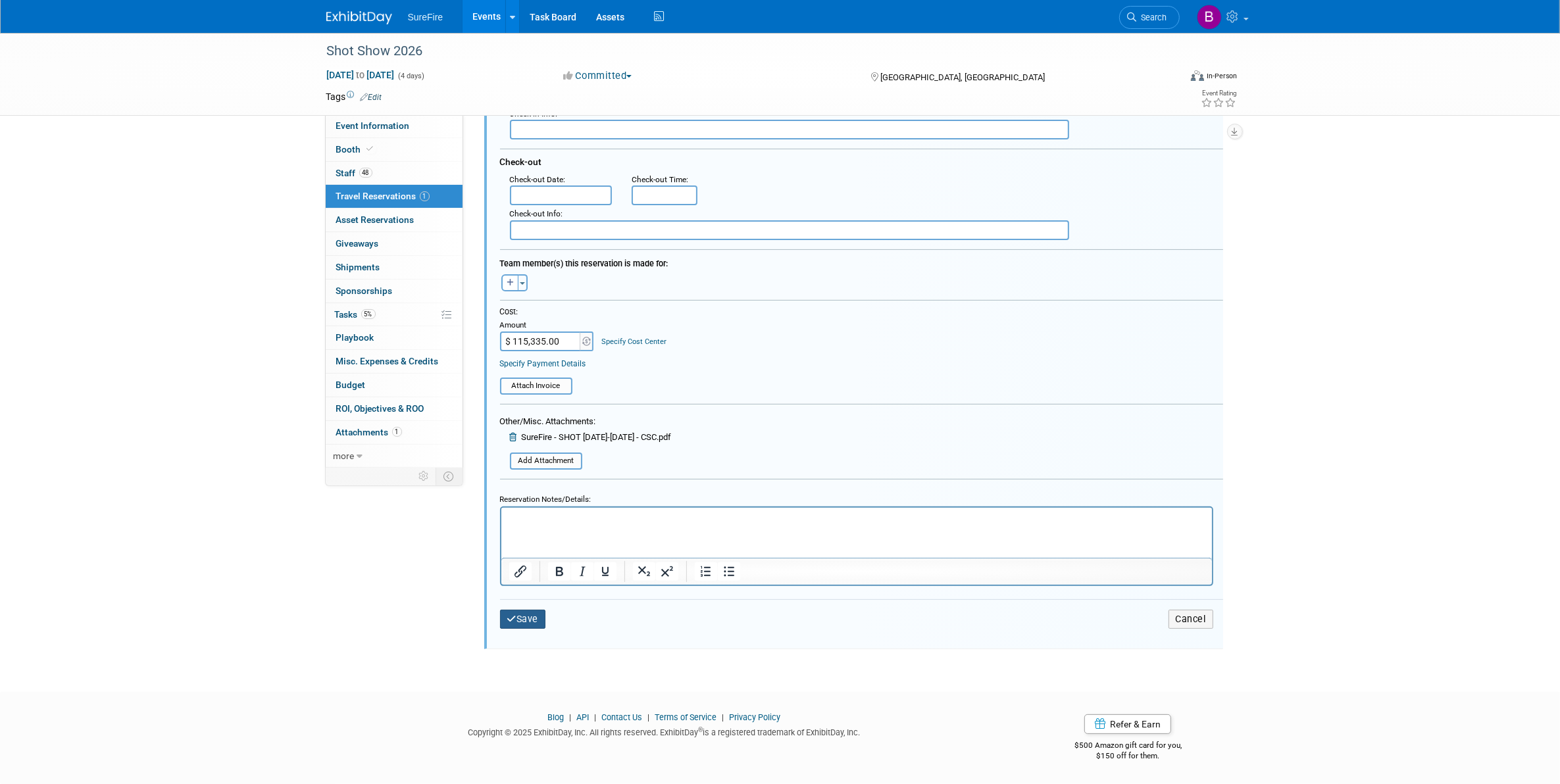
click at [525, 610] on button "Save" at bounding box center [523, 619] width 46 height 19
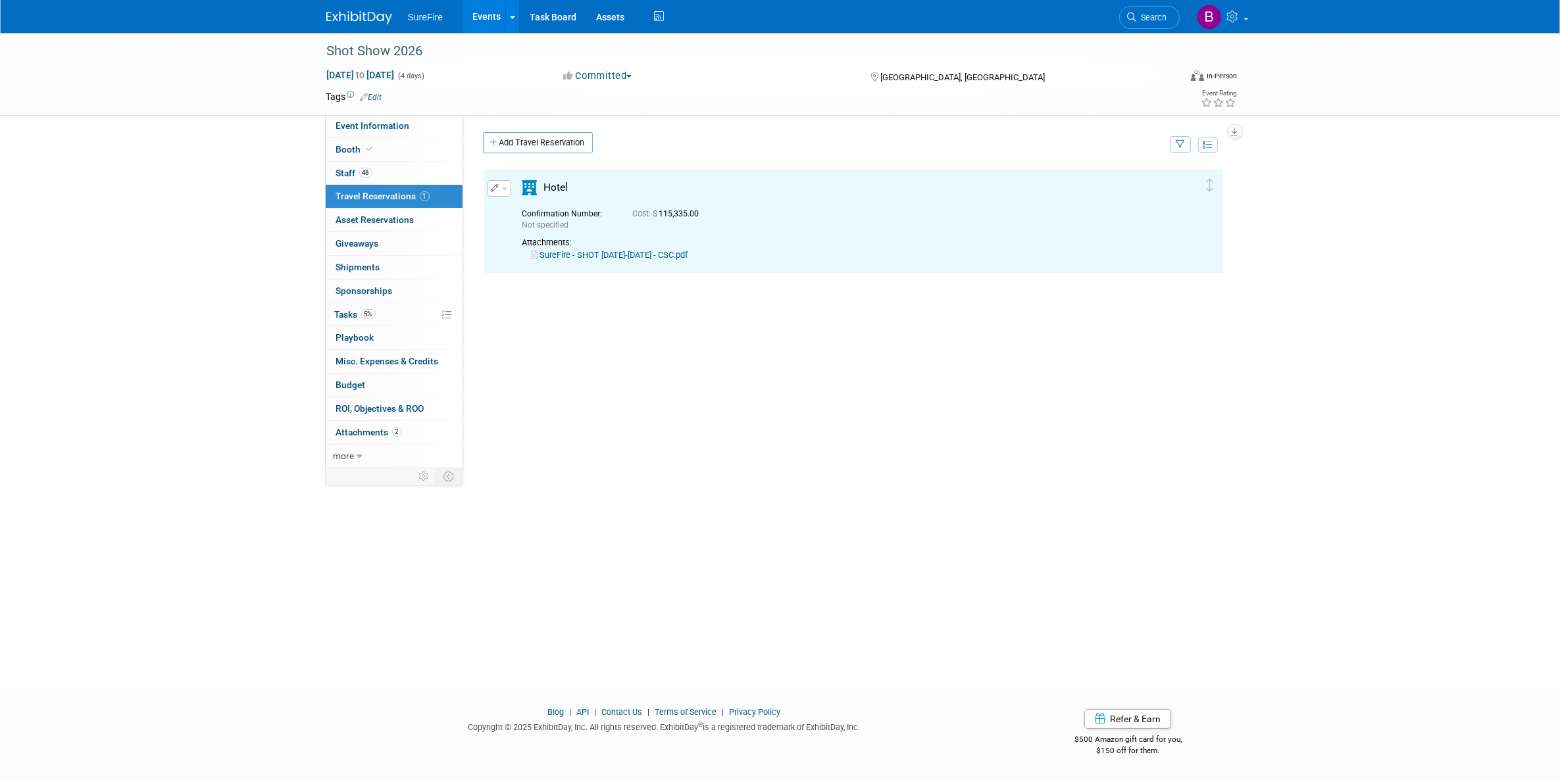
scroll to position [0, 0]
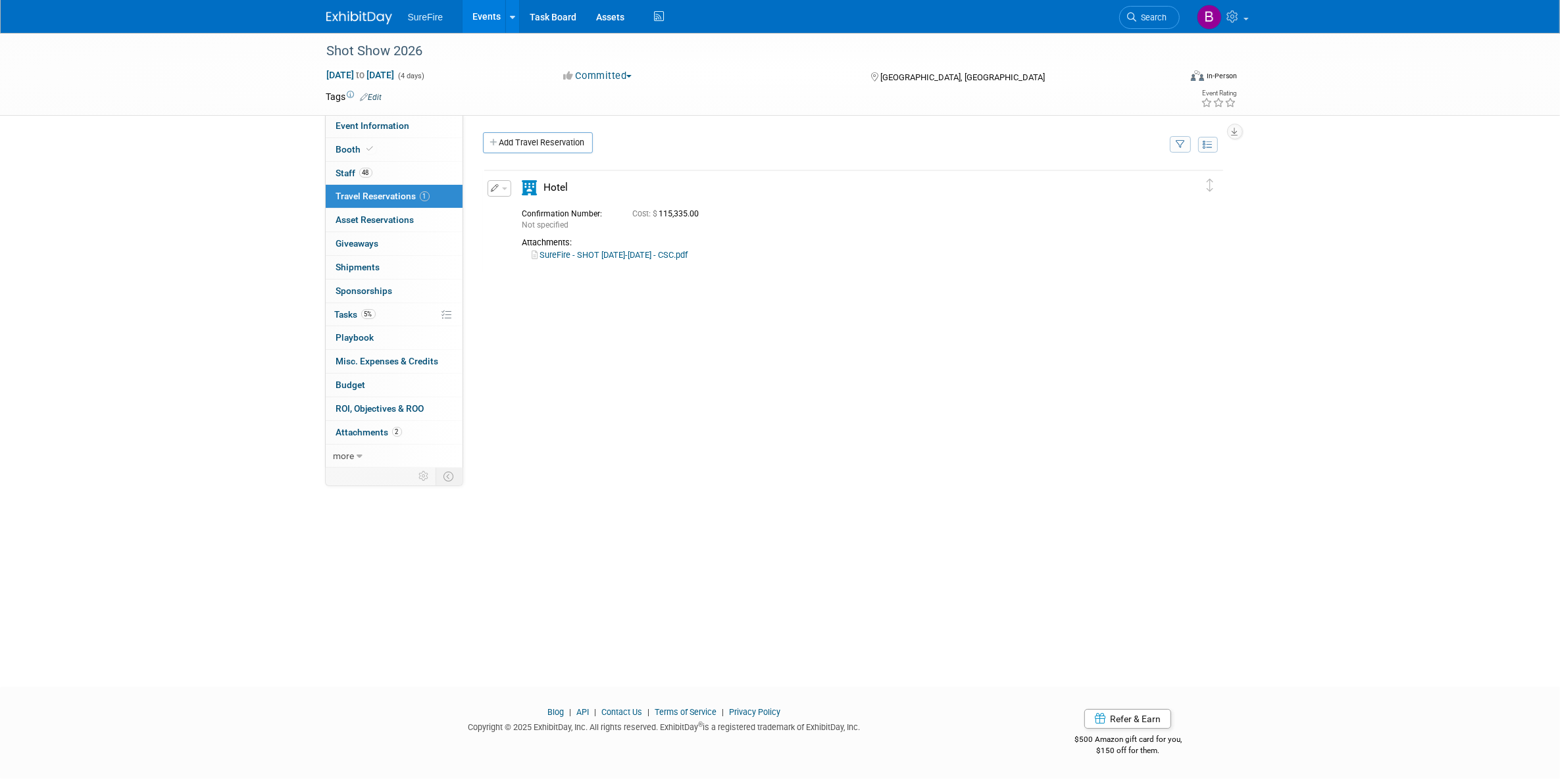
click at [260, 401] on div "Shot Show 2026 Jan 20, 2026 to Jan 23, 2026 (4 days) Jan 20, 2026 to Jan 23, 20…" at bounding box center [780, 348] width 1560 height 630
click at [379, 694] on div at bounding box center [780, 698] width 1560 height 16
click at [395, 192] on span "Travel Reservations 1" at bounding box center [383, 195] width 94 height 11
click at [392, 122] on span "Event Information" at bounding box center [373, 125] width 73 height 11
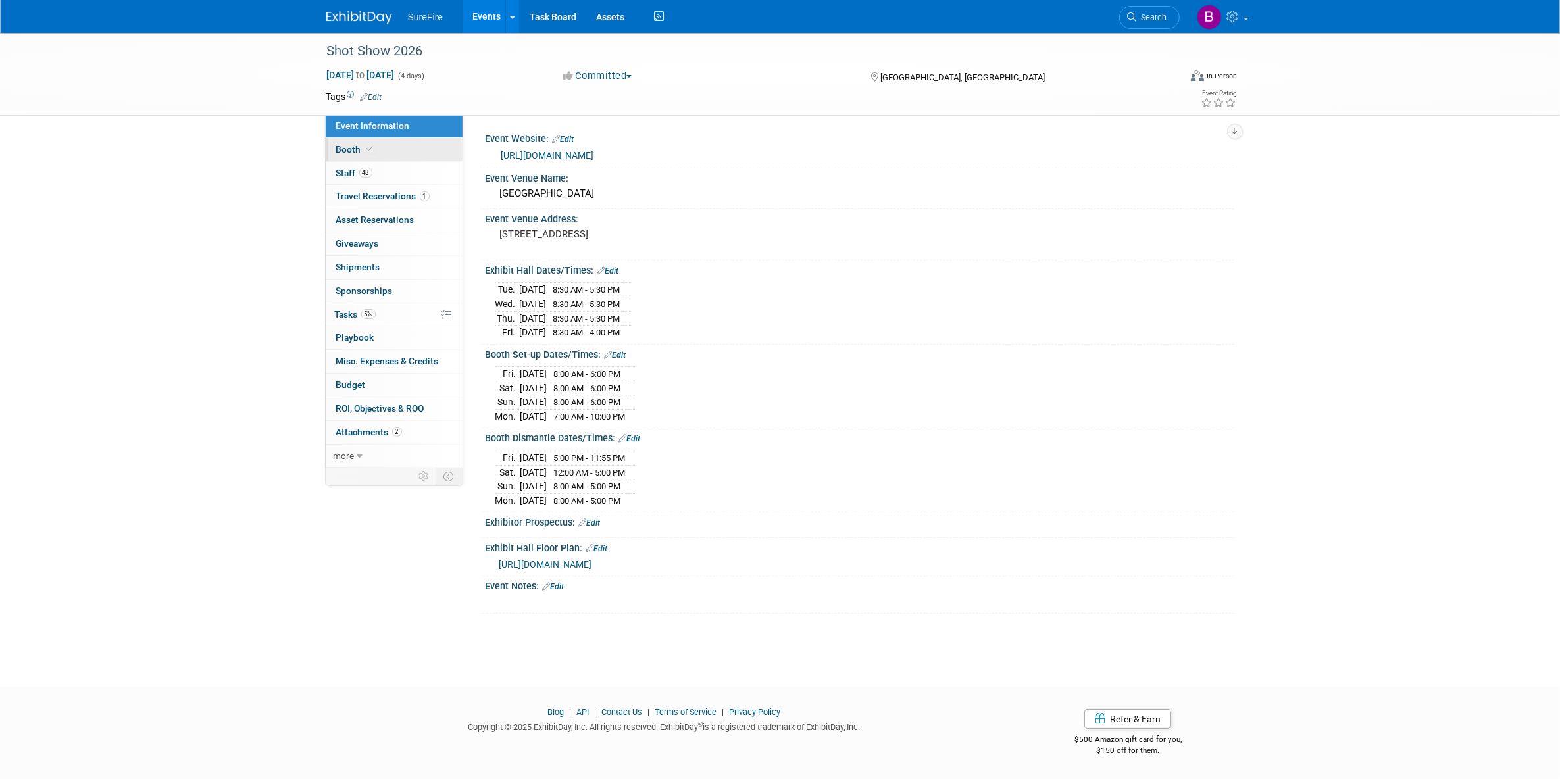
click at [389, 143] on link "Booth" at bounding box center [394, 150] width 137 height 23
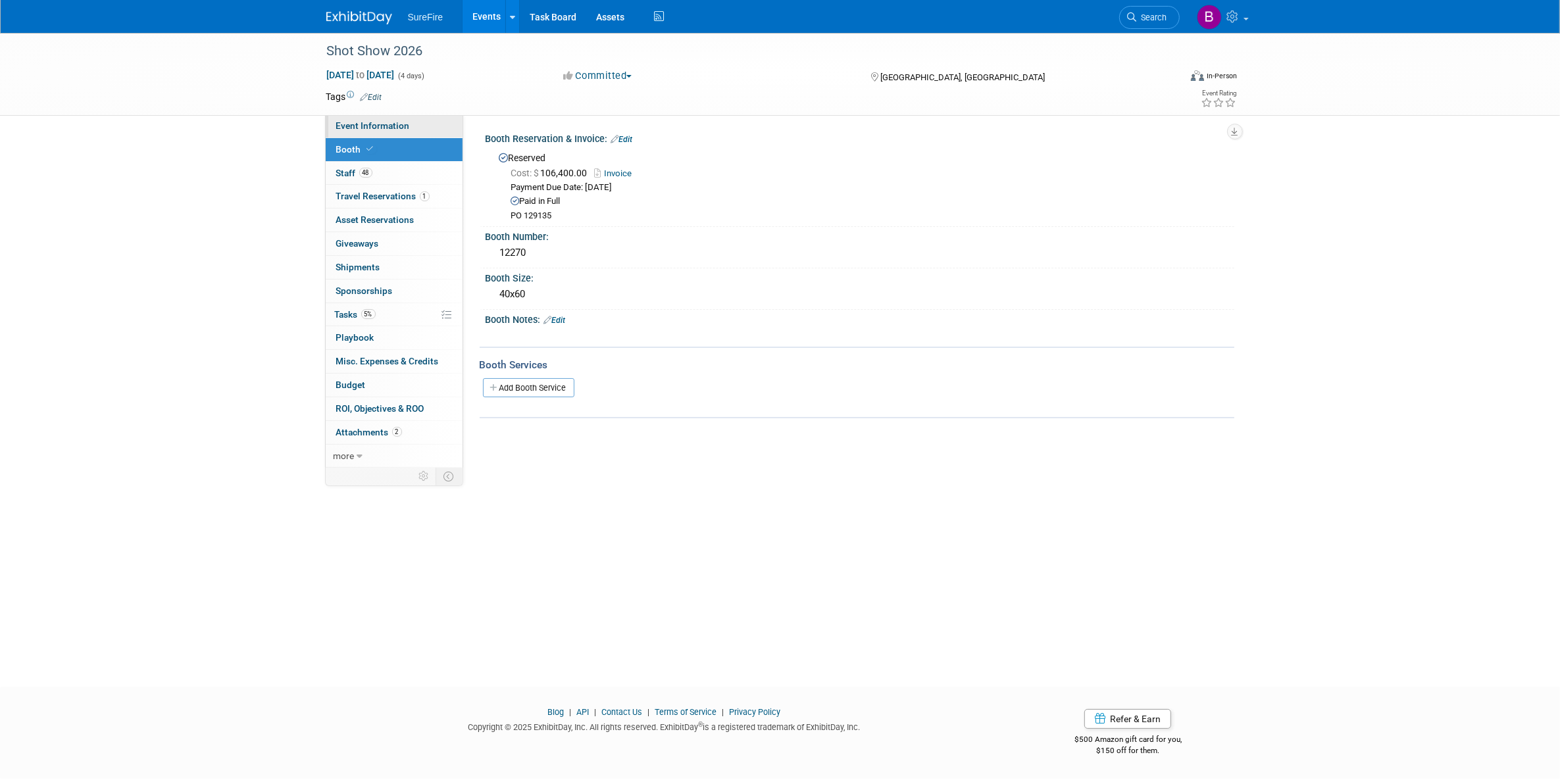
click at [398, 117] on link "Event Information" at bounding box center [394, 126] width 137 height 23
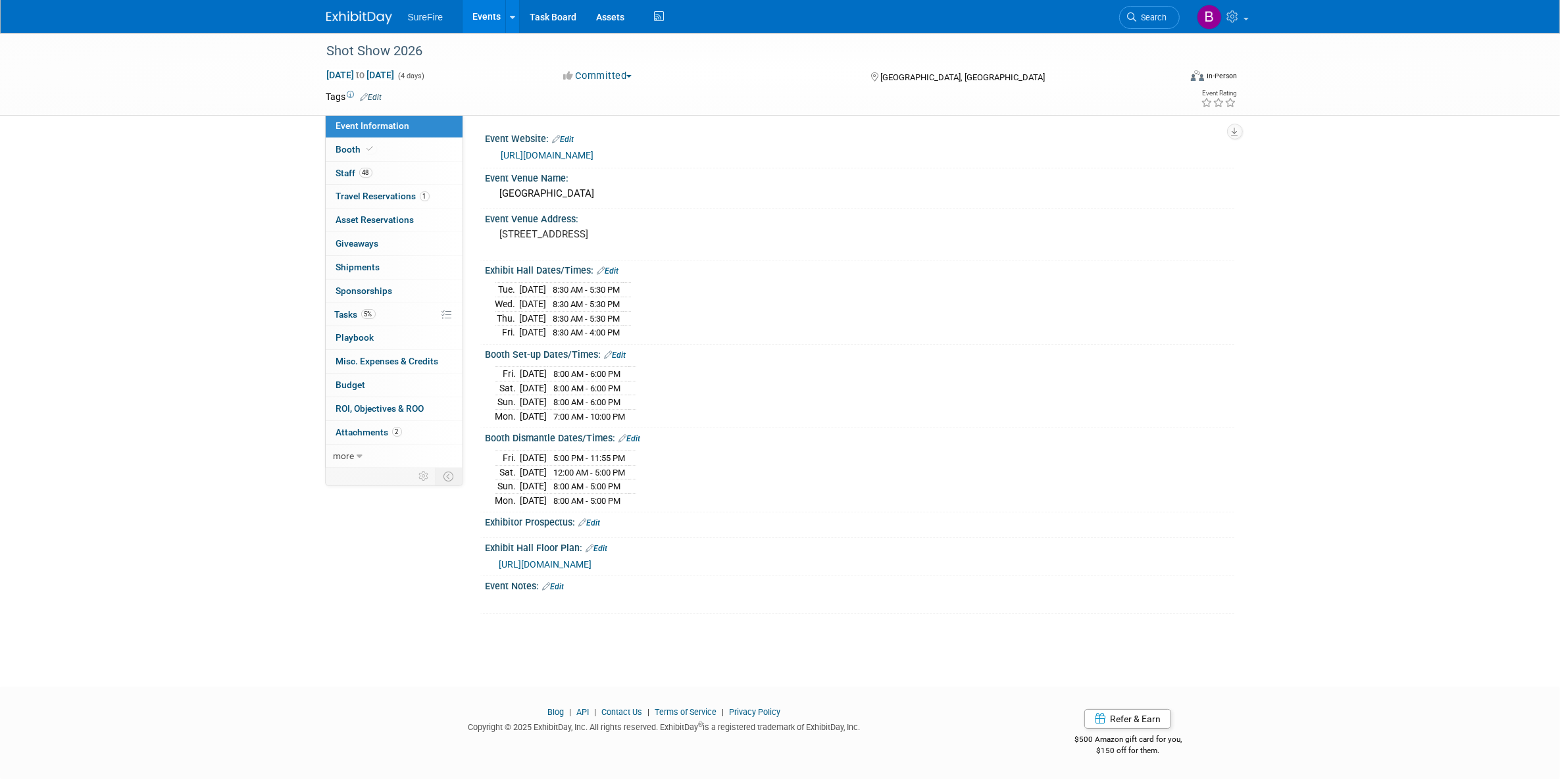
click at [488, 24] on link "Events" at bounding box center [486, 16] width 48 height 33
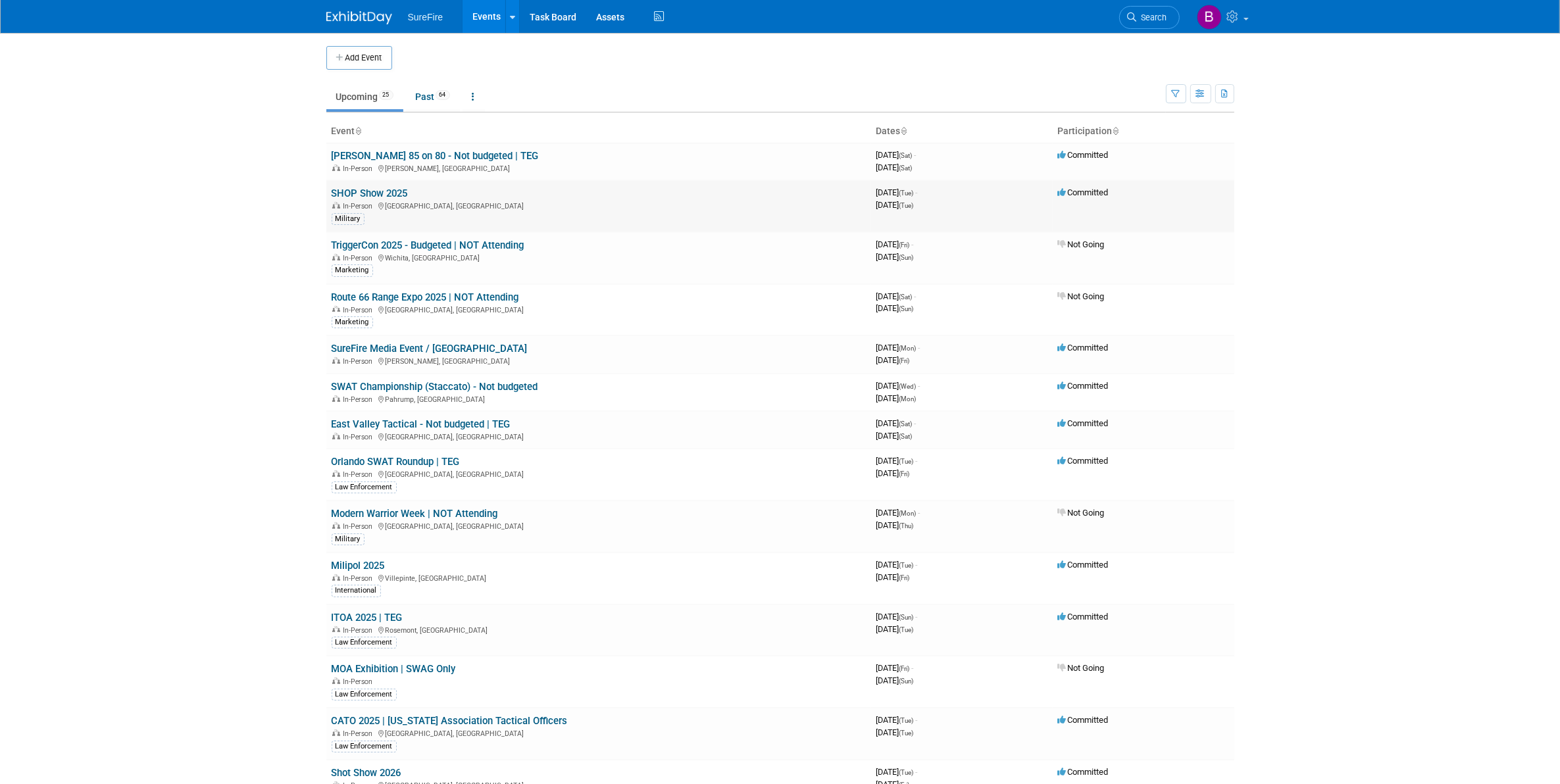
click at [399, 191] on link "SHOP Show 2025" at bounding box center [370, 193] width 77 height 12
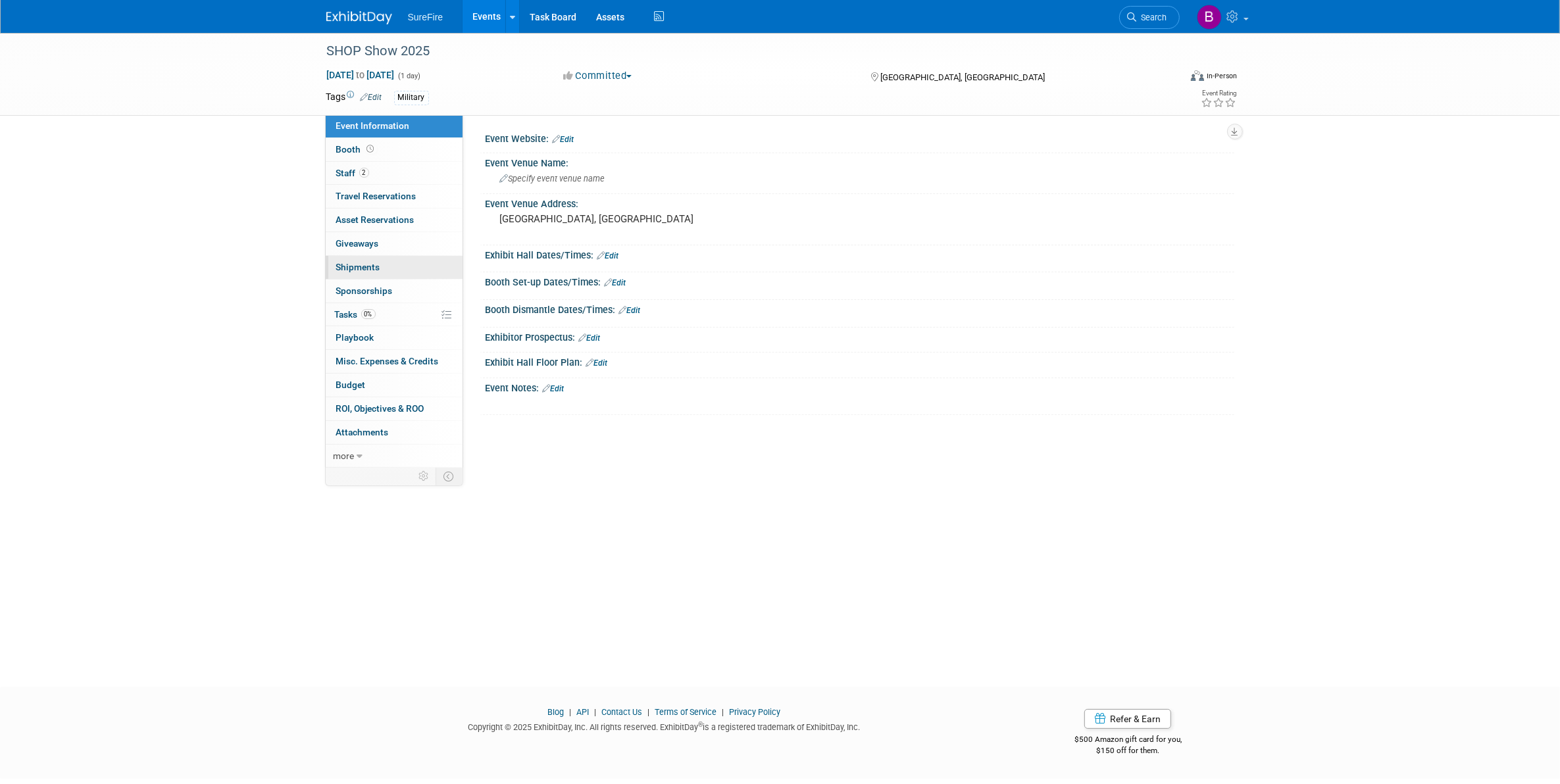
click at [402, 261] on link "0 Shipments 0" at bounding box center [394, 267] width 137 height 23
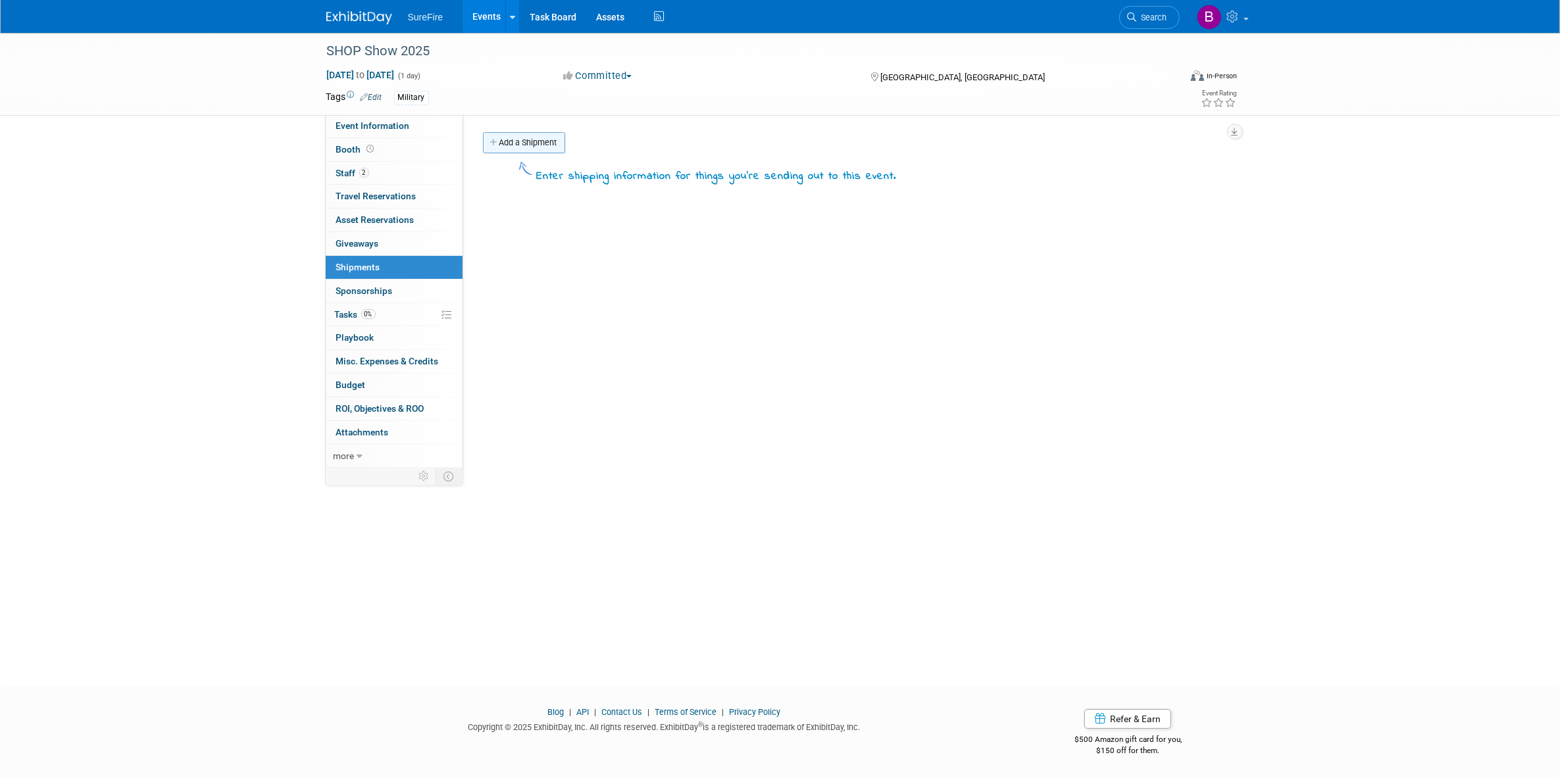
click at [484, 147] on link "Add a Shipment" at bounding box center [524, 142] width 82 height 21
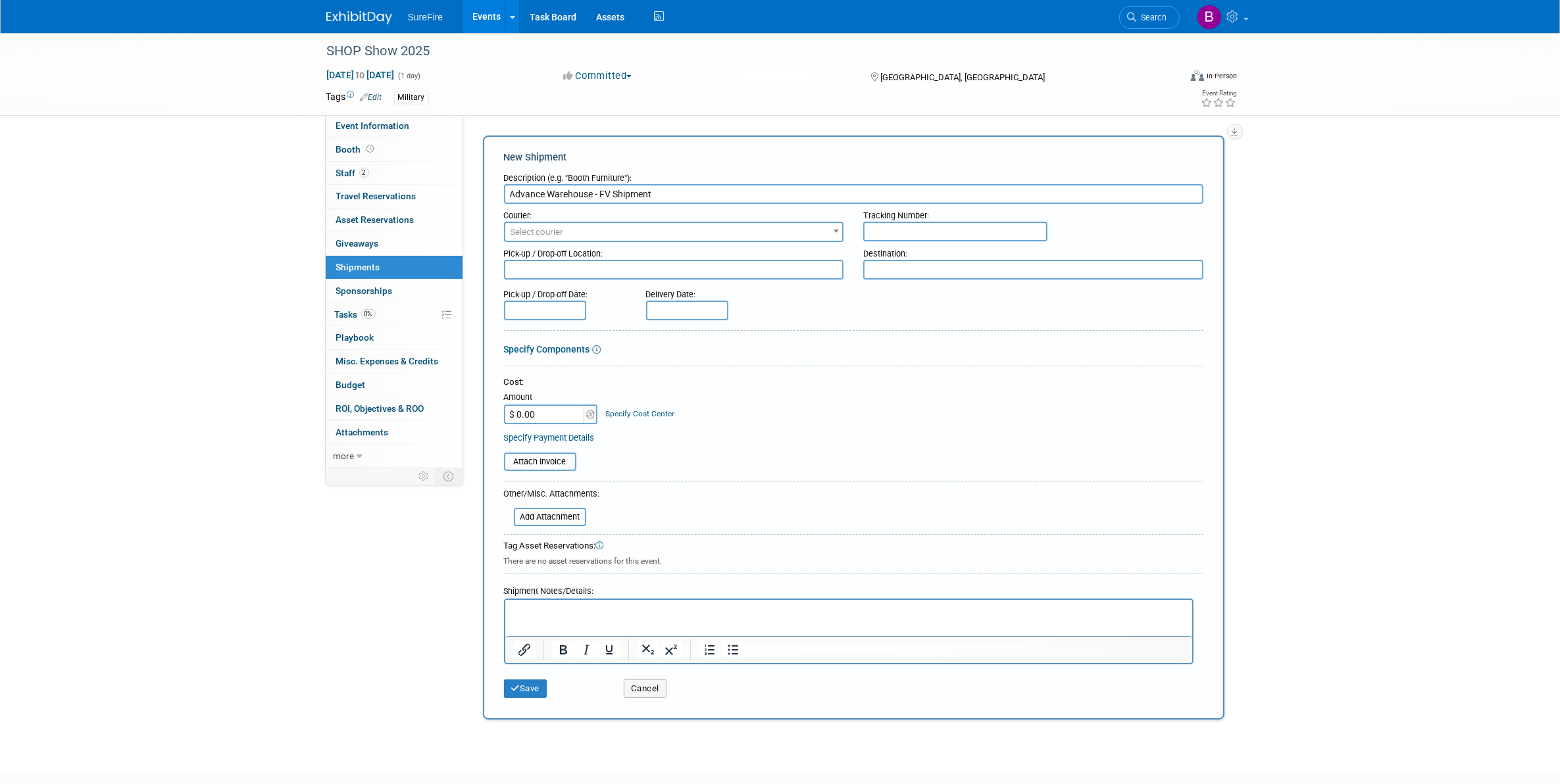
type input "Advance Warehouse - FV Shipment"
click at [551, 320] on form "Description (e.g. "Booth Furniture"): Advance Warehouse - FV Shipment Courier: …" at bounding box center [854, 435] width 700 height 538
click at [551, 309] on input "text" at bounding box center [545, 310] width 82 height 20
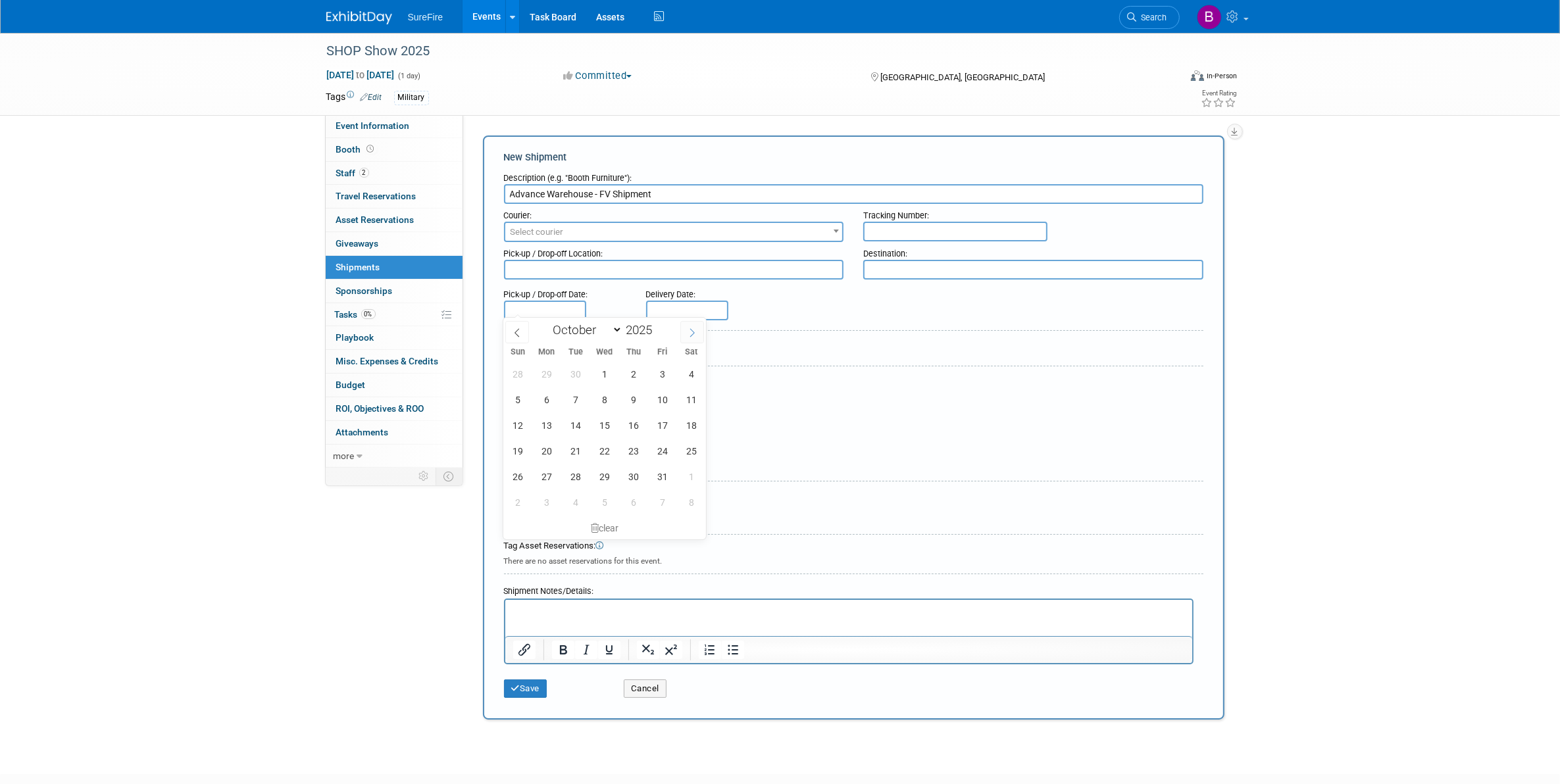
click at [692, 330] on icon at bounding box center [692, 332] width 9 height 9
select select "11"
click at [641, 431] on span "18" at bounding box center [633, 424] width 25 height 25
type input "[DATE]"
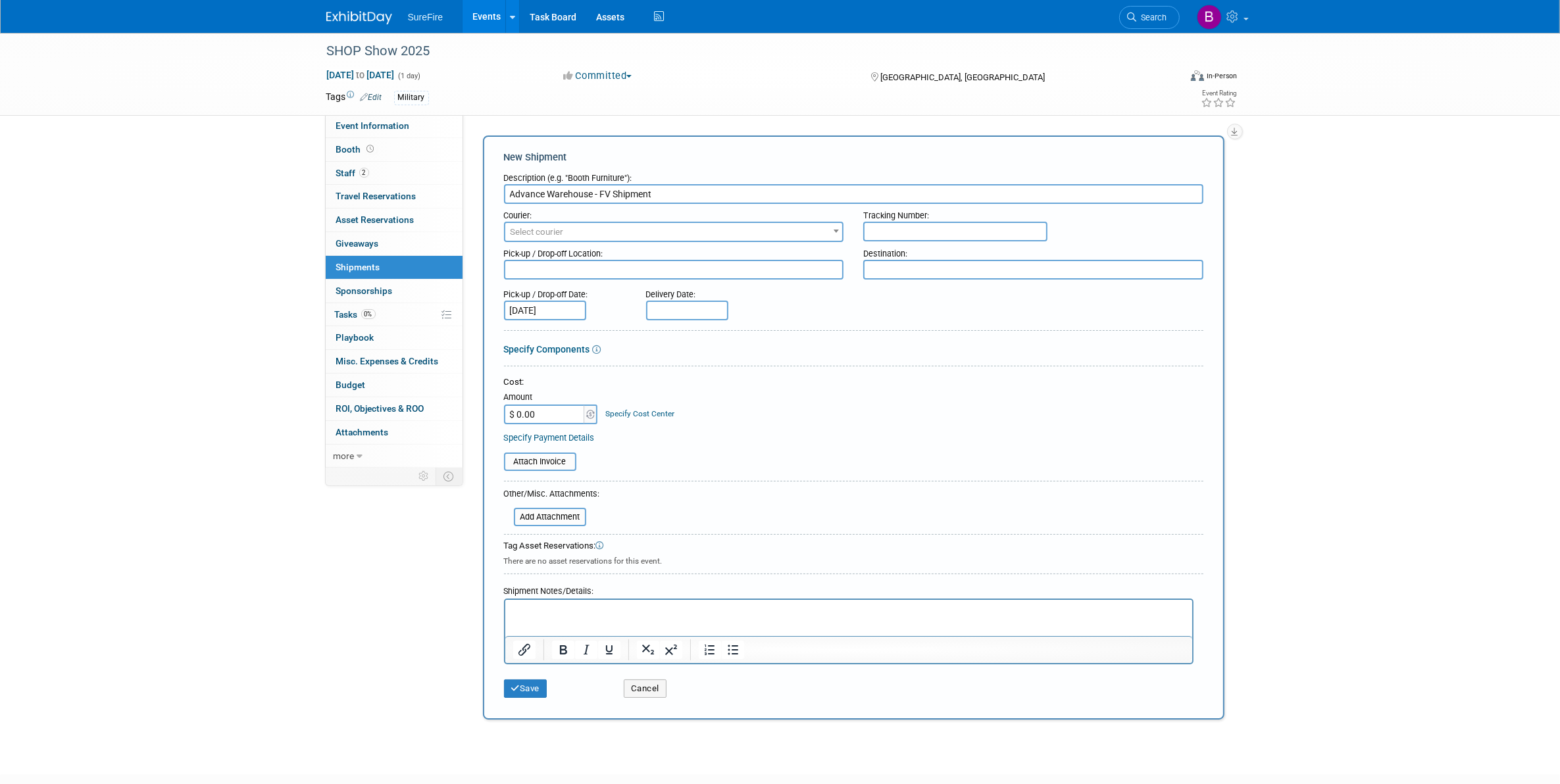
click at [551, 230] on span "Select courier" at bounding box center [537, 232] width 53 height 10
type input "ALG"
click at [962, 343] on div "Specify Components" at bounding box center [854, 349] width 700 height 13
click at [549, 227] on span "Select courier" at bounding box center [537, 232] width 53 height 10
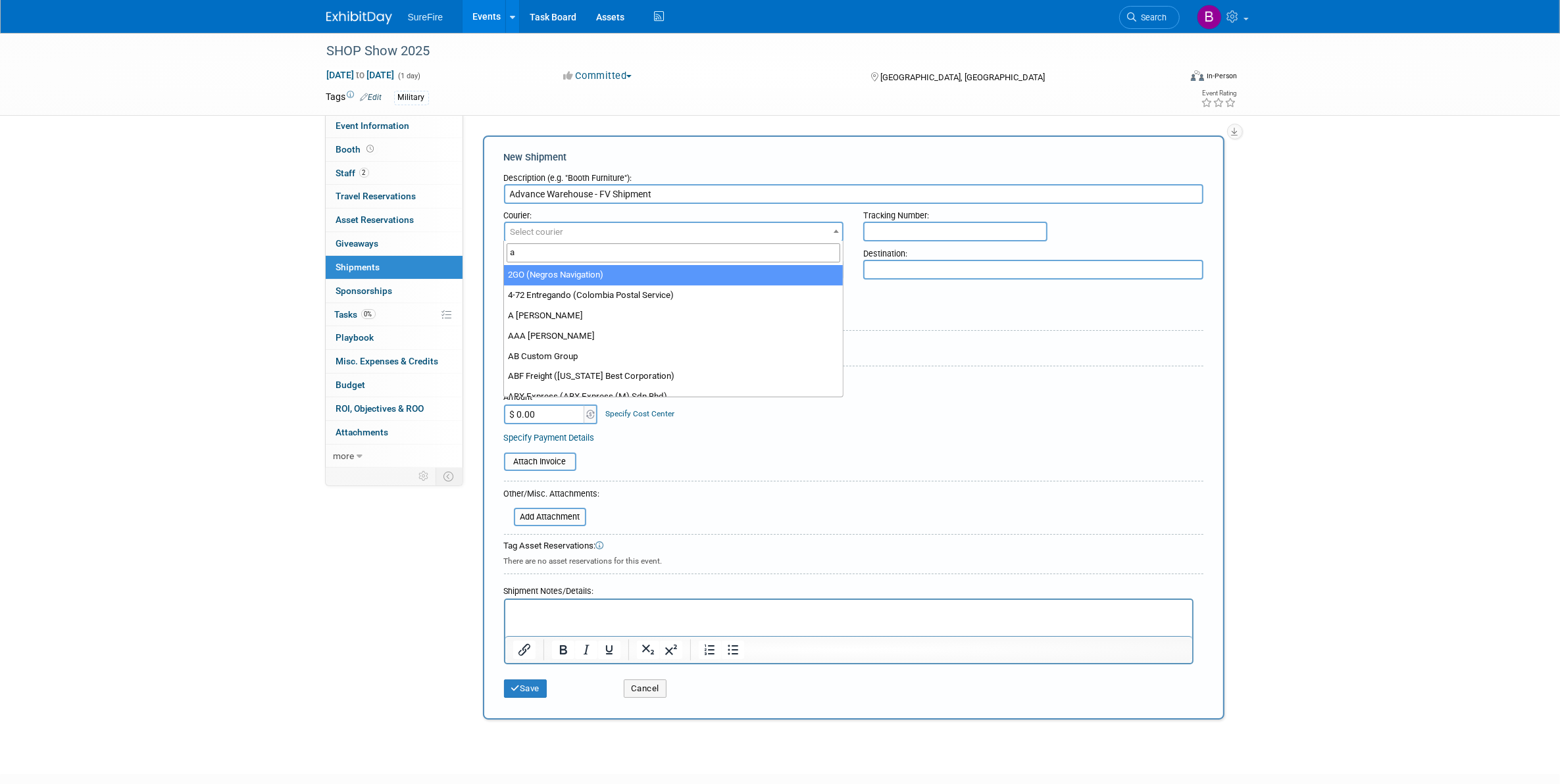
type input "al"
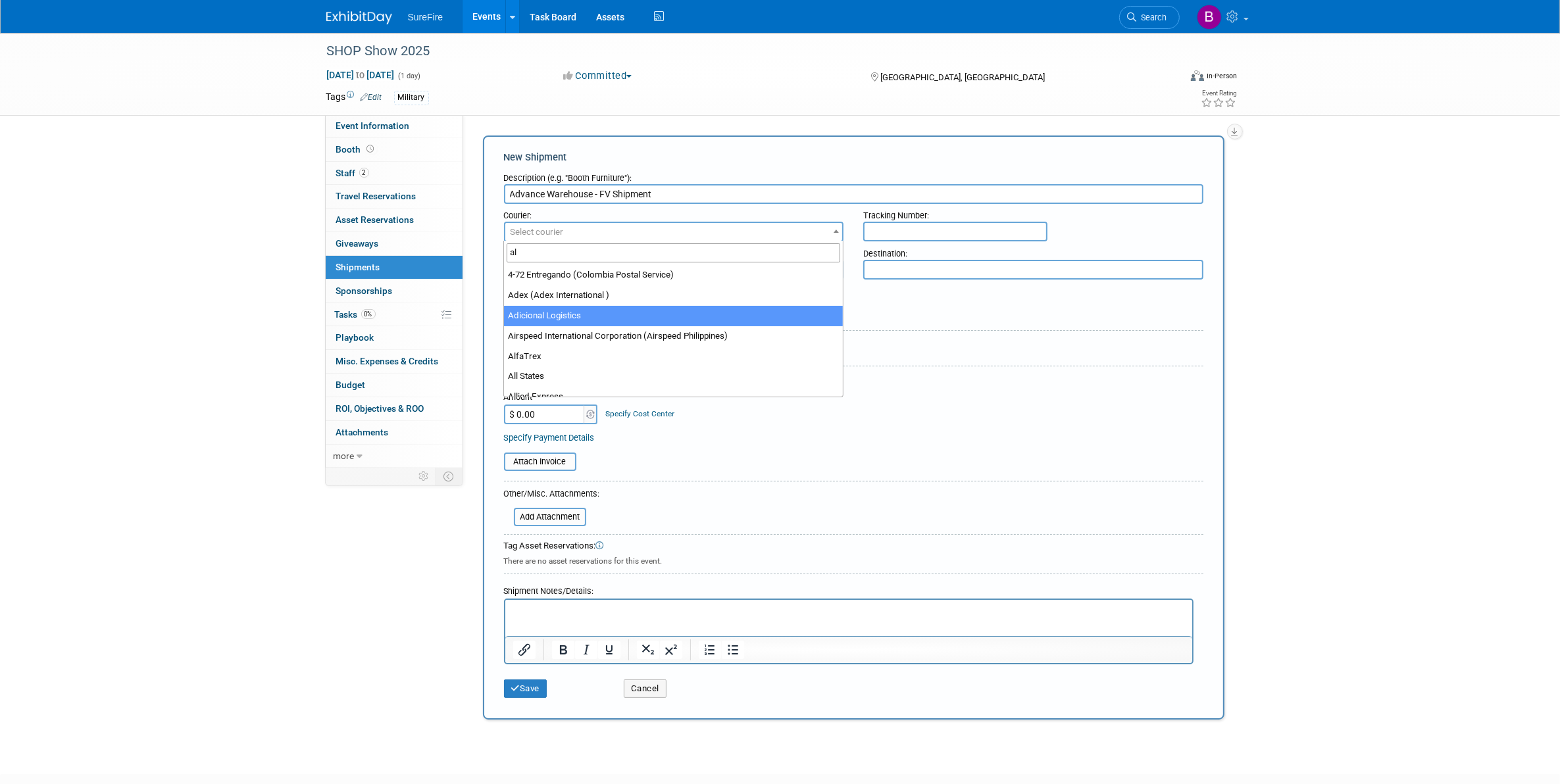
scroll to position [82, 0]
click at [951, 332] on div at bounding box center [854, 332] width 700 height 6
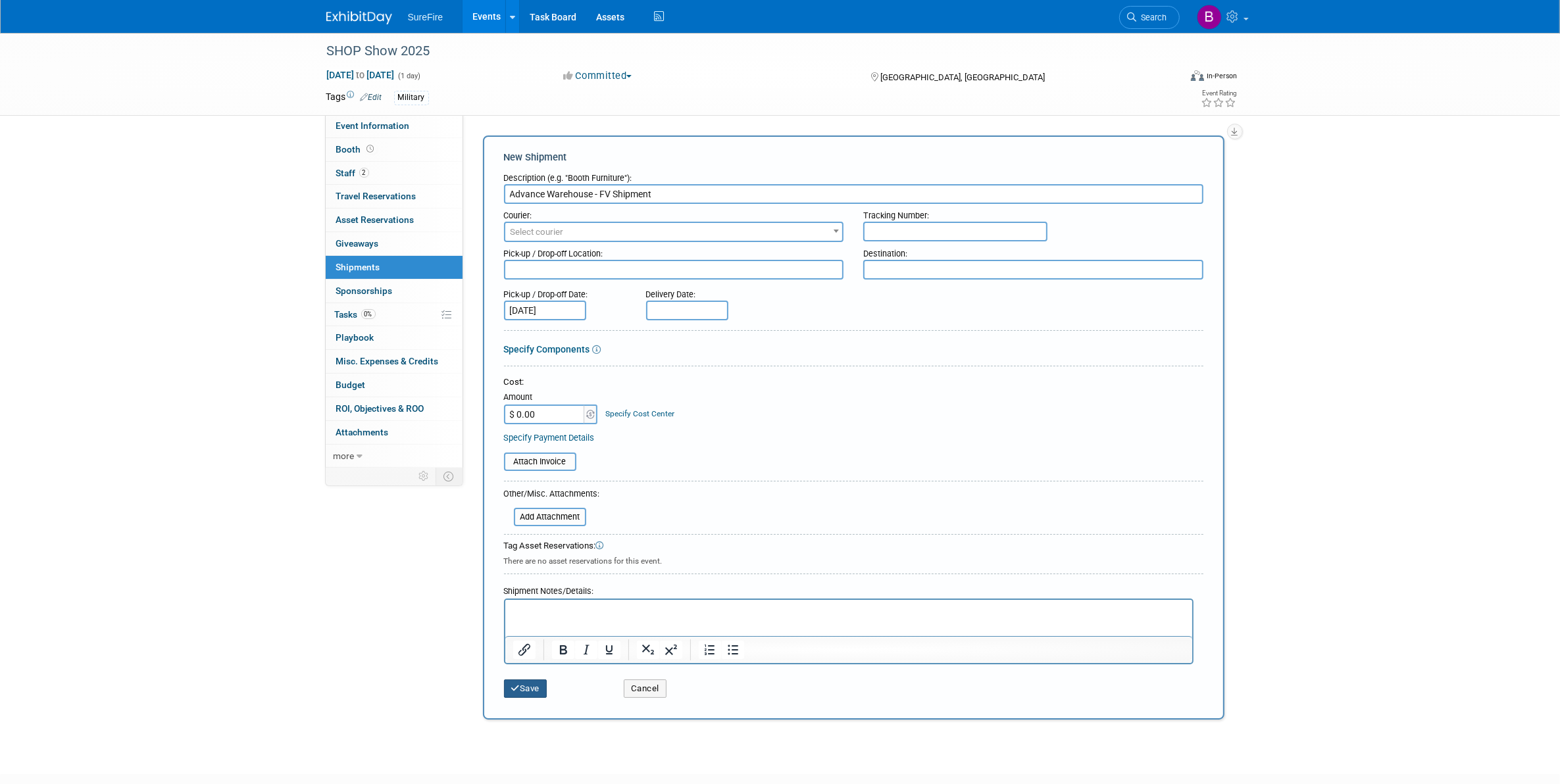
click at [543, 692] on button "Save" at bounding box center [525, 688] width 43 height 19
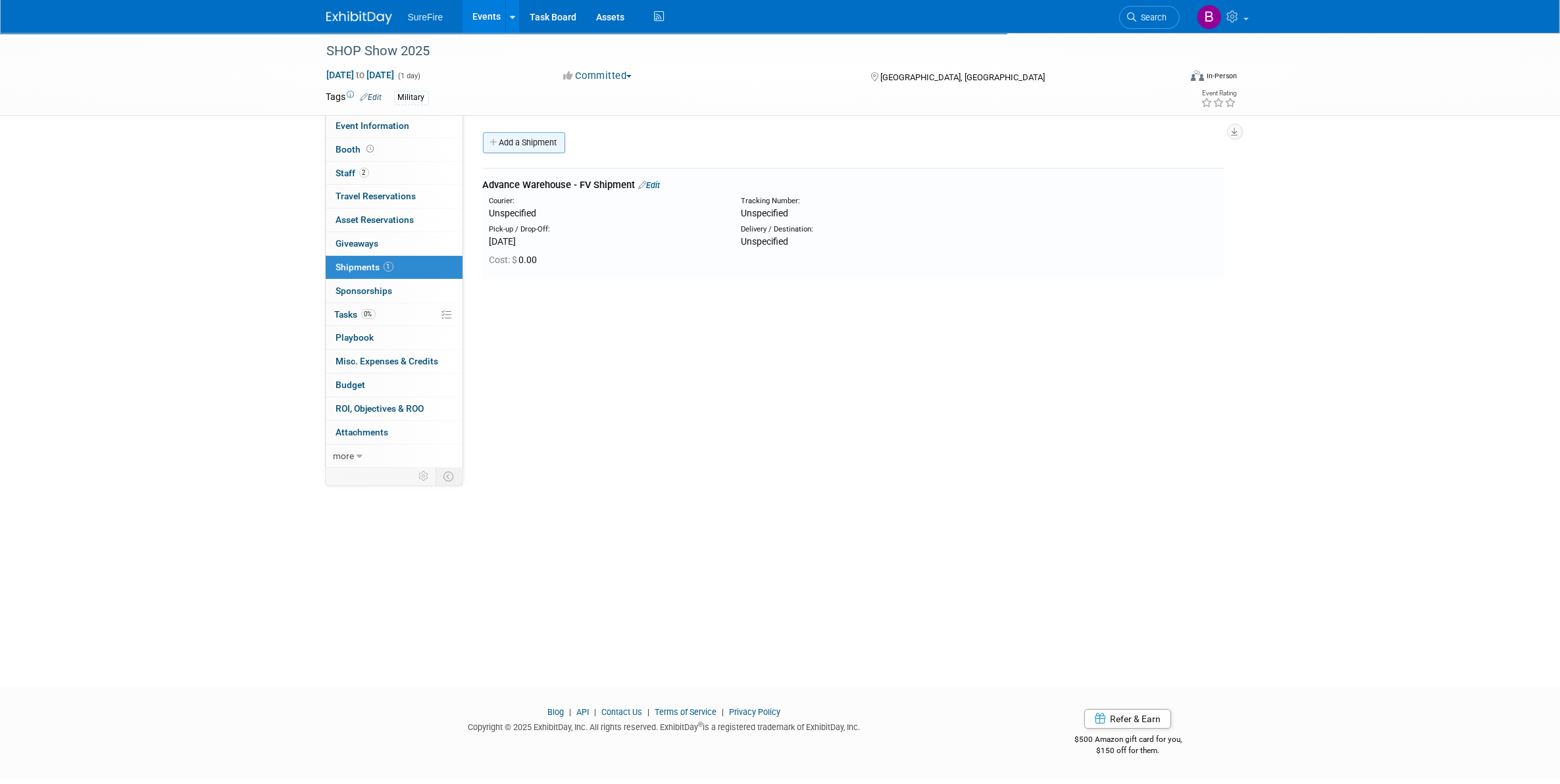
click at [526, 148] on link "Add a Shipment" at bounding box center [524, 142] width 82 height 21
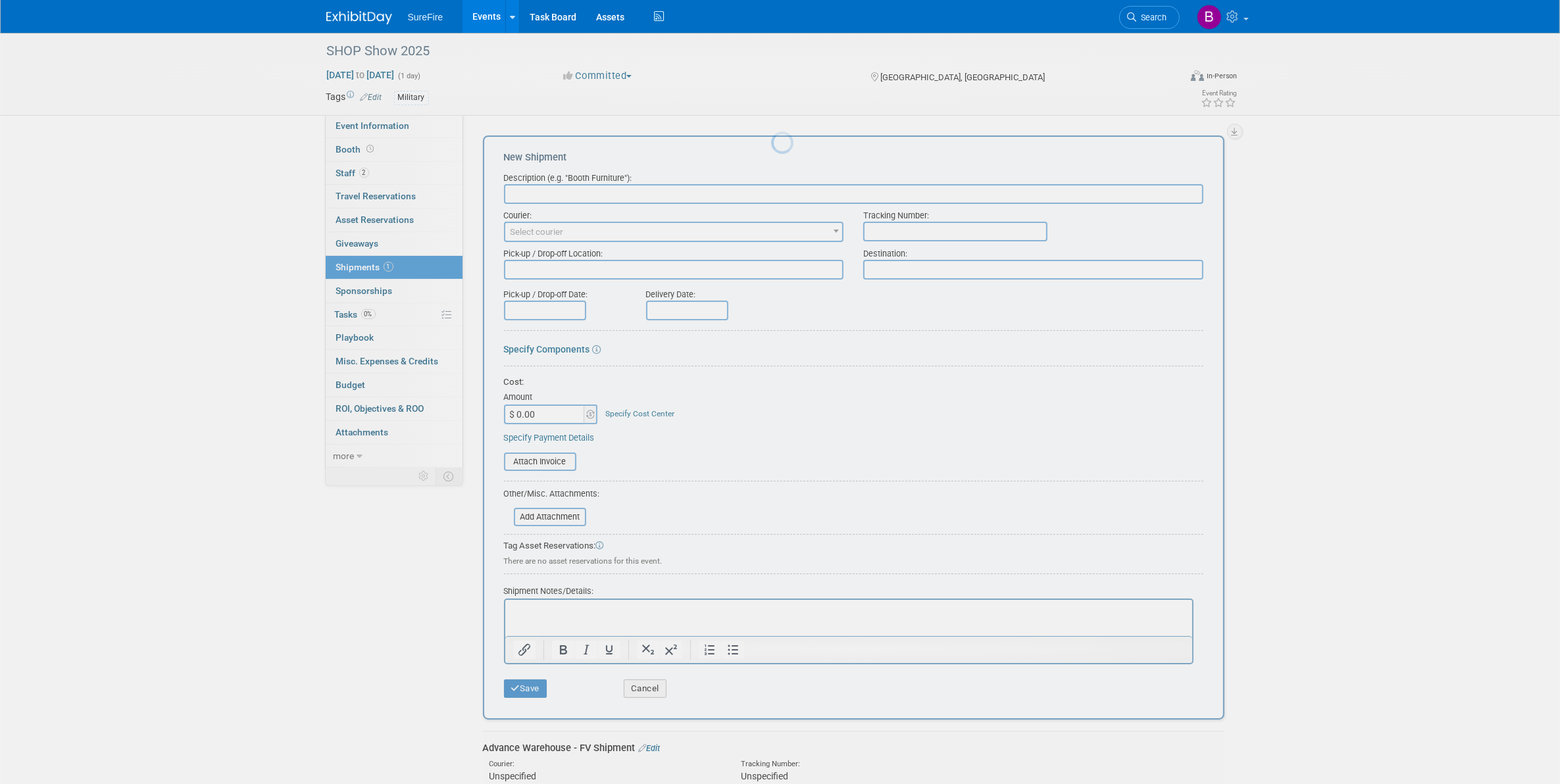
scroll to position [0, 0]
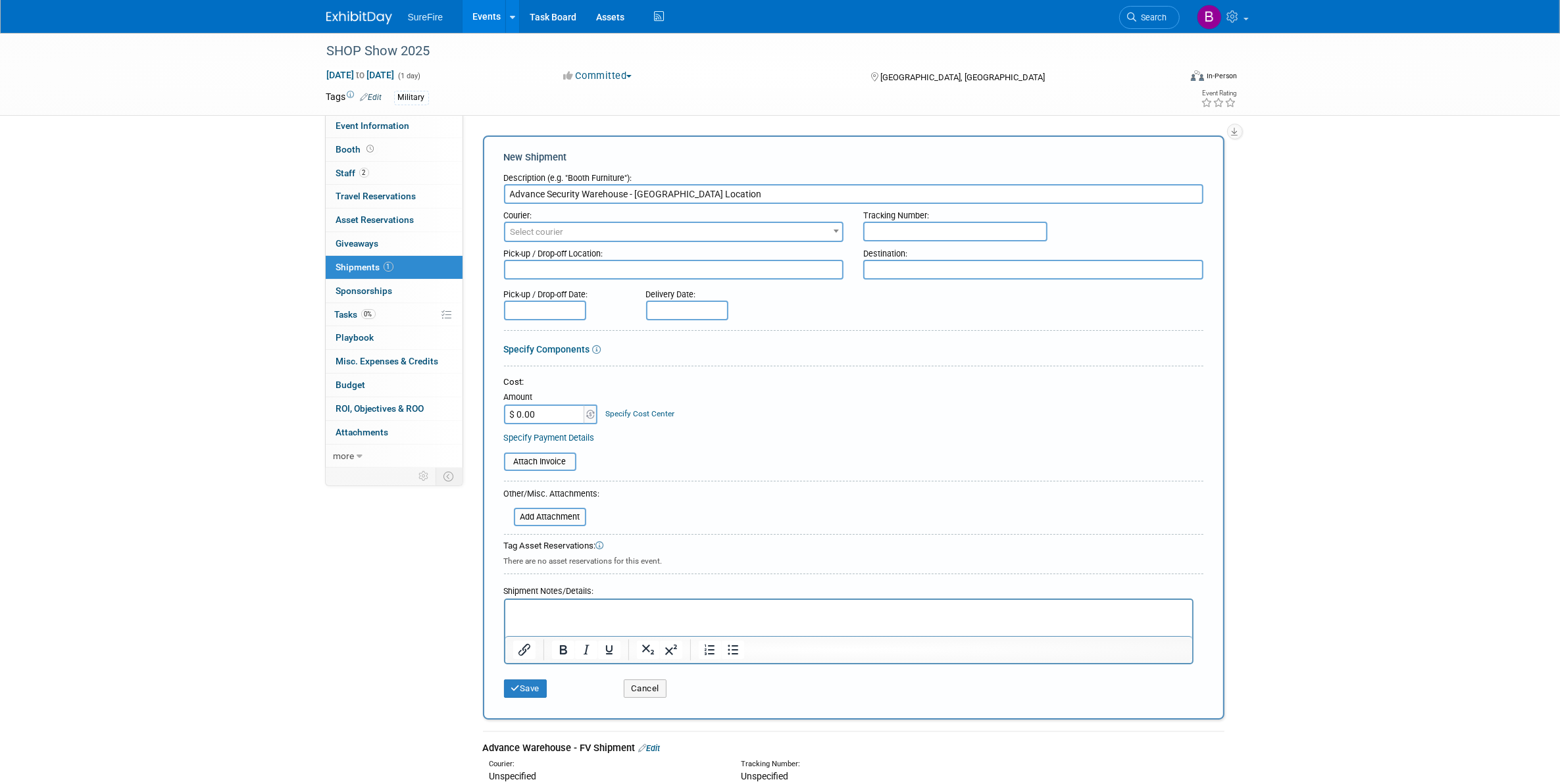
type input "Advance Security Warehouse - [GEOGRAPHIC_DATA] Location"
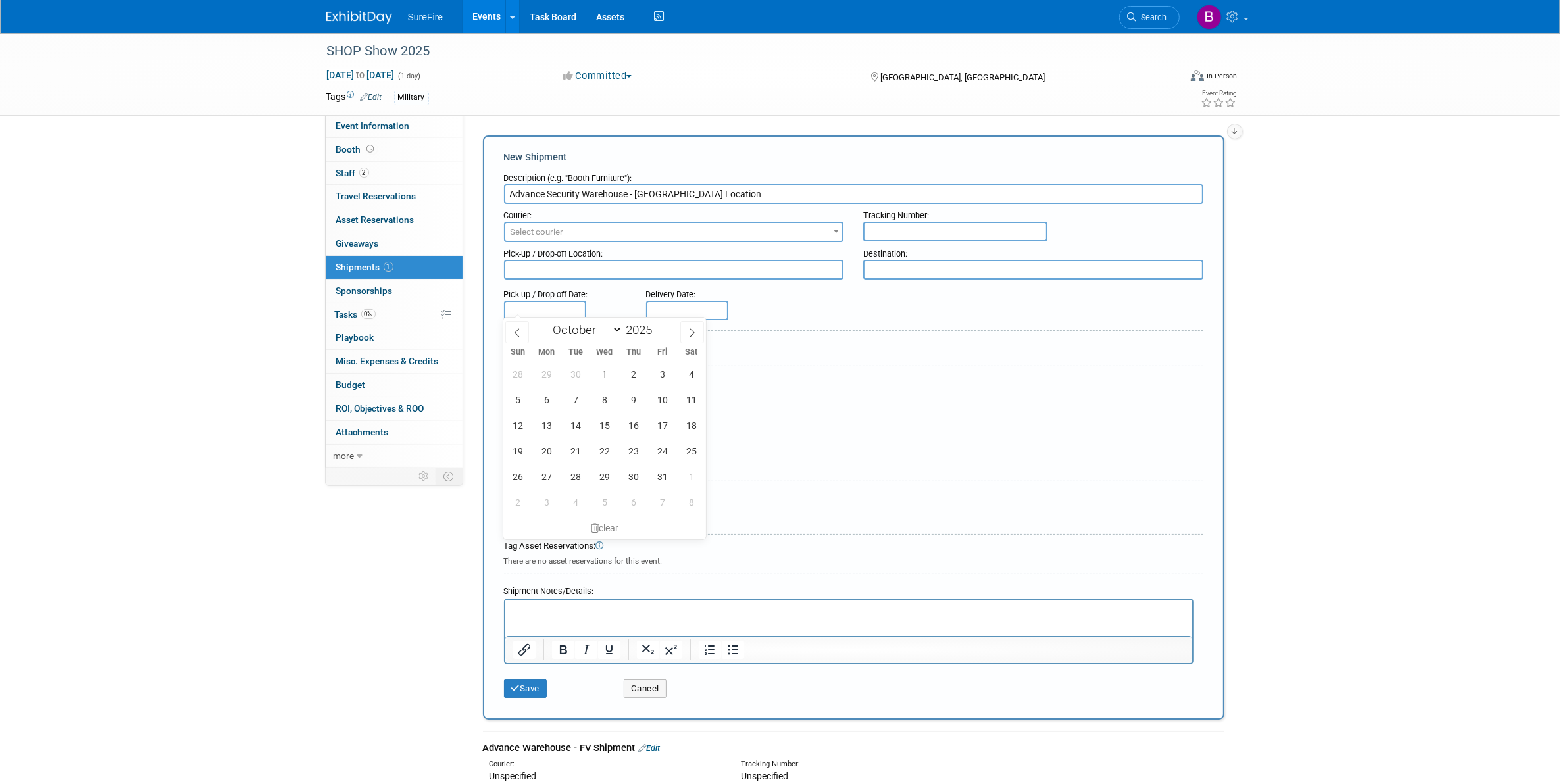
click at [553, 304] on input "text" at bounding box center [545, 310] width 82 height 20
click at [683, 336] on span at bounding box center [692, 331] width 24 height 22
select select "11"
click at [640, 423] on span "18" at bounding box center [633, 424] width 25 height 25
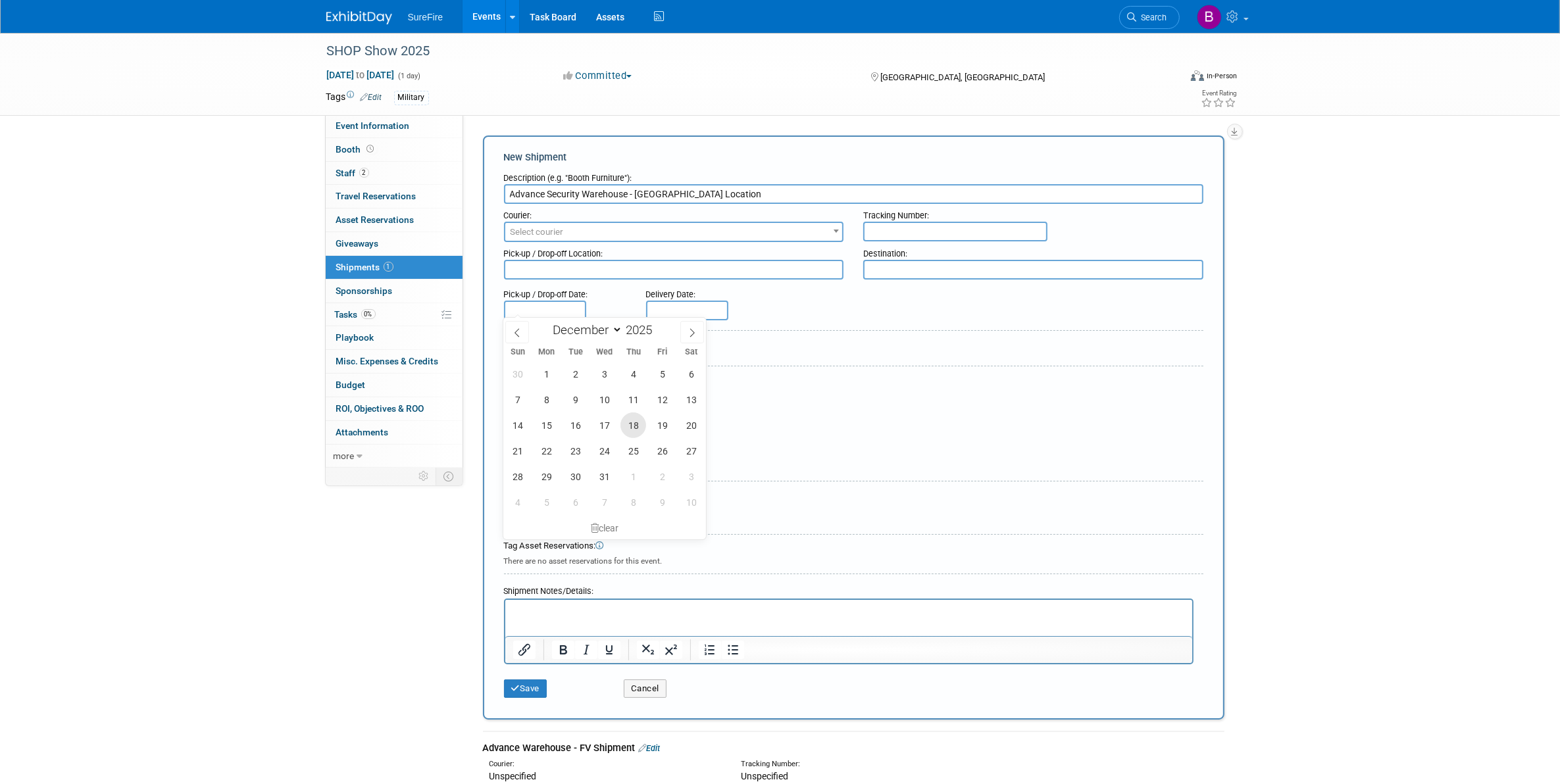
type input "[DATE]"
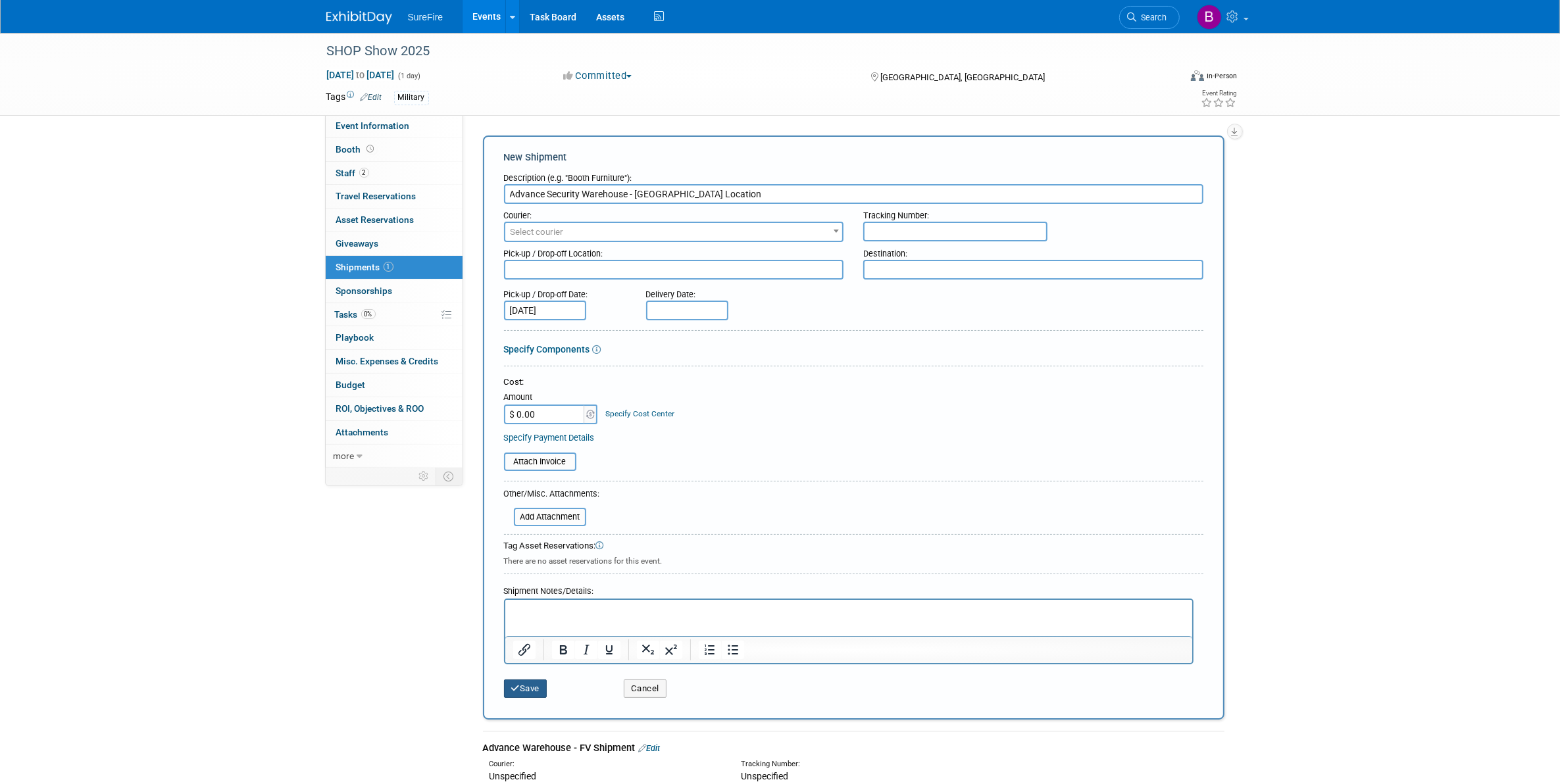
click at [530, 679] on button "Save" at bounding box center [525, 688] width 43 height 19
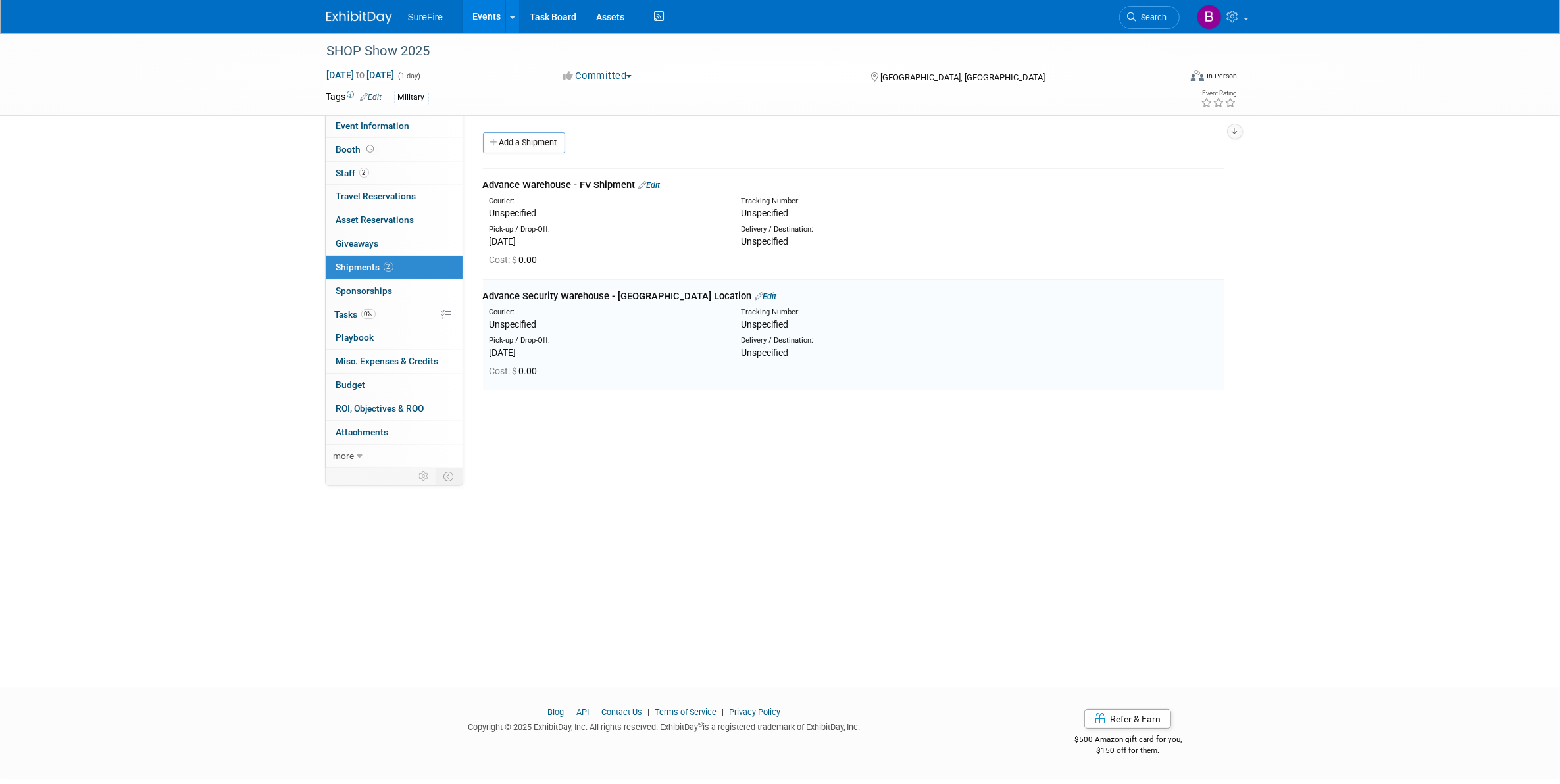
click at [655, 176] on td "Advance Warehouse - FV Shipment Edit Courier: Unspecified Tracking Number: Unsp…" at bounding box center [854, 224] width 741 height 111
click at [655, 181] on link "Edit" at bounding box center [649, 185] width 22 height 10
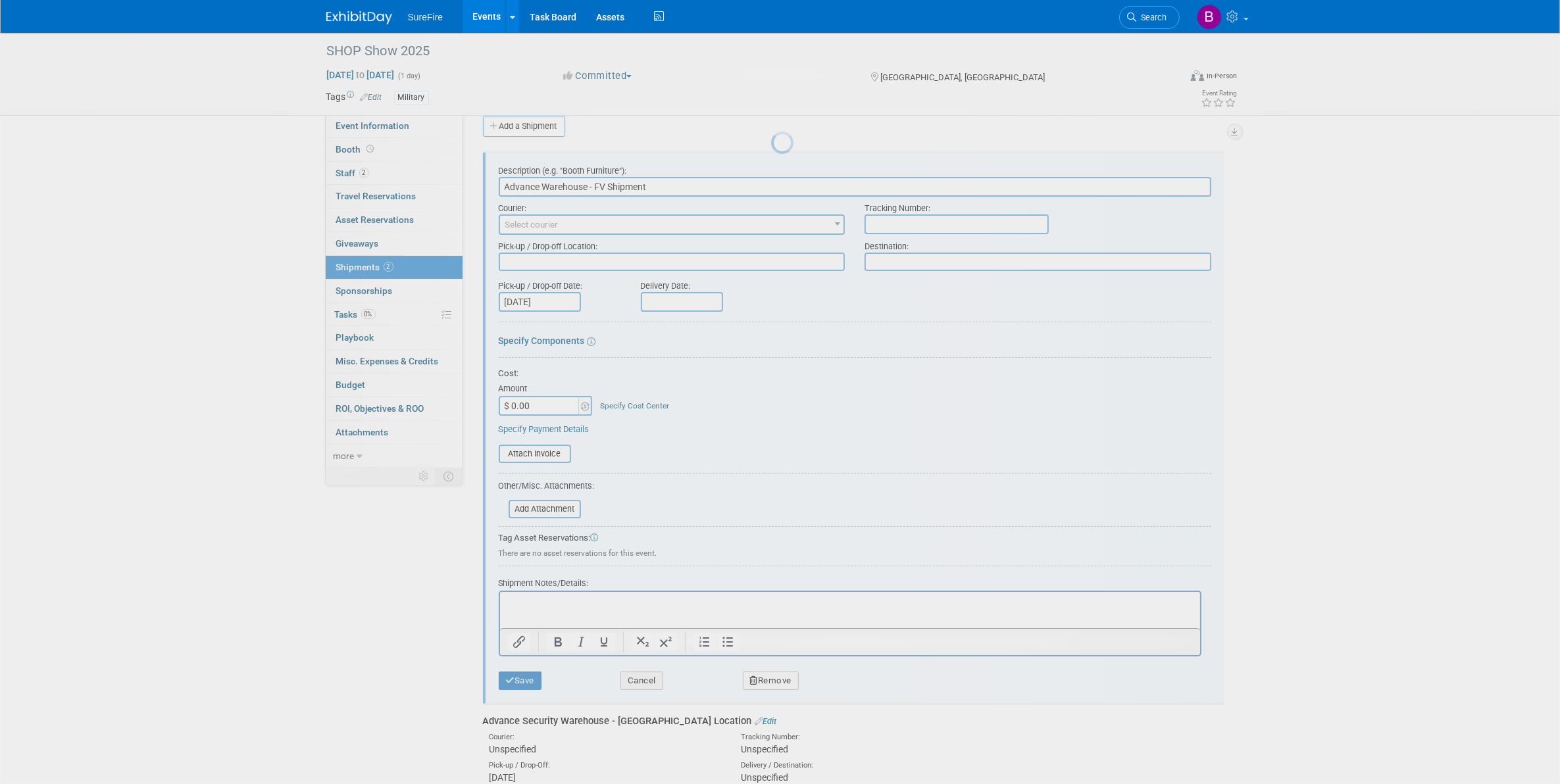
scroll to position [20, 0]
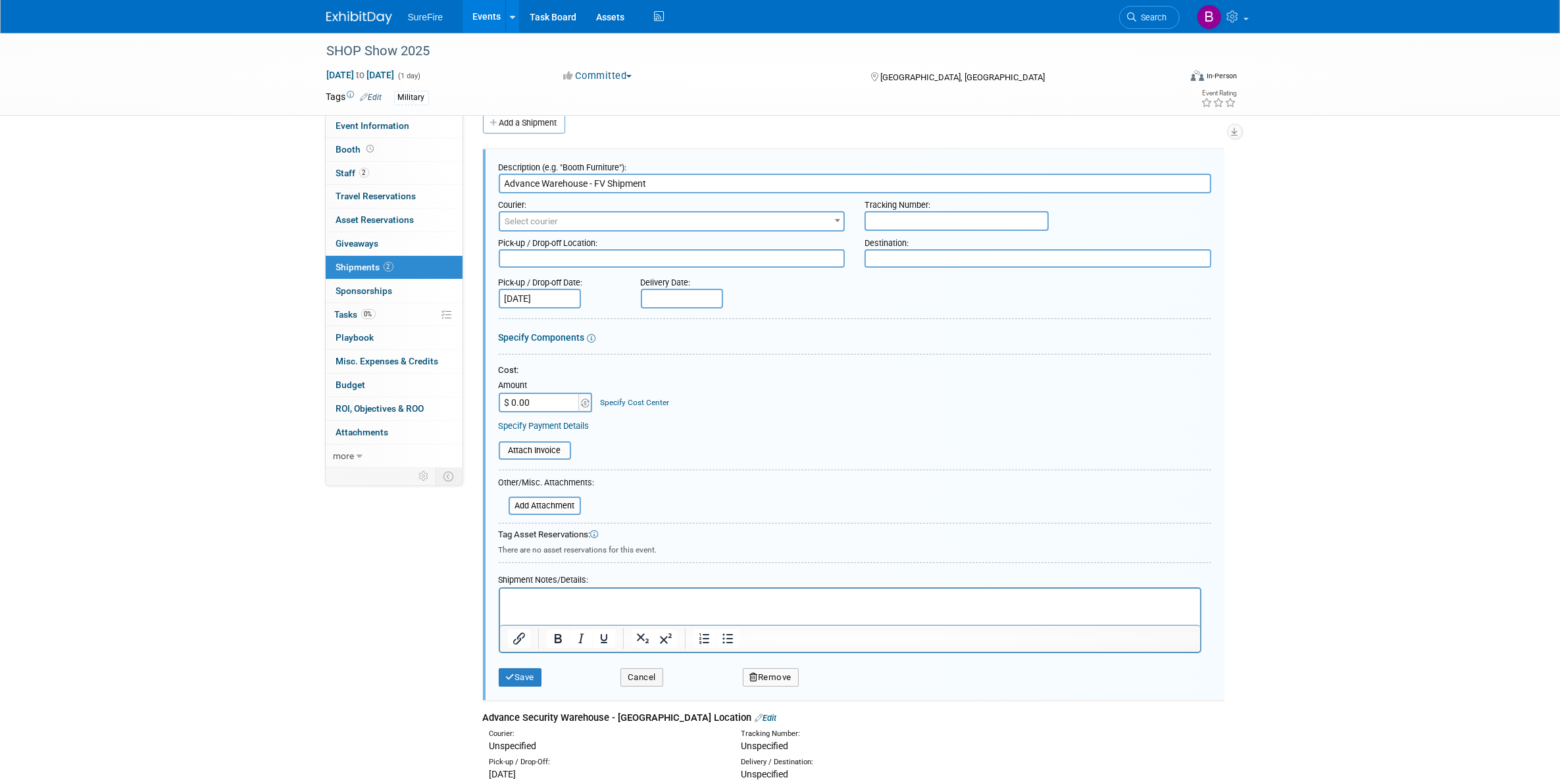
drag, startPoint x: 594, startPoint y: 185, endPoint x: 661, endPoint y: 185, distance: 67.0
click at [661, 185] on input "Advance Warehouse - FV Shipment" at bounding box center [855, 183] width 713 height 20
type input "Advance Warehouse - [GEOGRAPHIC_DATA] Location"
click at [516, 675] on button "Save" at bounding box center [520, 677] width 43 height 19
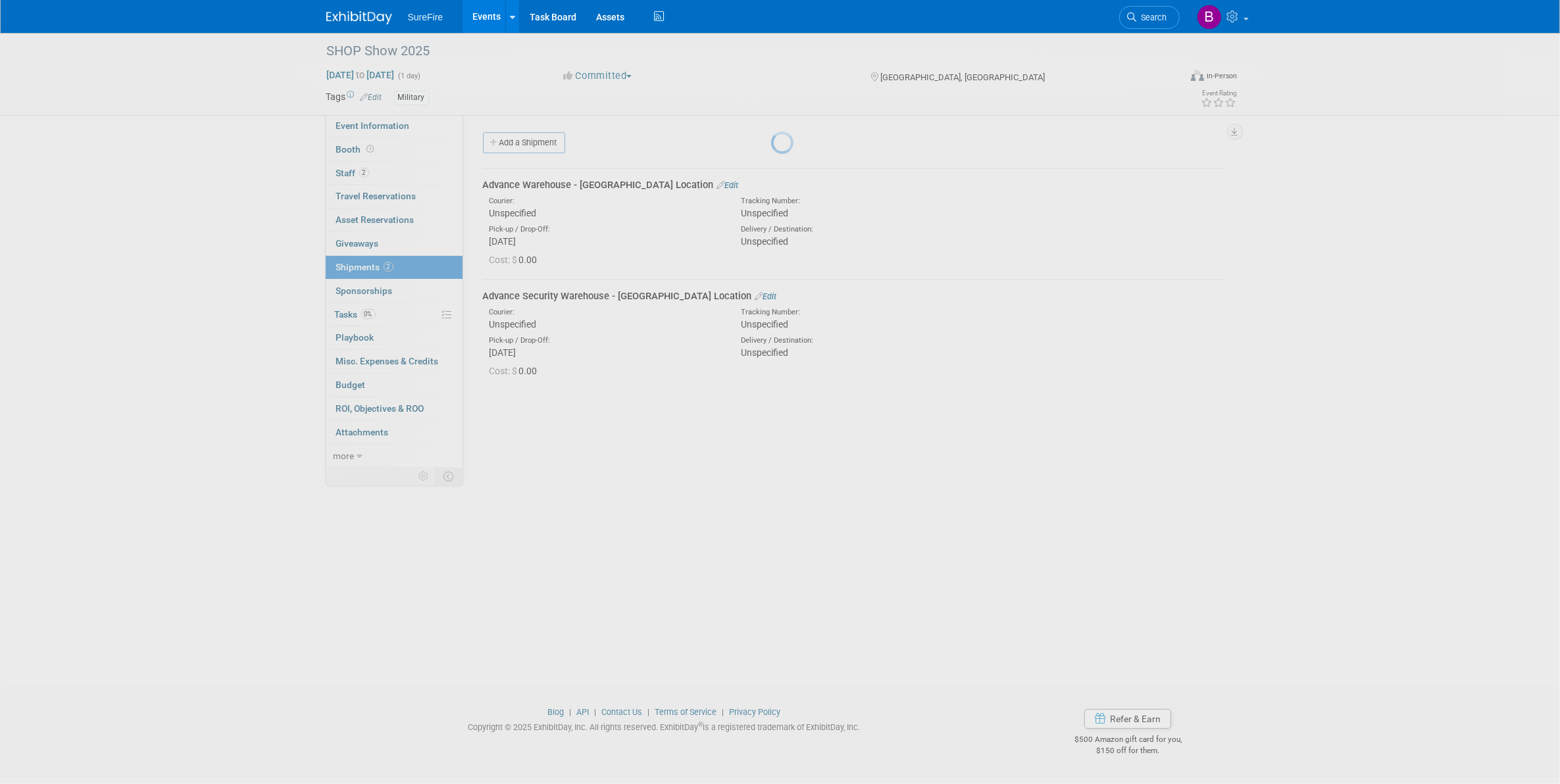
scroll to position [0, 0]
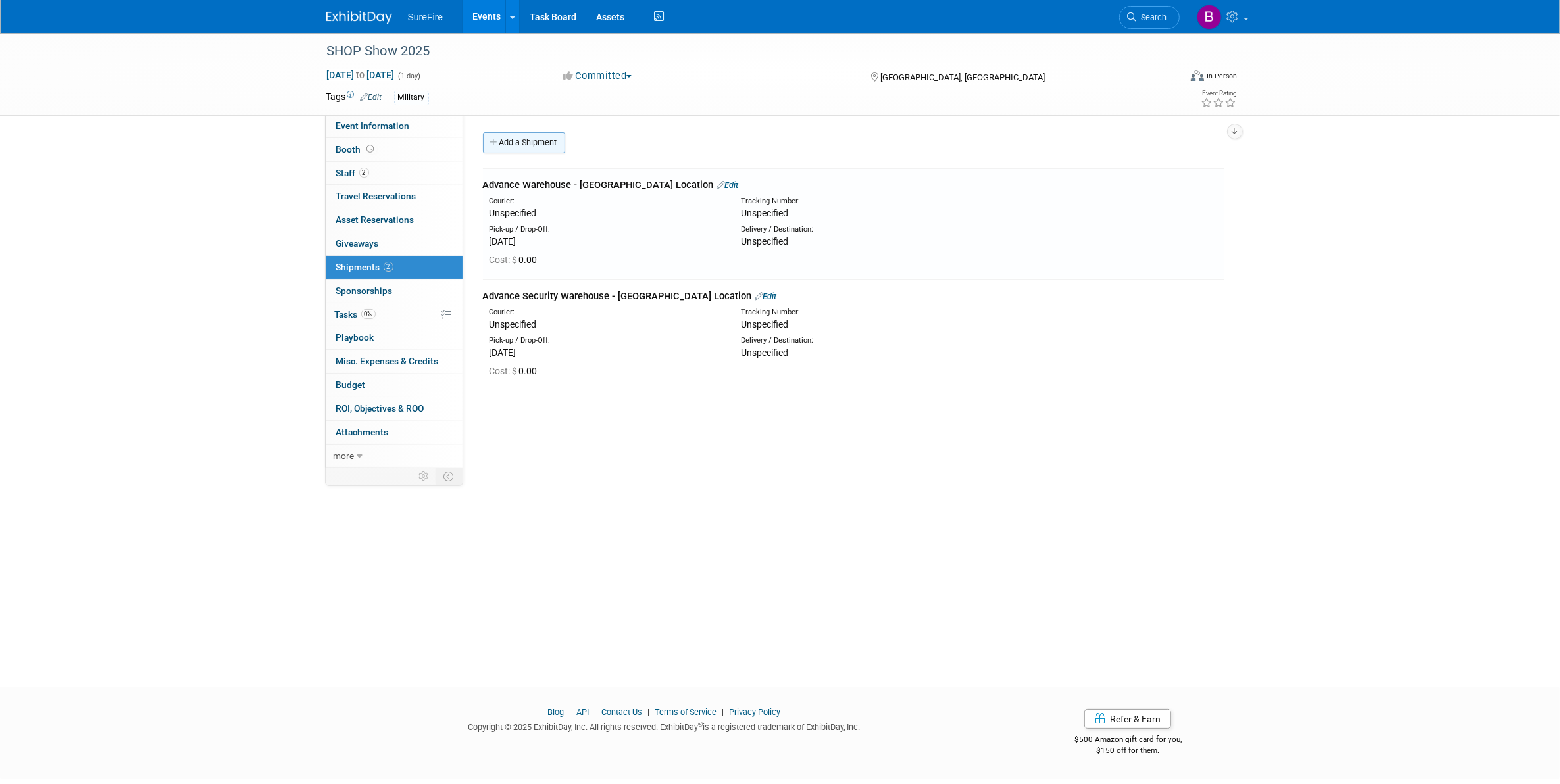
click at [543, 146] on link "Add a Shipment" at bounding box center [524, 142] width 82 height 21
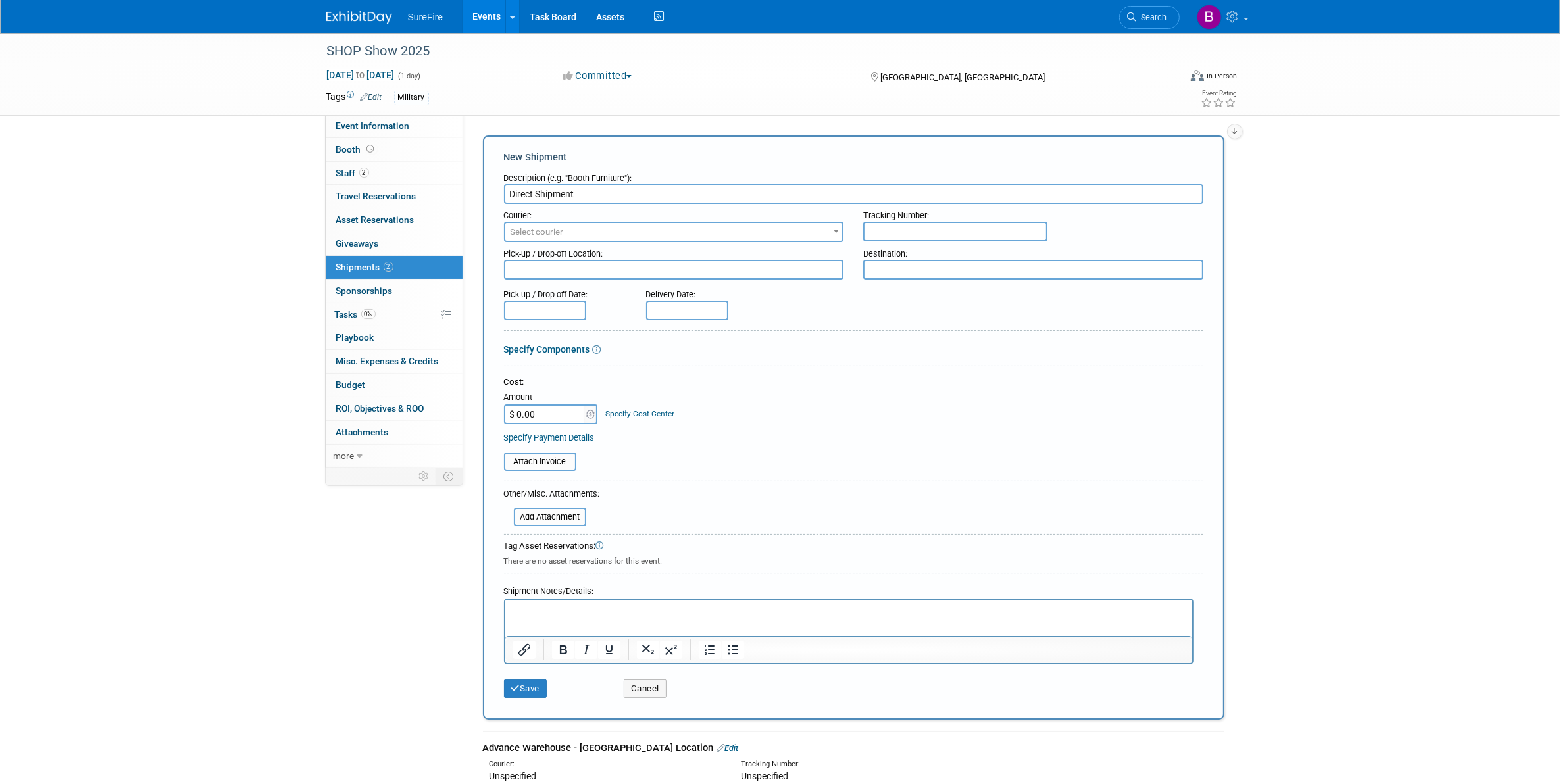
type input "Direct Shipment"
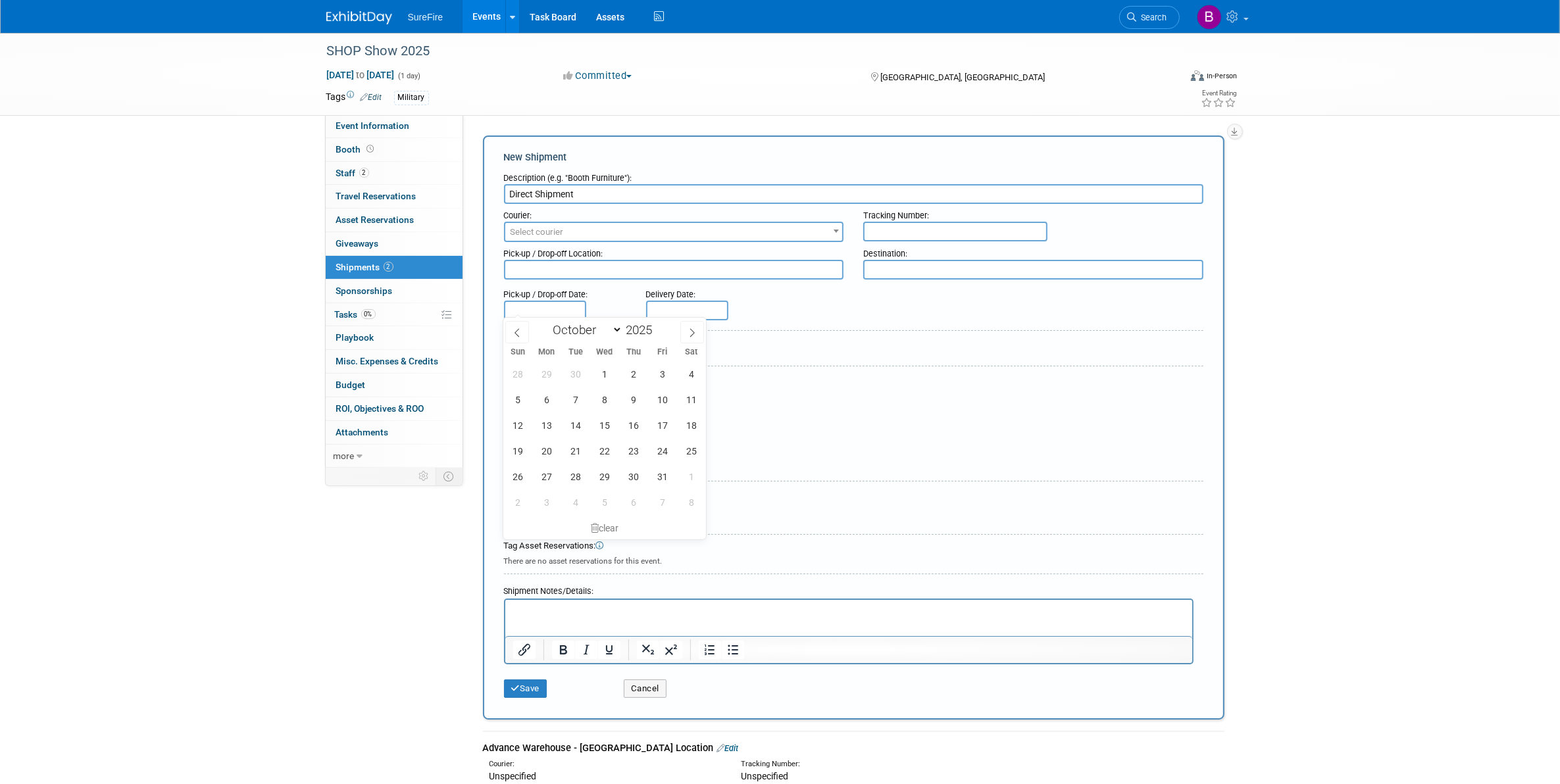
click at [538, 311] on input "text" at bounding box center [545, 310] width 82 height 20
click at [686, 330] on span at bounding box center [692, 331] width 24 height 22
select select "11"
click at [686, 330] on span at bounding box center [692, 331] width 24 height 22
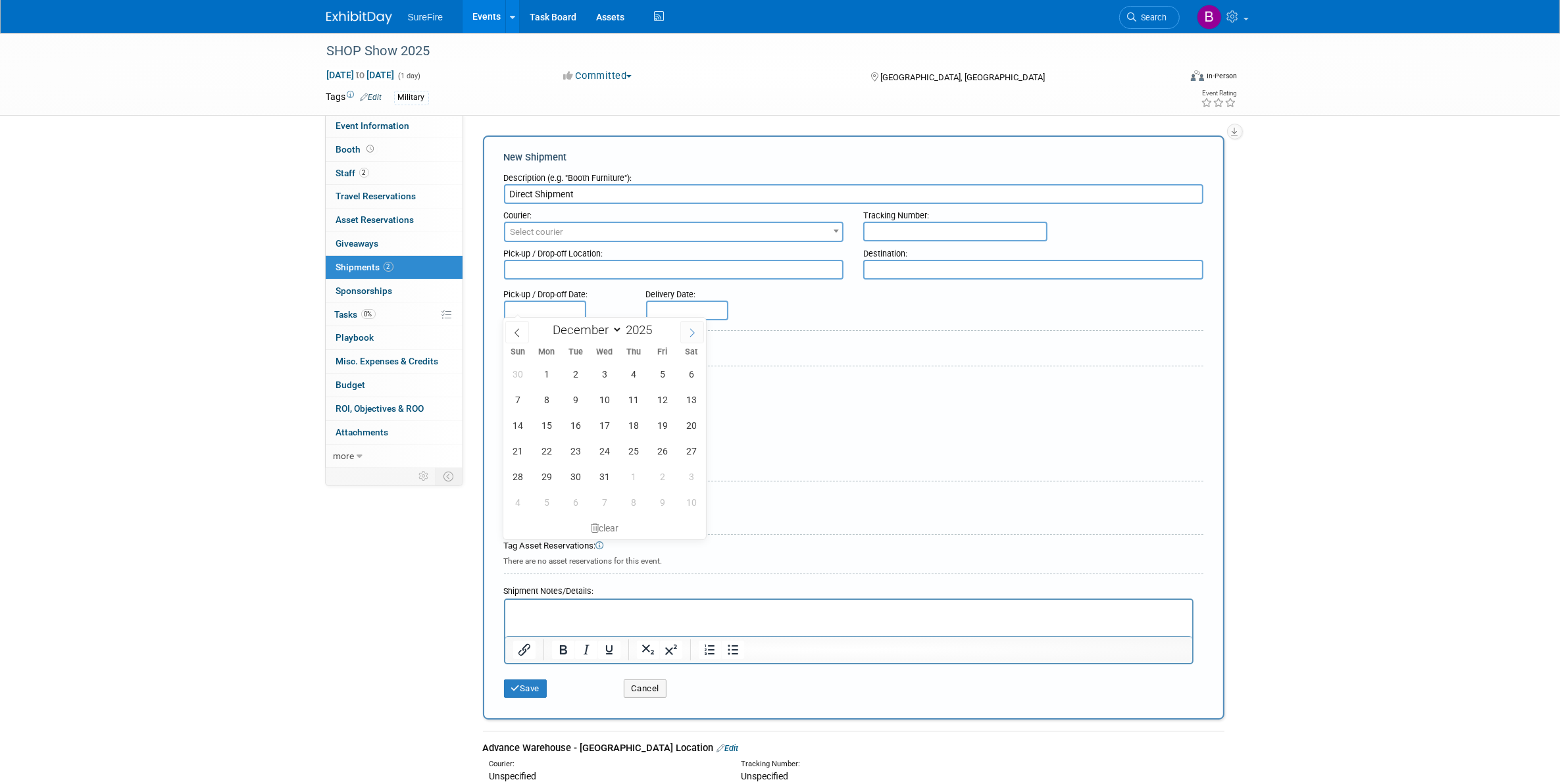
type input "2026"
select select "0"
click at [539, 432] on span "12" at bounding box center [546, 424] width 25 height 25
type input "[DATE]"
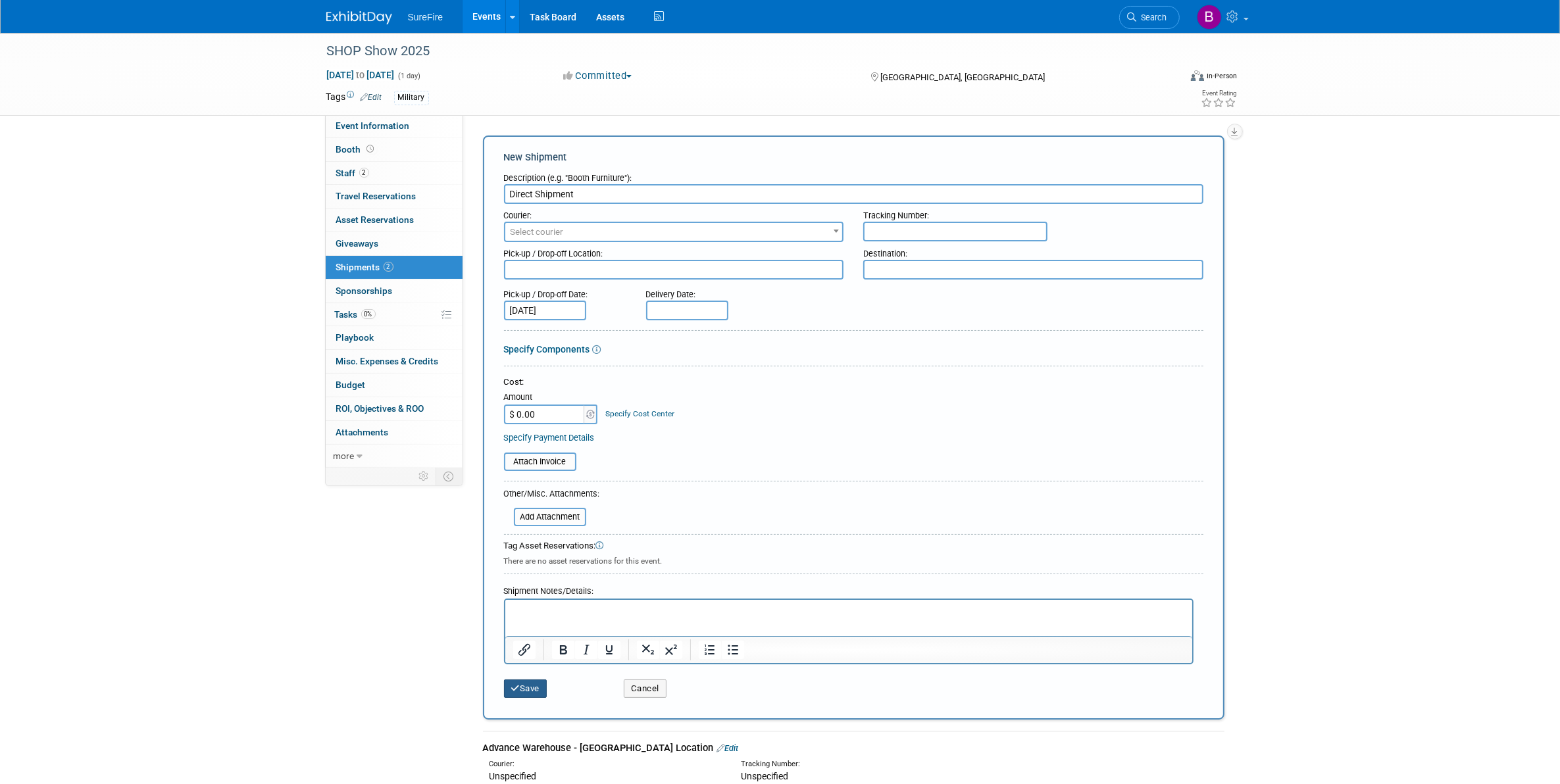
click at [530, 692] on button "Save" at bounding box center [525, 688] width 43 height 19
